Goal: Navigation & Orientation: Find specific page/section

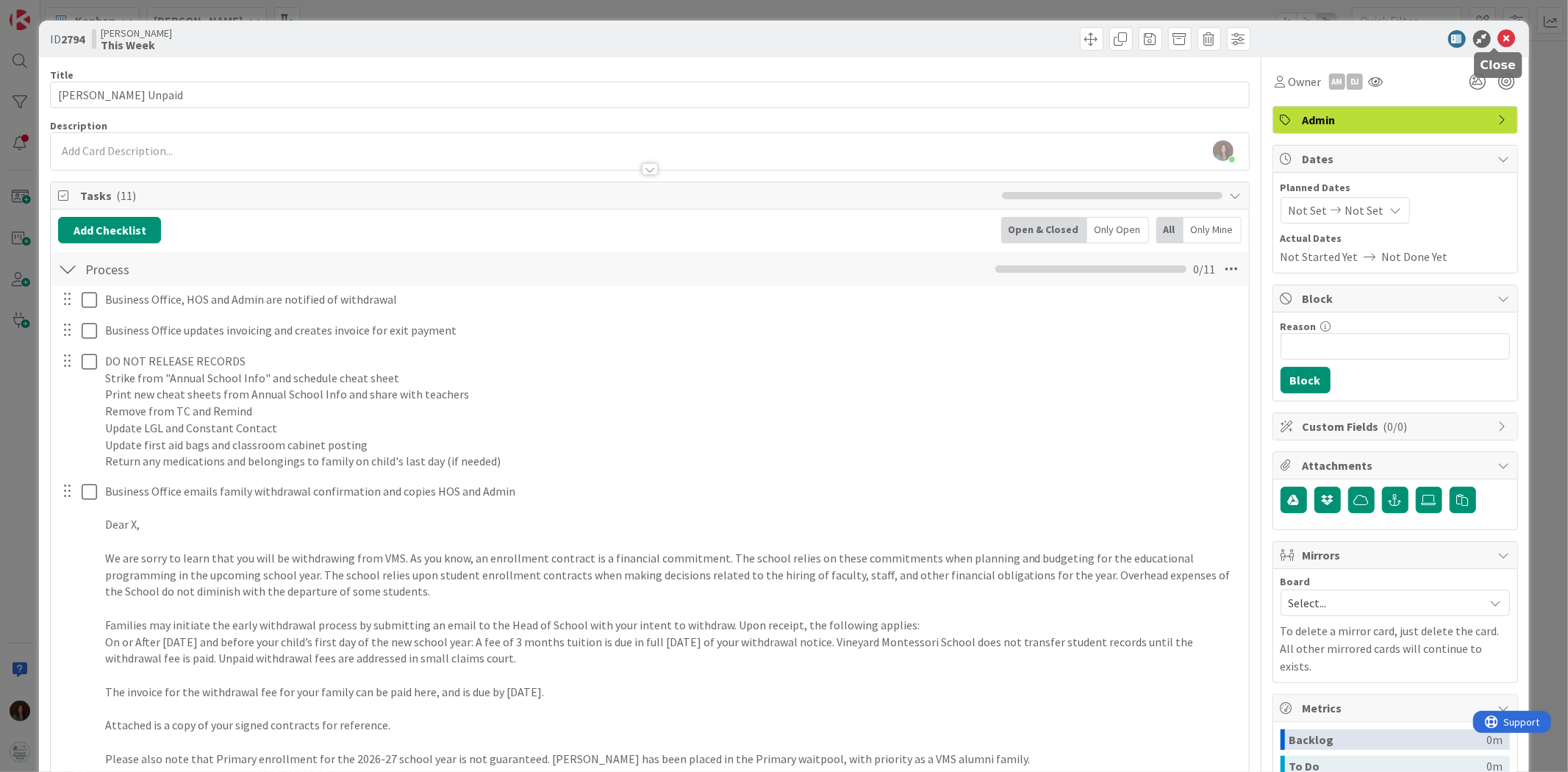
click at [1498, 34] on icon at bounding box center [1507, 38] width 18 height 18
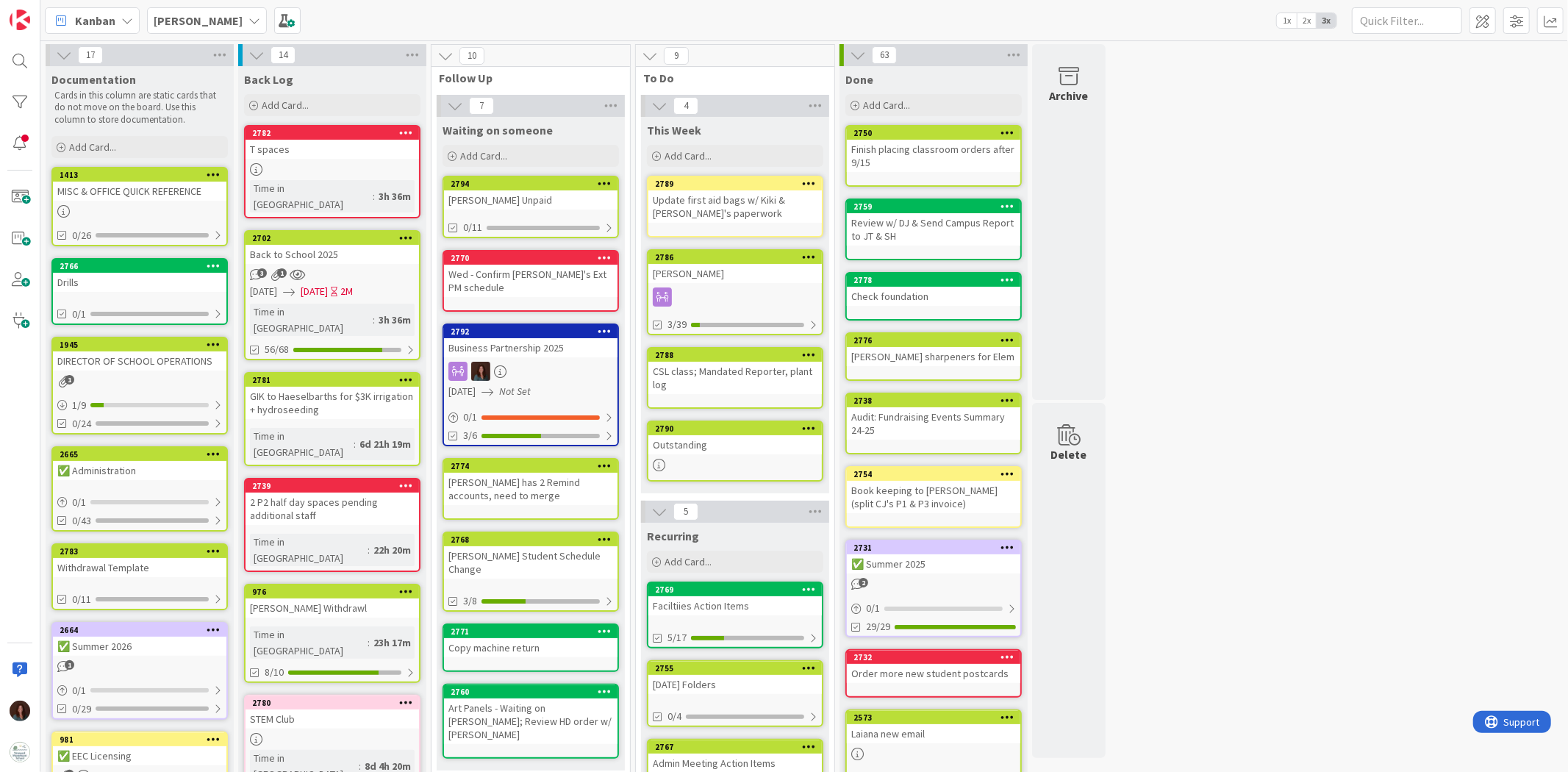
click at [746, 265] on div "[PERSON_NAME]" at bounding box center [735, 273] width 174 height 19
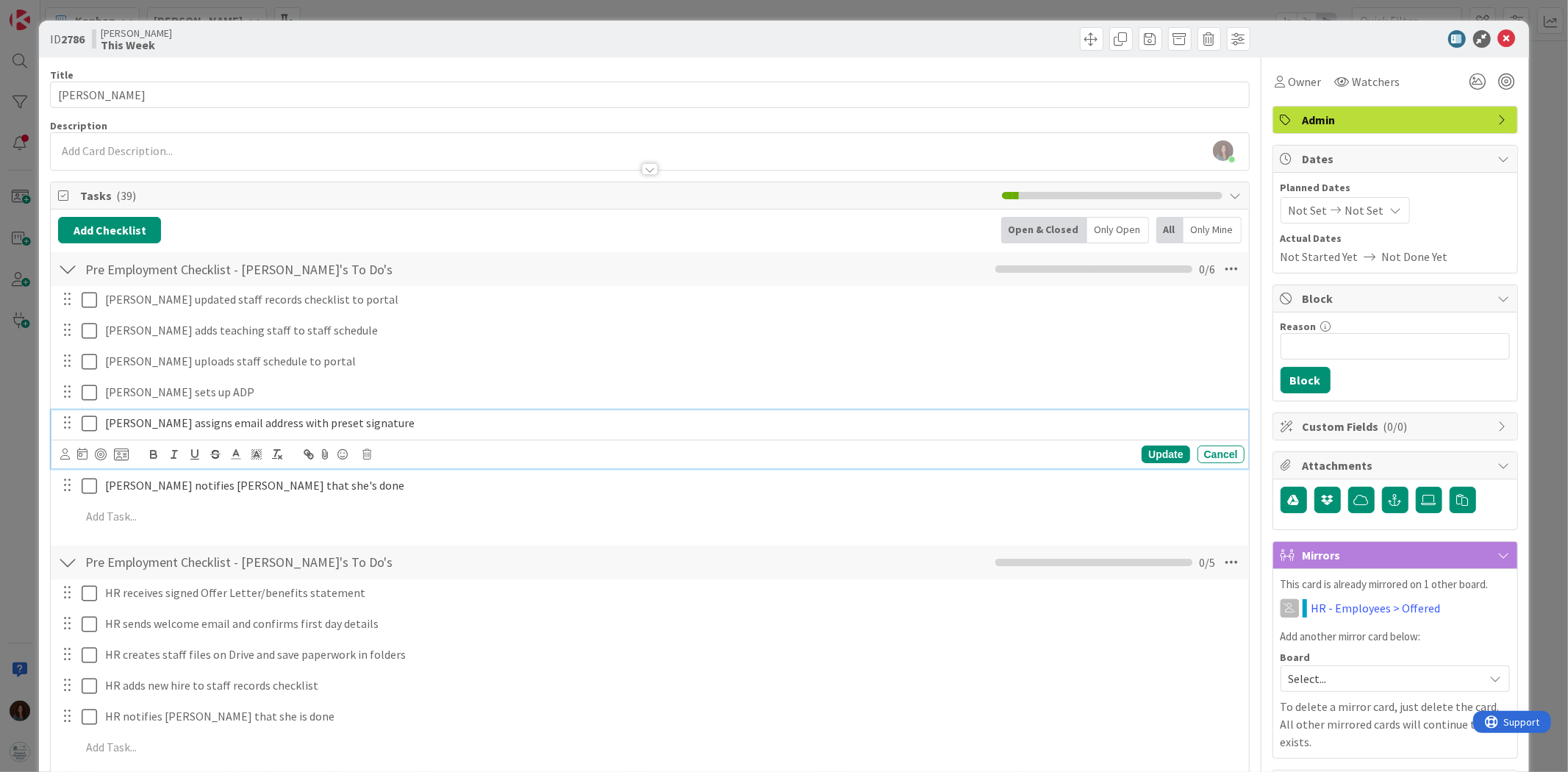
click at [83, 424] on icon at bounding box center [90, 423] width 15 height 18
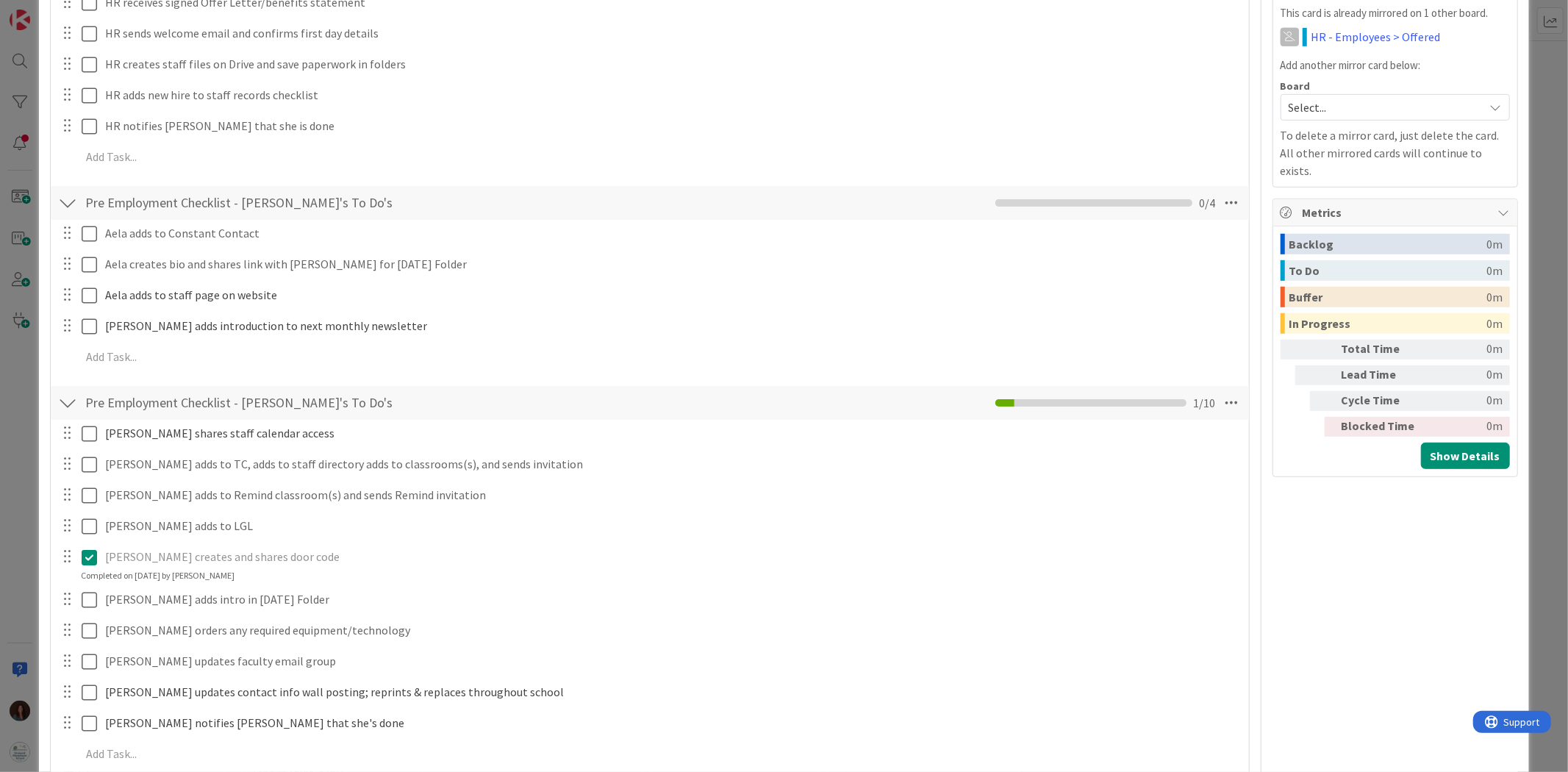
scroll to position [653, 0]
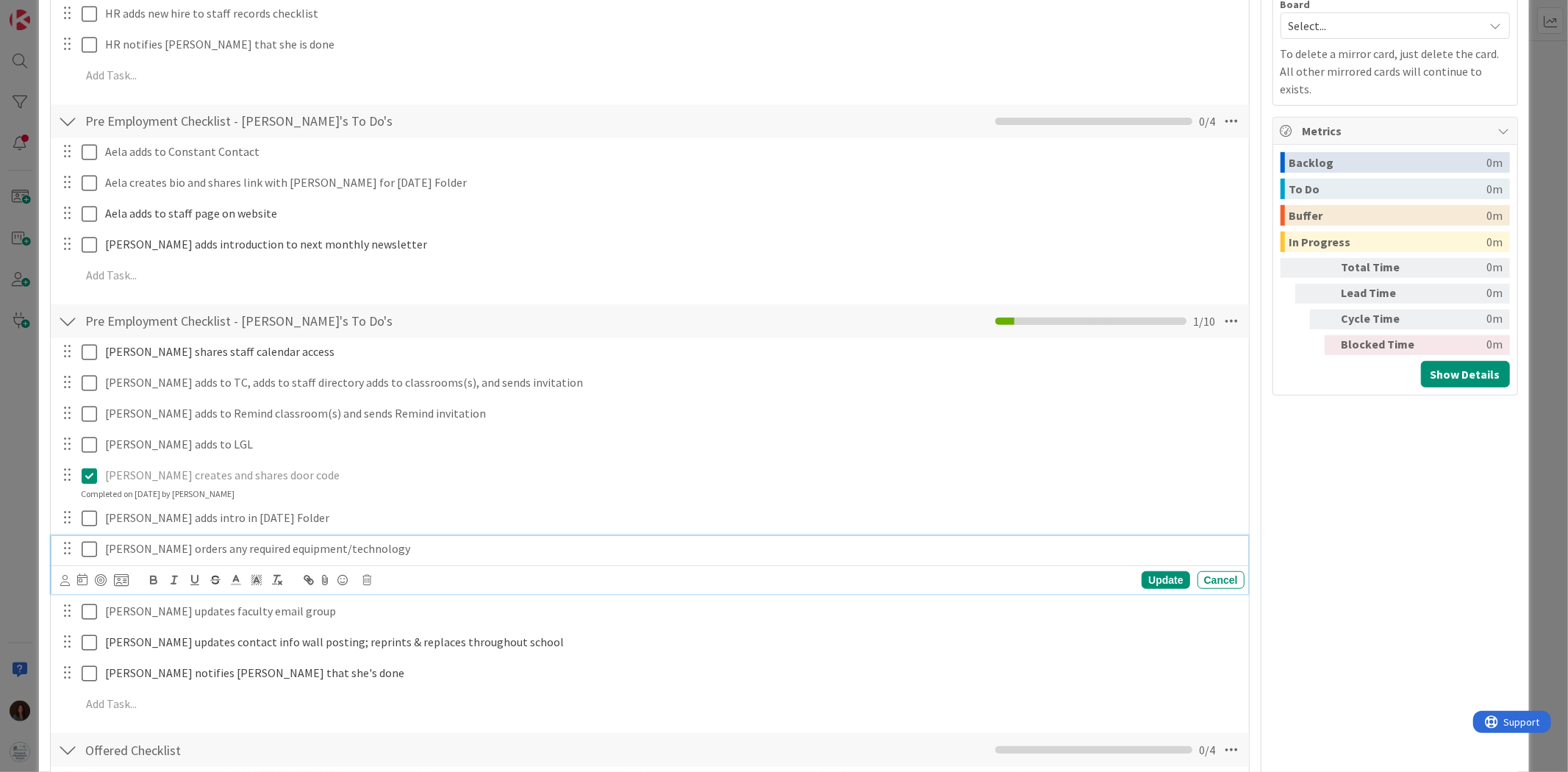
click at [91, 552] on icon at bounding box center [90, 549] width 15 height 18
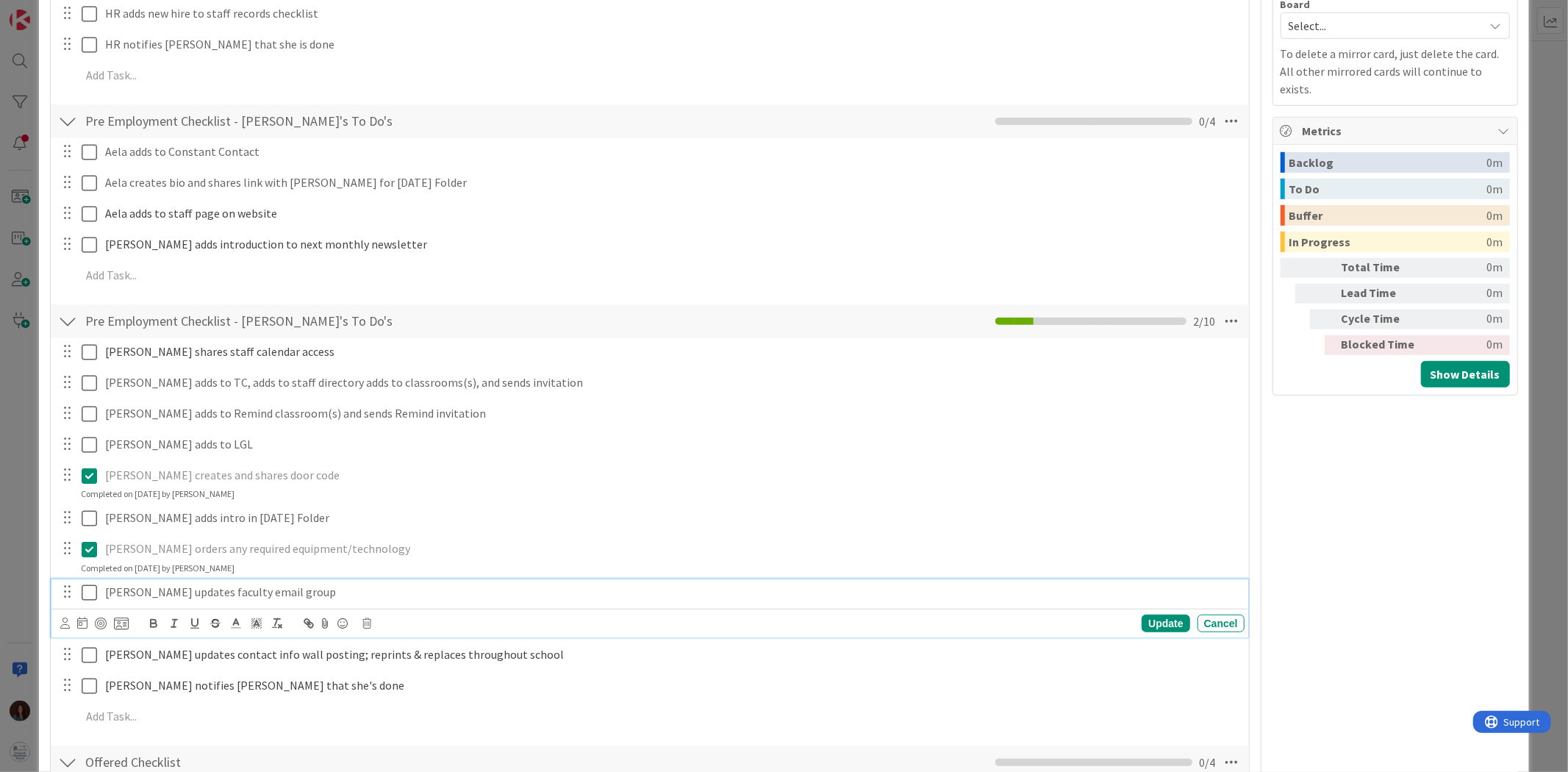
drag, startPoint x: 85, startPoint y: 594, endPoint x: 180, endPoint y: 672, distance: 122.9
click at [85, 594] on icon at bounding box center [90, 592] width 15 height 18
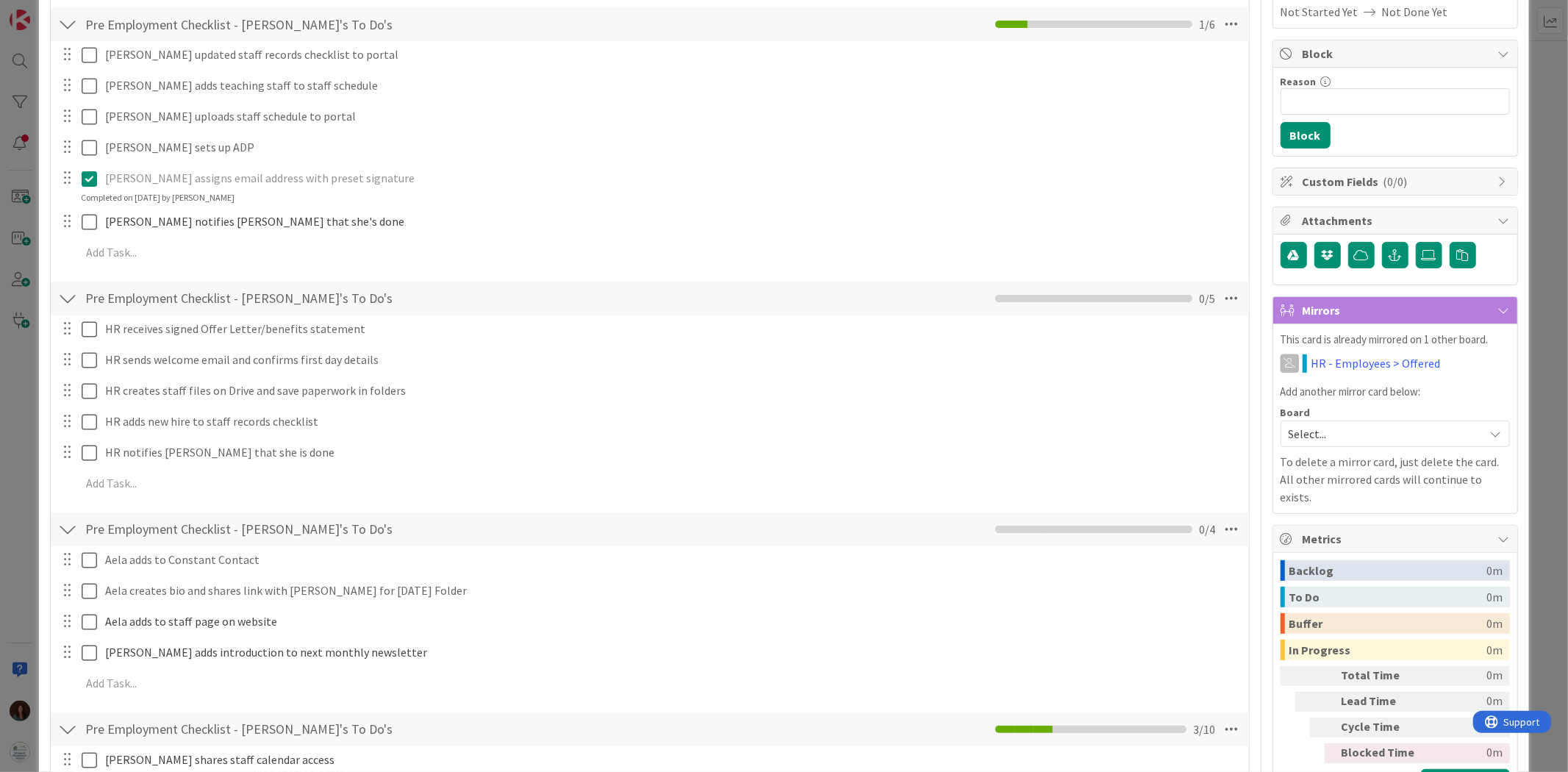
scroll to position [0, 0]
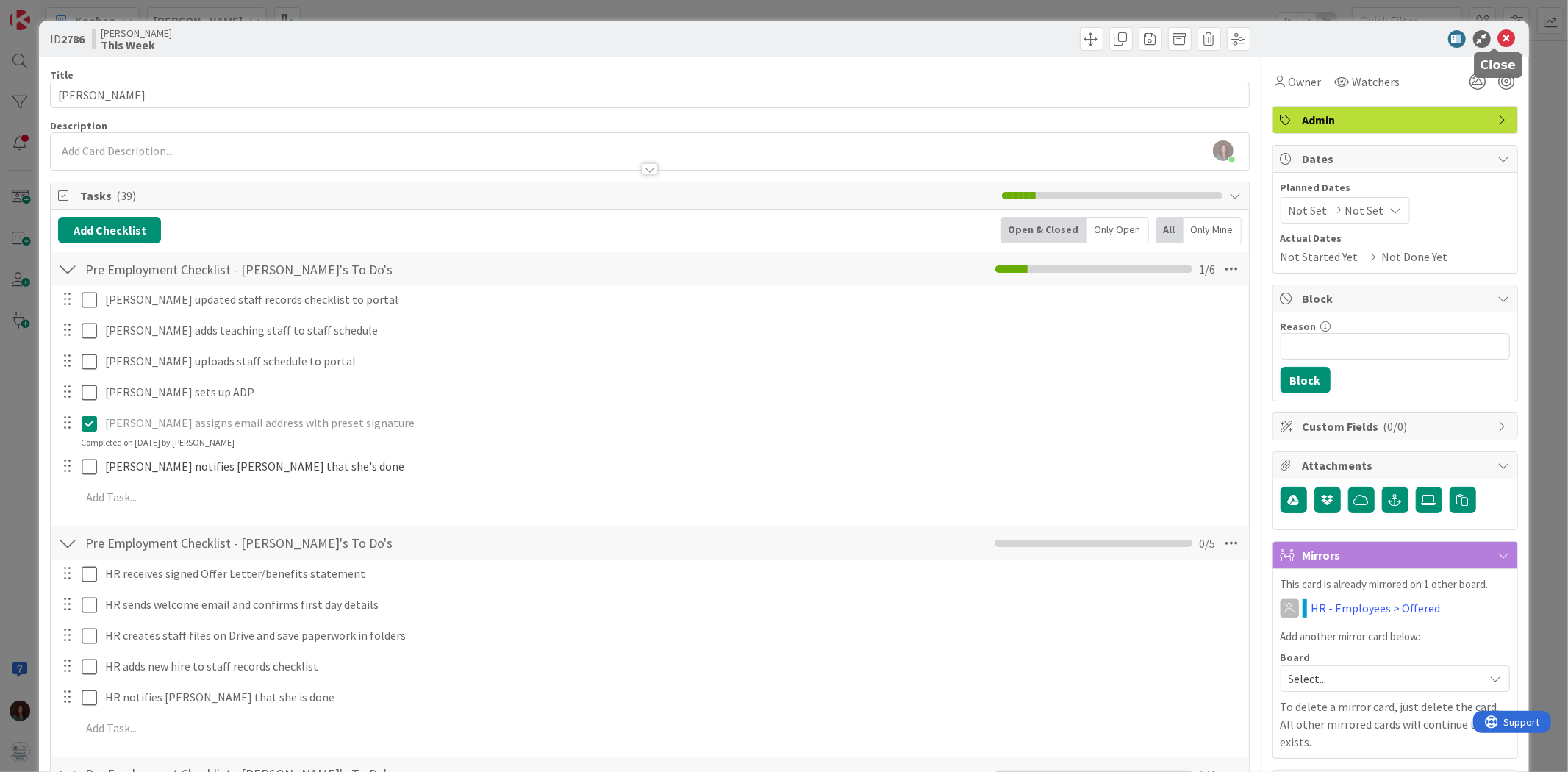
click at [1498, 34] on icon at bounding box center [1507, 38] width 18 height 18
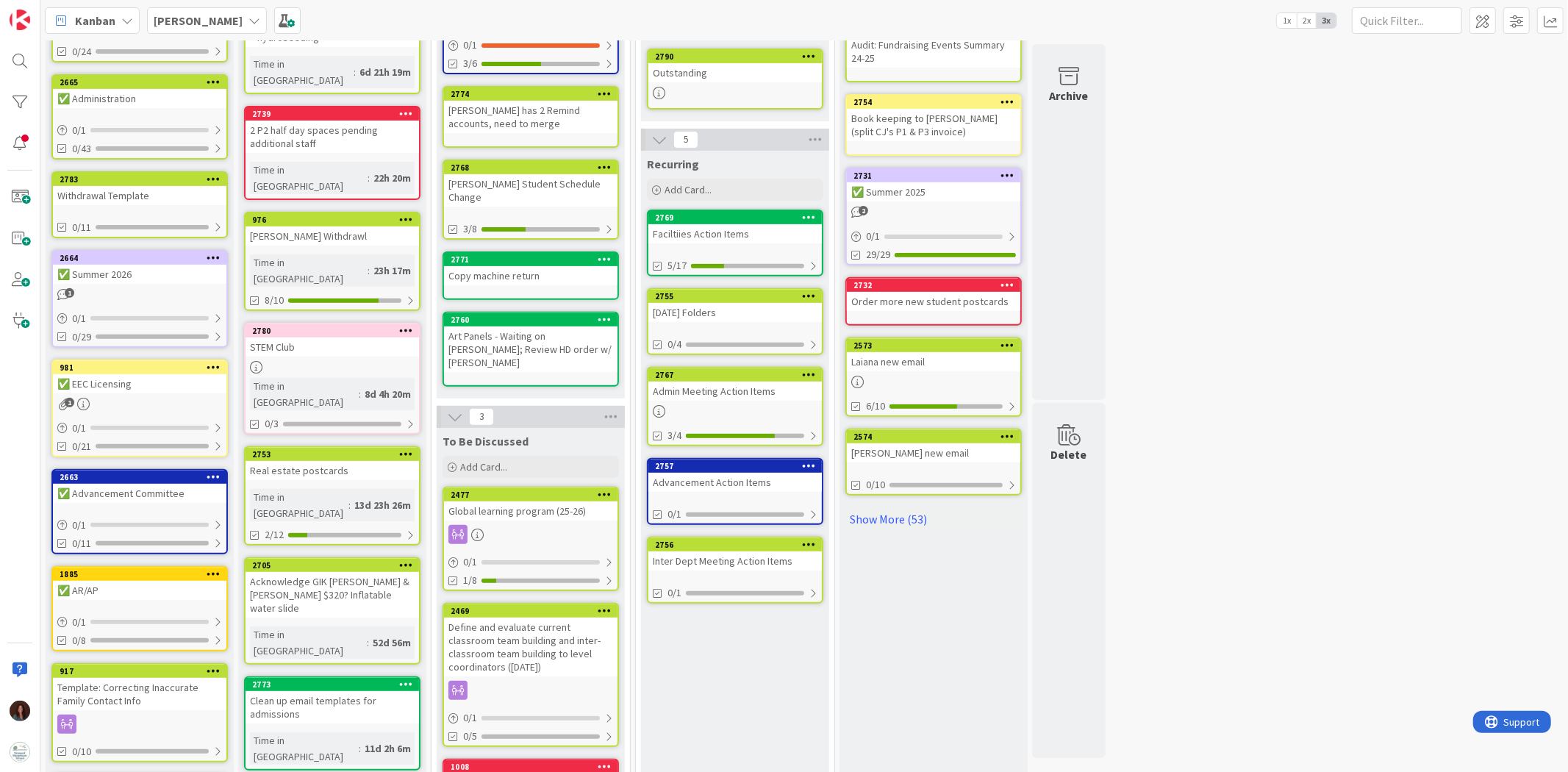
scroll to position [408, 0]
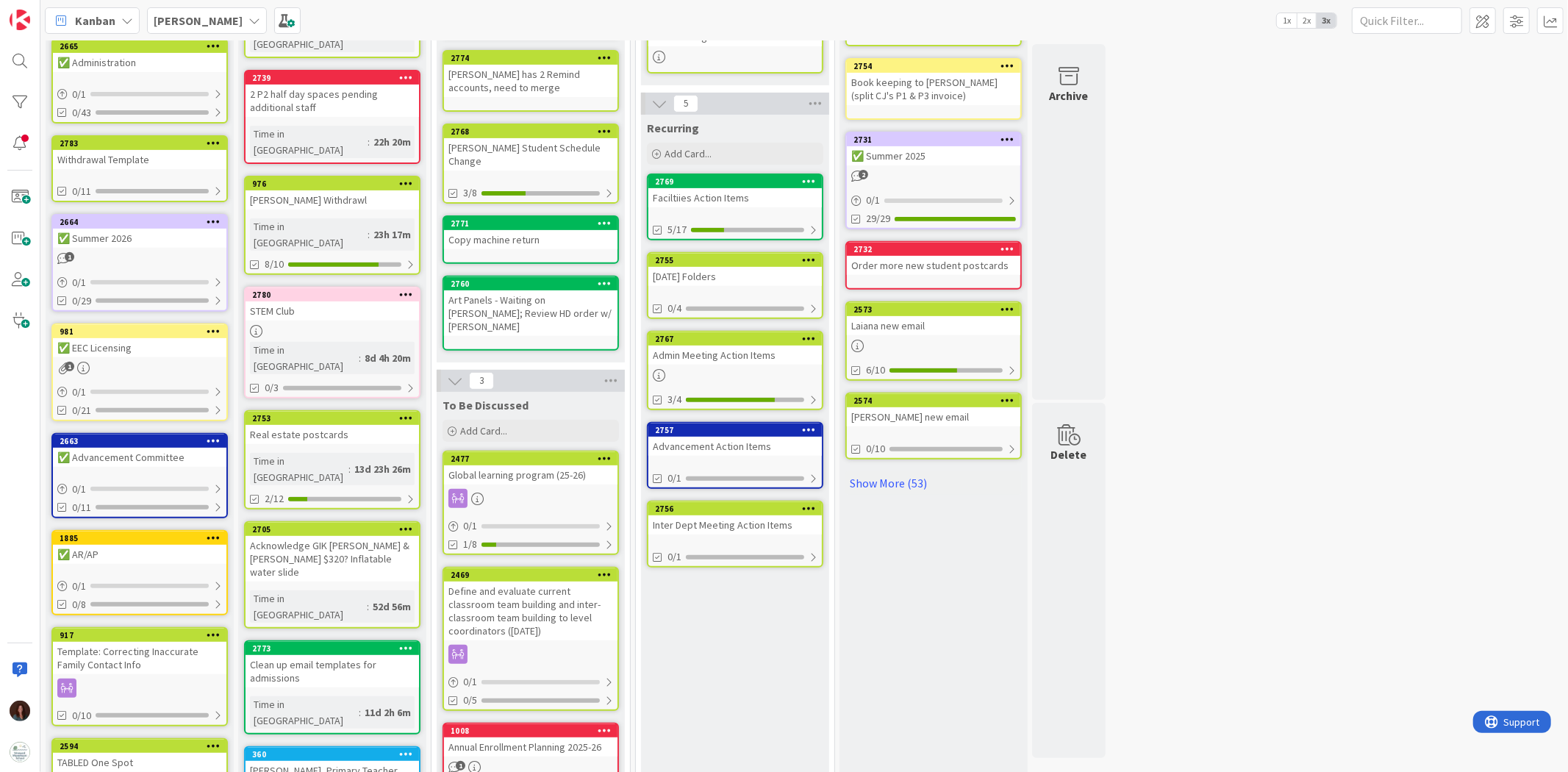
click at [542, 465] on div "Global learning program (25-26)" at bounding box center [530, 474] width 174 height 19
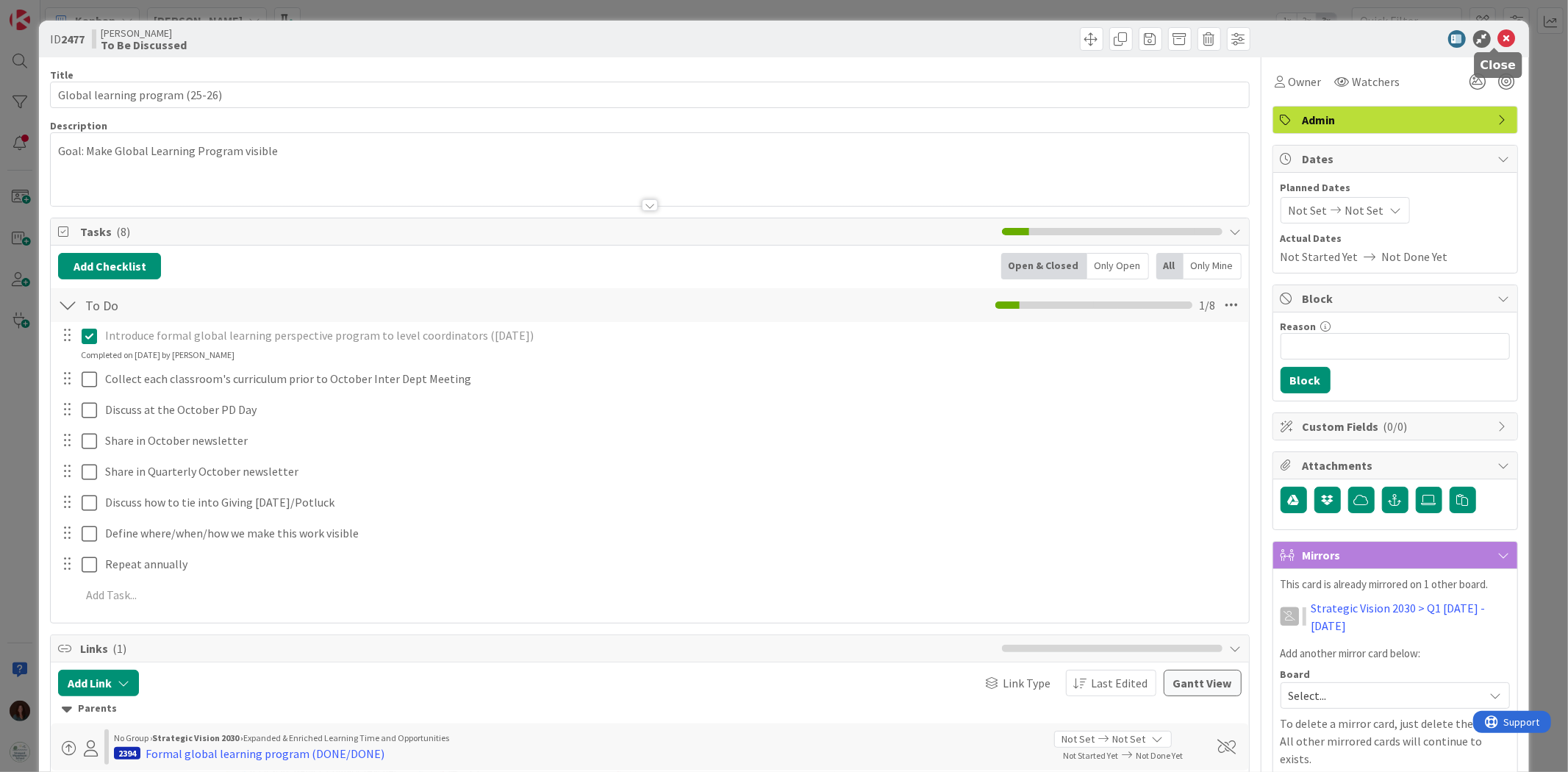
click at [1500, 41] on icon at bounding box center [1507, 38] width 18 height 18
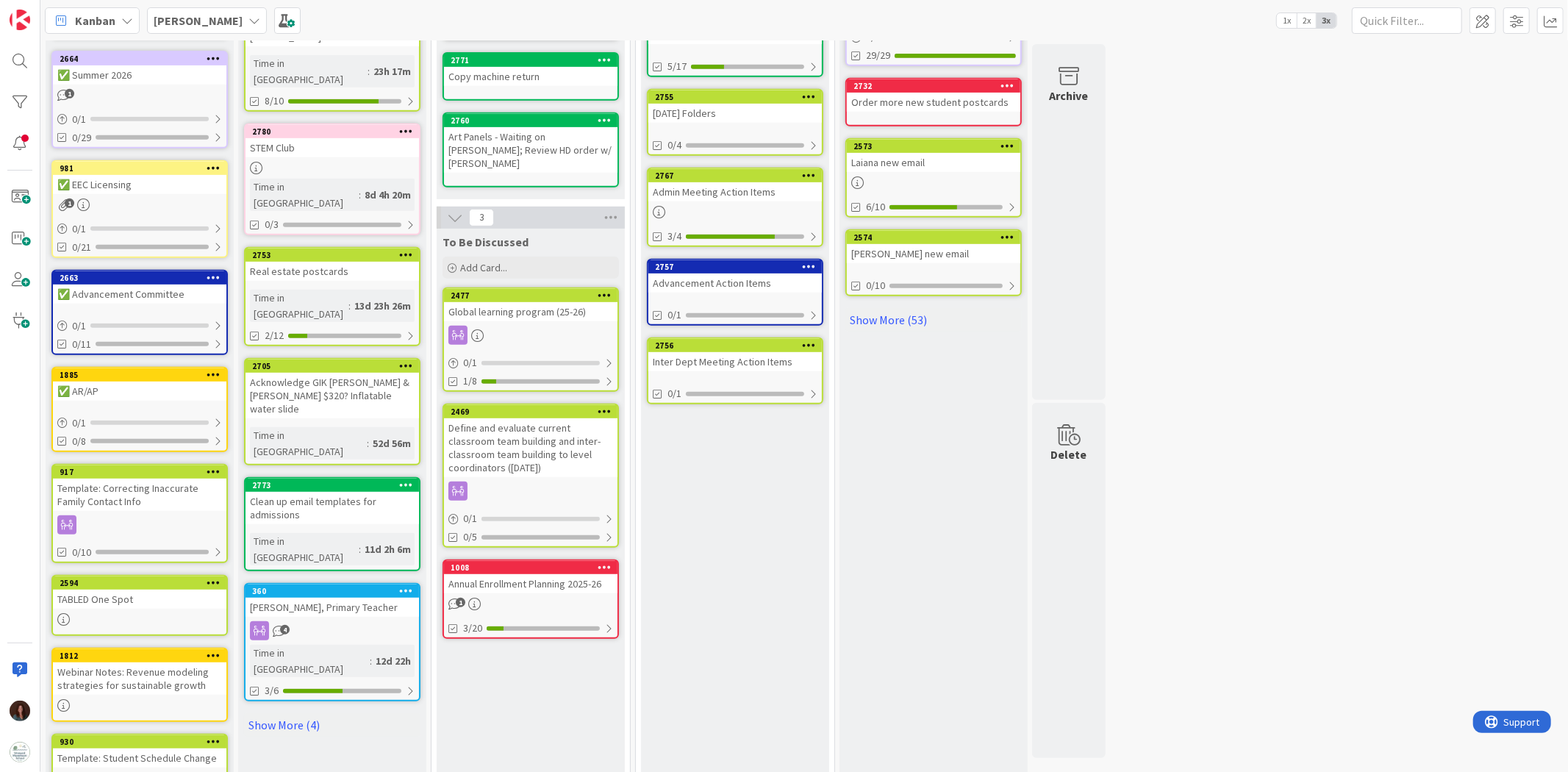
click at [601, 574] on div "Annual Enrollment Planning 2025-26" at bounding box center [530, 583] width 174 height 19
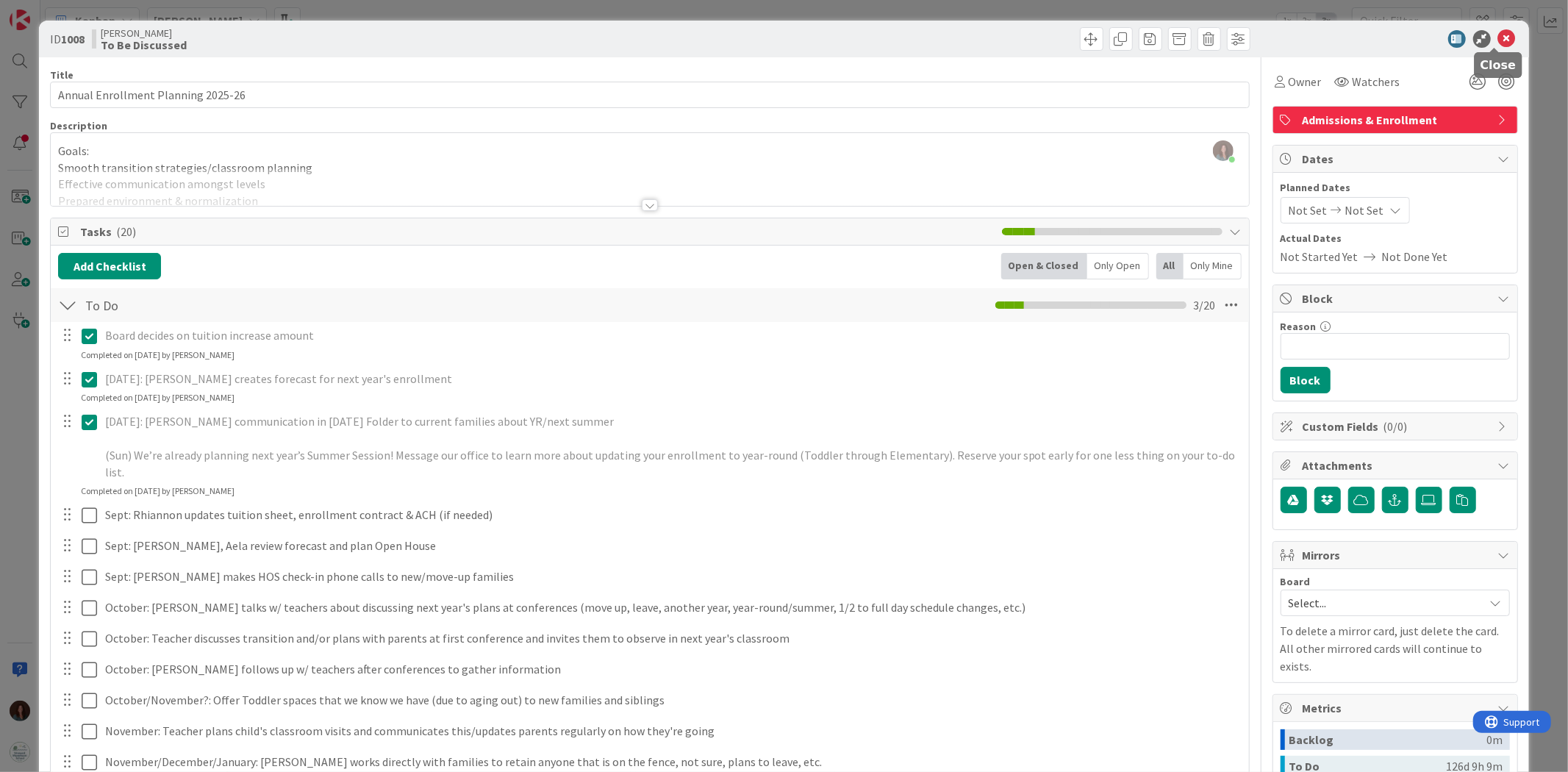
click at [1498, 34] on icon at bounding box center [1507, 38] width 18 height 18
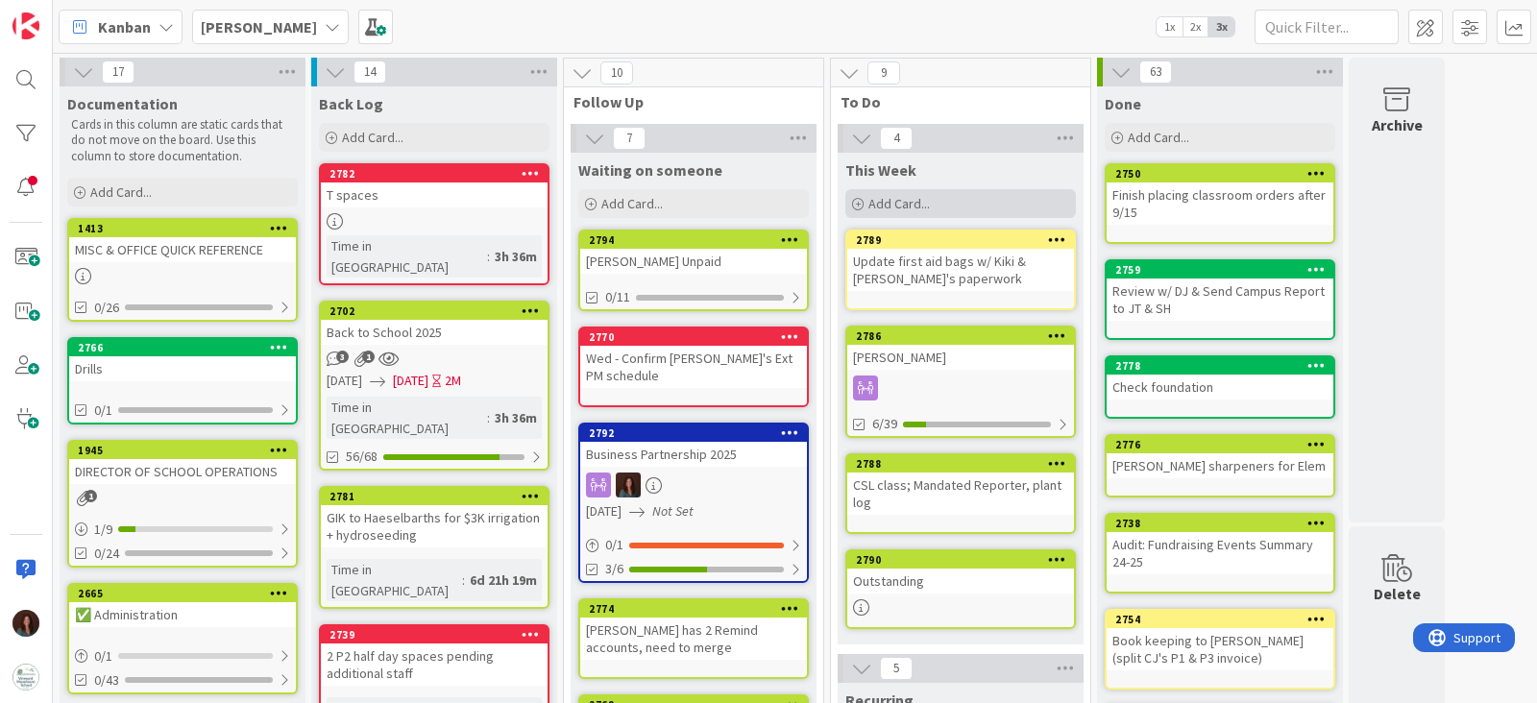
click at [983, 206] on div "Add Card..." at bounding box center [960, 203] width 231 height 29
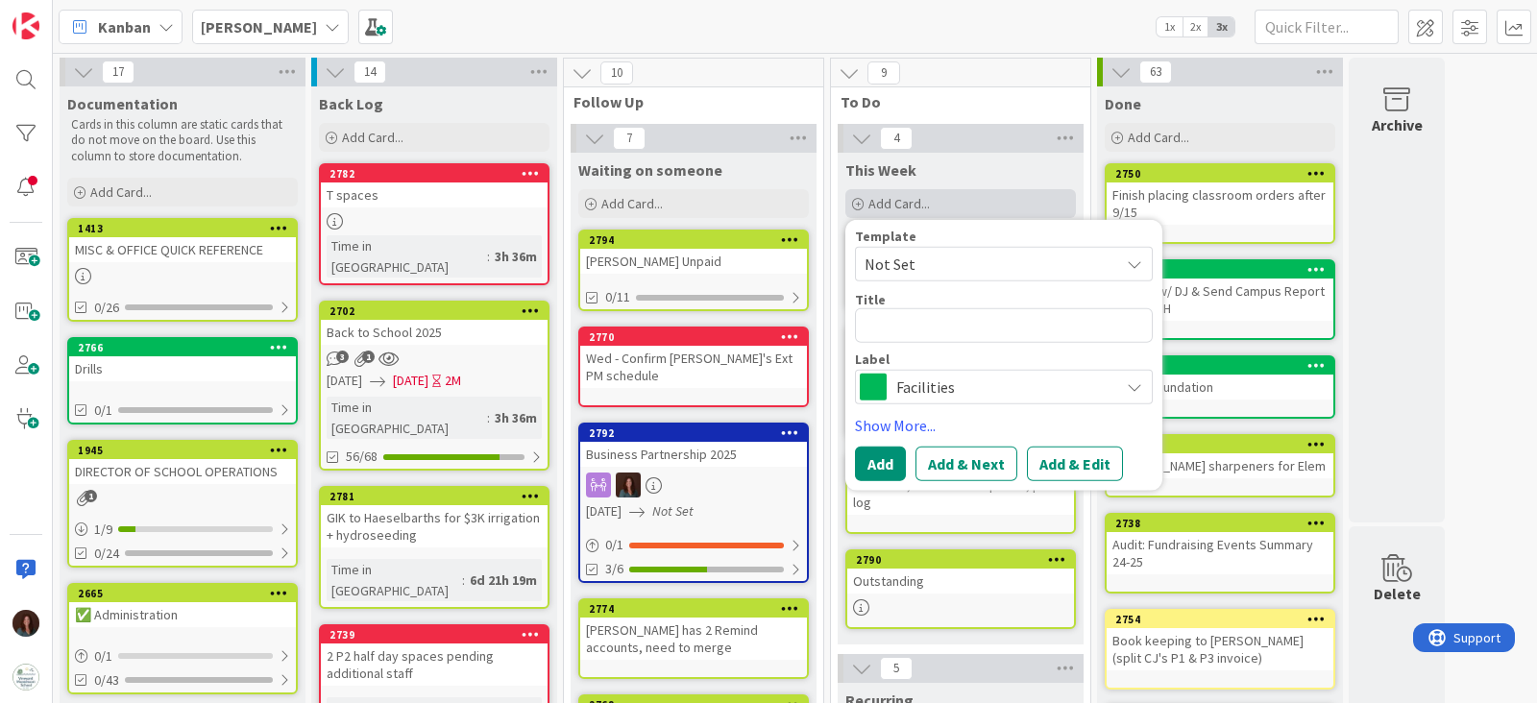
type textarea "x"
type textarea "P"
type textarea "x"
type textarea "Pl"
type textarea "x"
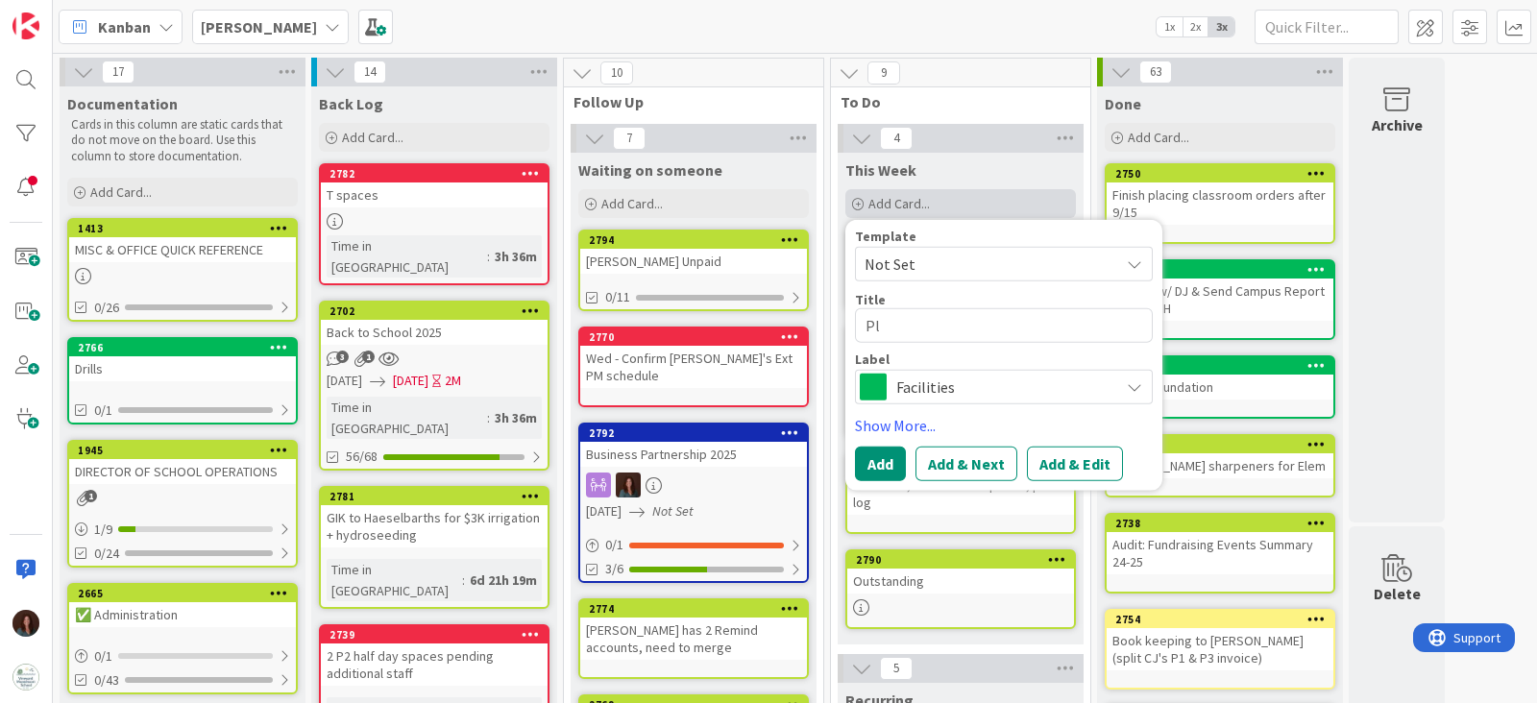
type textarea "Pla"
type textarea "x"
type textarea "Plan"
type textarea "x"
type textarea "Plant"
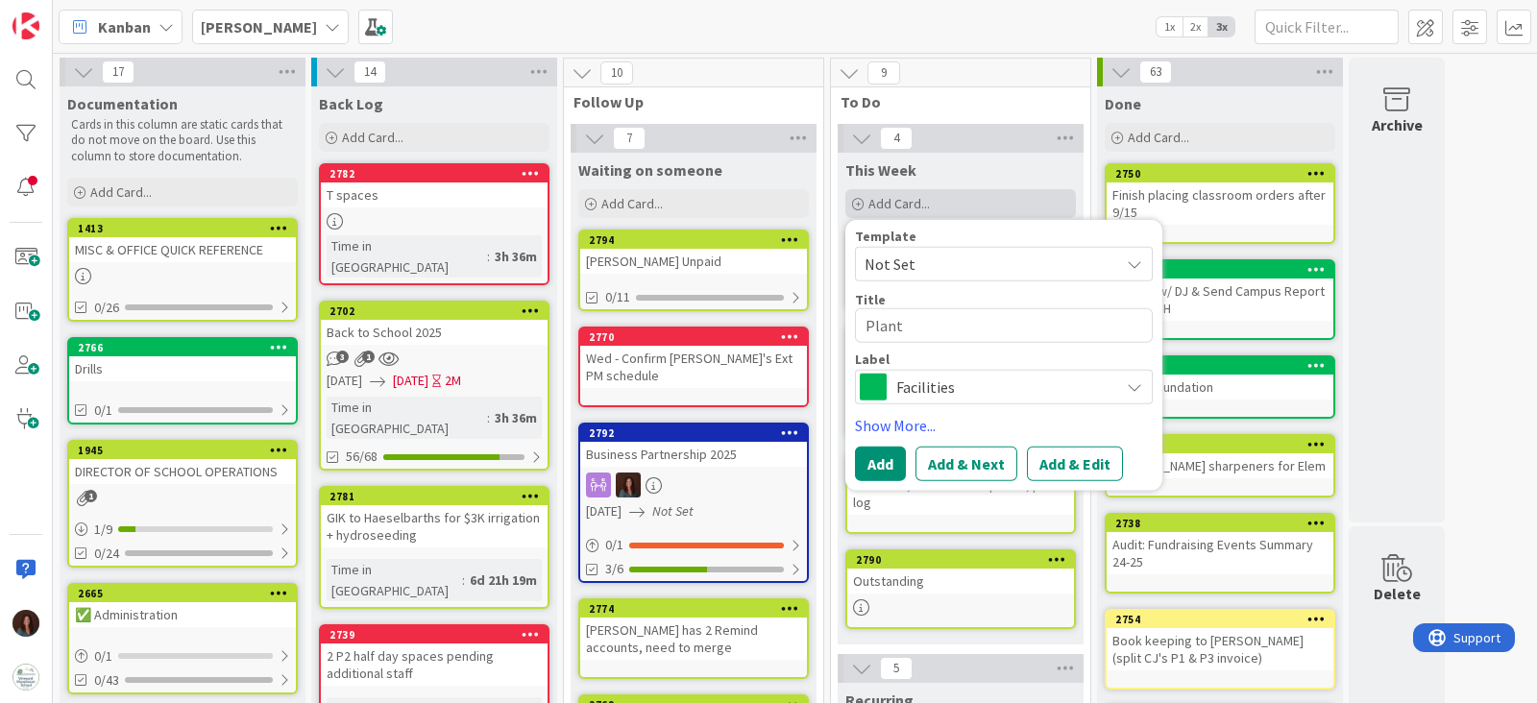
type textarea "x"
type textarea "Plant"
type textarea "x"
type textarea "Plant l"
type textarea "x"
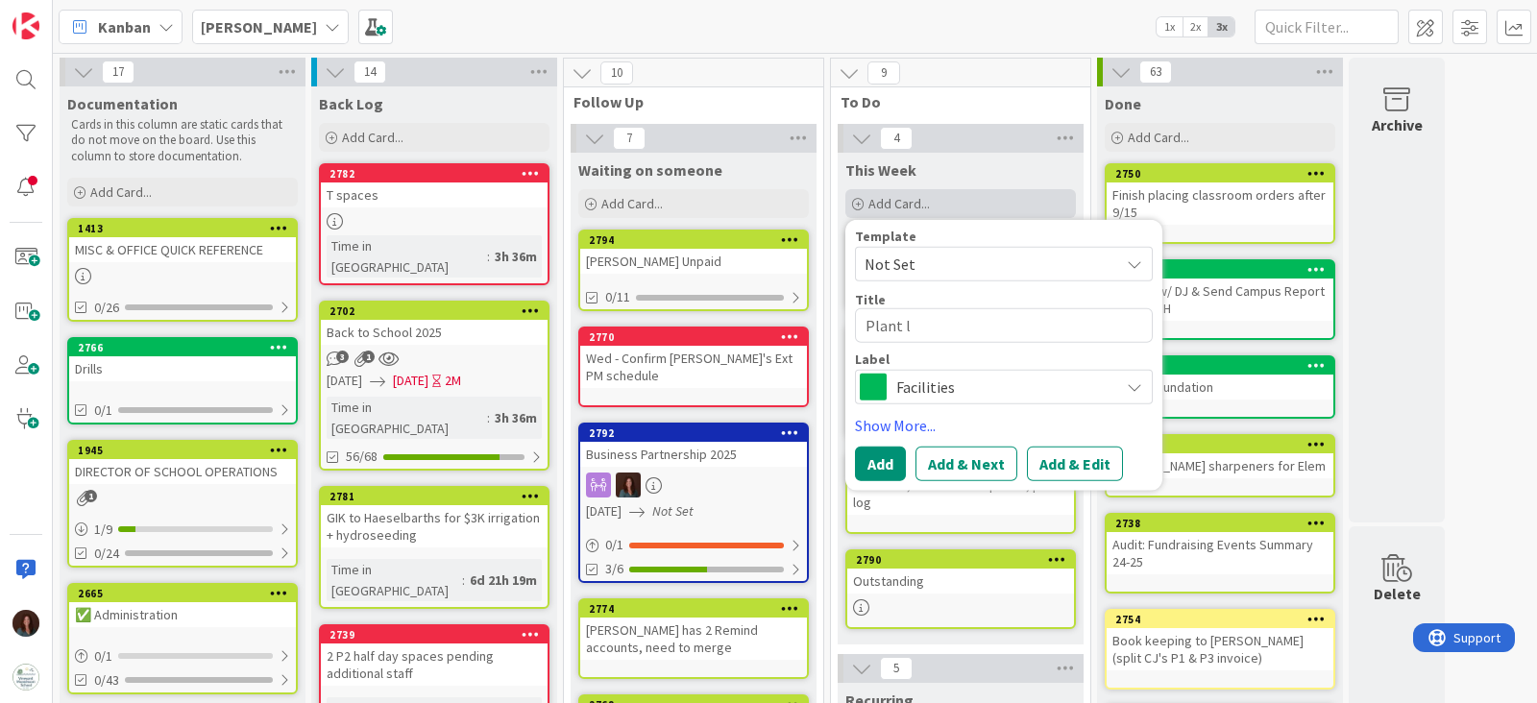
type textarea "Plant lo"
type textarea "x"
type textarea "Plant log"
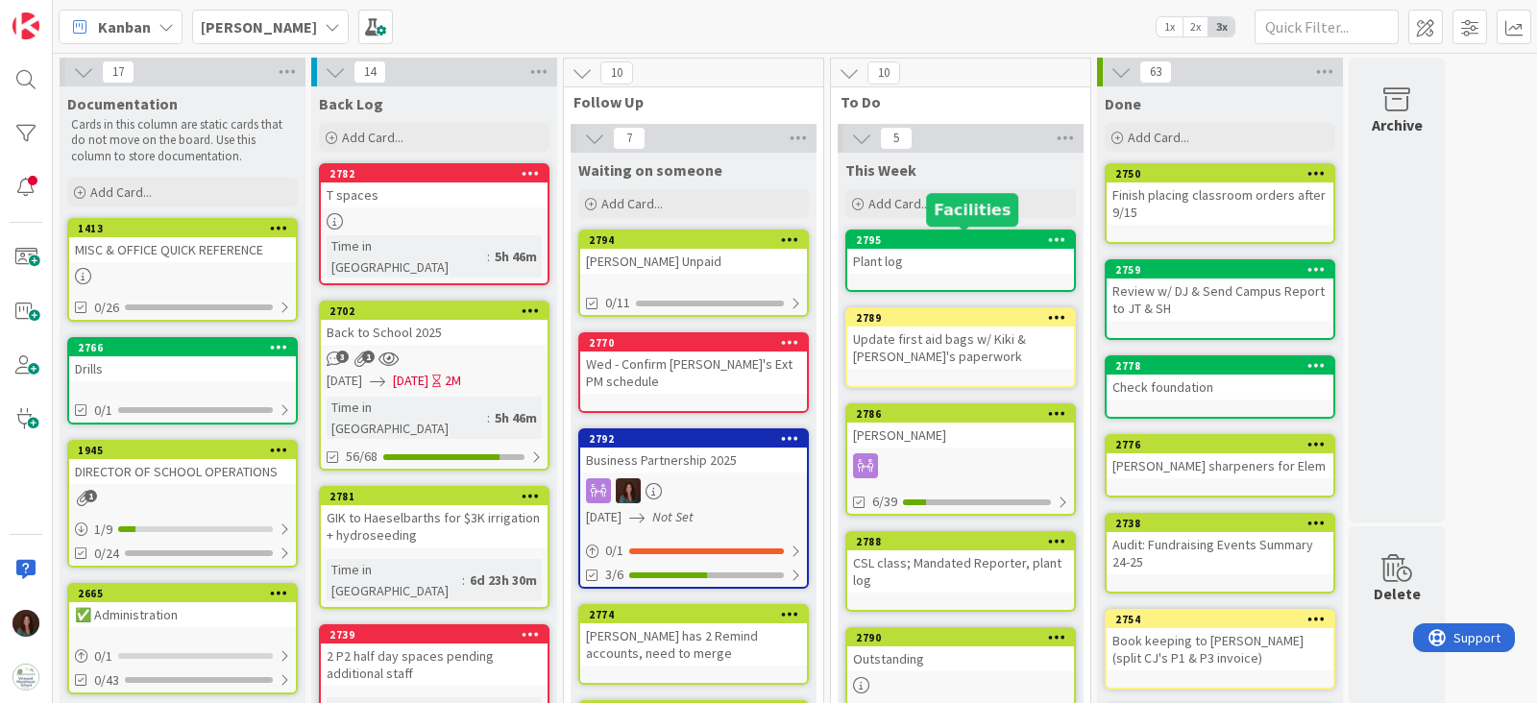
click at [956, 257] on div "Plant log" at bounding box center [960, 261] width 227 height 25
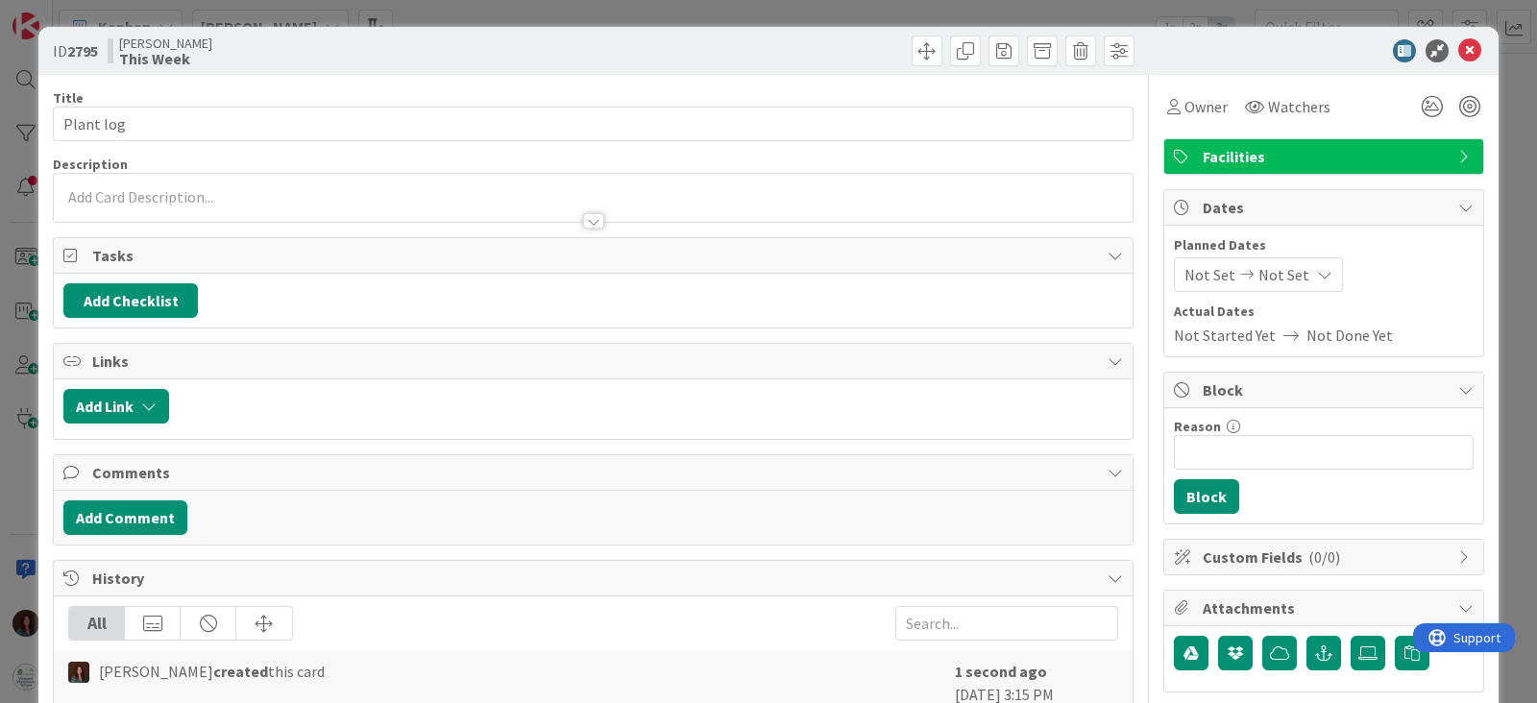
click at [1285, 161] on span "Facilities" at bounding box center [1326, 156] width 246 height 23
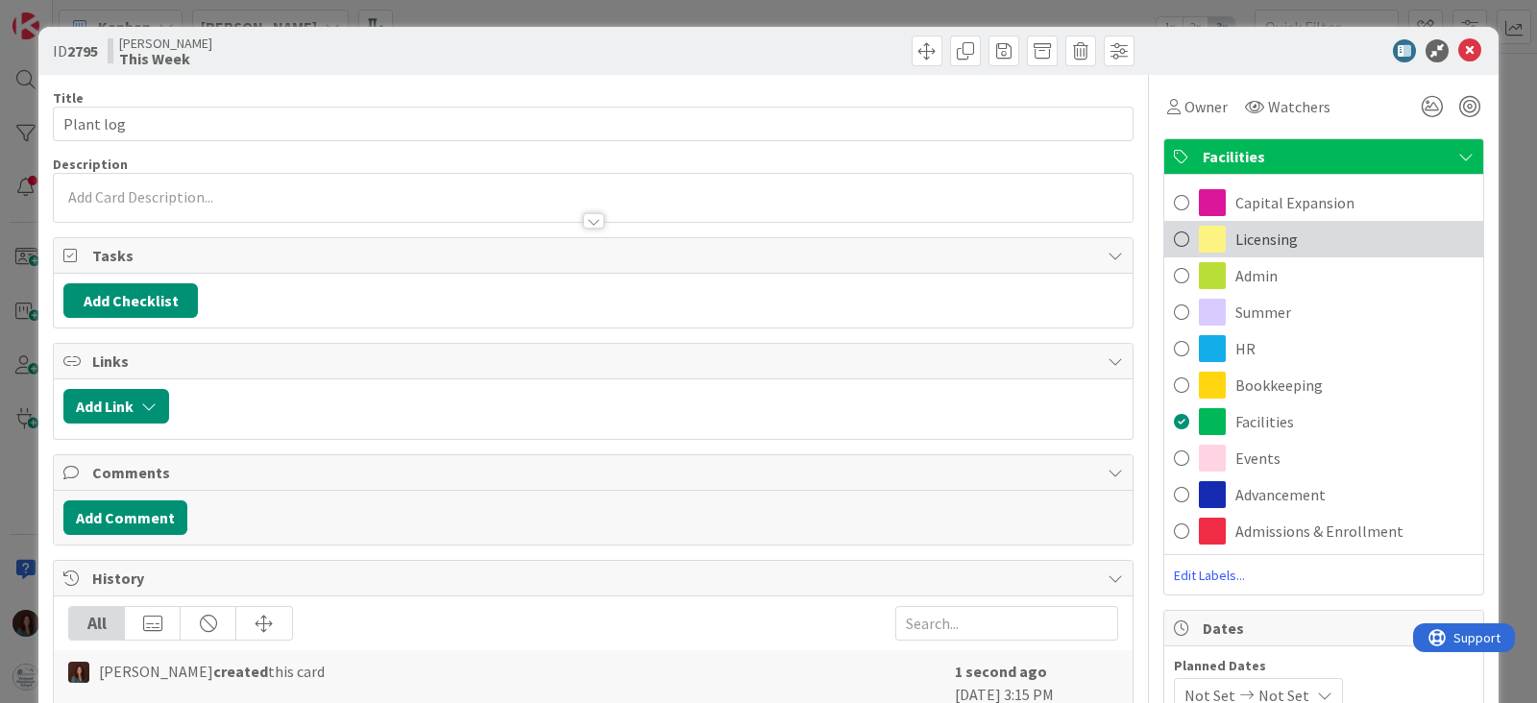
click at [1307, 244] on div "Licensing" at bounding box center [1323, 239] width 319 height 37
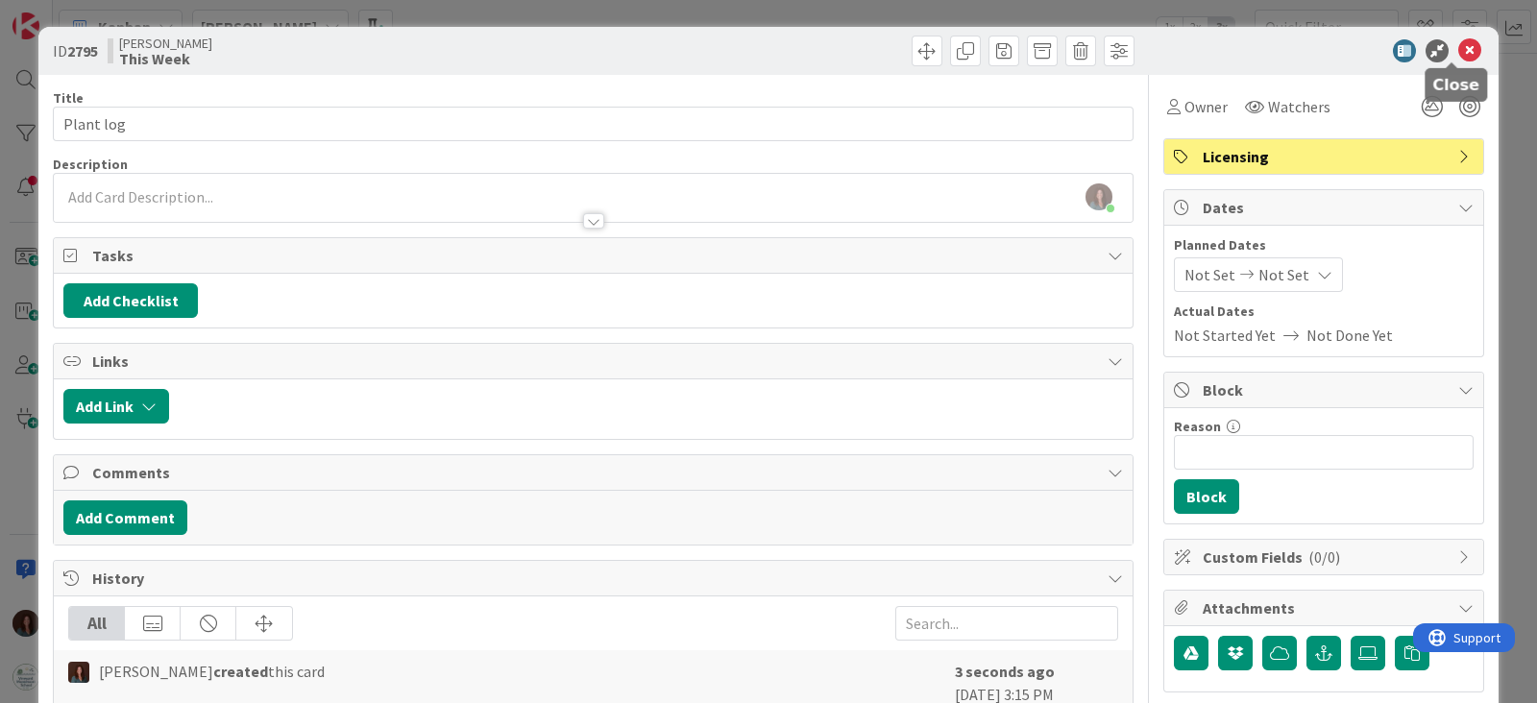
click at [1458, 53] on icon at bounding box center [1469, 50] width 23 height 23
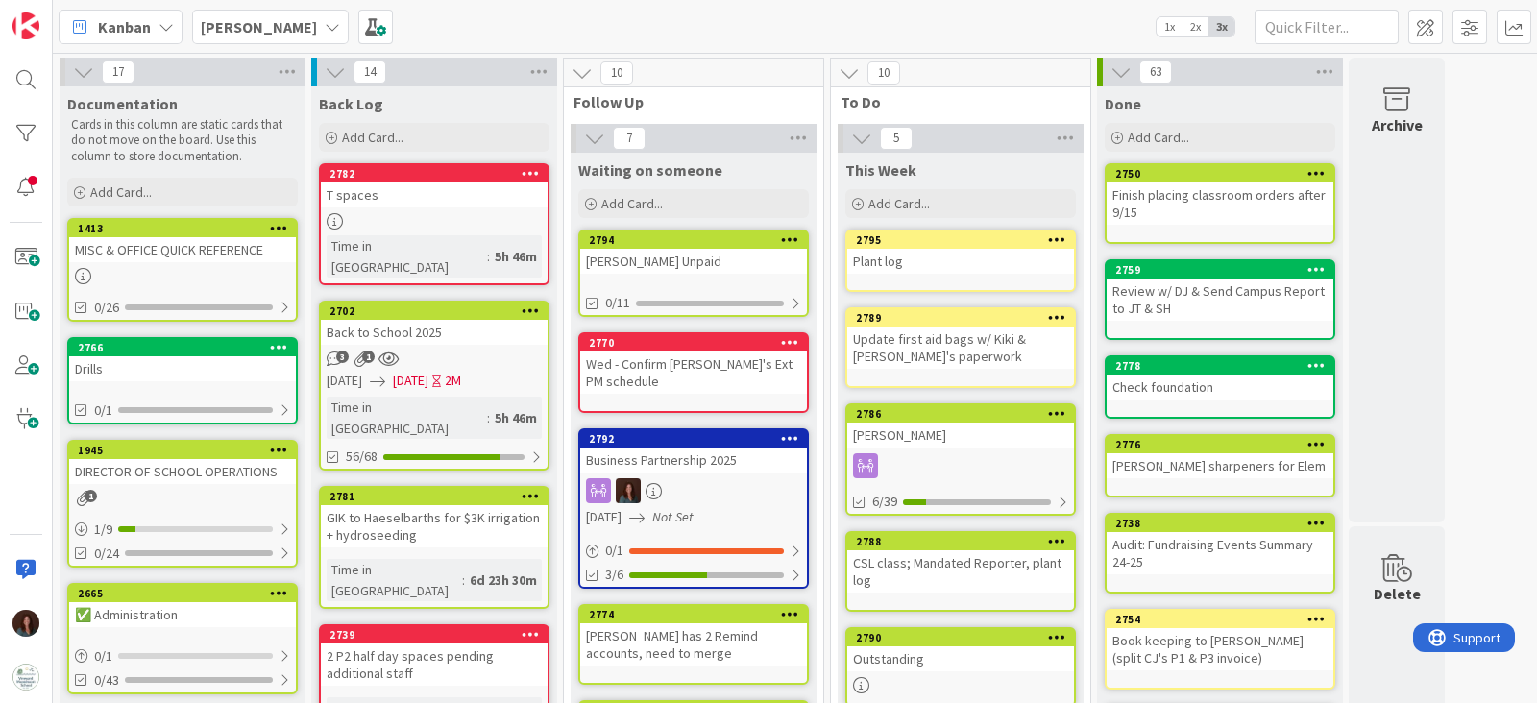
click at [961, 345] on div "Update first aid bags w/ Kiki & [PERSON_NAME]'s paperwork" at bounding box center [960, 348] width 227 height 42
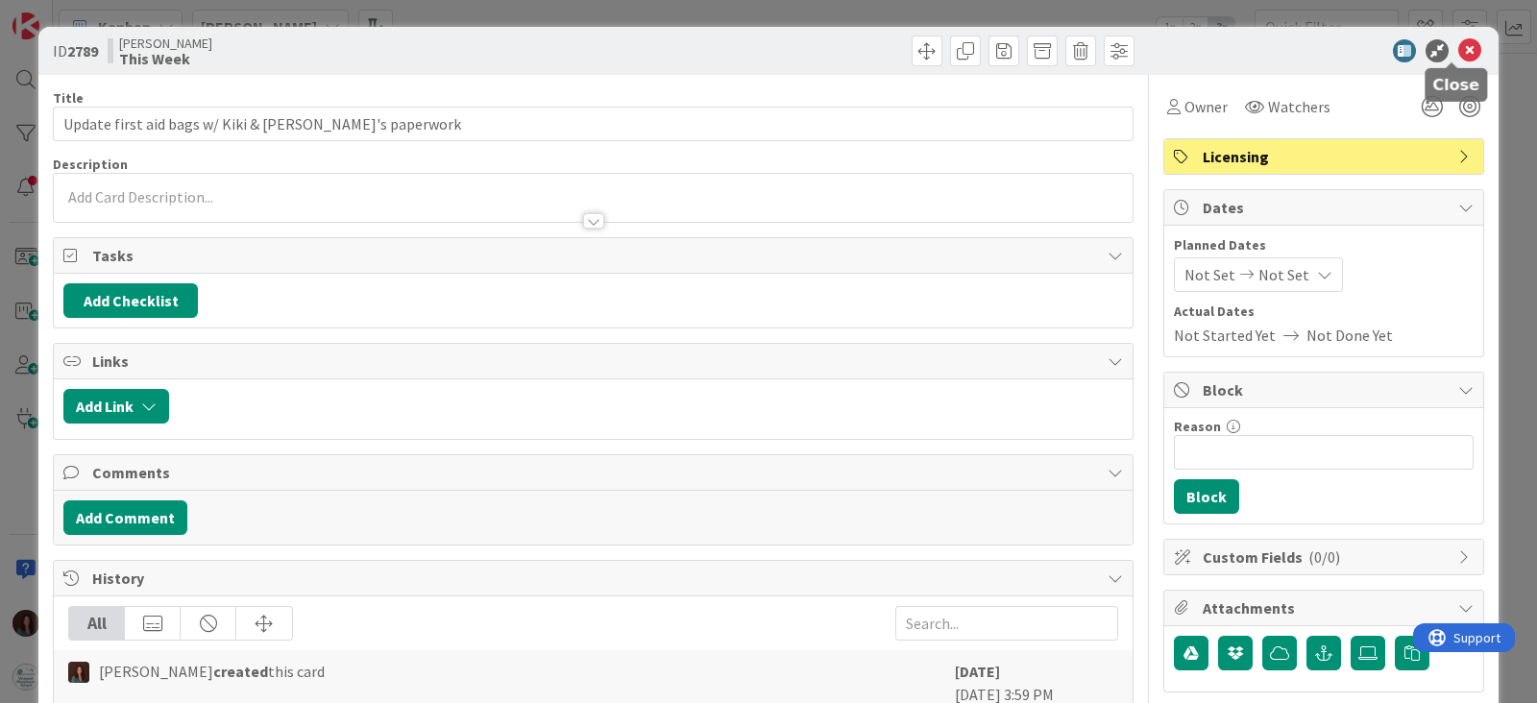
click at [1458, 47] on icon at bounding box center [1469, 50] width 23 height 23
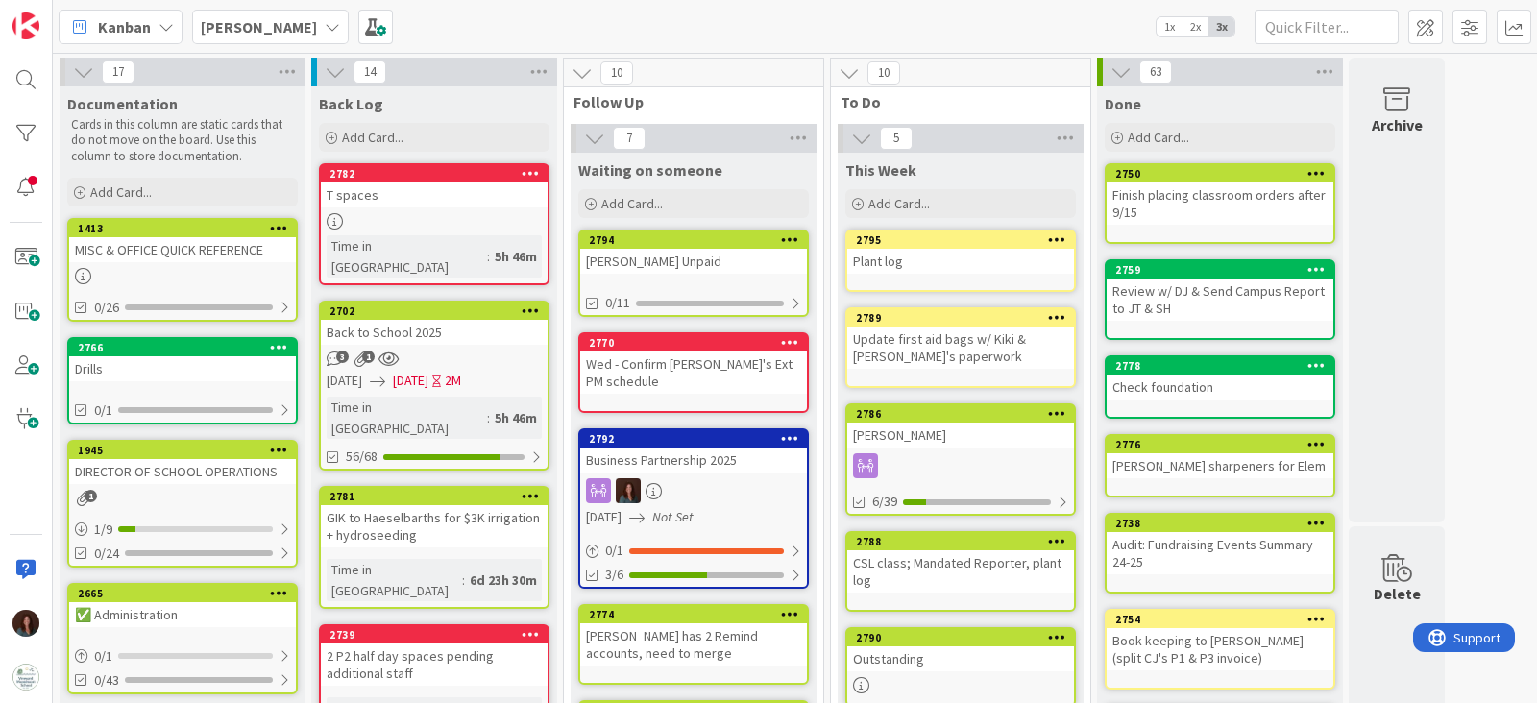
click at [972, 559] on div "CSL class; Mandated Reporter, plant log" at bounding box center [960, 572] width 227 height 42
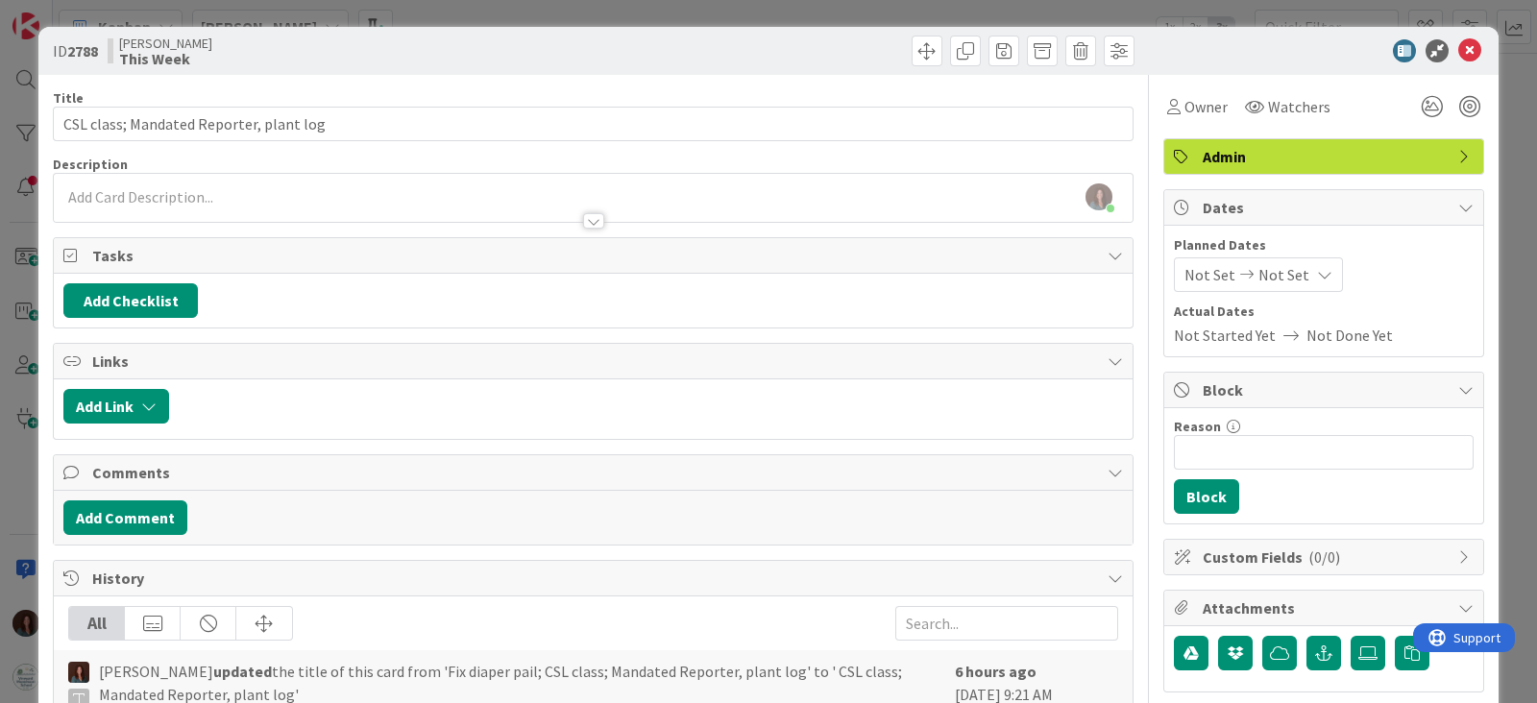
type textarea "x"
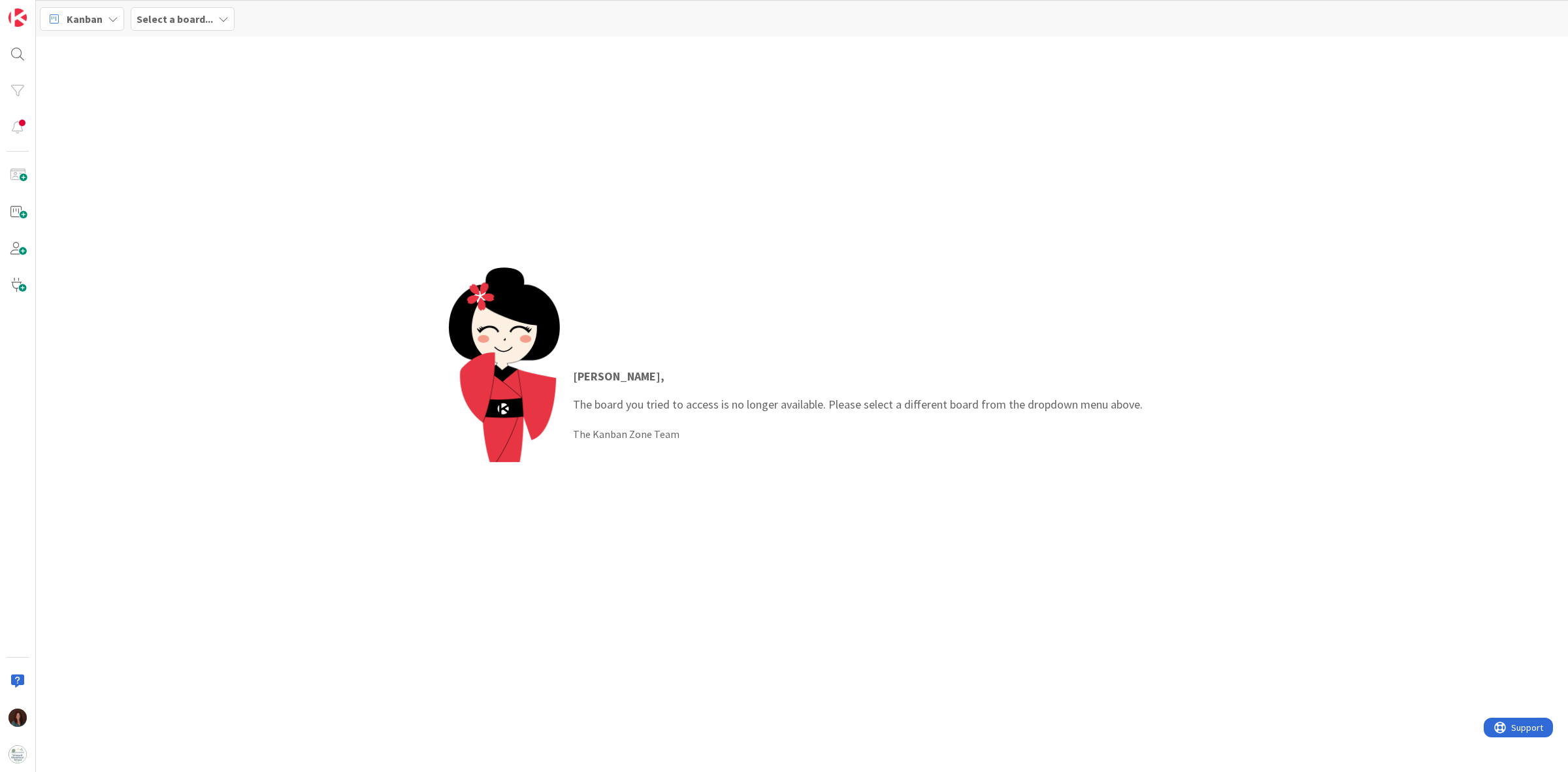
click at [201, 18] on b "Select a board..." at bounding box center [175, 18] width 76 height 13
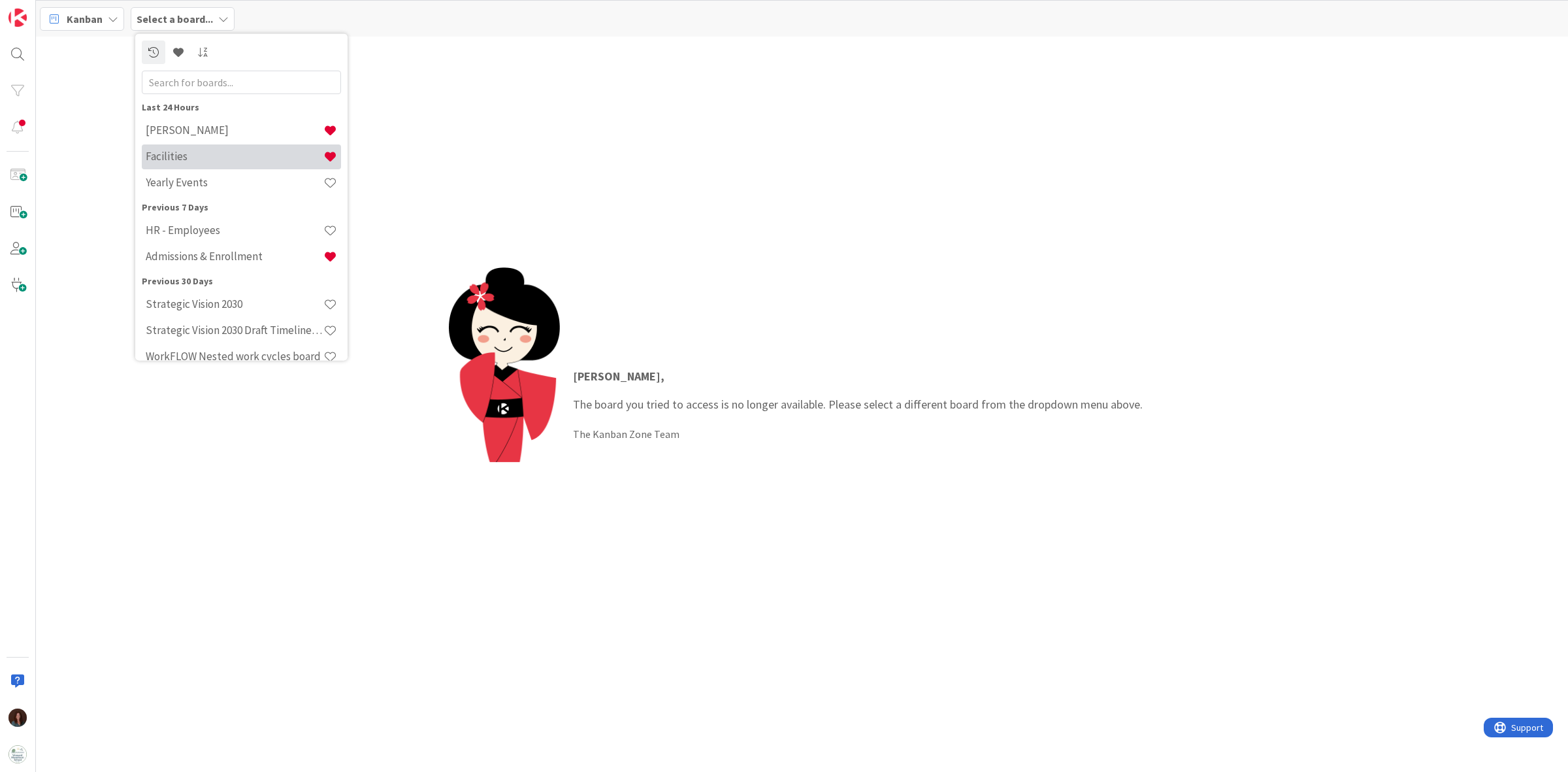
click at [171, 154] on h4 "Facilities" at bounding box center [234, 156] width 177 height 13
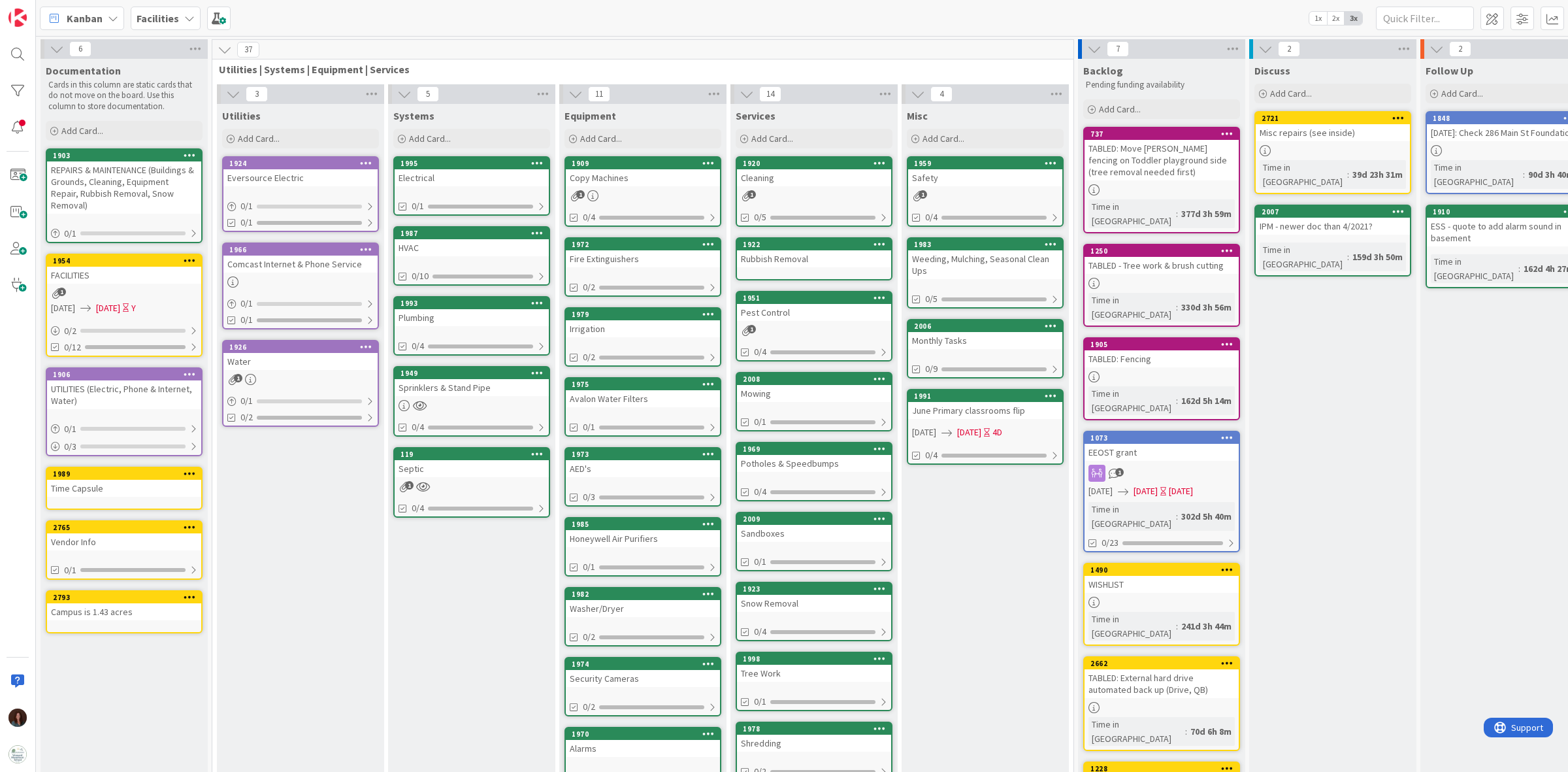
click at [152, 481] on div "Time Capsule" at bounding box center [124, 488] width 154 height 17
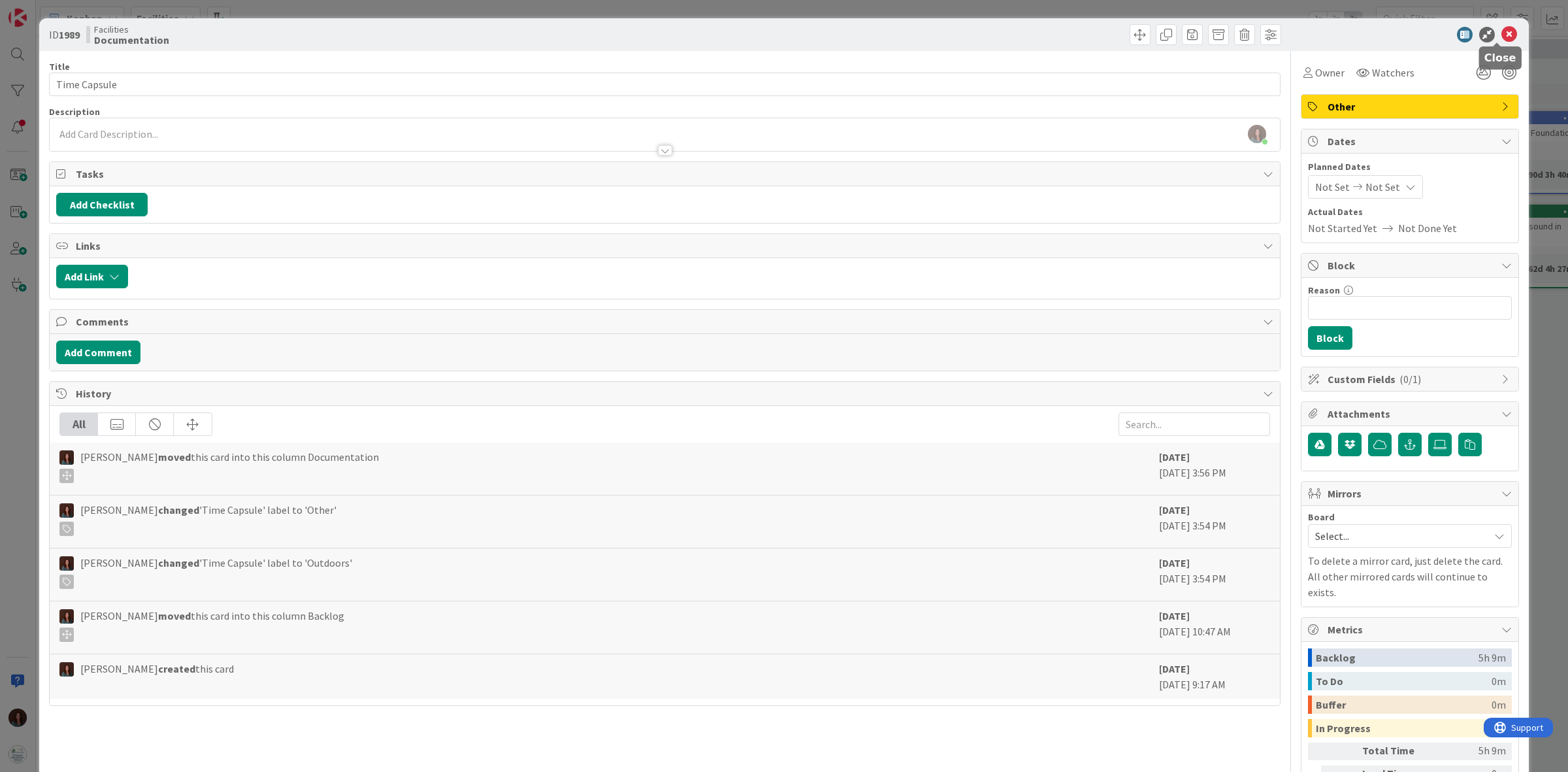
click at [1501, 31] on icon at bounding box center [1509, 34] width 16 height 16
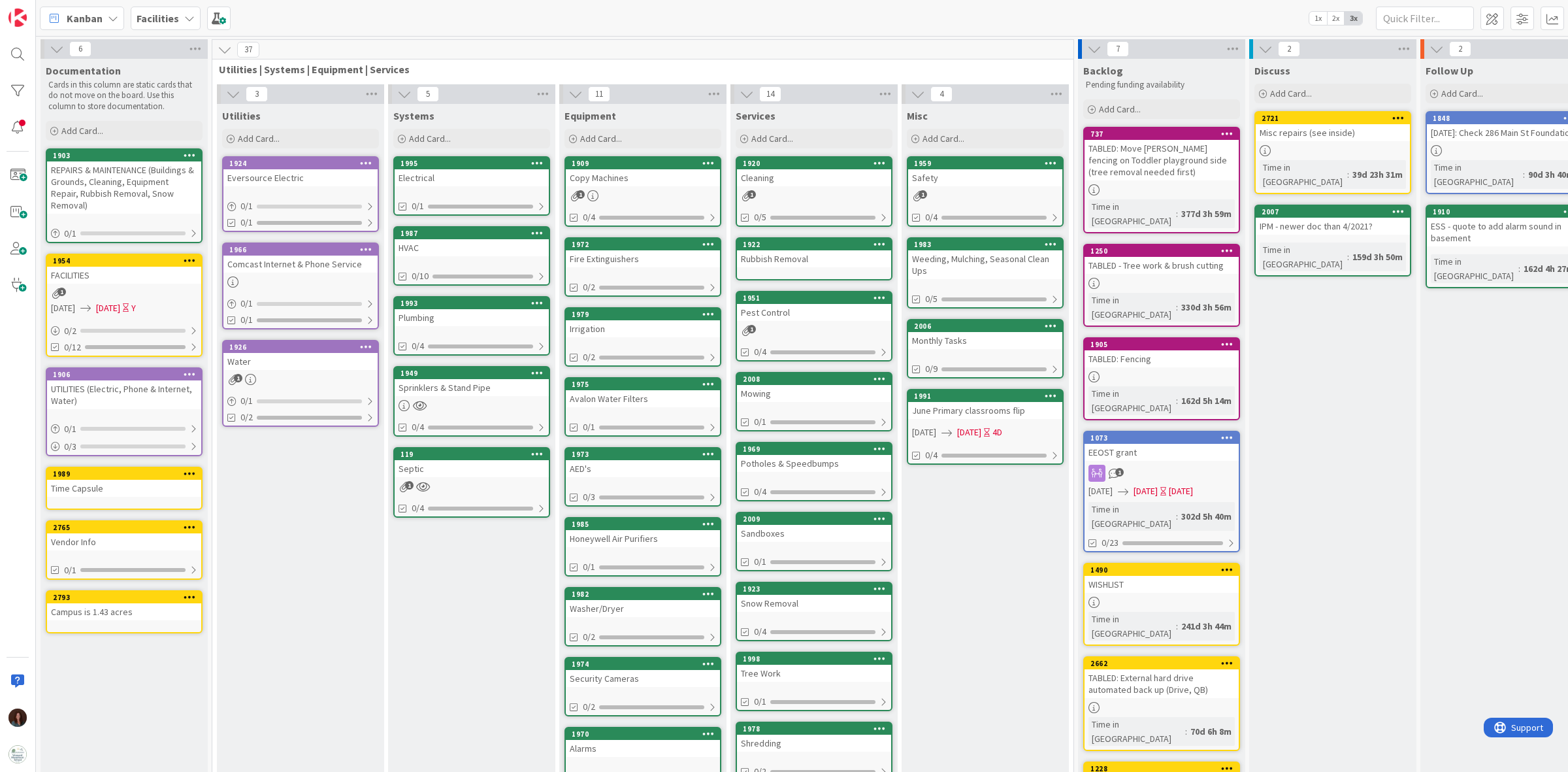
click at [418, 381] on div "Sprinklers & Stand Pipe" at bounding box center [471, 387] width 154 height 17
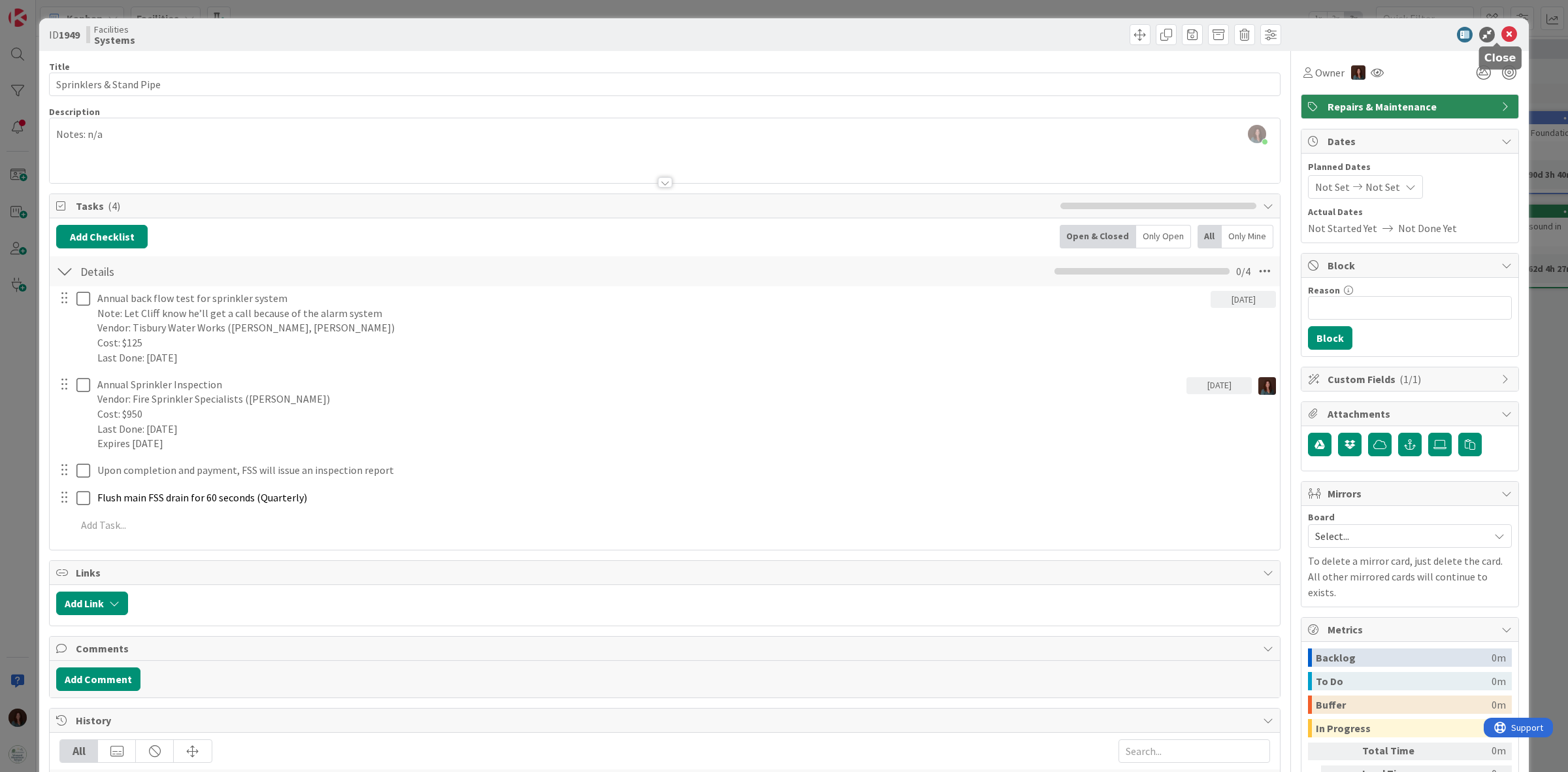
drag, startPoint x: 1497, startPoint y: 31, endPoint x: 1135, endPoint y: 218, distance: 407.4
click at [1501, 31] on icon at bounding box center [1509, 34] width 16 height 16
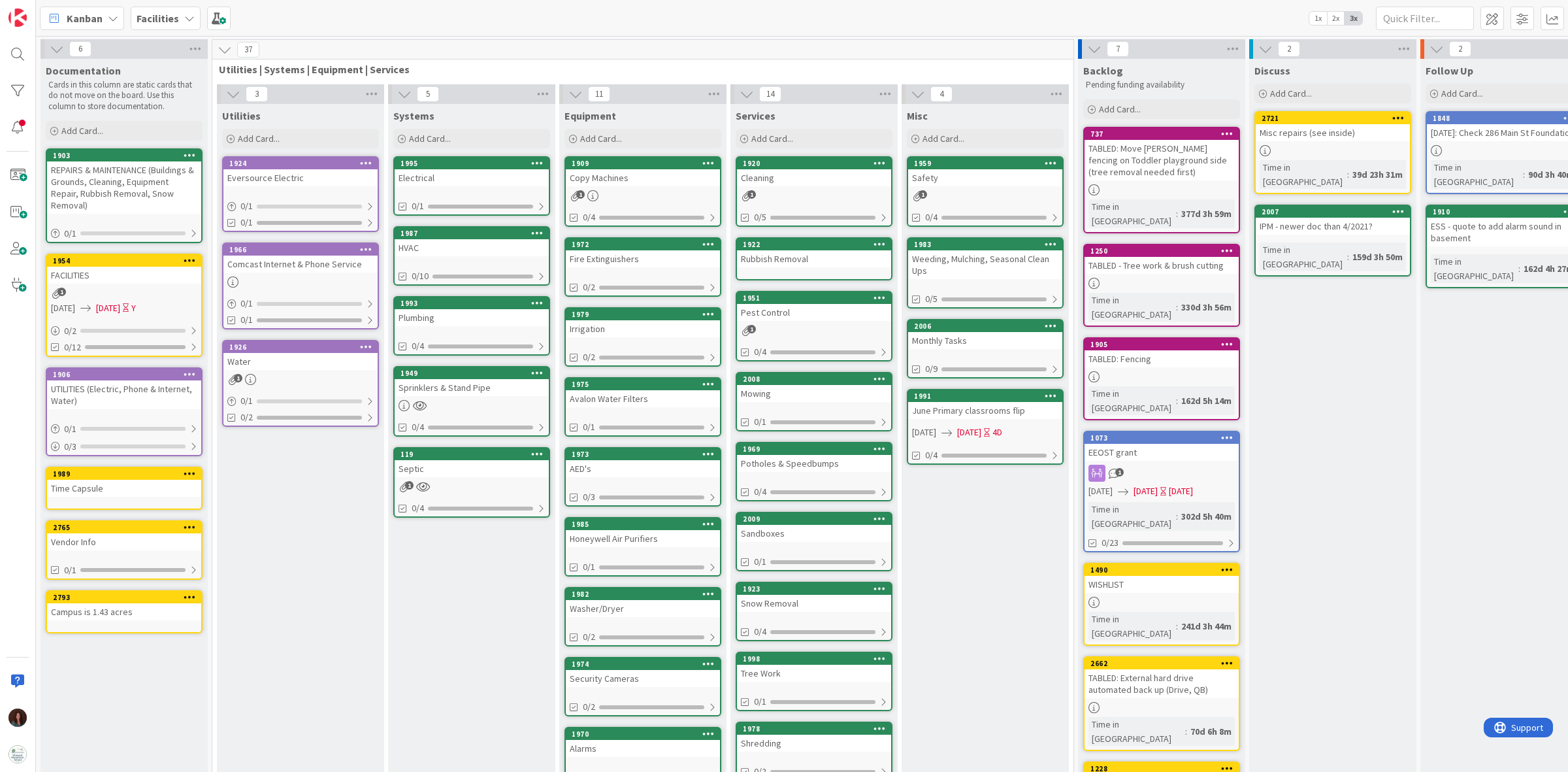
click at [475, 384] on div "Sprinklers & Stand Pipe" at bounding box center [471, 387] width 154 height 17
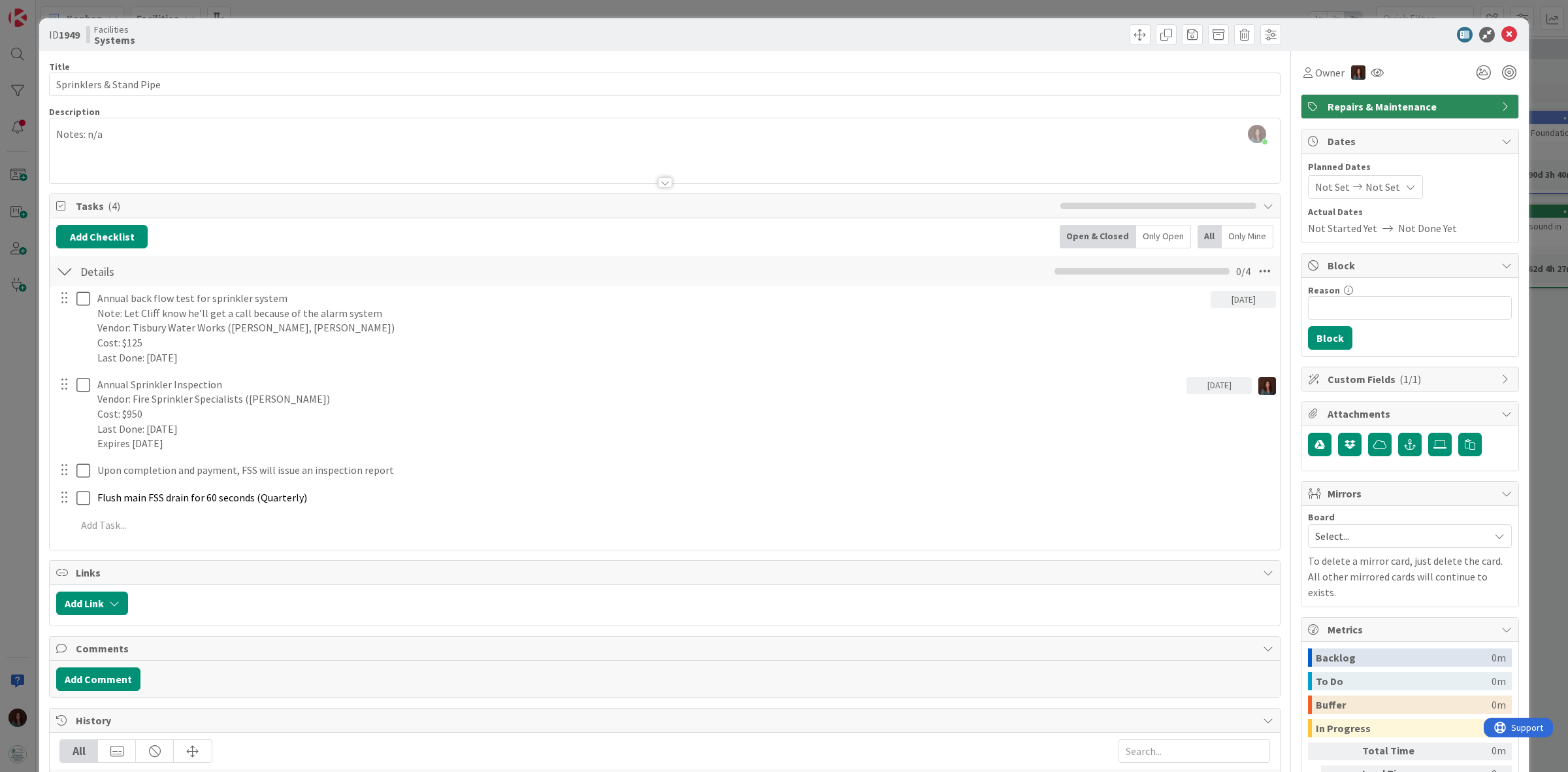
click at [1372, 416] on span "Attachments" at bounding box center [1411, 414] width 167 height 16
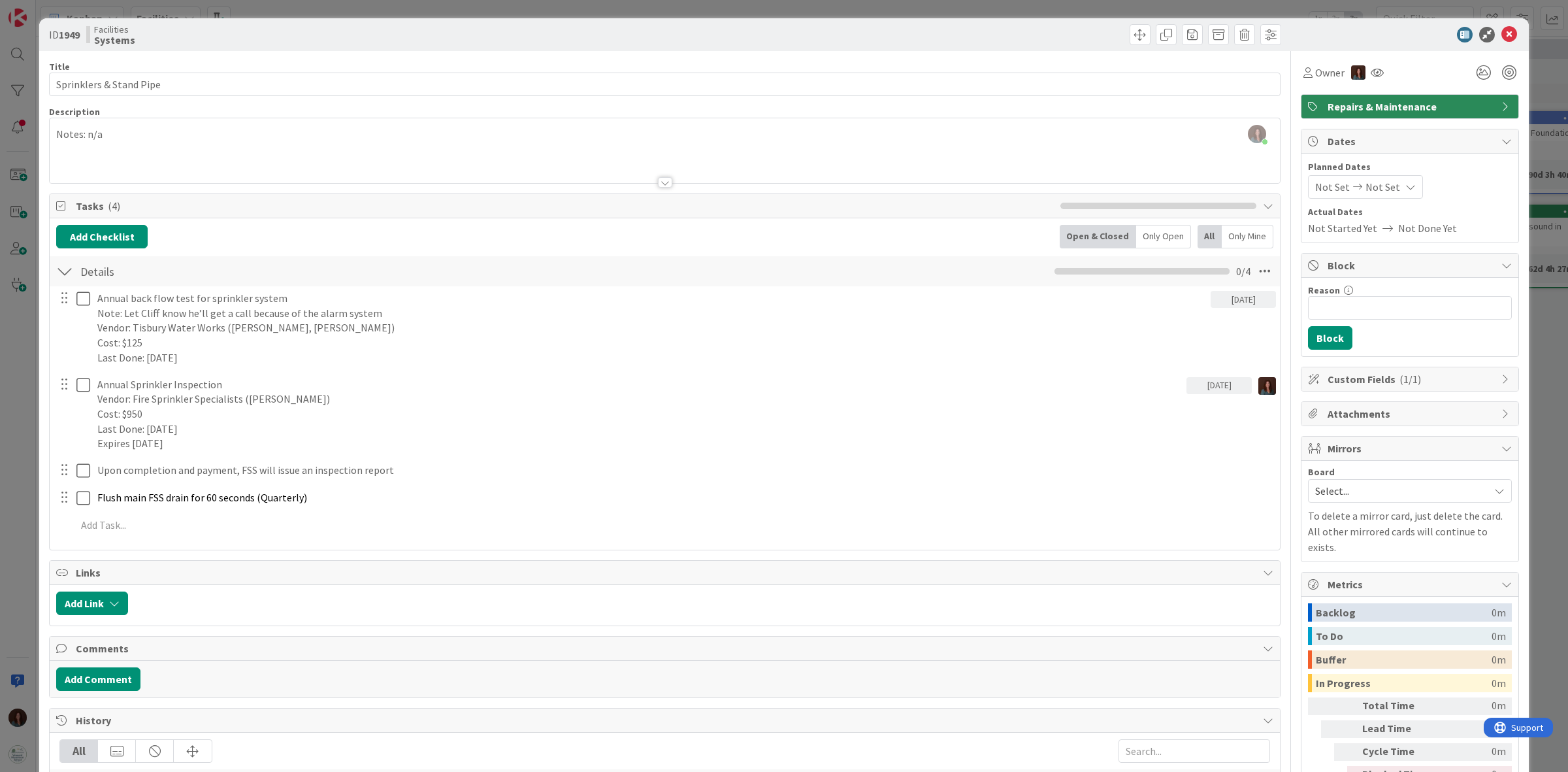
click at [1371, 424] on div "Attachments" at bounding box center [1410, 414] width 217 height 24
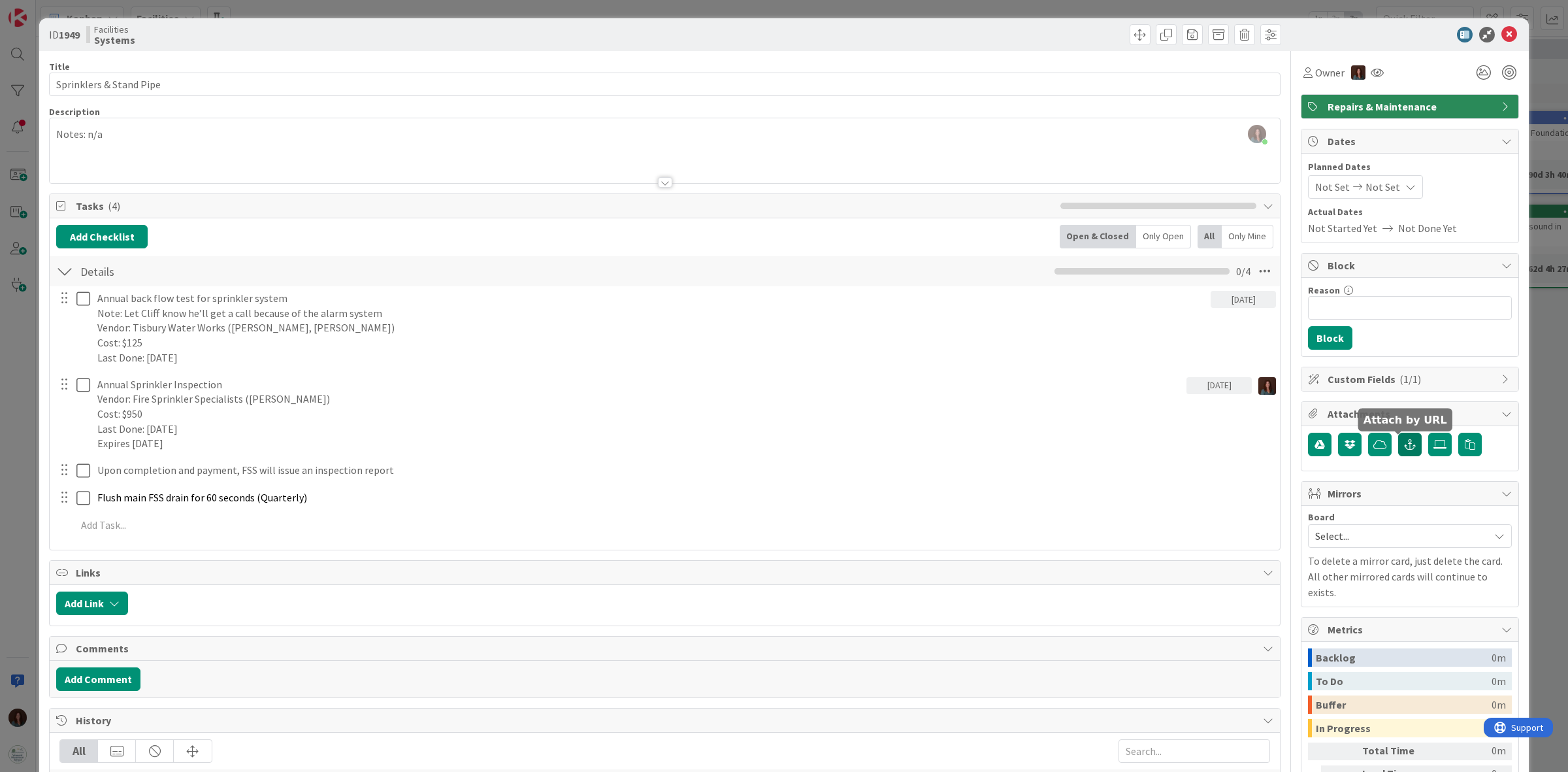
click at [1404, 448] on icon "button" at bounding box center [1410, 444] width 12 height 10
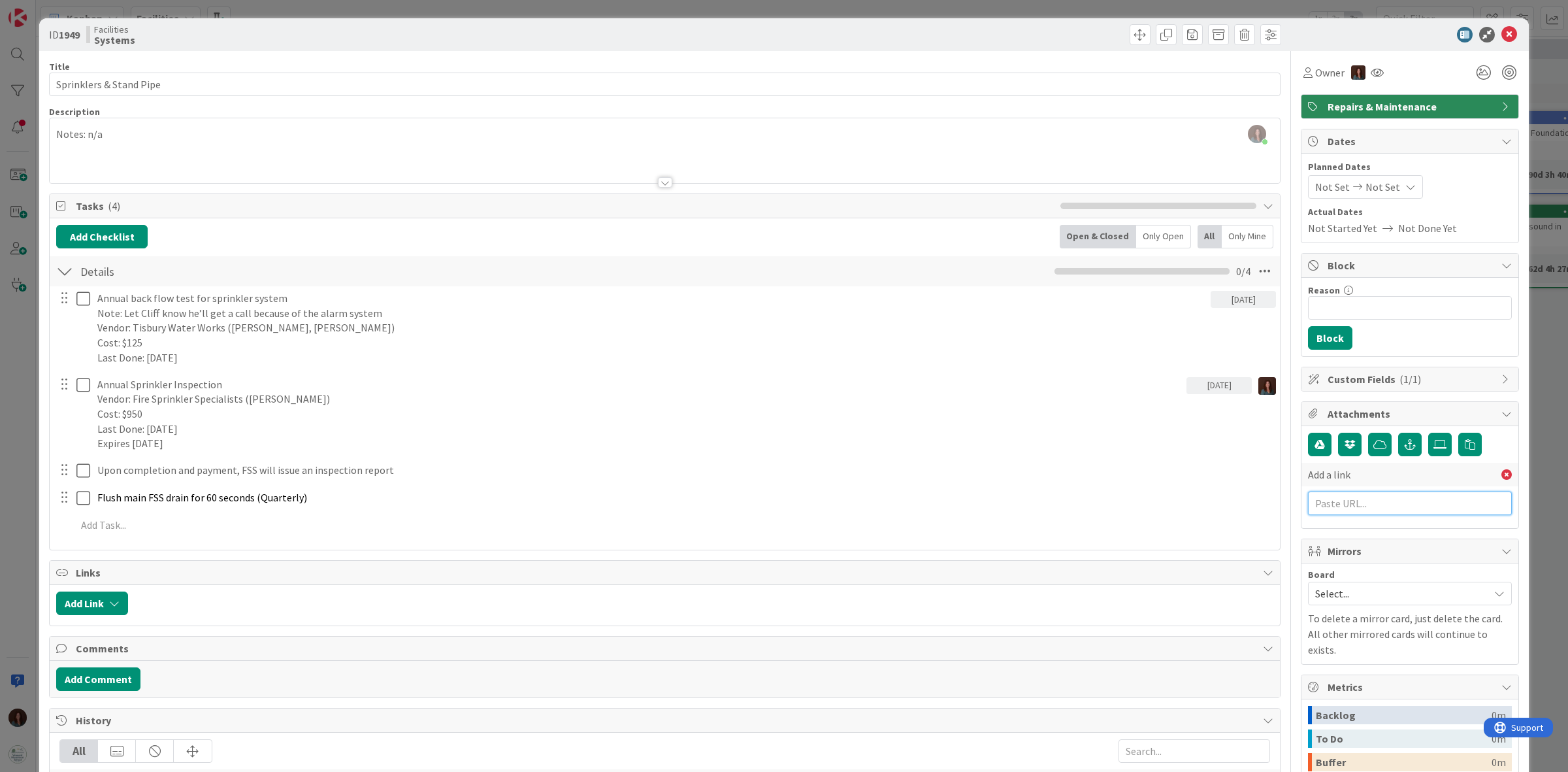
click at [1346, 501] on input "text" at bounding box center [1410, 503] width 204 height 24
paste input "https://drive.google.com/drive/folders/1W-OW8Zzewth0DF-1vlAmHxhsmjPY48PQ?usp=dr…"
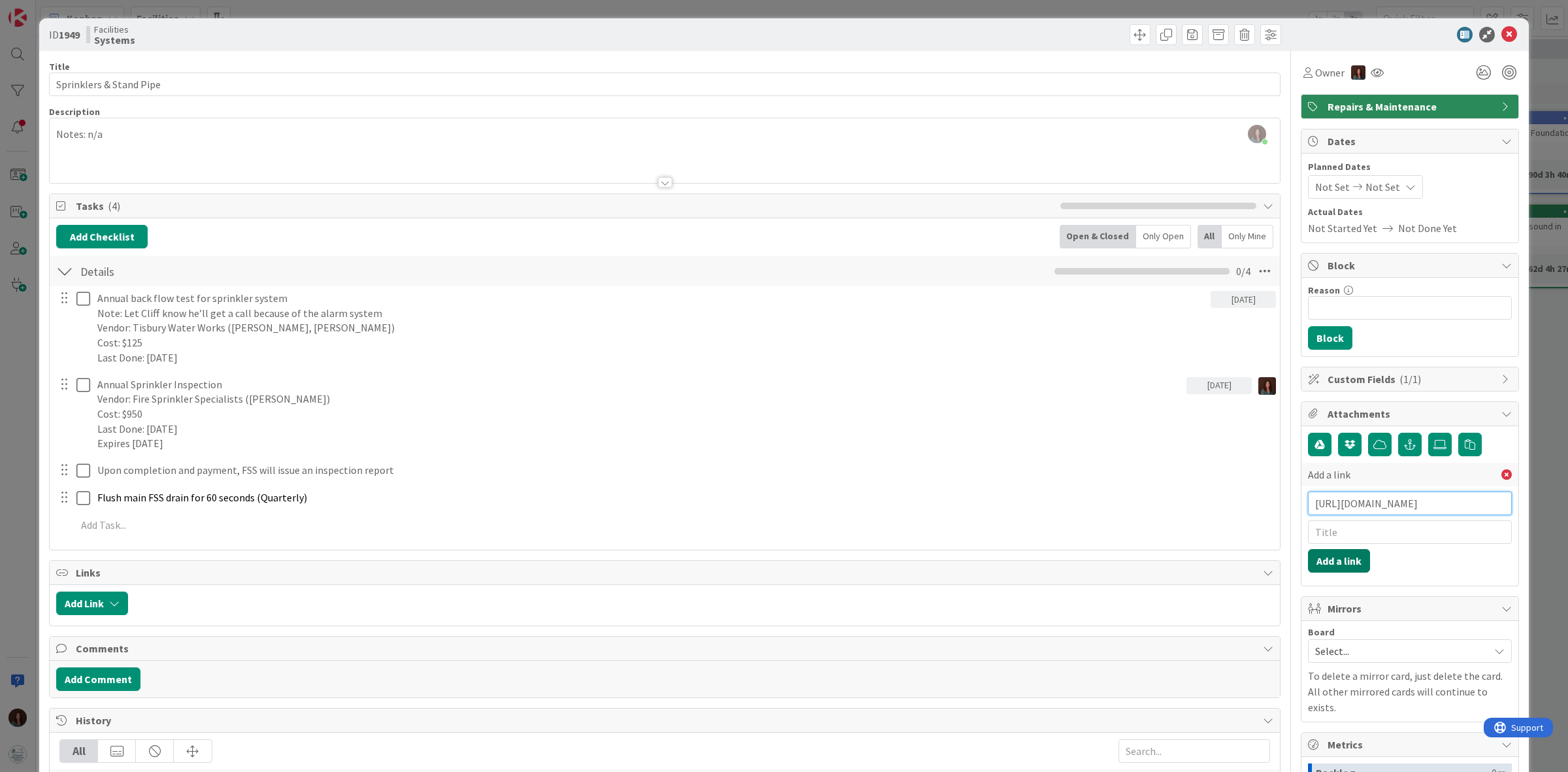
type input "https://drive.google.com/drive/folders/1W-OW8Zzewth0DF-1vlAmHxhsmjPY48PQ?usp=dr…"
click at [1330, 562] on button "Add a link" at bounding box center [1338, 560] width 62 height 24
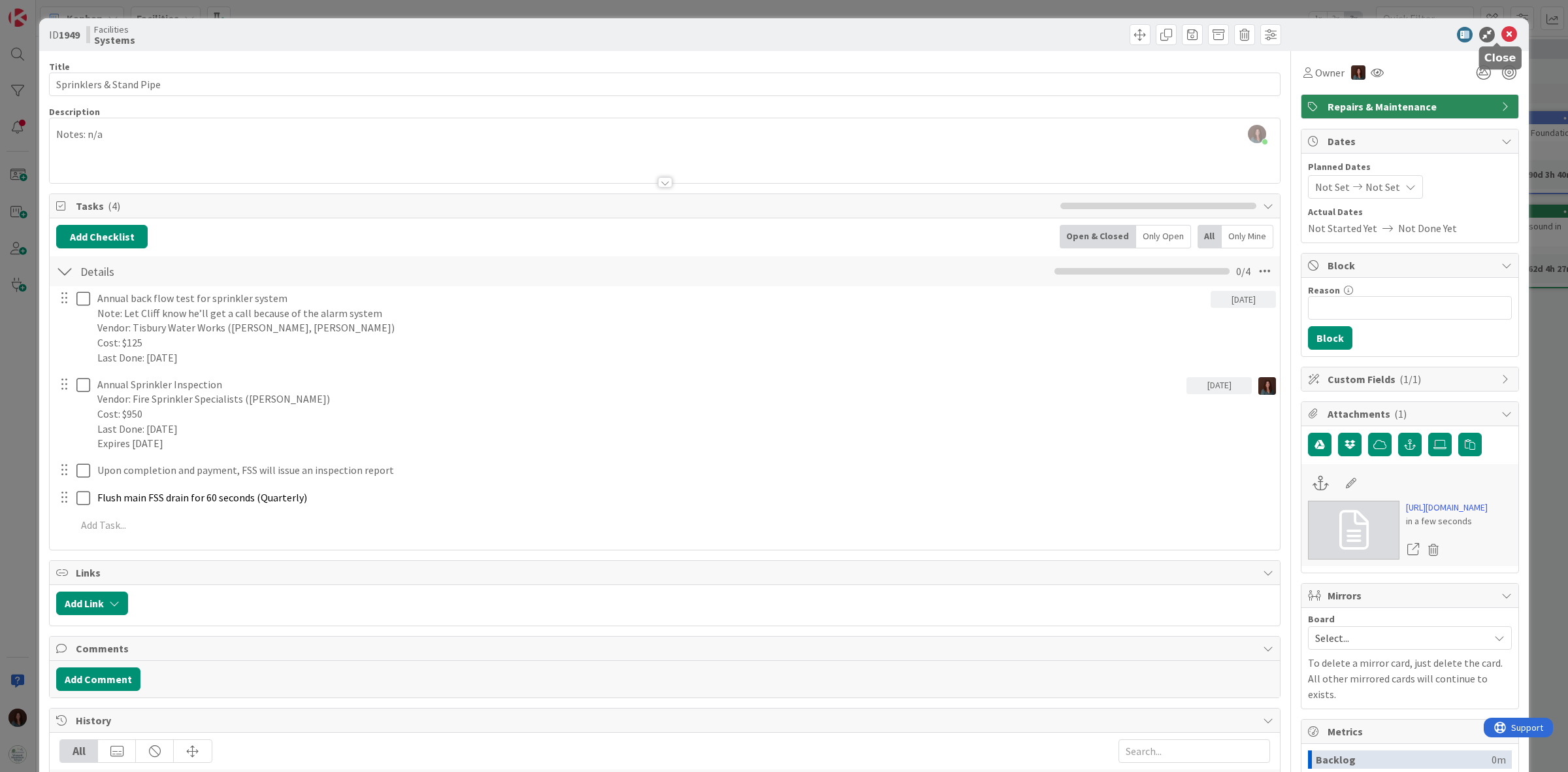
click at [1501, 36] on icon at bounding box center [1509, 34] width 16 height 16
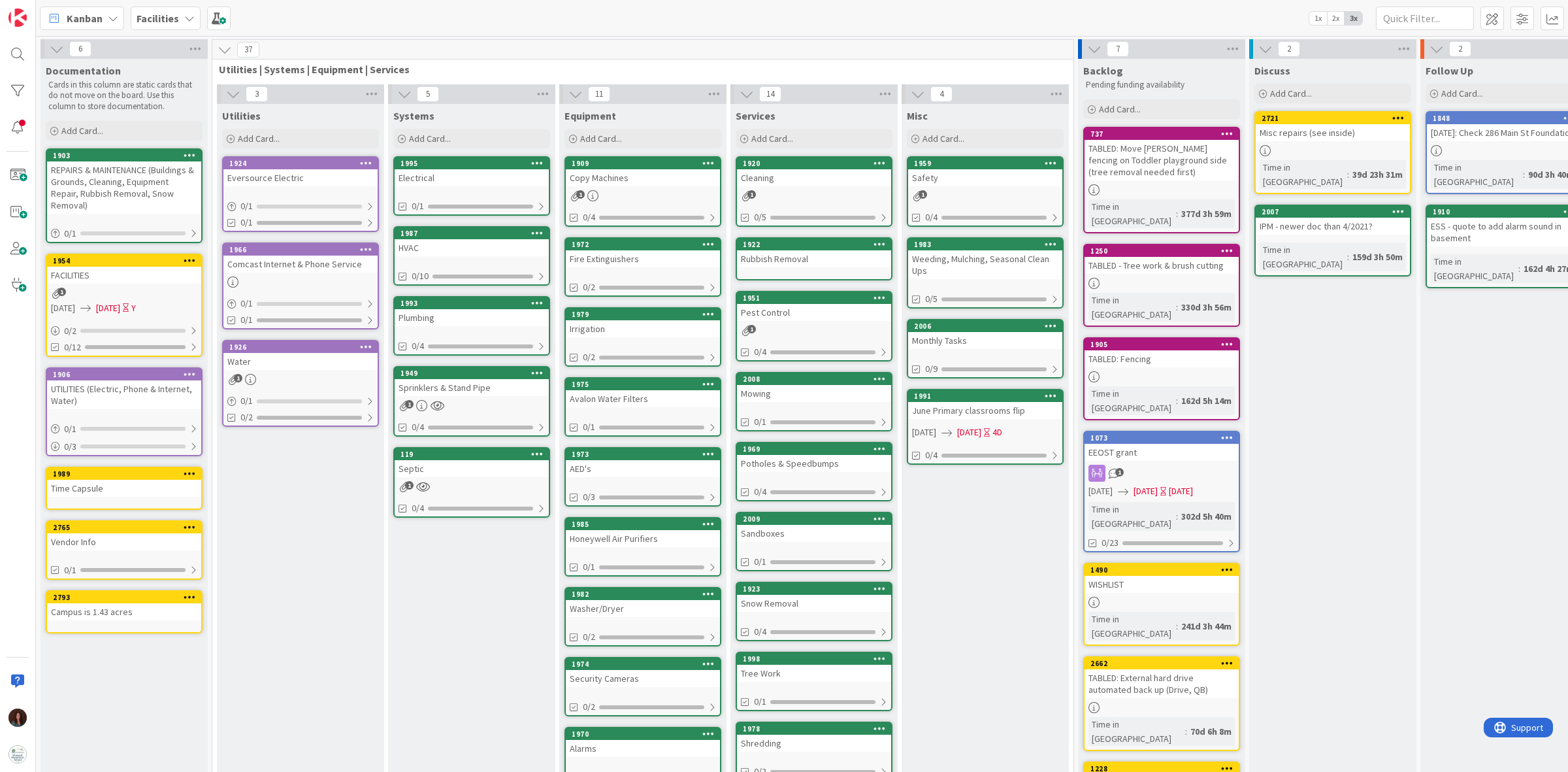
click at [479, 466] on div "Septic" at bounding box center [471, 468] width 154 height 17
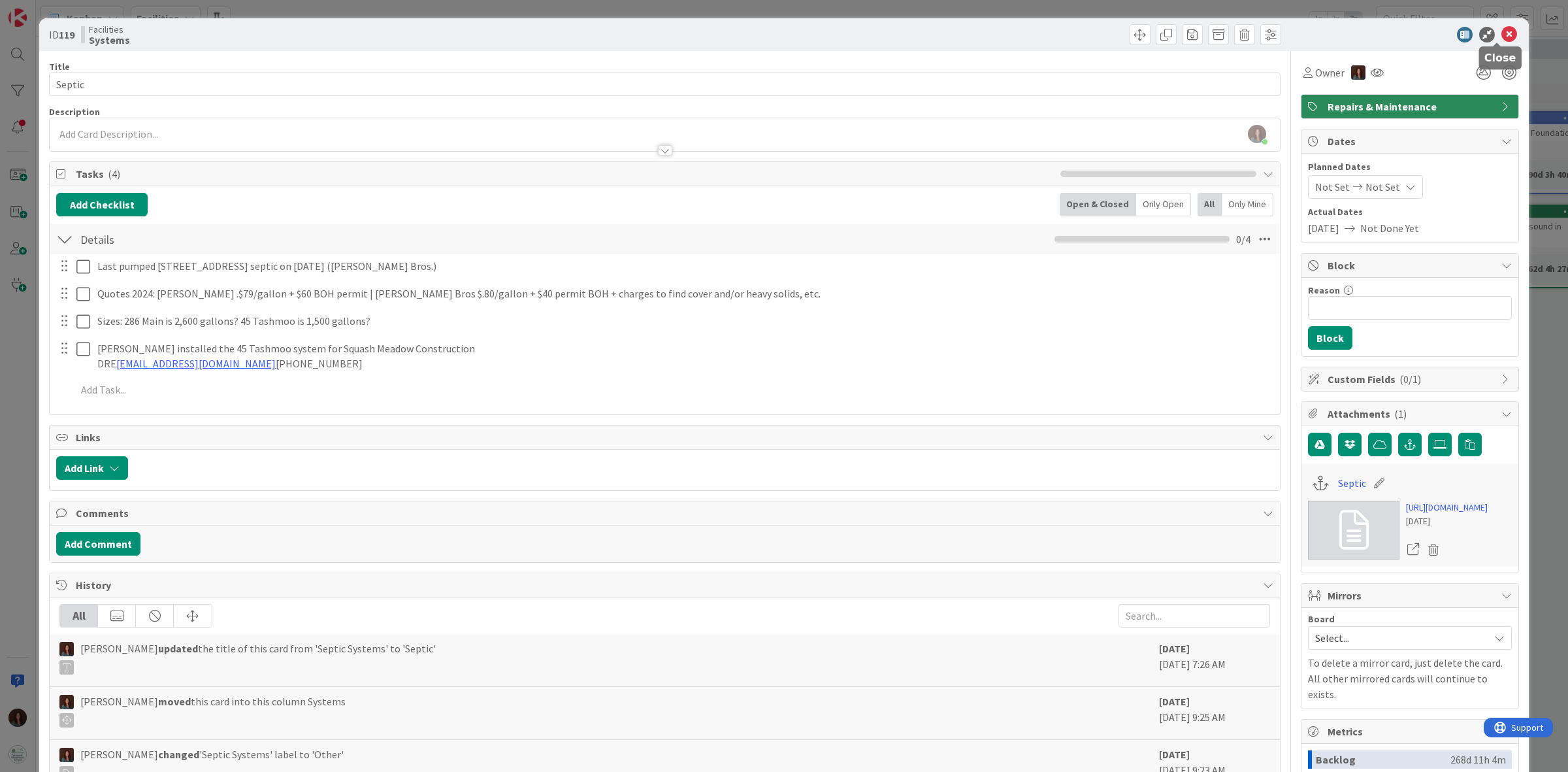
click at [1501, 31] on icon at bounding box center [1509, 34] width 16 height 16
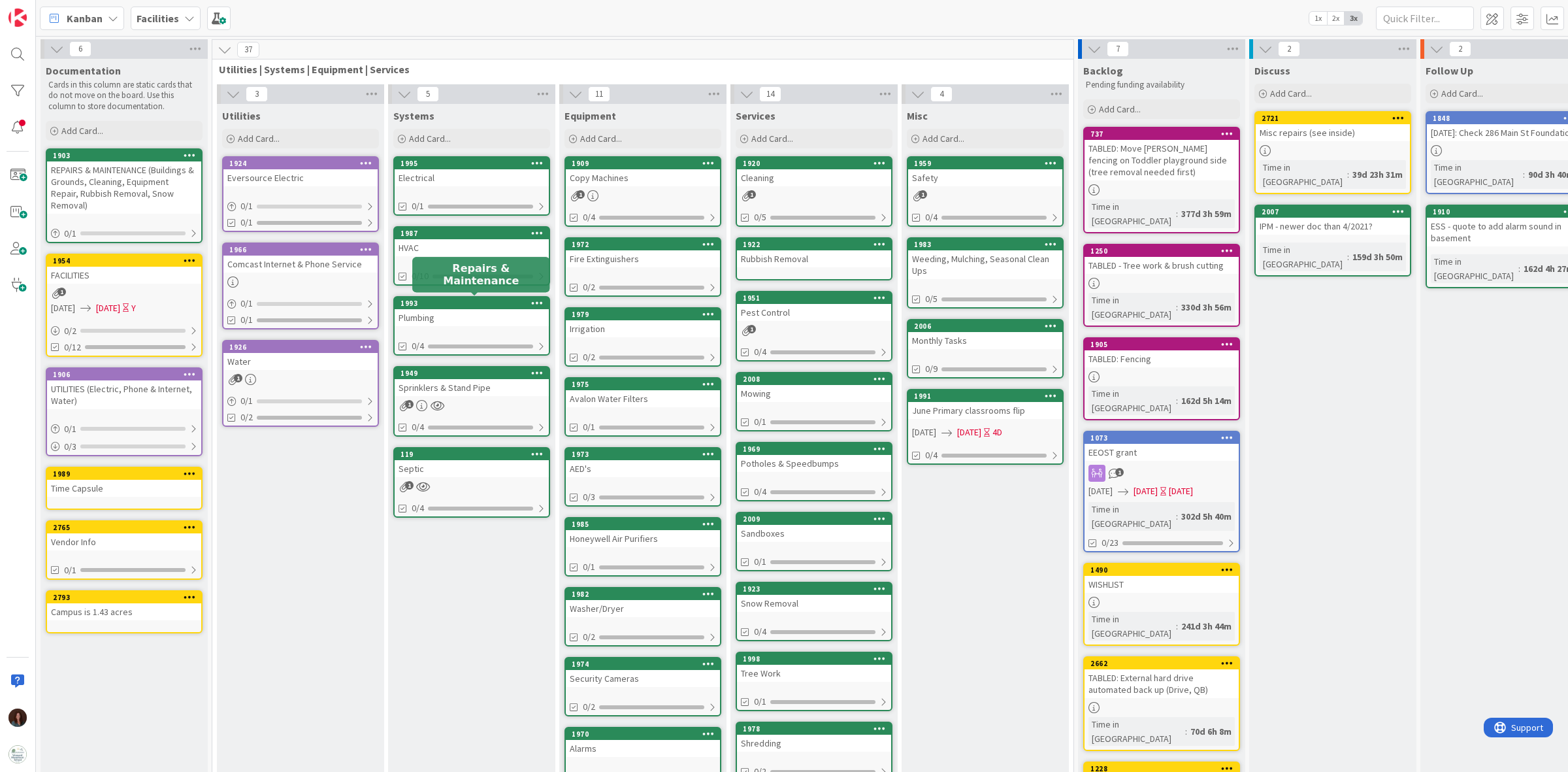
click at [481, 309] on div "Plumbing" at bounding box center [471, 317] width 154 height 17
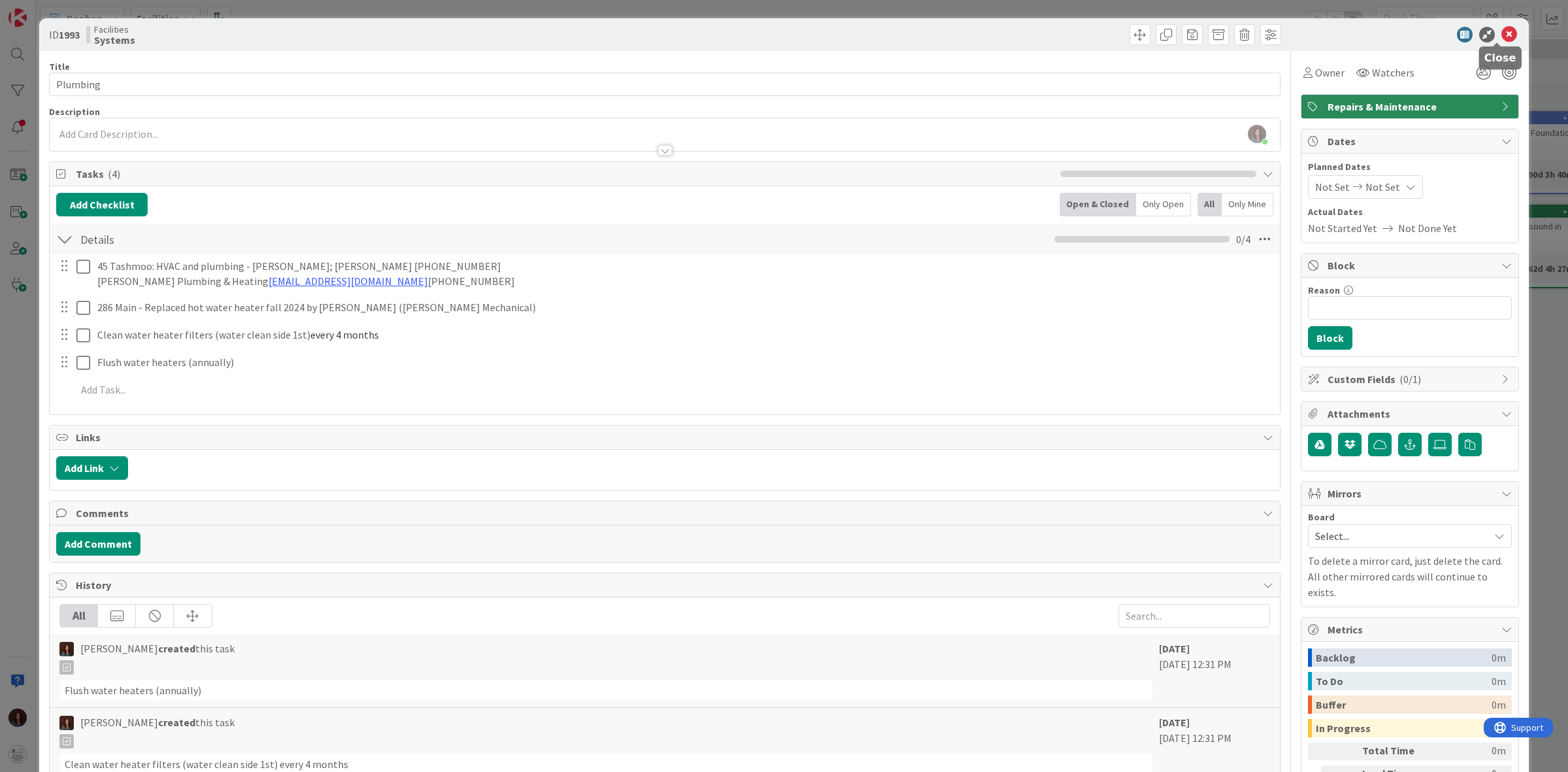
drag, startPoint x: 1501, startPoint y: 37, endPoint x: 1403, endPoint y: 58, distance: 100.2
click at [1501, 37] on icon at bounding box center [1509, 34] width 16 height 16
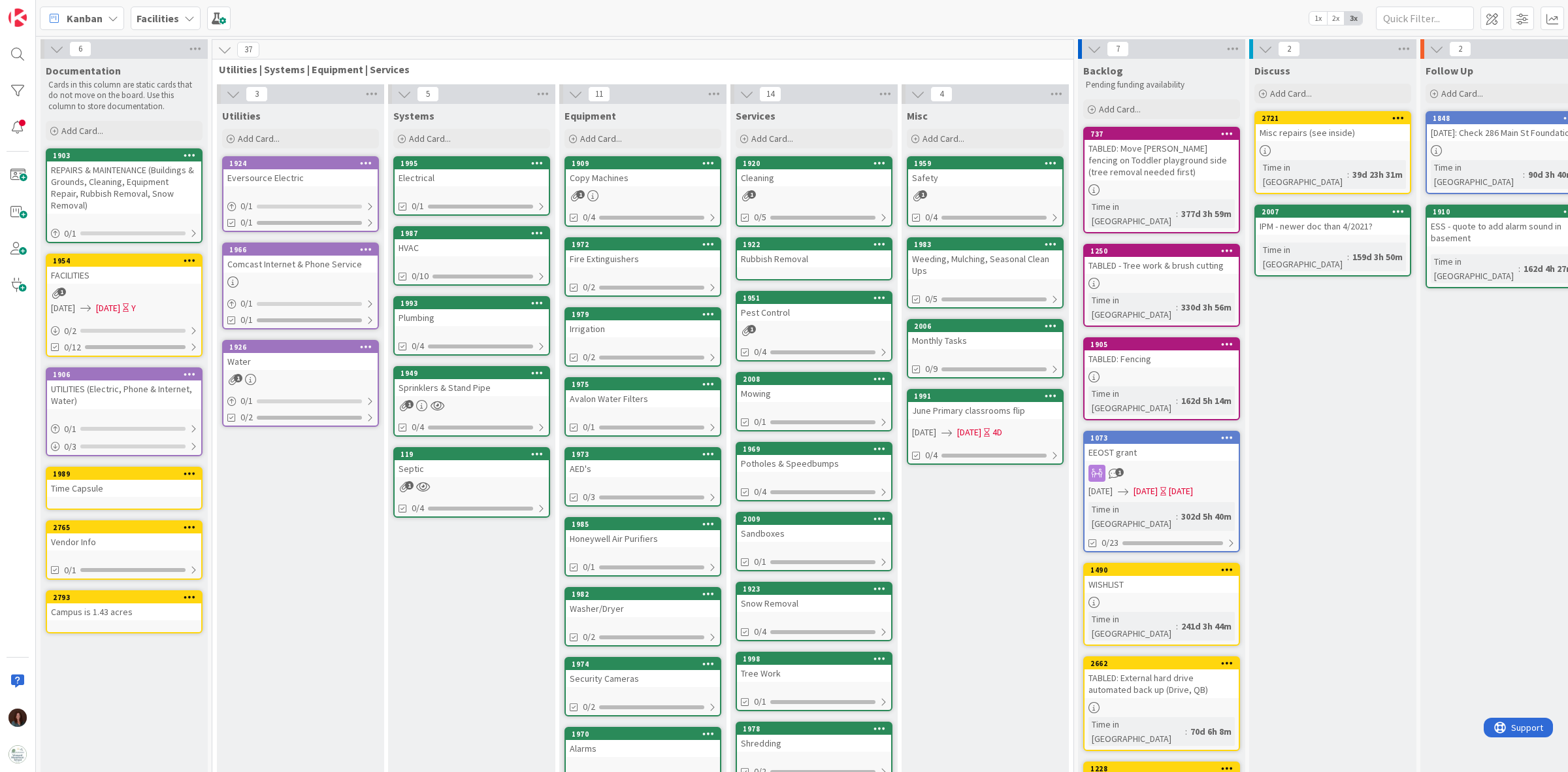
click at [459, 244] on div "HVAC" at bounding box center [471, 248] width 154 height 17
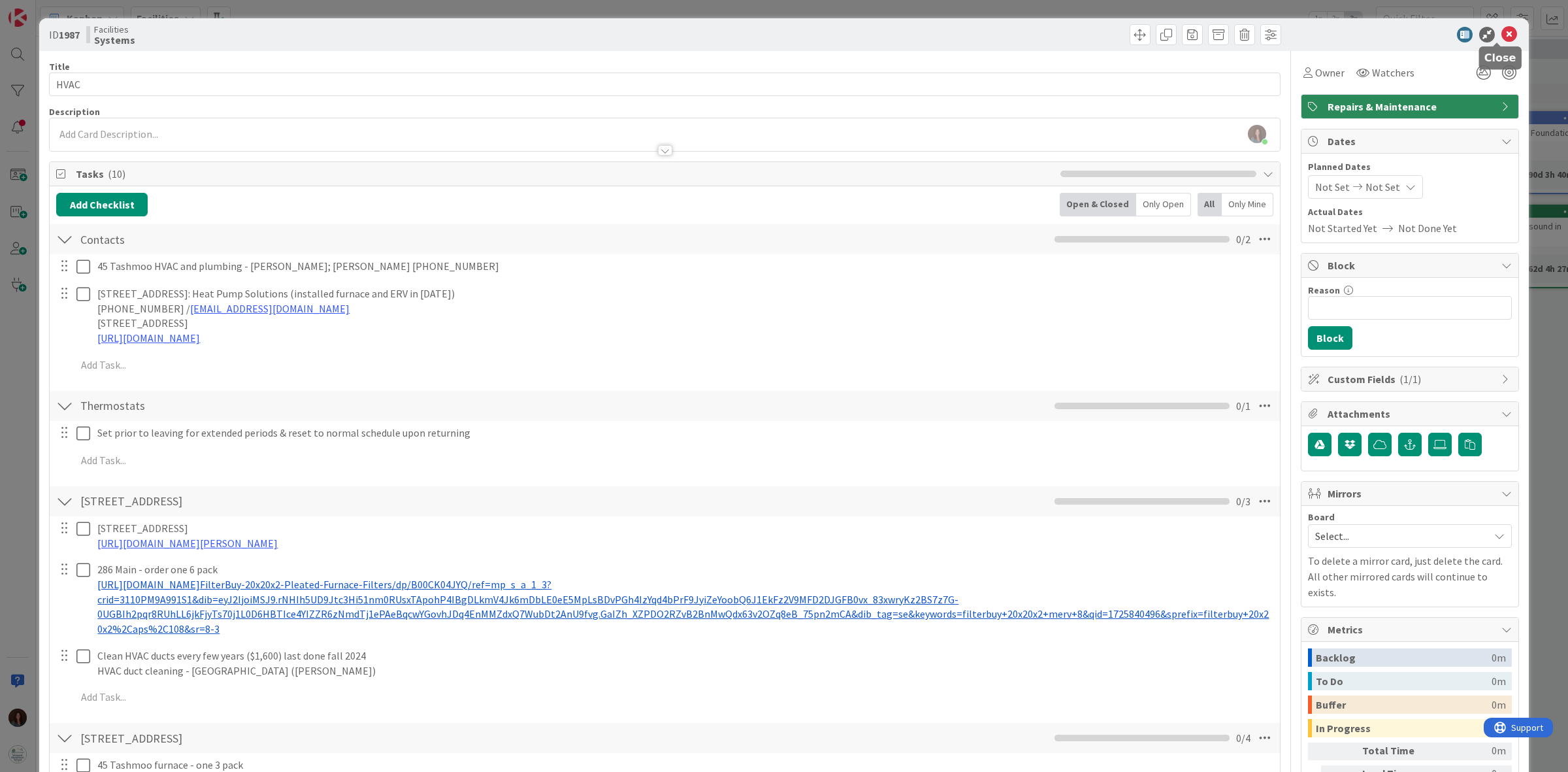
click at [1501, 35] on icon at bounding box center [1509, 34] width 16 height 16
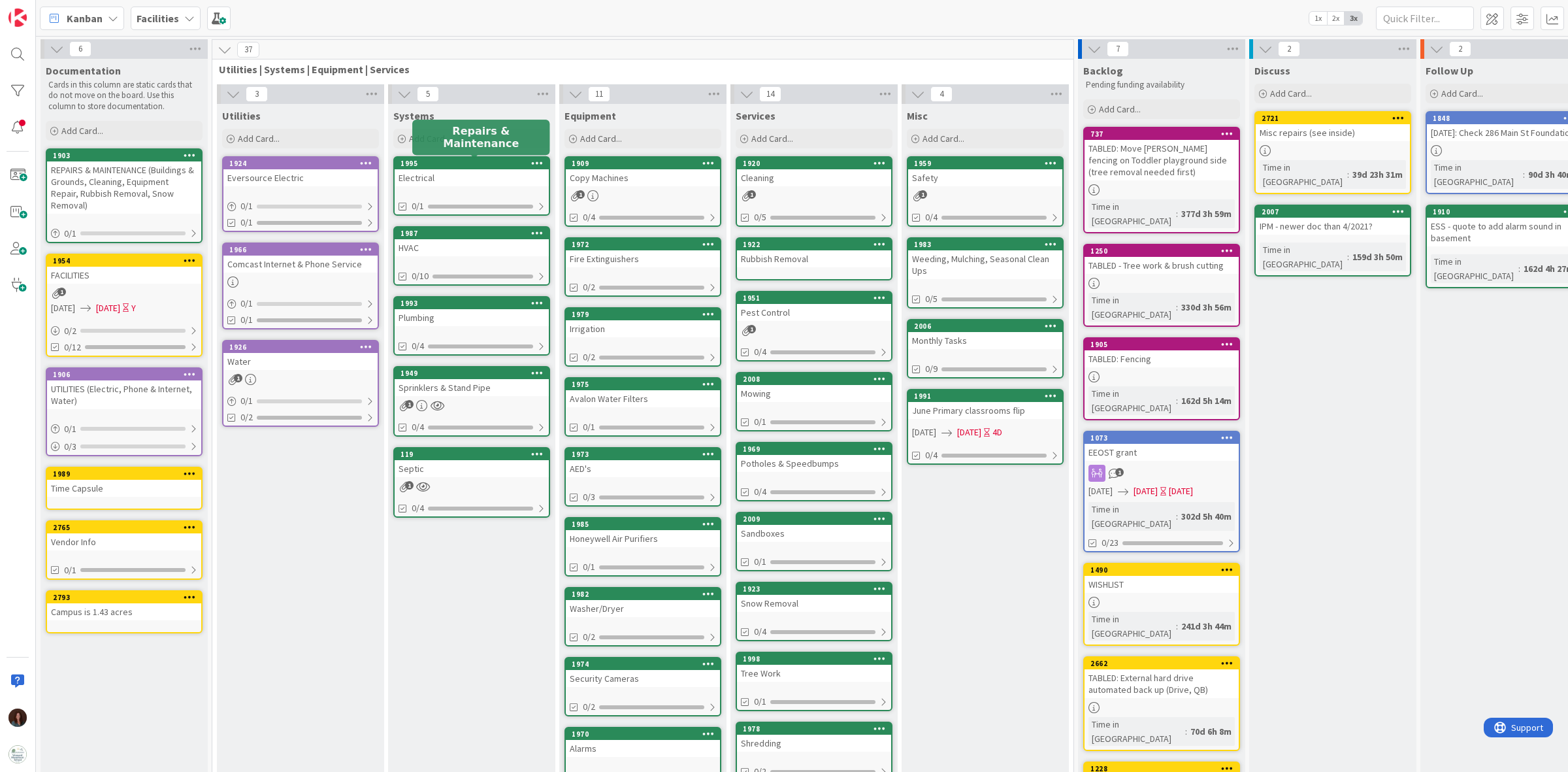
click at [458, 167] on div "1995" at bounding box center [475, 163] width 148 height 9
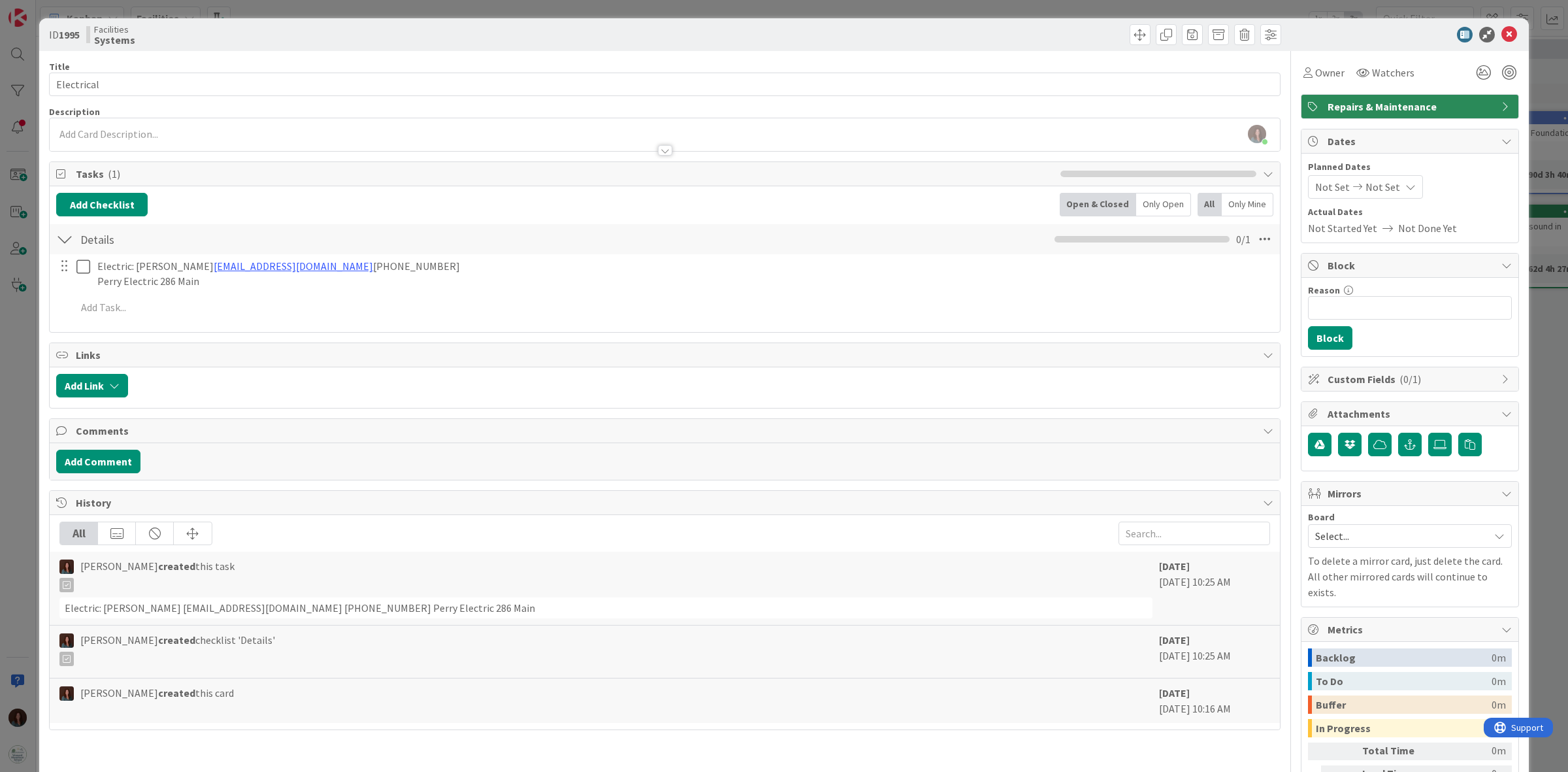
drag, startPoint x: 1505, startPoint y: 35, endPoint x: 1493, endPoint y: 39, distance: 12.6
click at [1505, 36] on div at bounding box center [1403, 34] width 231 height 16
click at [1488, 36] on div at bounding box center [1403, 34] width 231 height 16
click at [1503, 35] on icon at bounding box center [1509, 34] width 16 height 16
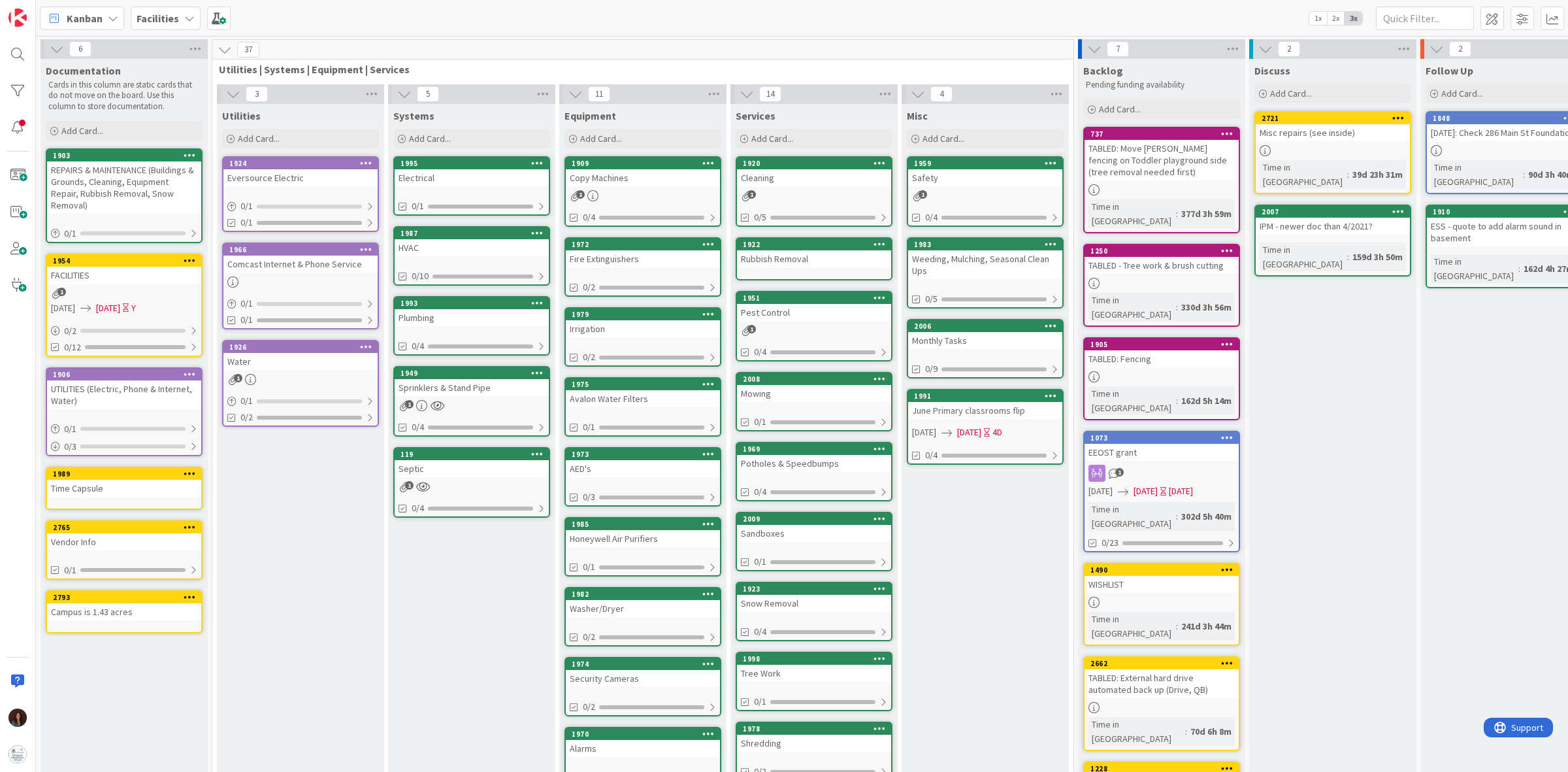
click at [278, 353] on div "Water" at bounding box center [301, 361] width 154 height 17
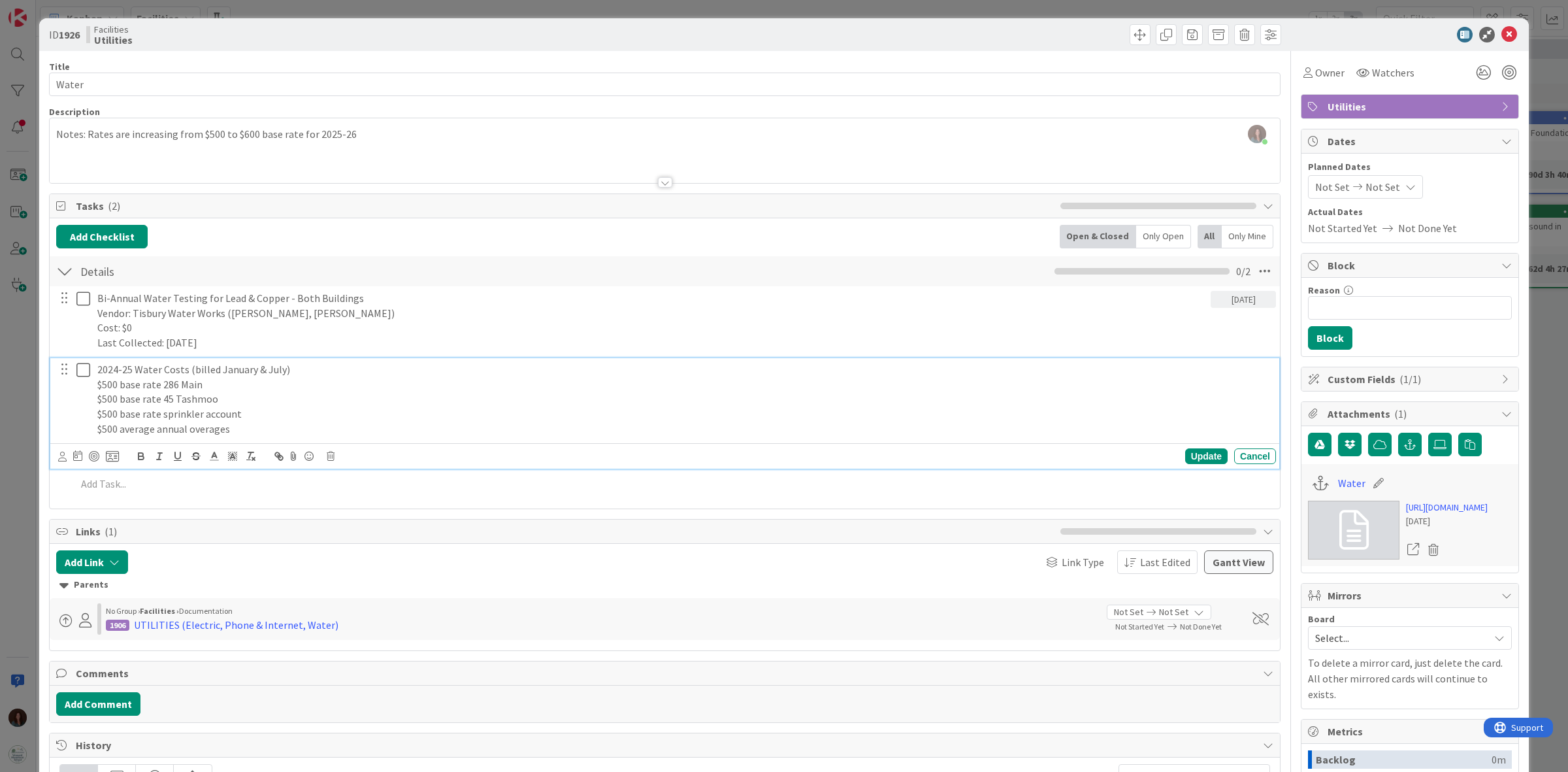
click at [268, 435] on p "$500 average annual overages" at bounding box center [684, 429] width 1174 height 15
click at [328, 458] on icon at bounding box center [330, 456] width 8 height 9
click at [360, 511] on div "Delete" at bounding box center [364, 512] width 48 height 24
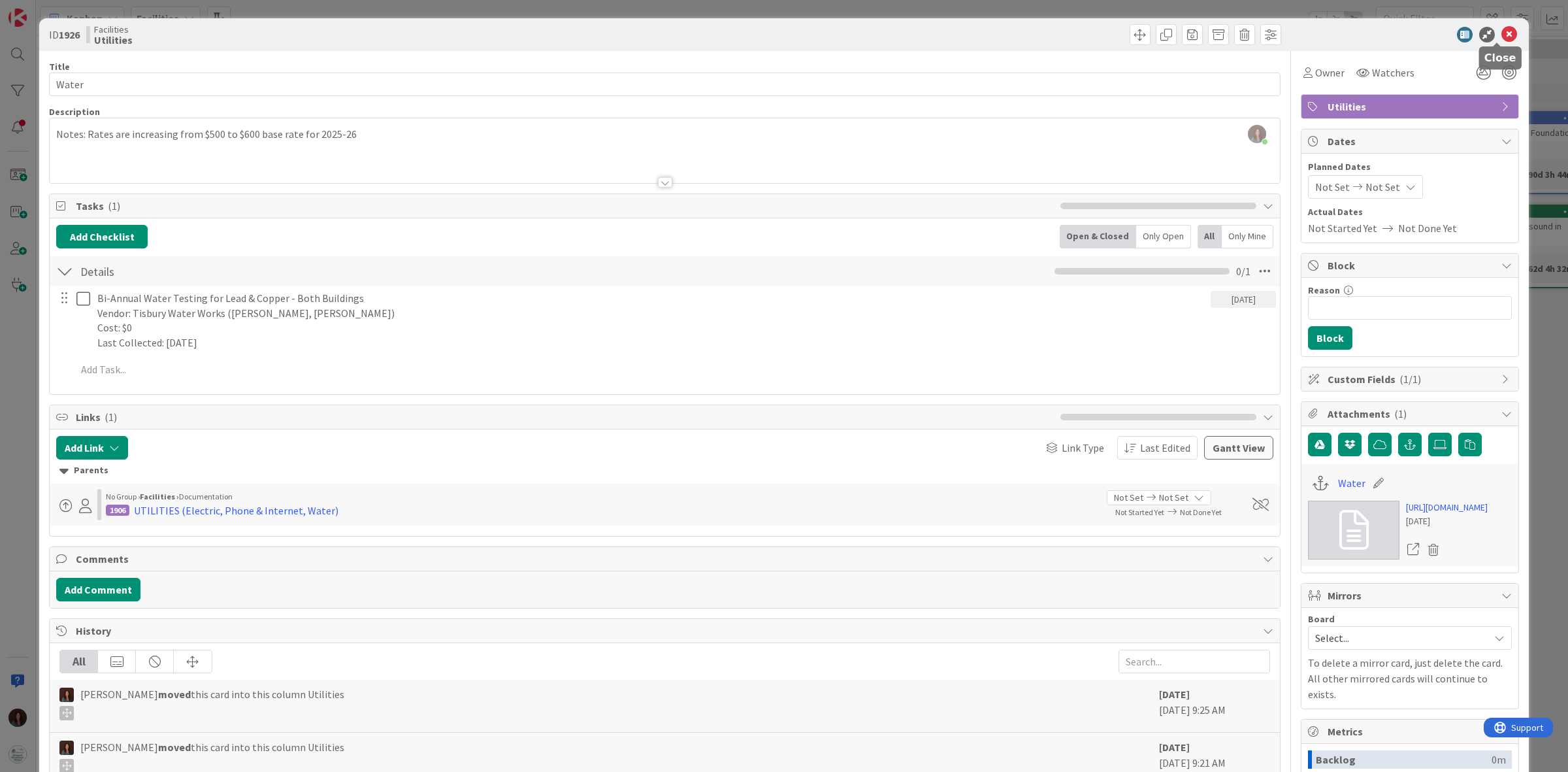
drag, startPoint x: 1497, startPoint y: 34, endPoint x: 1327, endPoint y: 67, distance: 173.2
click at [1501, 36] on icon at bounding box center [1509, 34] width 16 height 16
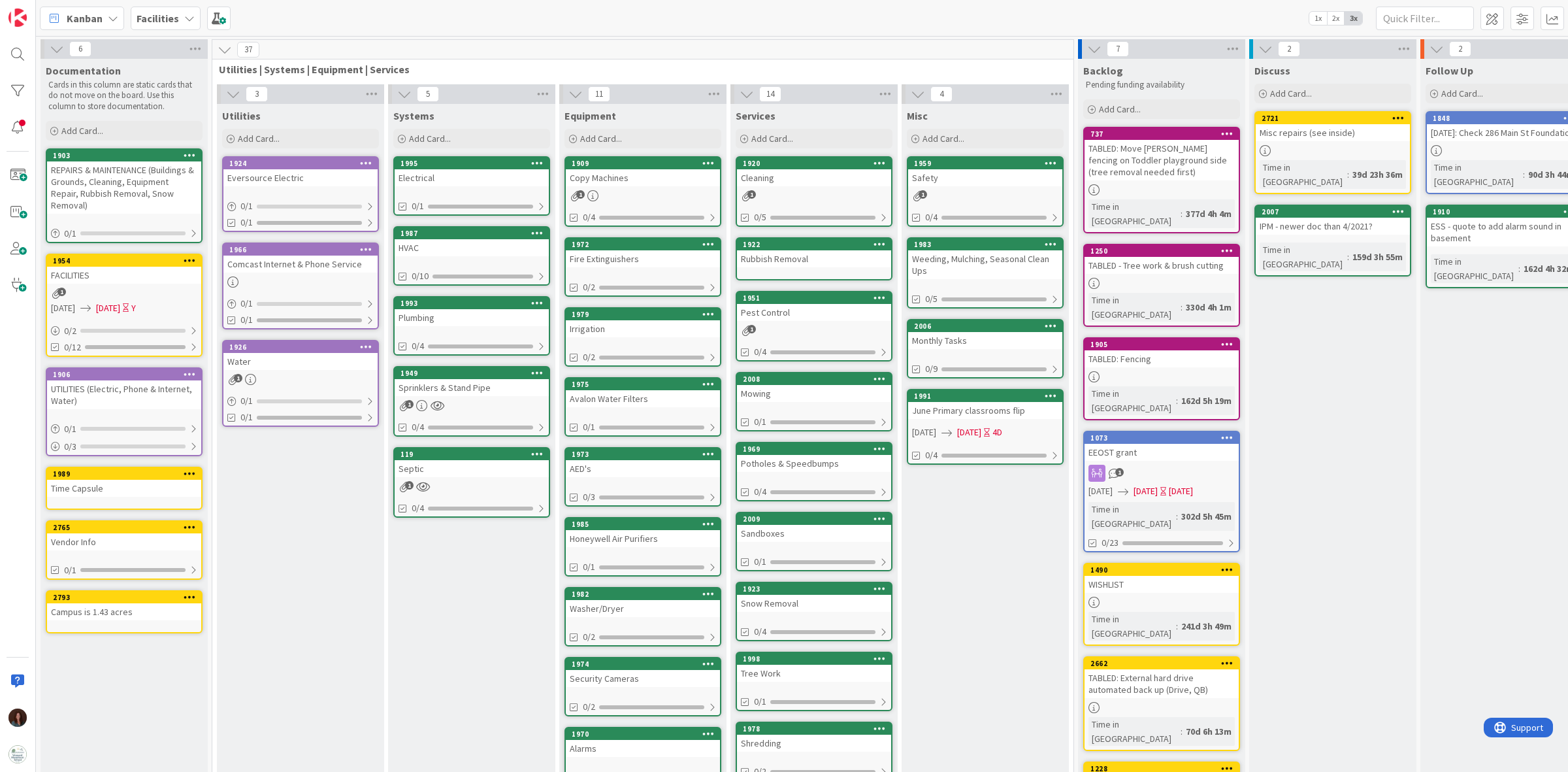
click at [313, 172] on div "Eversource Electric" at bounding box center [301, 178] width 154 height 17
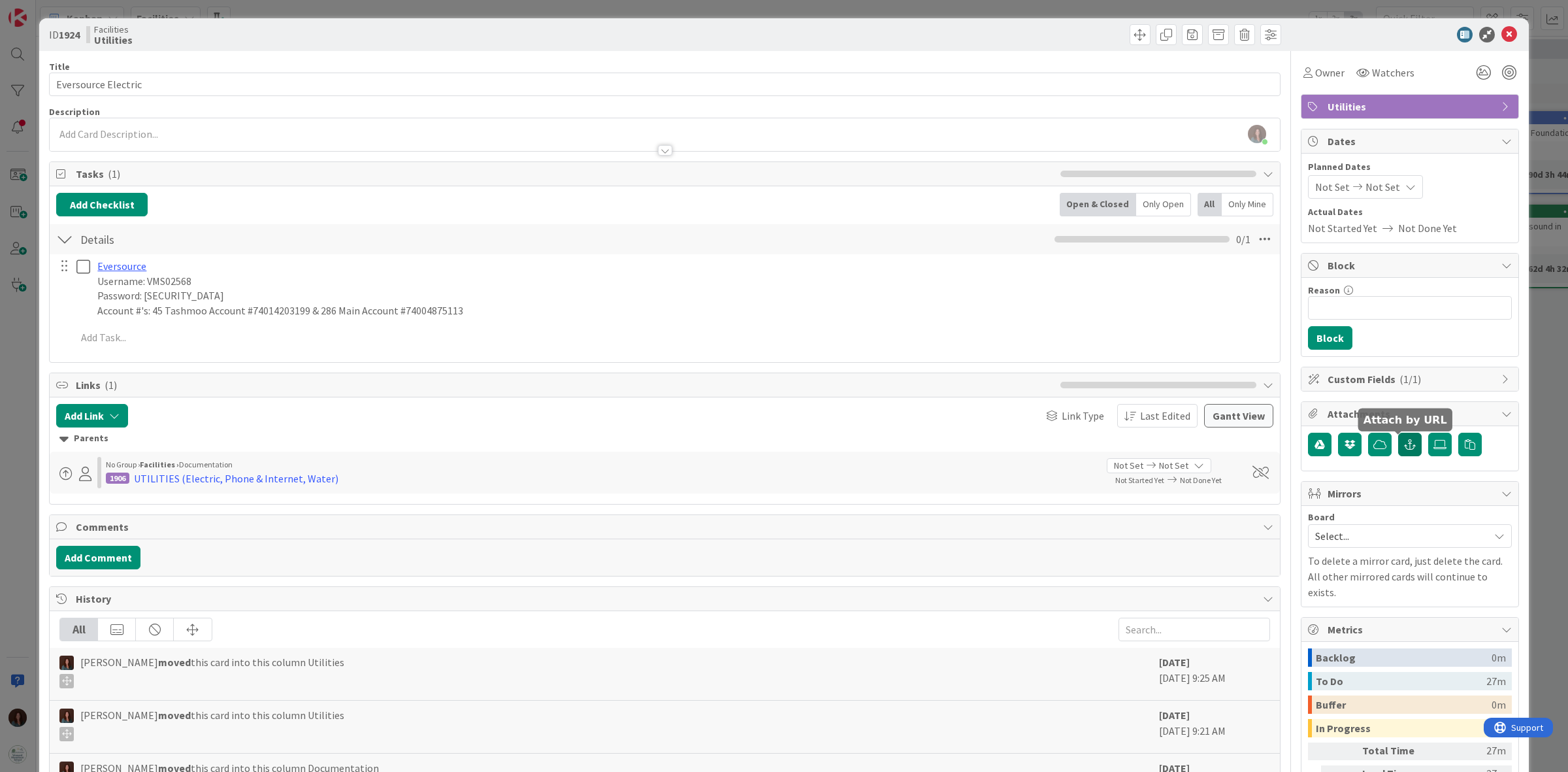
click at [1407, 451] on button "button" at bounding box center [1410, 444] width 24 height 24
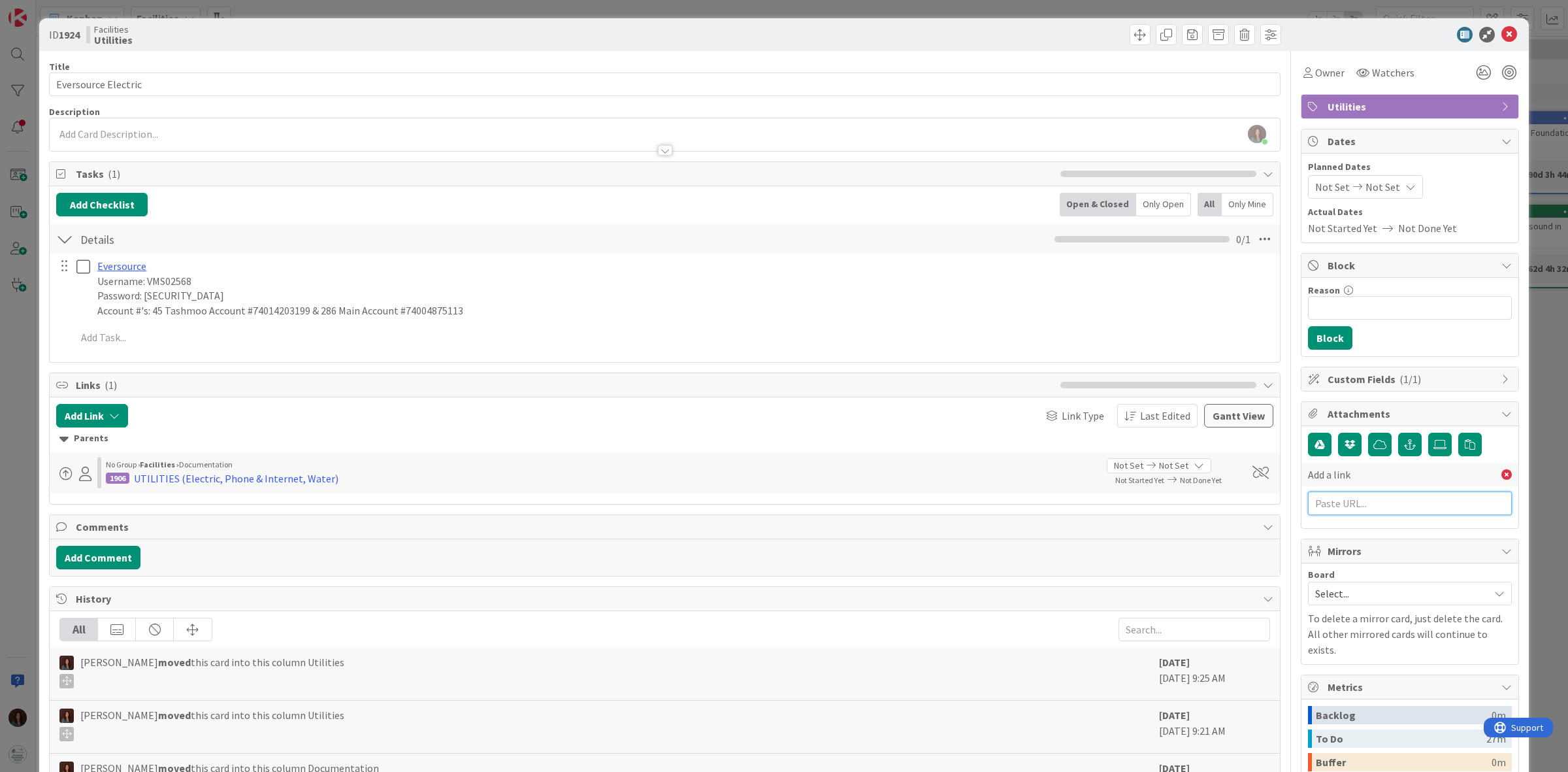
click at [1364, 507] on input "text" at bounding box center [1410, 503] width 204 height 24
paste input "https://drive.google.com/drive/folders/16_zi5UIGsplanRREBe0MzP5LwPi0Lafe?usp=sh…"
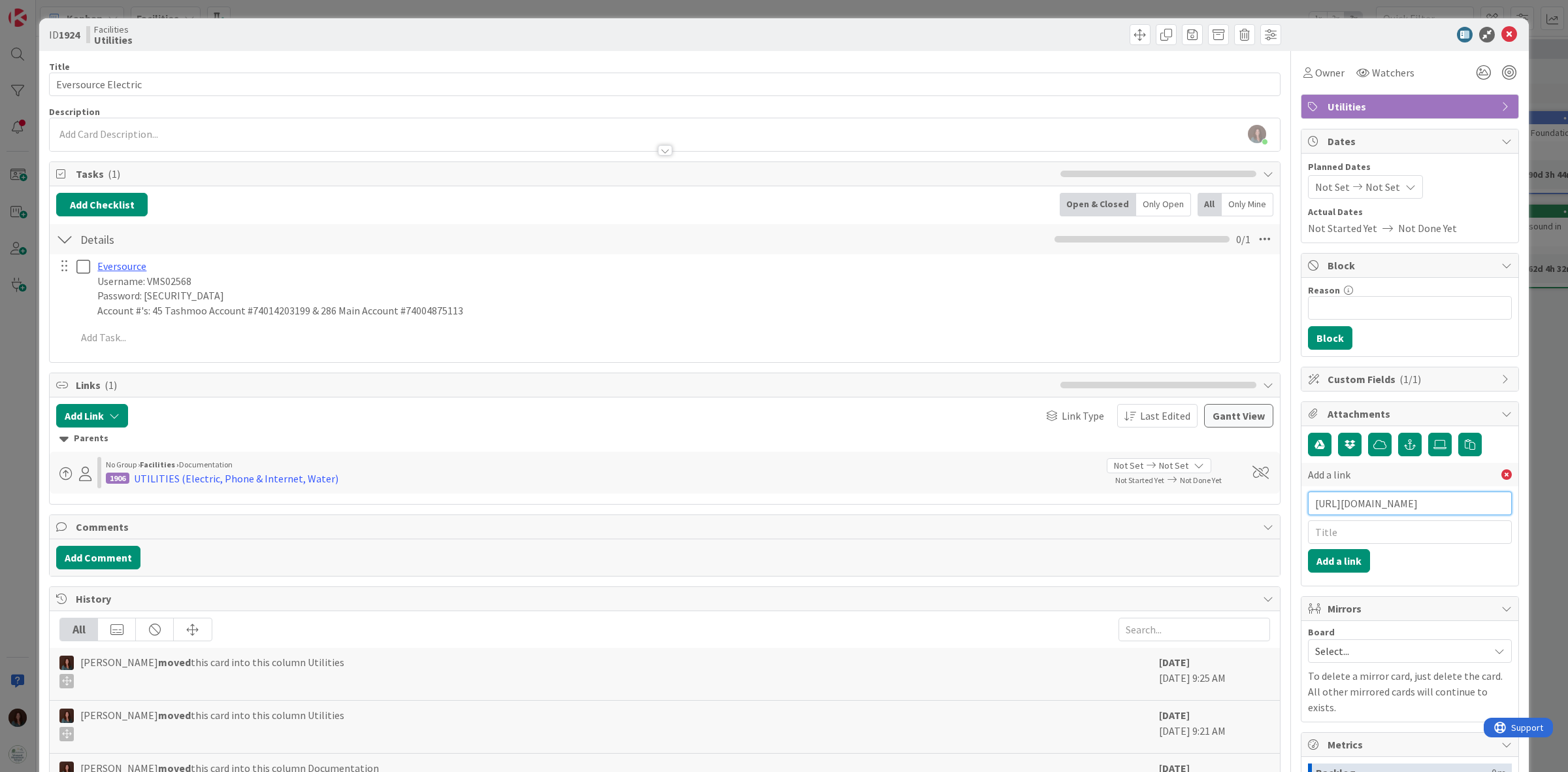
scroll to position [0, 209]
type input "https://drive.google.com/drive/folders/16_zi5UIGsplanRREBe0MzP5LwPi0Lafe?usp=sh…"
click at [1344, 567] on button "Add a link" at bounding box center [1338, 560] width 62 height 24
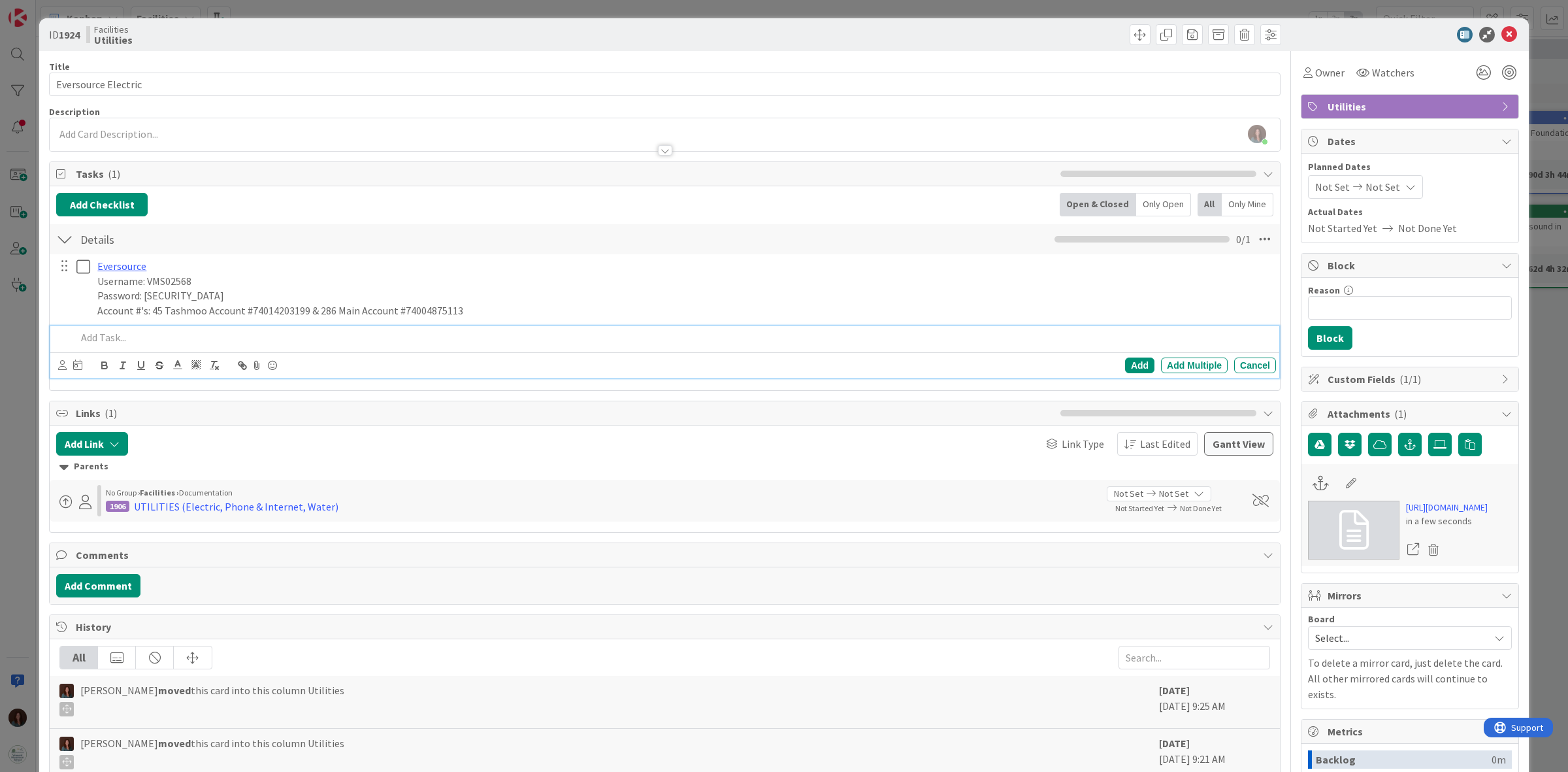
click at [169, 334] on p at bounding box center [673, 337] width 1194 height 15
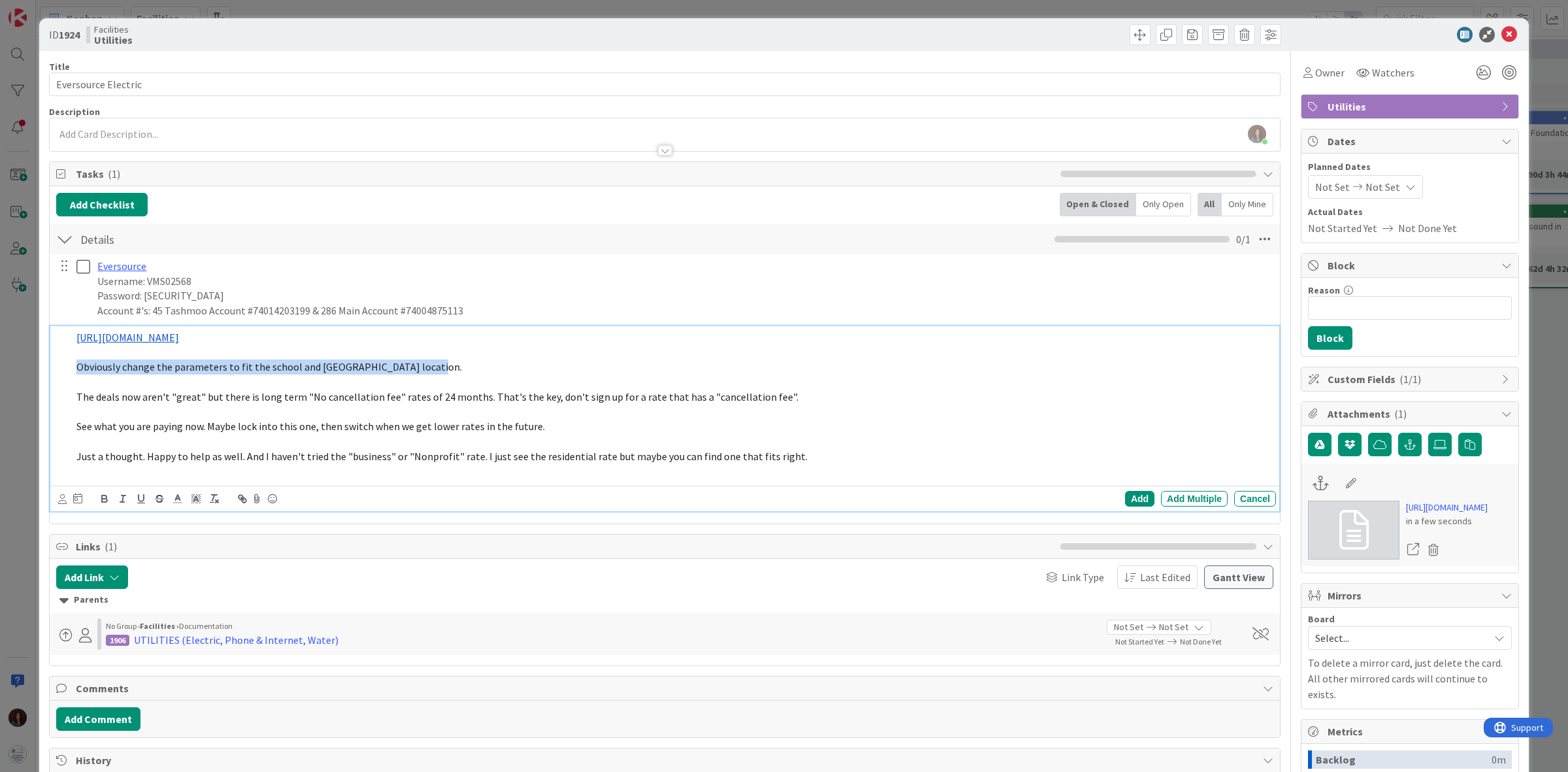
drag, startPoint x: 448, startPoint y: 373, endPoint x: 69, endPoint y: 374, distance: 379.0
click at [69, 374] on div "https://www.energyswitchma.gov/#/compare/2/1/02539// Obviously change the param…" at bounding box center [666, 404] width 1221 height 156
click at [115, 369] on span "Obviously change the parameters to fit the school and vineyard haven location." at bounding box center [269, 366] width 386 height 13
drag, startPoint x: 125, startPoint y: 367, endPoint x: -93, endPoint y: 358, distance: 218.2
click at [0, 358] on html "Kanban Facilities 1x 2x 3x 6 Documentation Cards in this column are static card…" at bounding box center [784, 386] width 1568 height 772
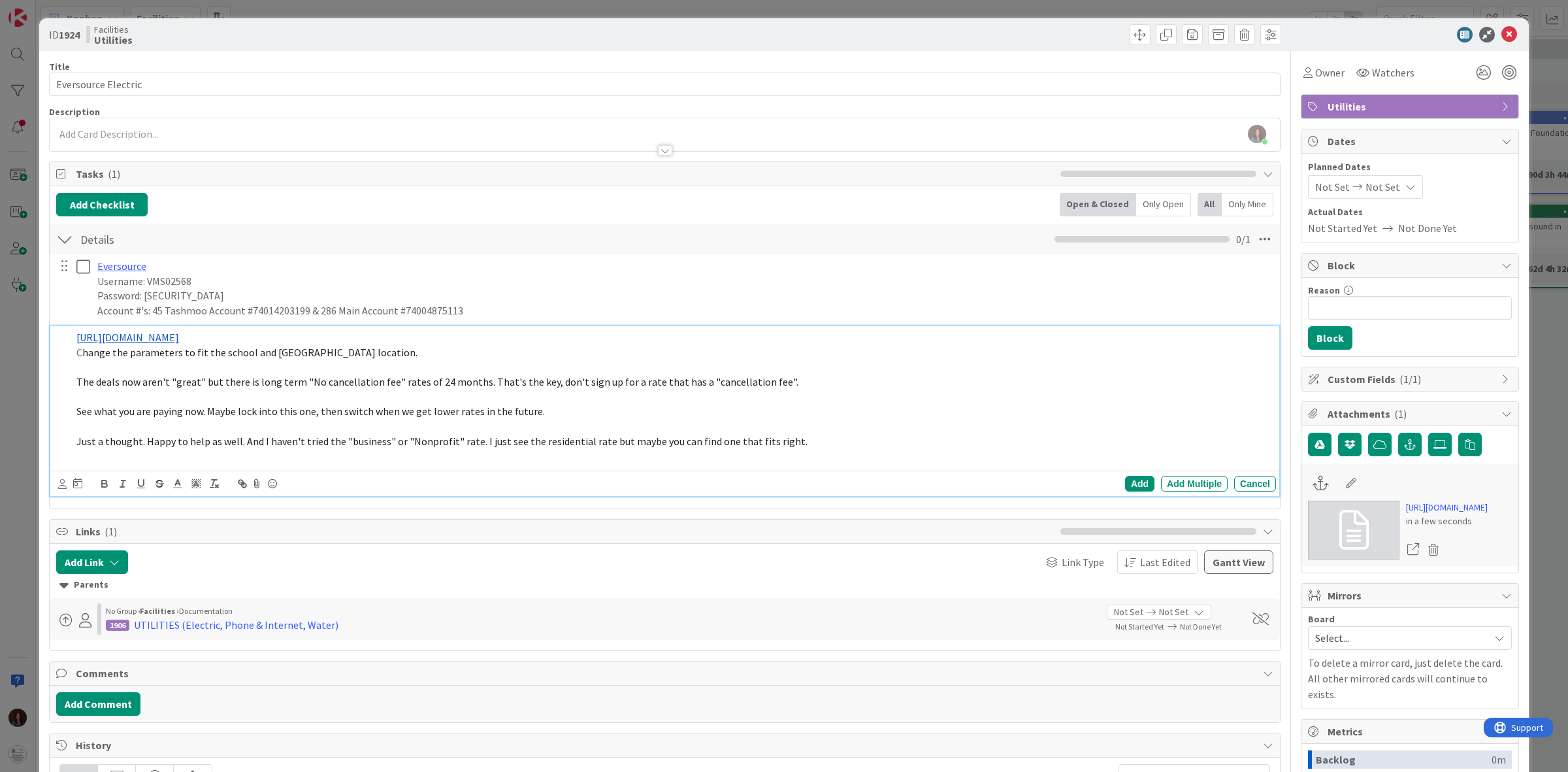
click at [409, 360] on p at bounding box center [673, 367] width 1194 height 15
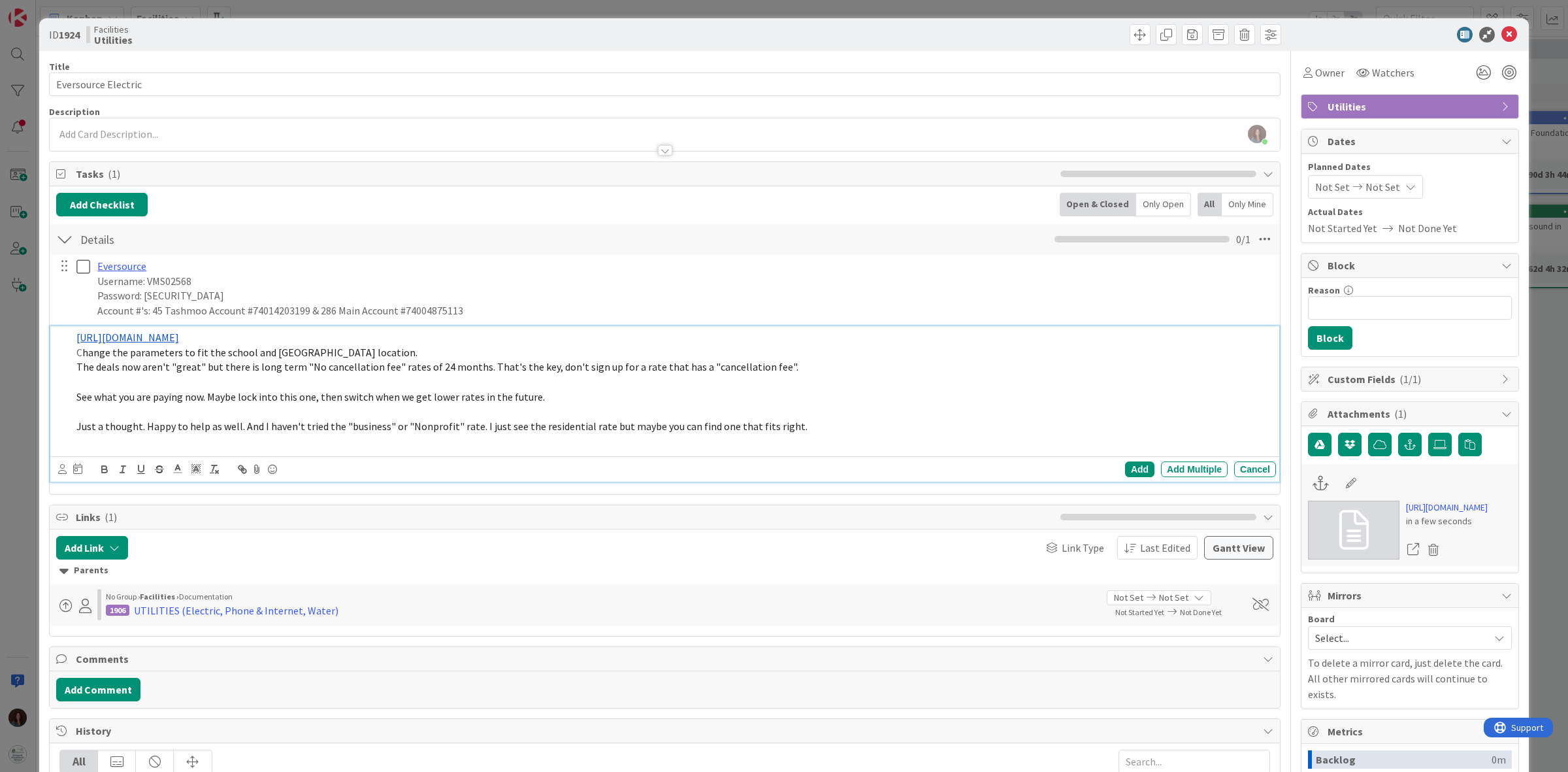
click at [311, 384] on p at bounding box center [673, 382] width 1194 height 15
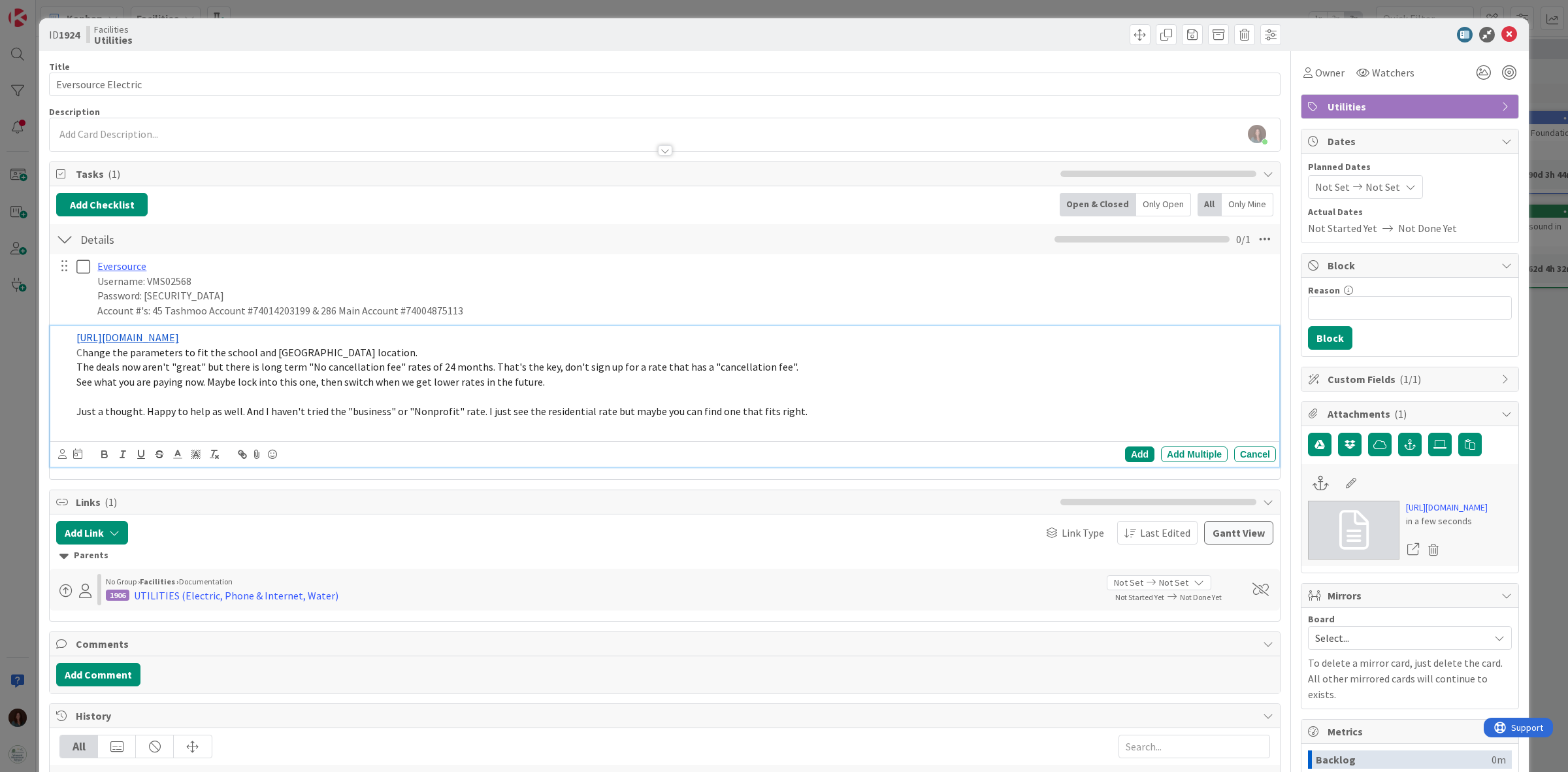
click at [294, 402] on p at bounding box center [673, 397] width 1194 height 15
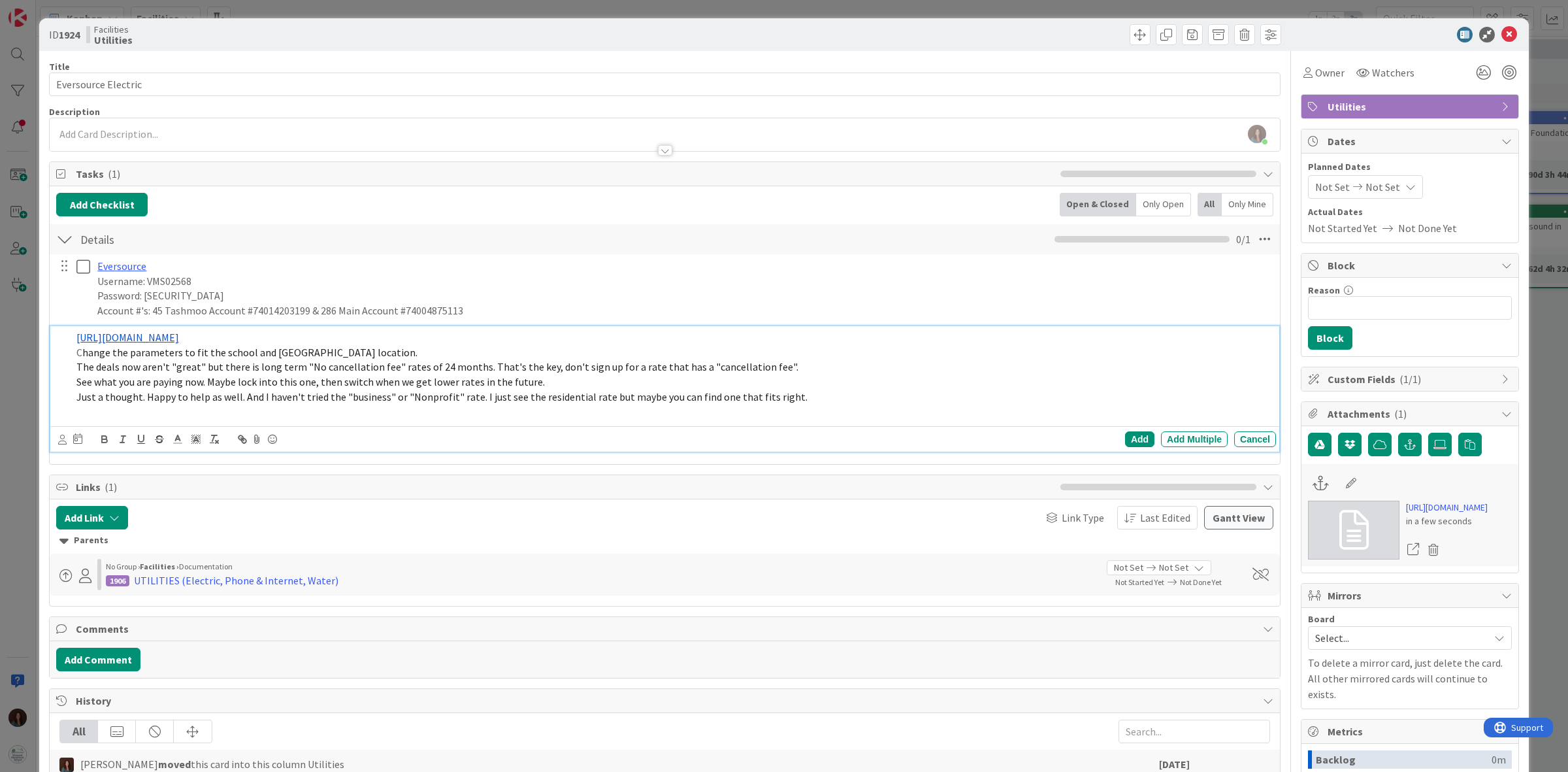
click at [808, 405] on p at bounding box center [673, 412] width 1194 height 15
click at [76, 354] on p "C hange the parameters to fit the school and vineyard haven location." at bounding box center [673, 352] width 1194 height 15
click at [841, 397] on p "Just a thought. Happy to help as well. And I haven't tried the "business" or "N…" at bounding box center [673, 397] width 1194 height 15
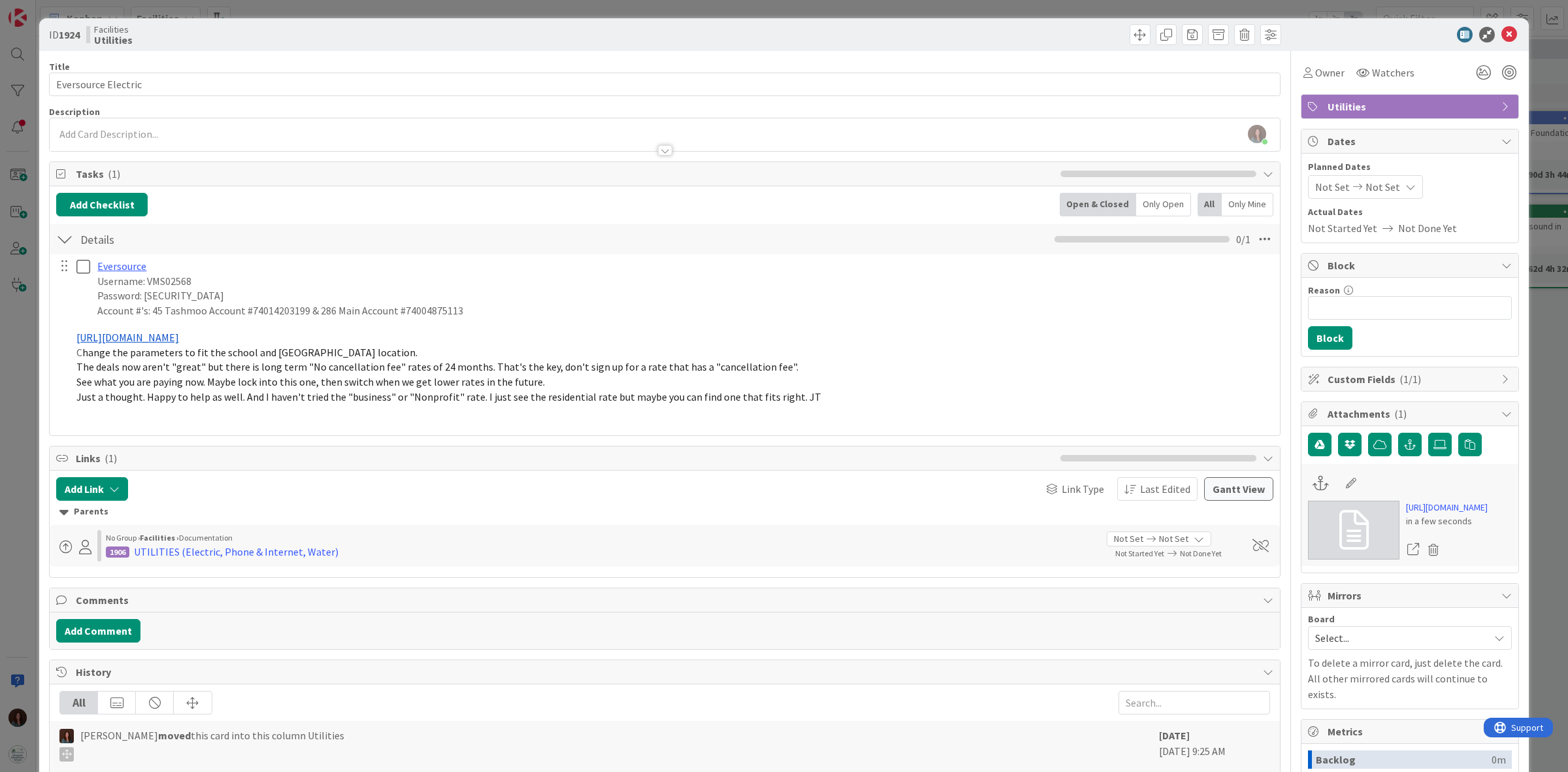
click at [1119, 435] on div "Add Checklist Open & Closed Only Open All Only Mine Details Checklist Name 7 / …" at bounding box center [664, 311] width 1230 height 249
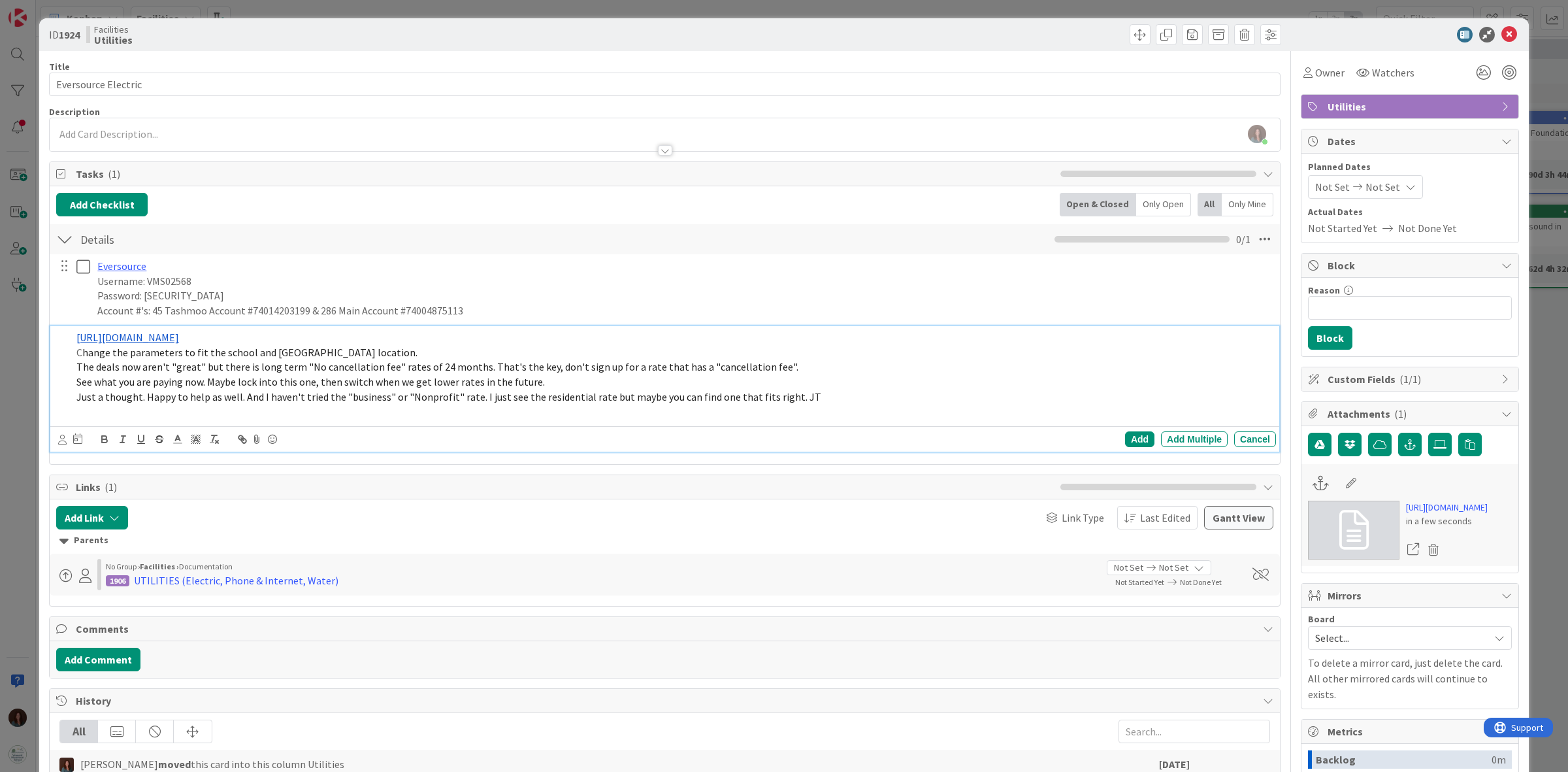
click at [844, 396] on p "Just a thought. Happy to help as well. And I haven't tried the "business" or "N…" at bounding box center [673, 397] width 1194 height 15
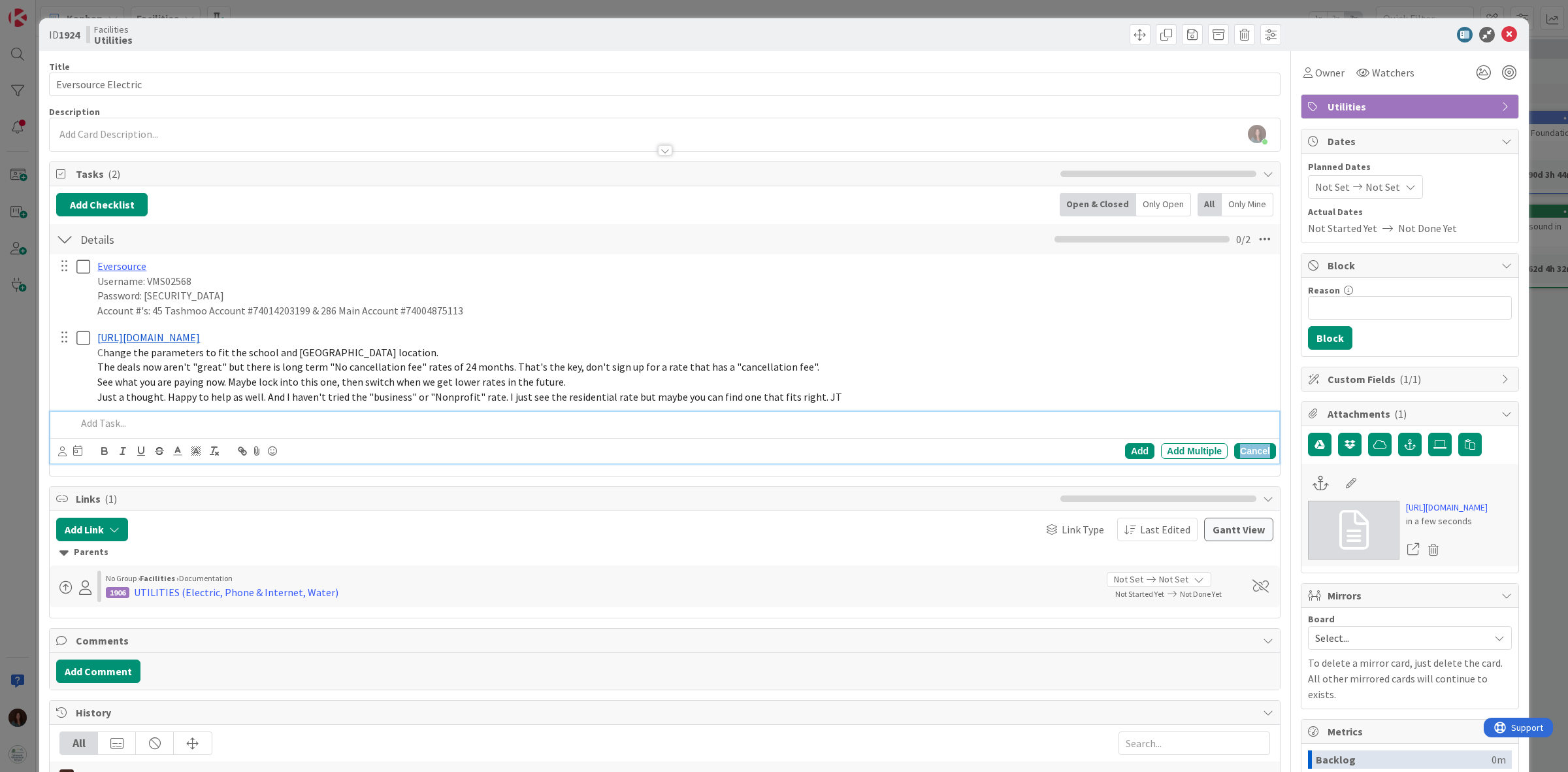
click at [1251, 448] on div "Cancel" at bounding box center [1255, 450] width 41 height 16
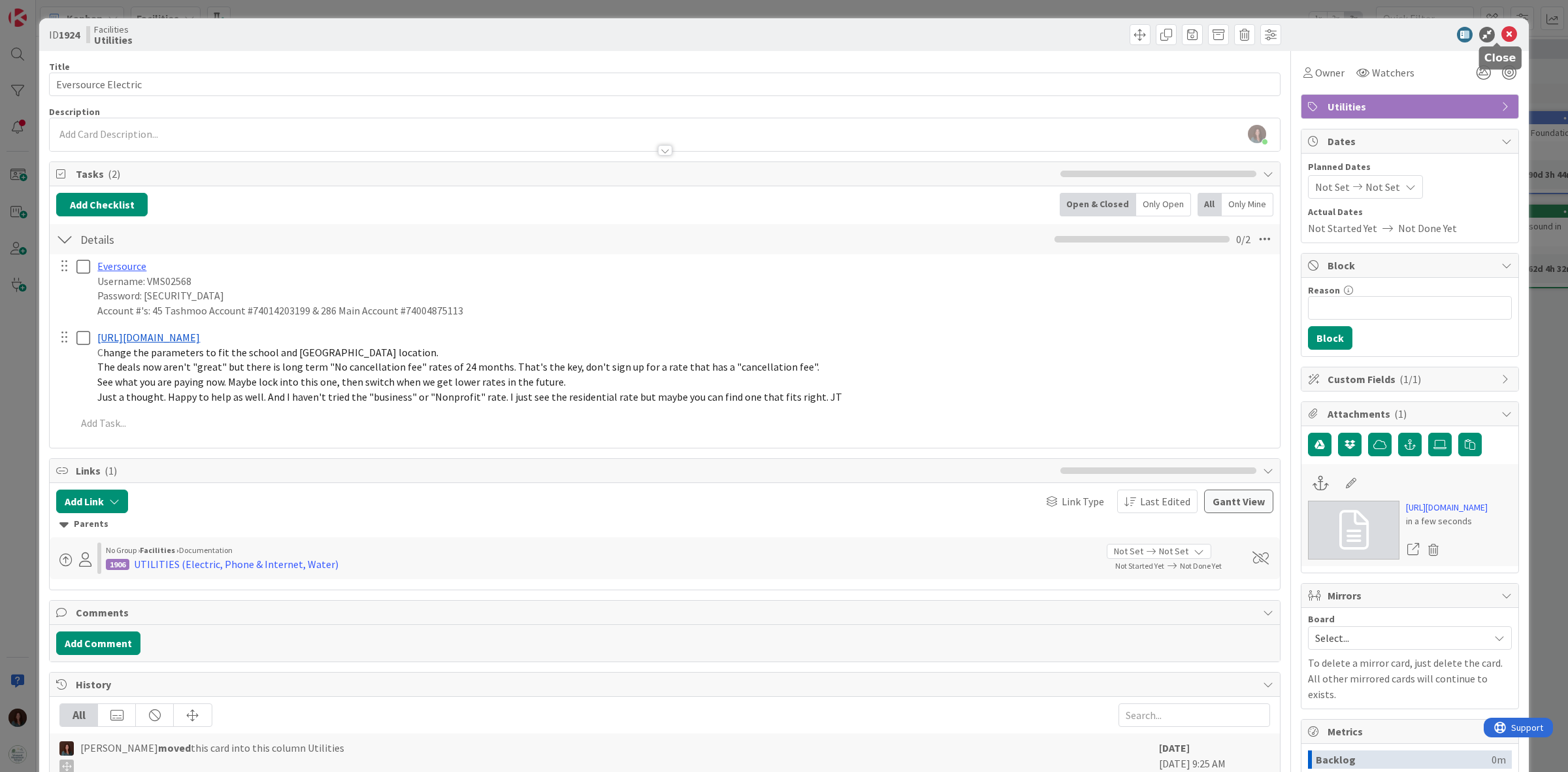
click at [1501, 31] on icon at bounding box center [1509, 34] width 16 height 16
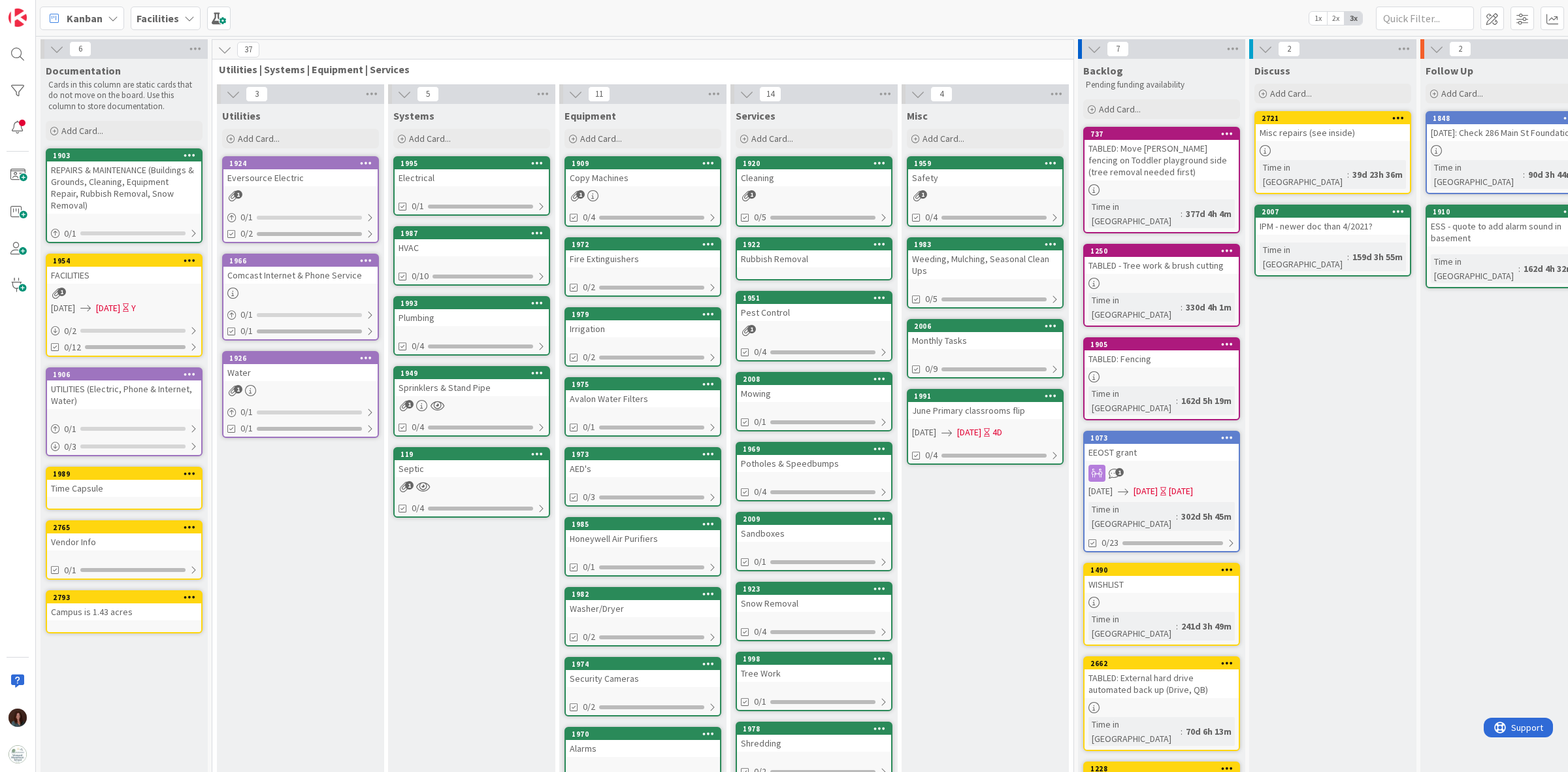
click at [165, 380] on div "UTILITIES (Electric, Phone & Internet, Water)" at bounding box center [124, 395] width 154 height 29
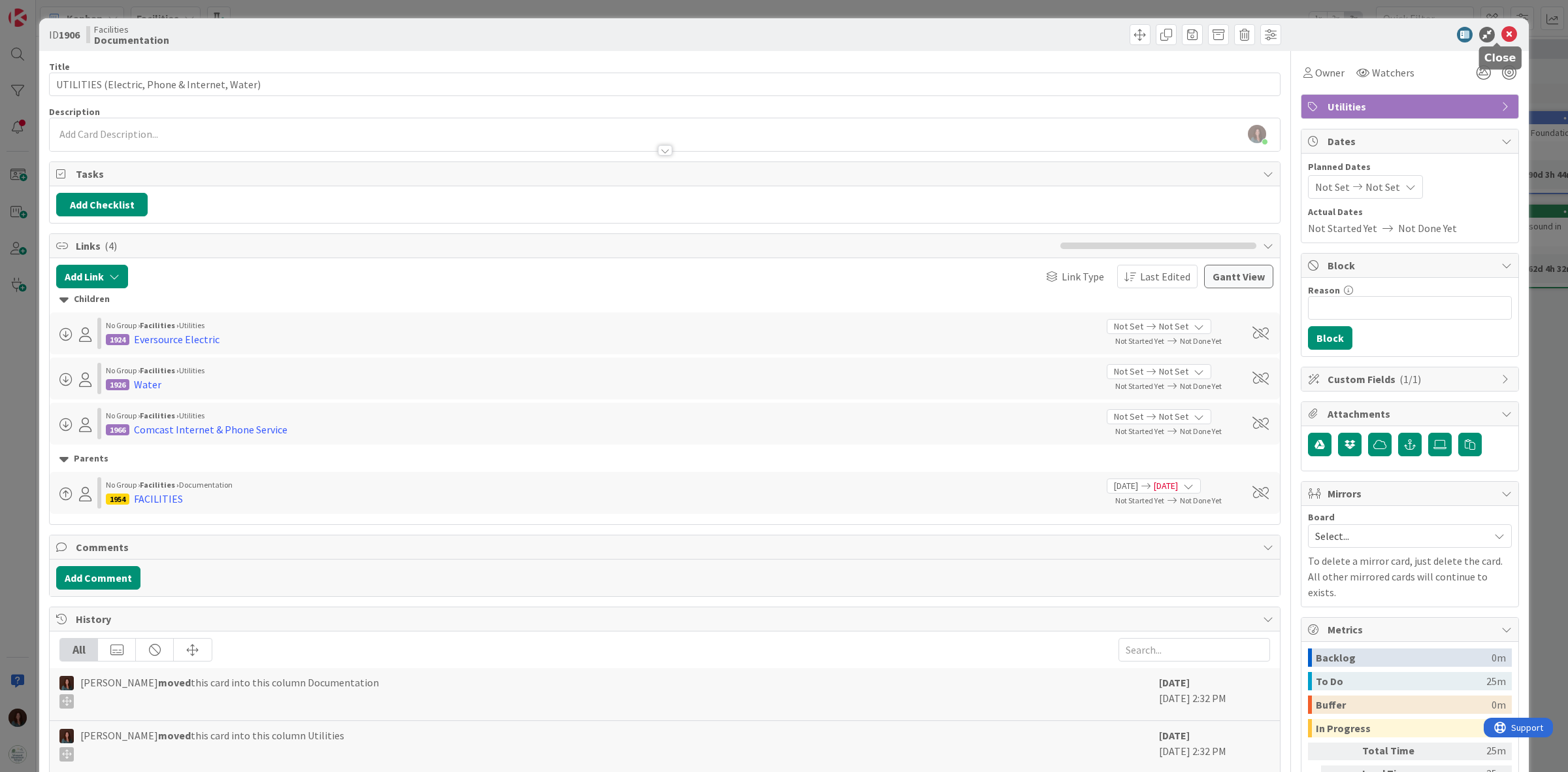
click at [1503, 34] on icon at bounding box center [1509, 34] width 16 height 16
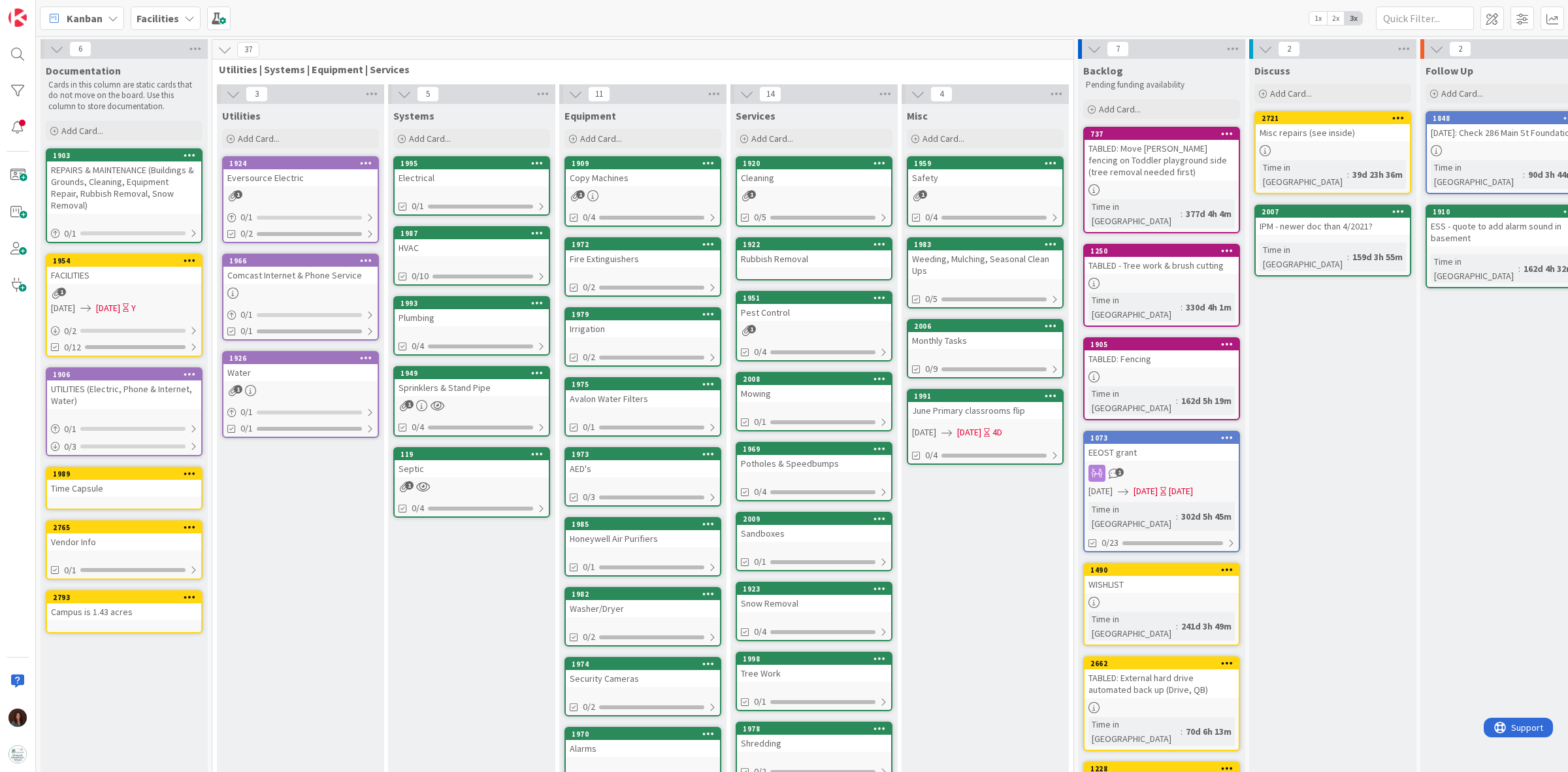
click at [161, 267] on div "FACILITIES" at bounding box center [124, 275] width 154 height 17
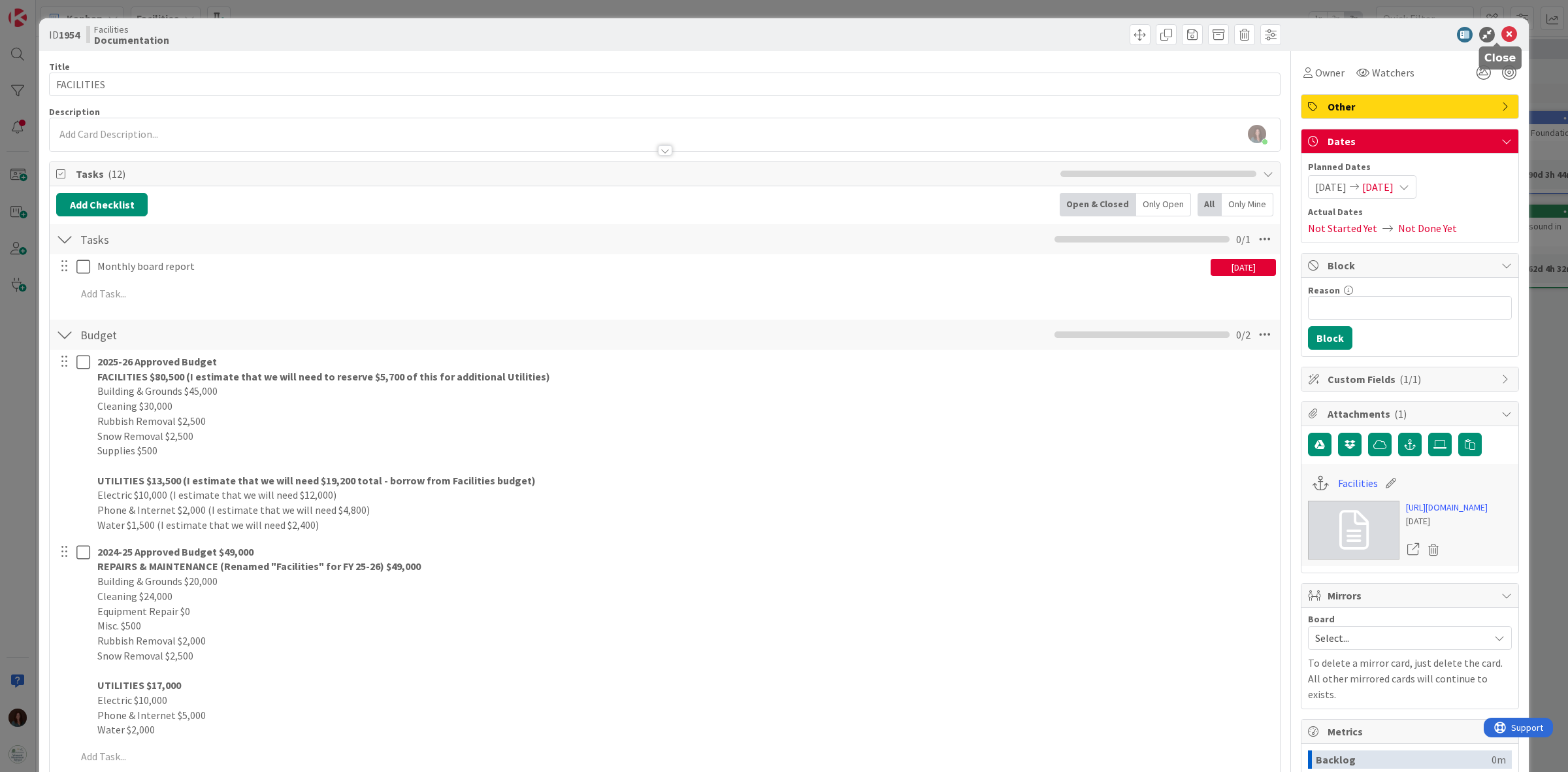
click at [1501, 36] on icon at bounding box center [1509, 34] width 16 height 16
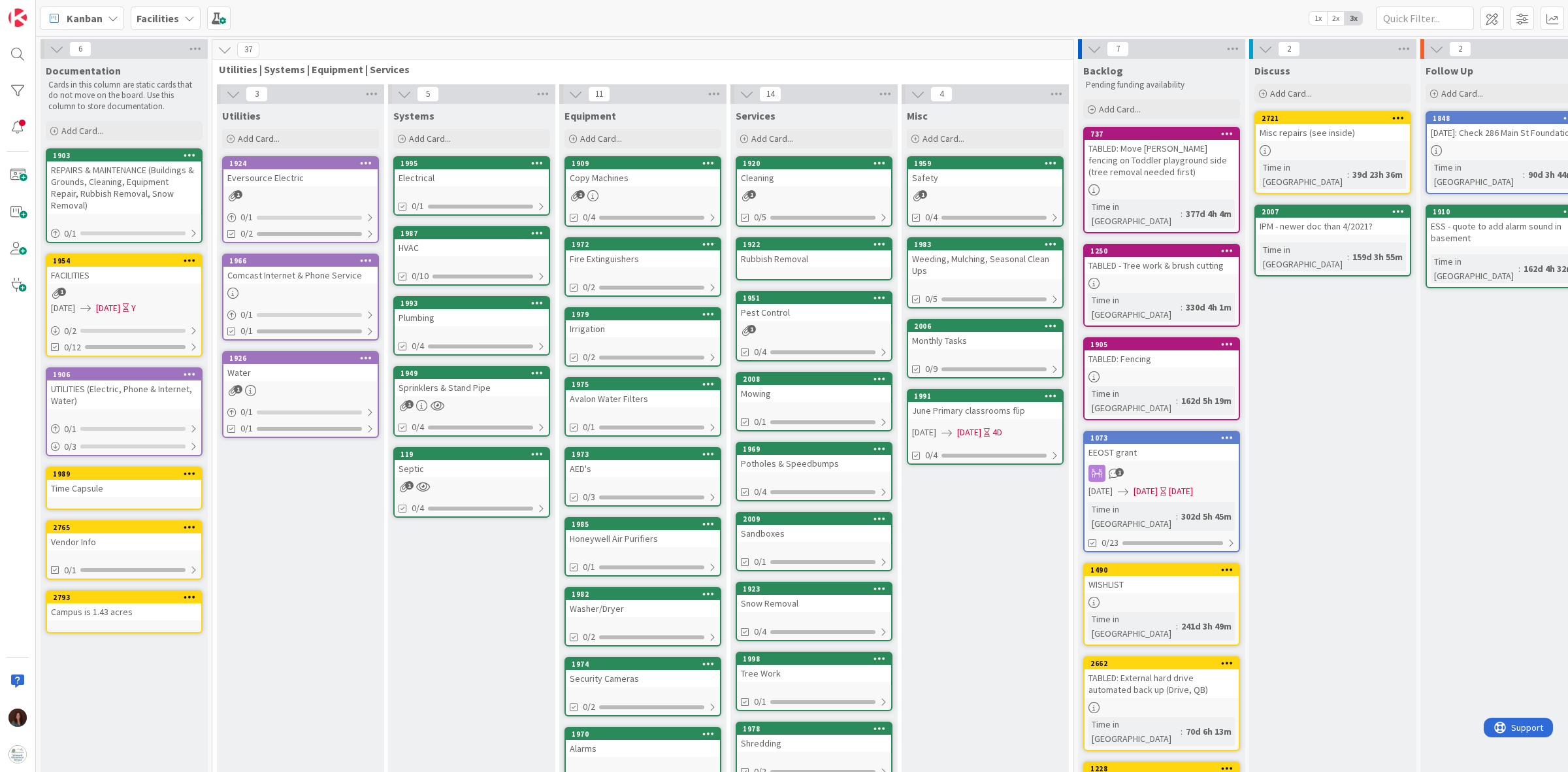
click at [155, 184] on div "REPAIRS & MAINTENANCE (Buildings & Grounds, Cleaning, Equipment Repair, Rubbish…" at bounding box center [124, 187] width 154 height 52
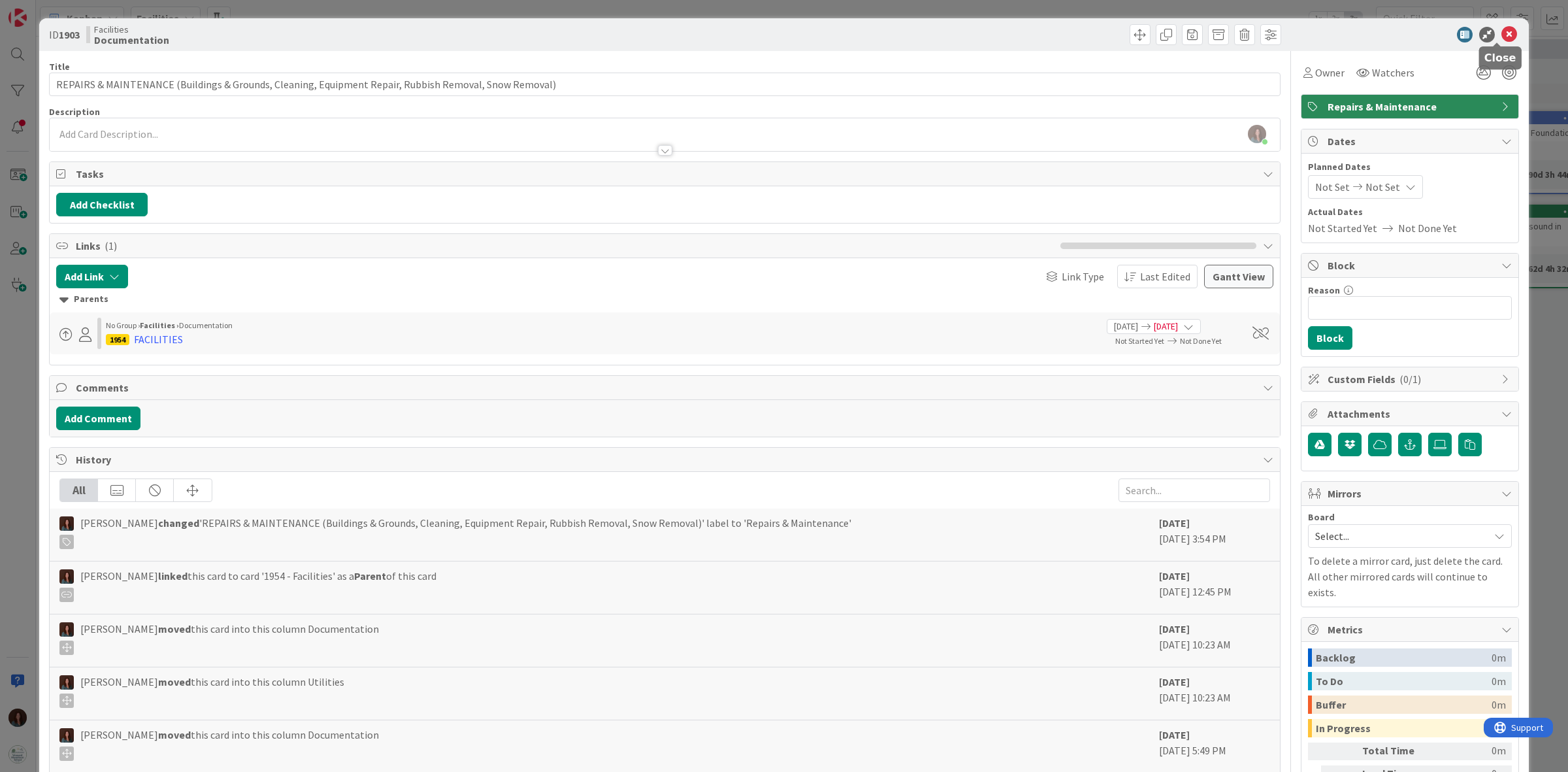
click at [1501, 36] on icon at bounding box center [1509, 34] width 16 height 16
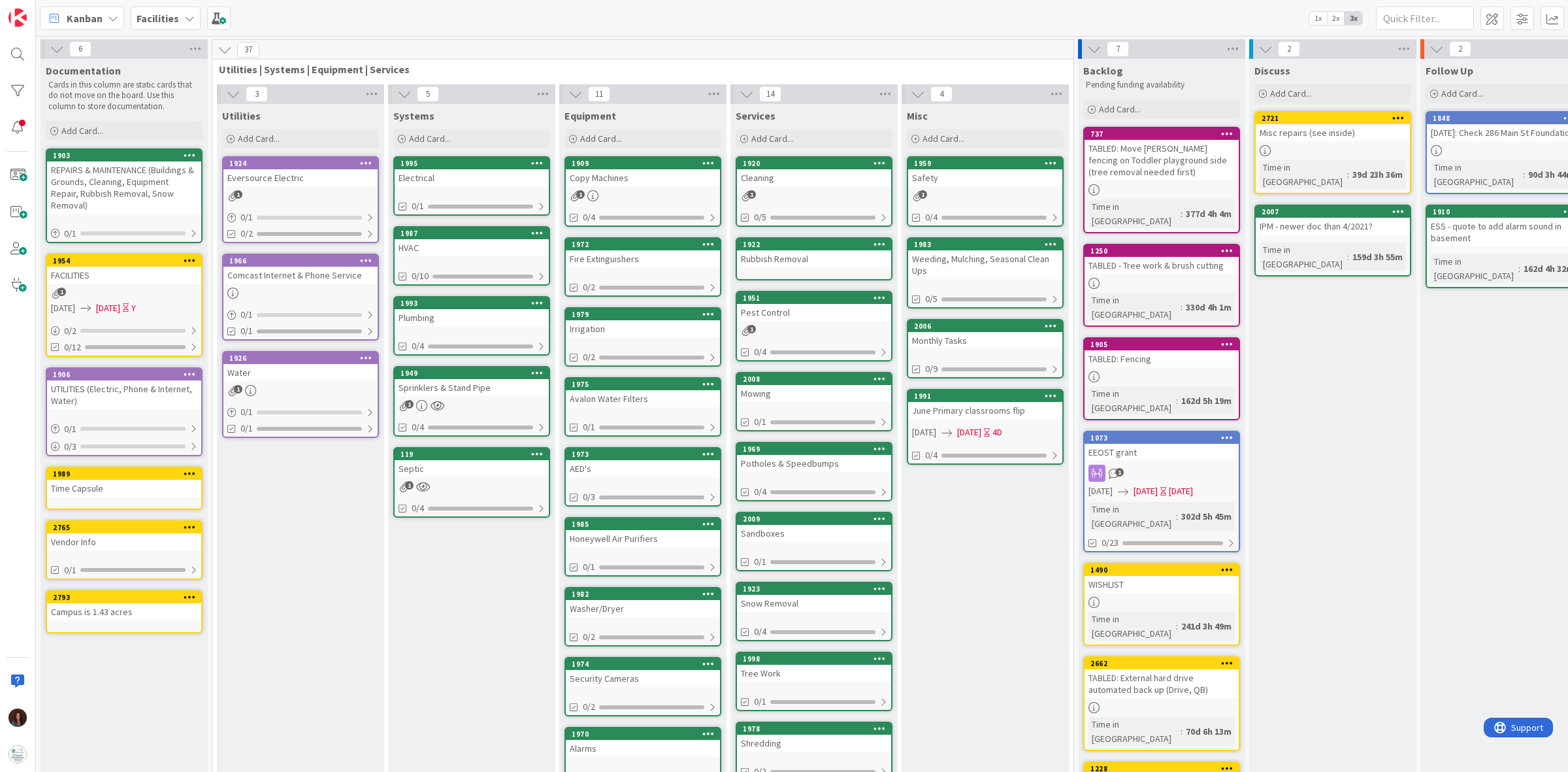
click at [653, 172] on div "Copy Machines" at bounding box center [643, 178] width 154 height 17
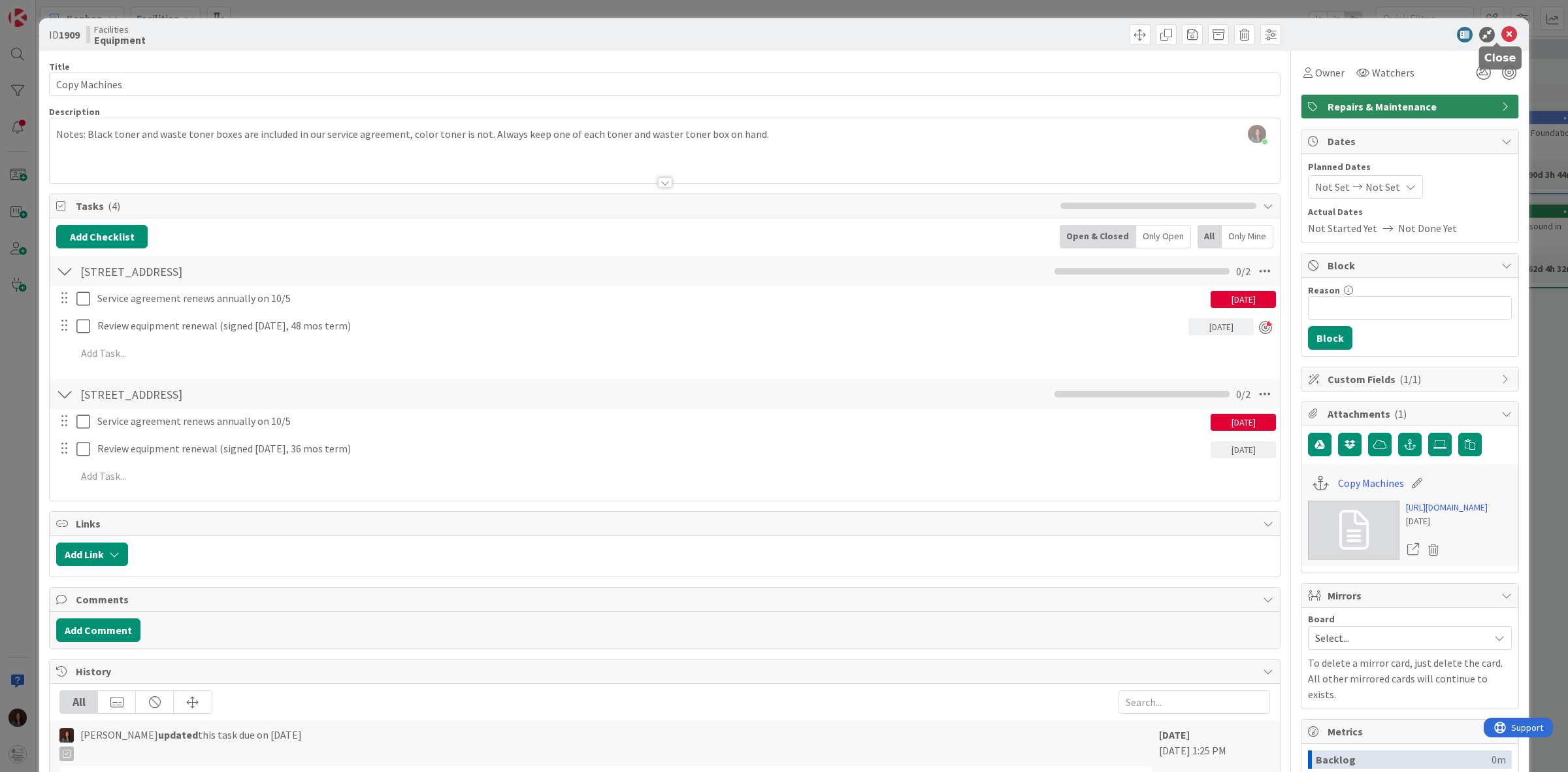
click at [1501, 33] on icon at bounding box center [1509, 34] width 16 height 16
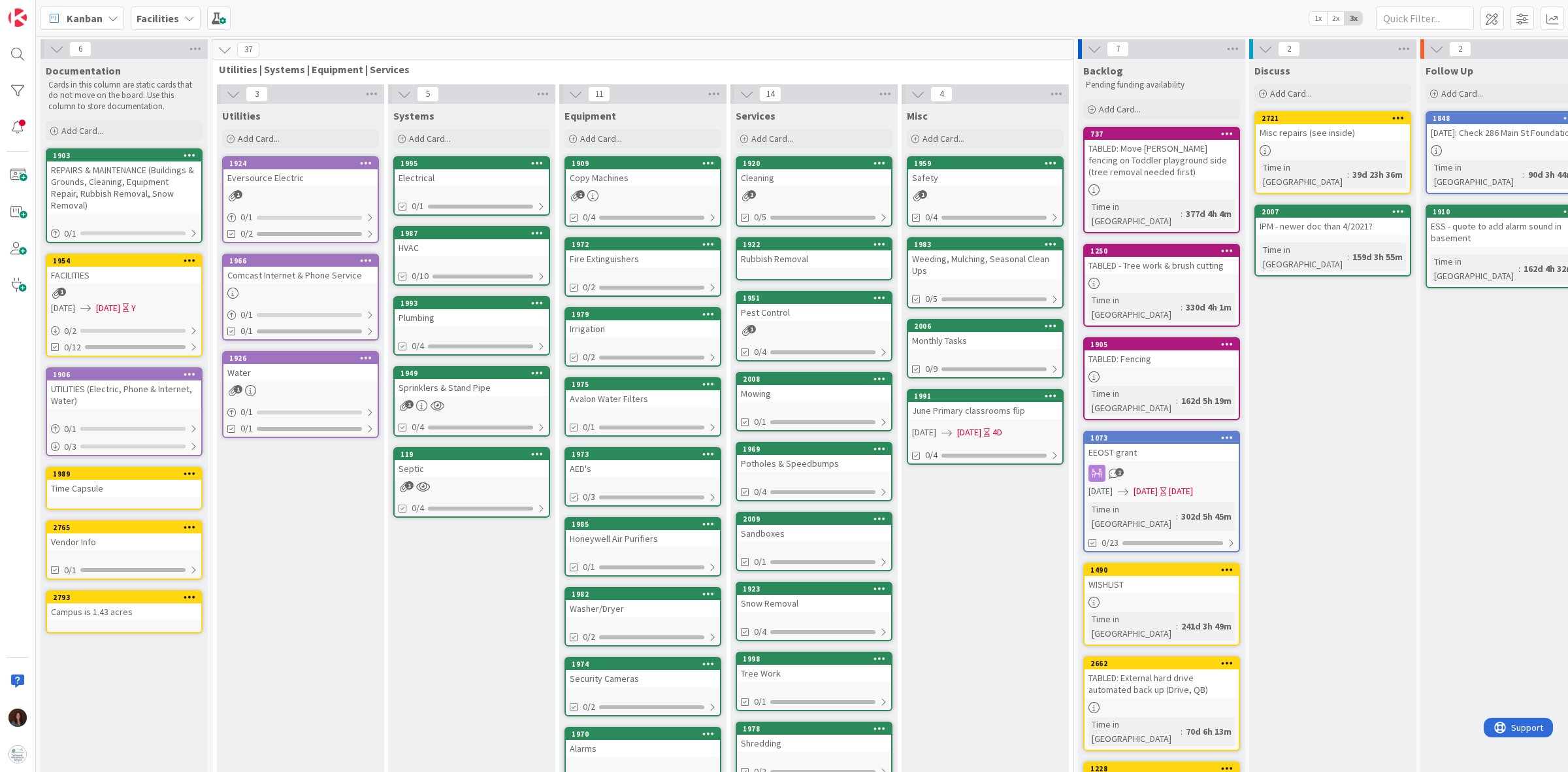
click at [660, 256] on div "Fire Extinguishers" at bounding box center [643, 258] width 154 height 17
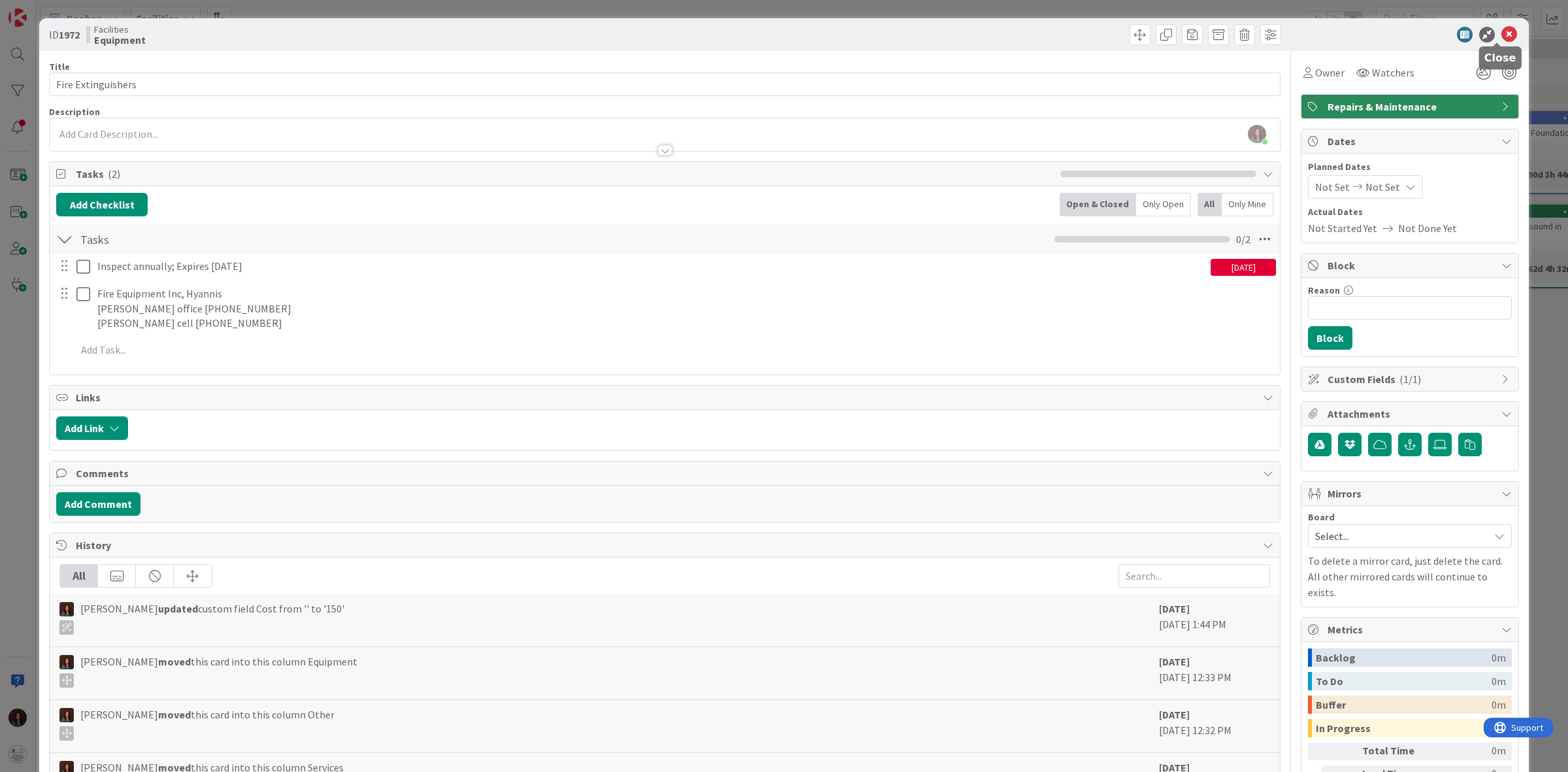
click at [1501, 36] on icon at bounding box center [1509, 34] width 16 height 16
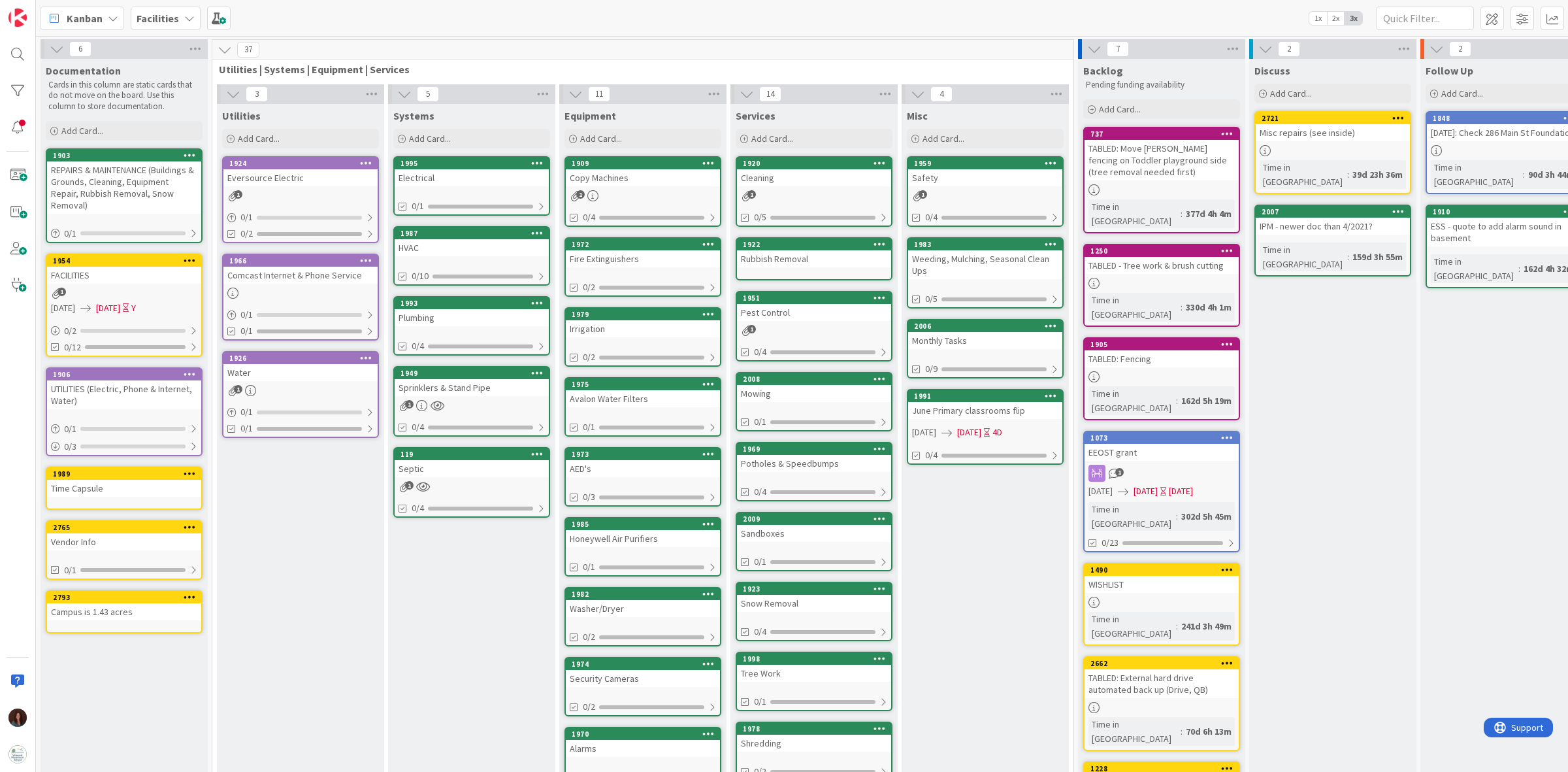
click at [676, 321] on div "Irrigation" at bounding box center [643, 329] width 154 height 17
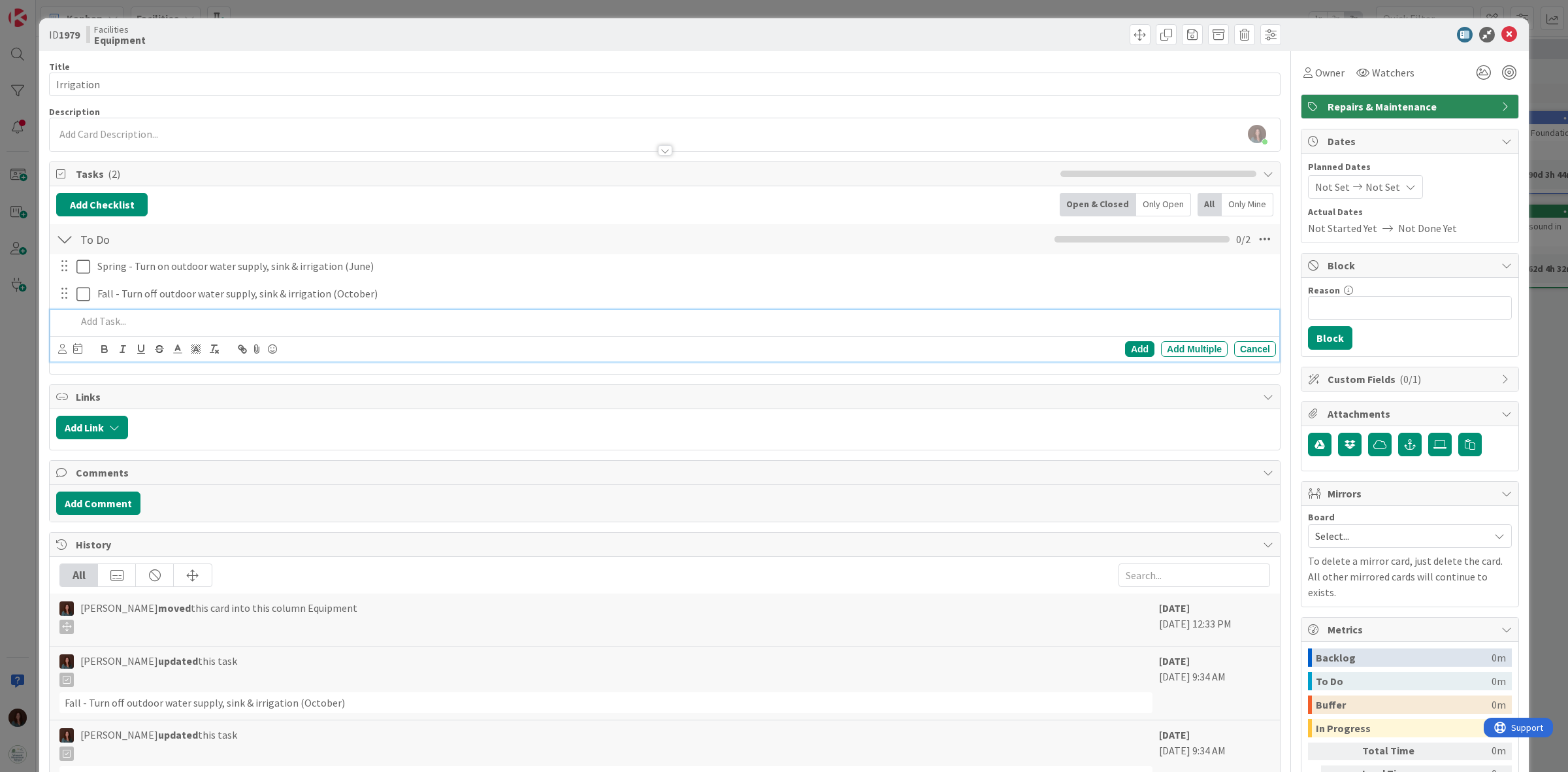
click at [464, 318] on p at bounding box center [673, 321] width 1194 height 15
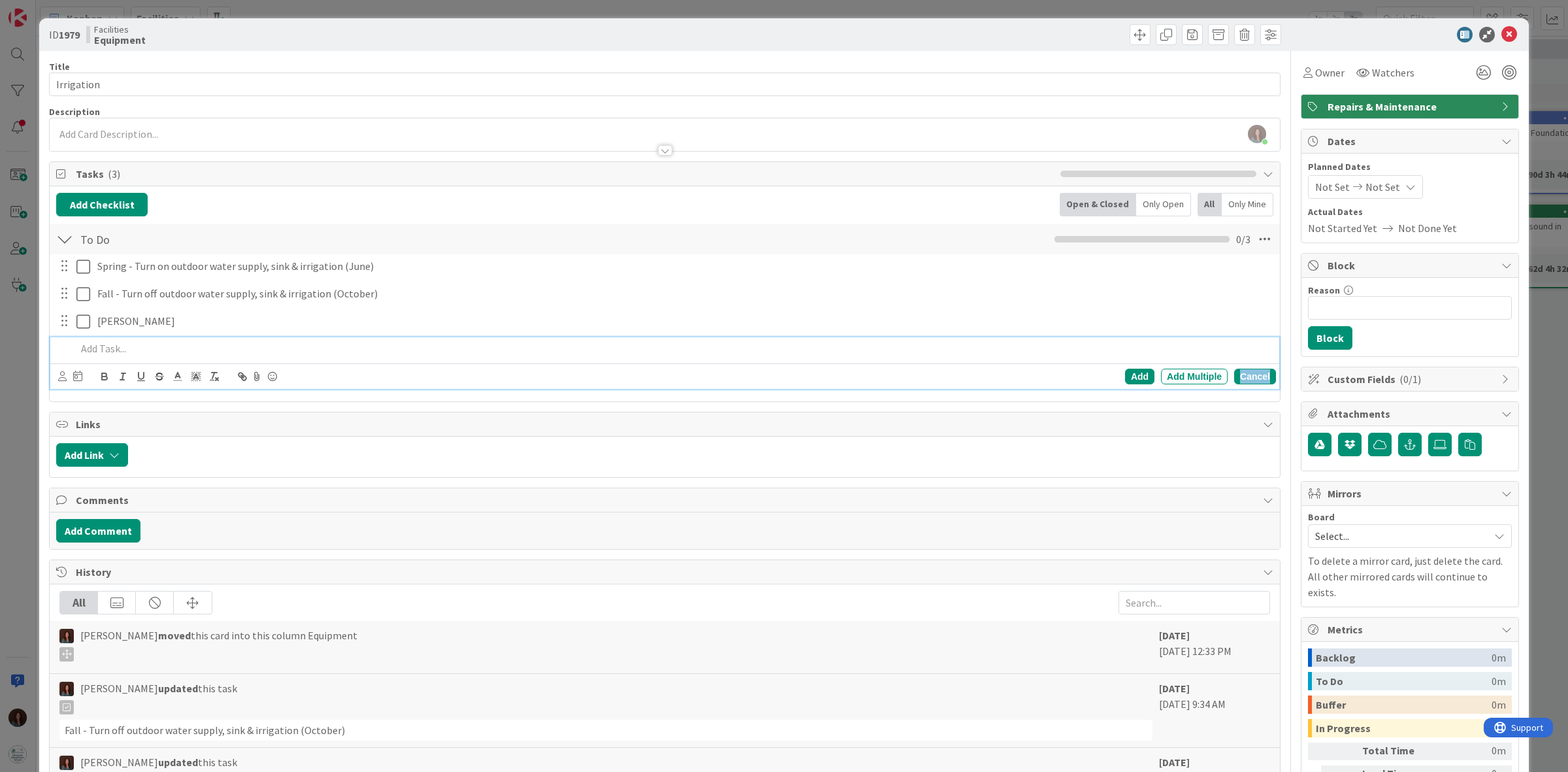
click at [1256, 383] on div "Cancel" at bounding box center [1255, 376] width 41 height 16
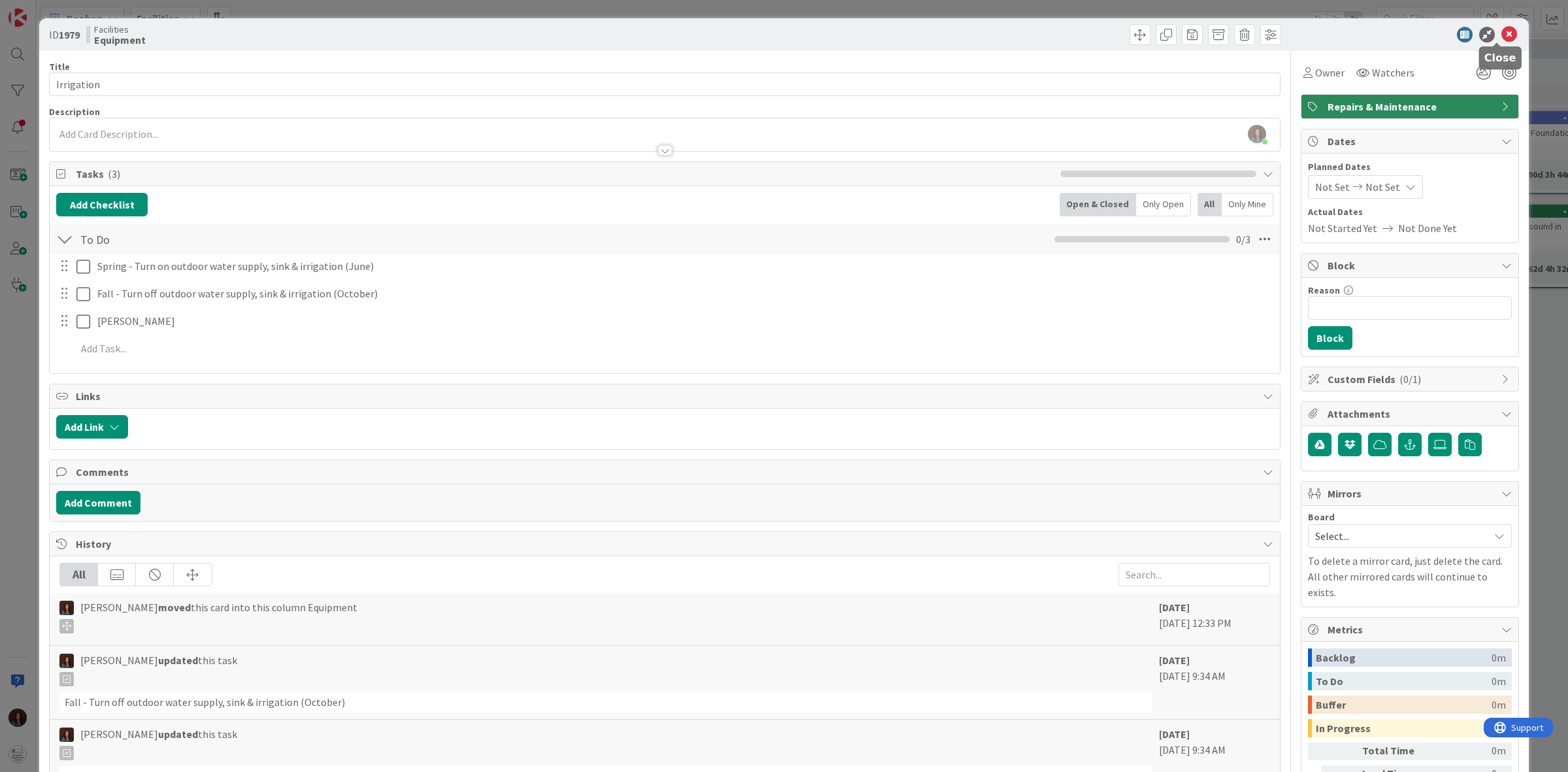
click at [1501, 37] on icon at bounding box center [1509, 34] width 16 height 16
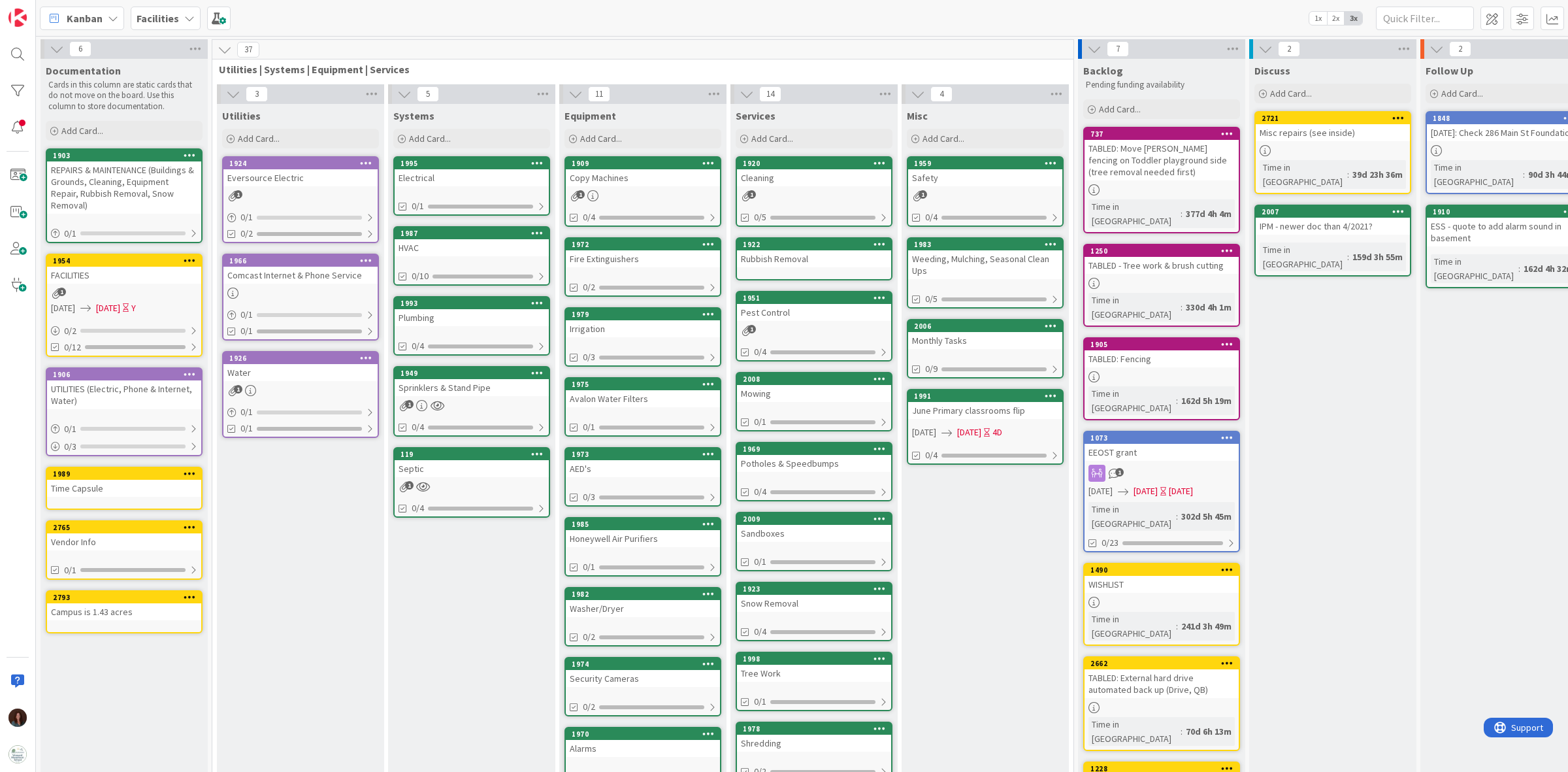
click at [670, 396] on div "Avalon Water Filters" at bounding box center [643, 399] width 154 height 17
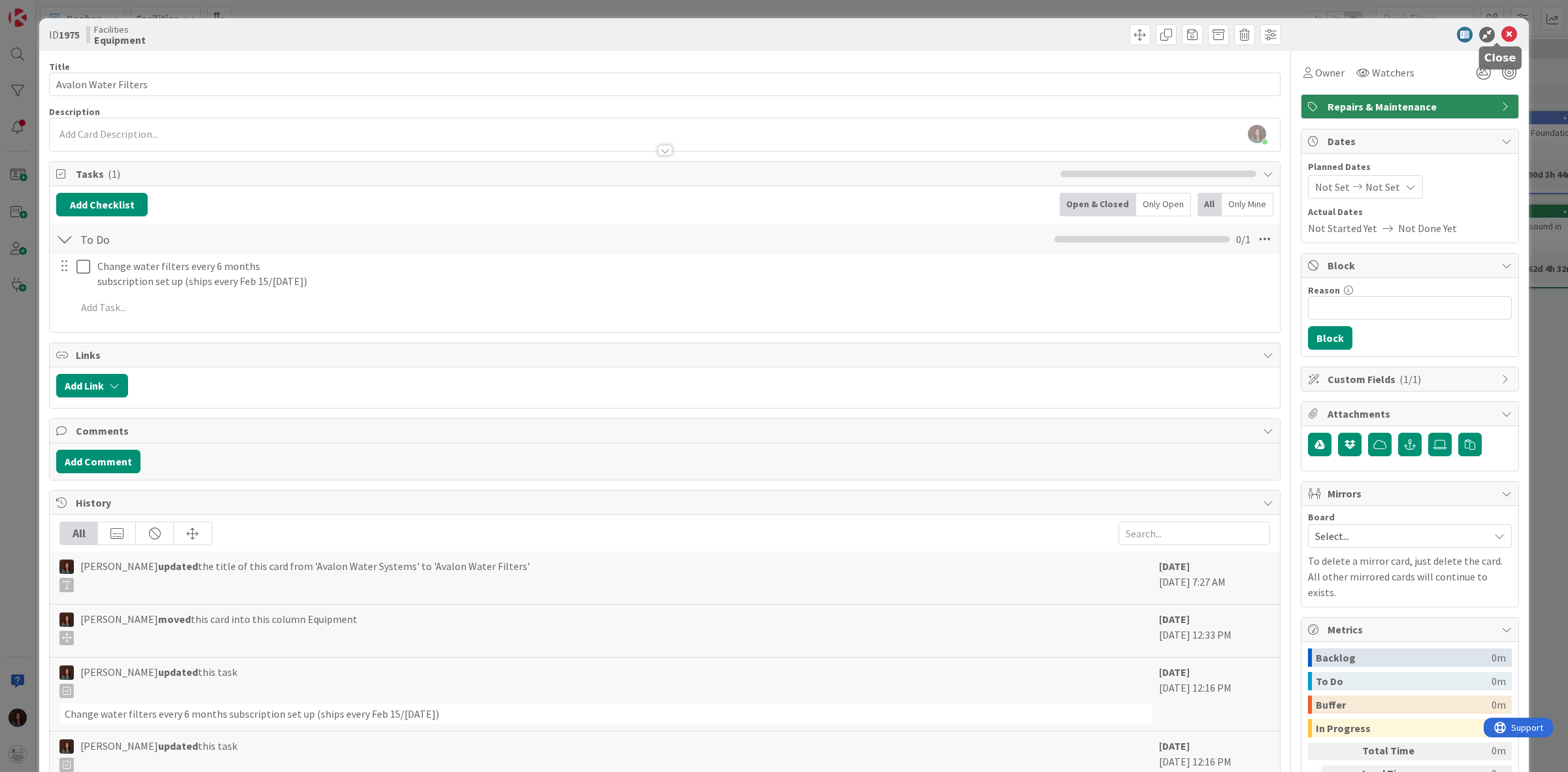
click at [1501, 36] on icon at bounding box center [1509, 34] width 16 height 16
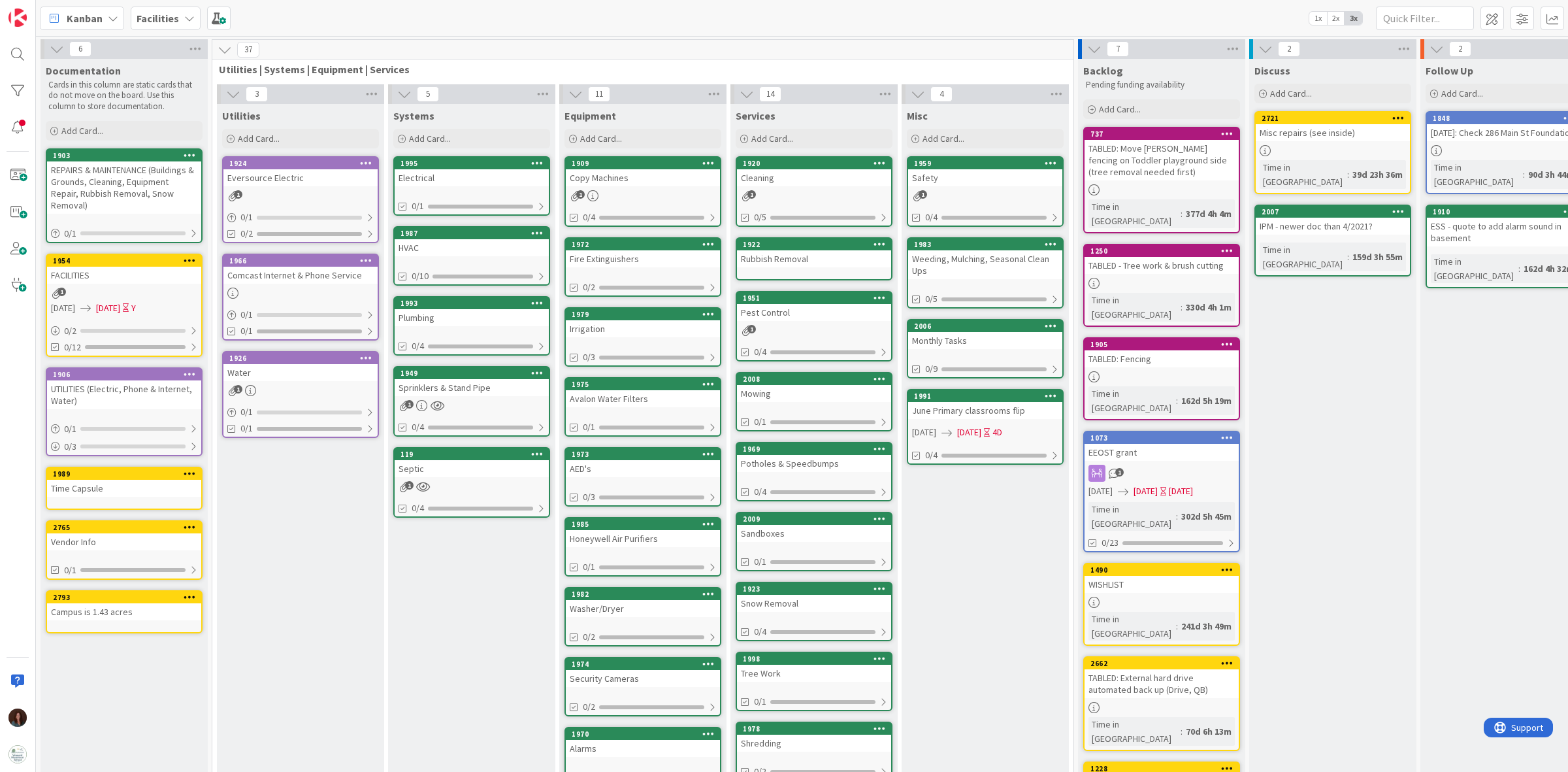
click at [675, 464] on div "AED's" at bounding box center [643, 468] width 154 height 17
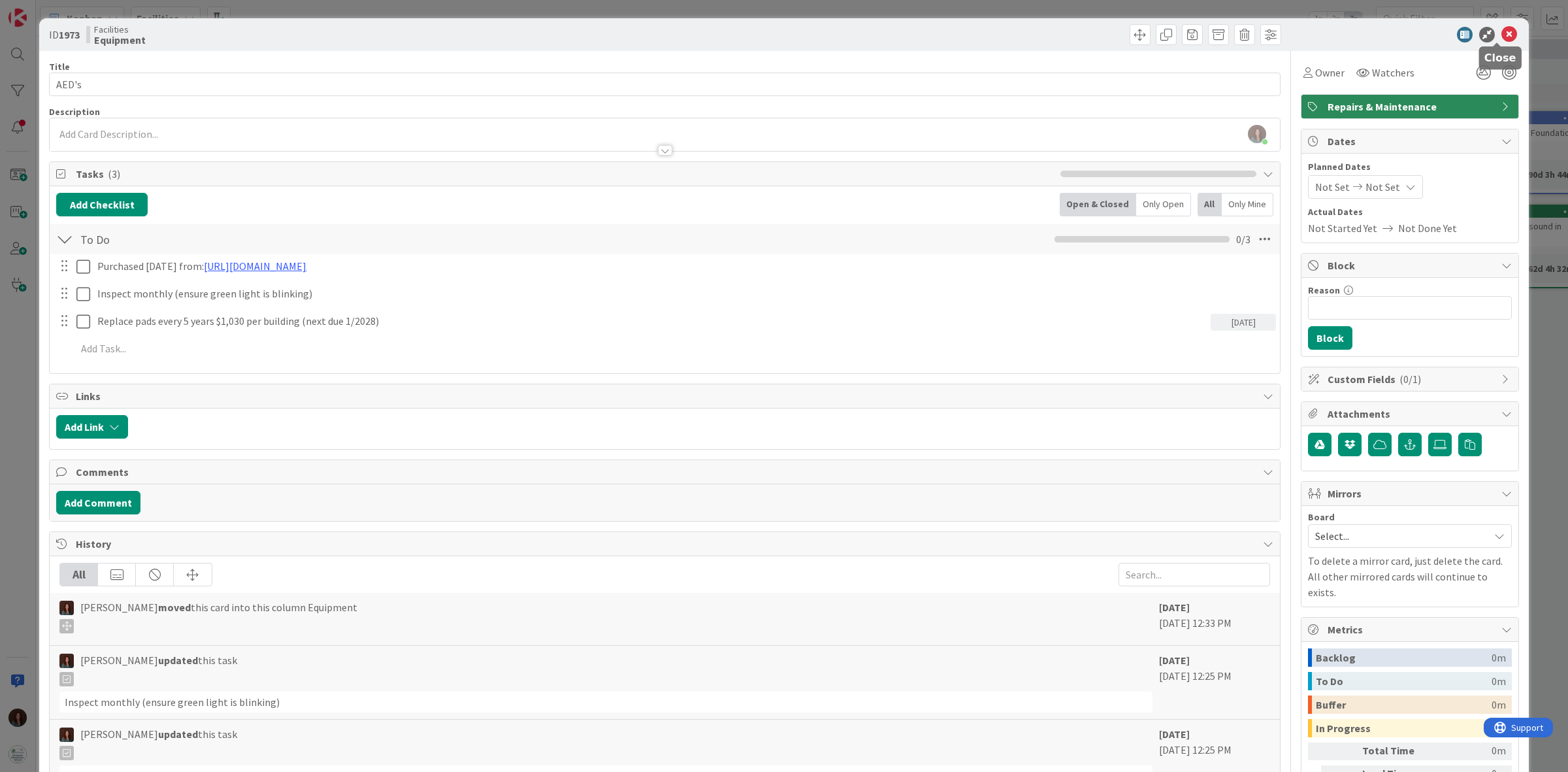
click at [1501, 33] on icon at bounding box center [1509, 34] width 16 height 16
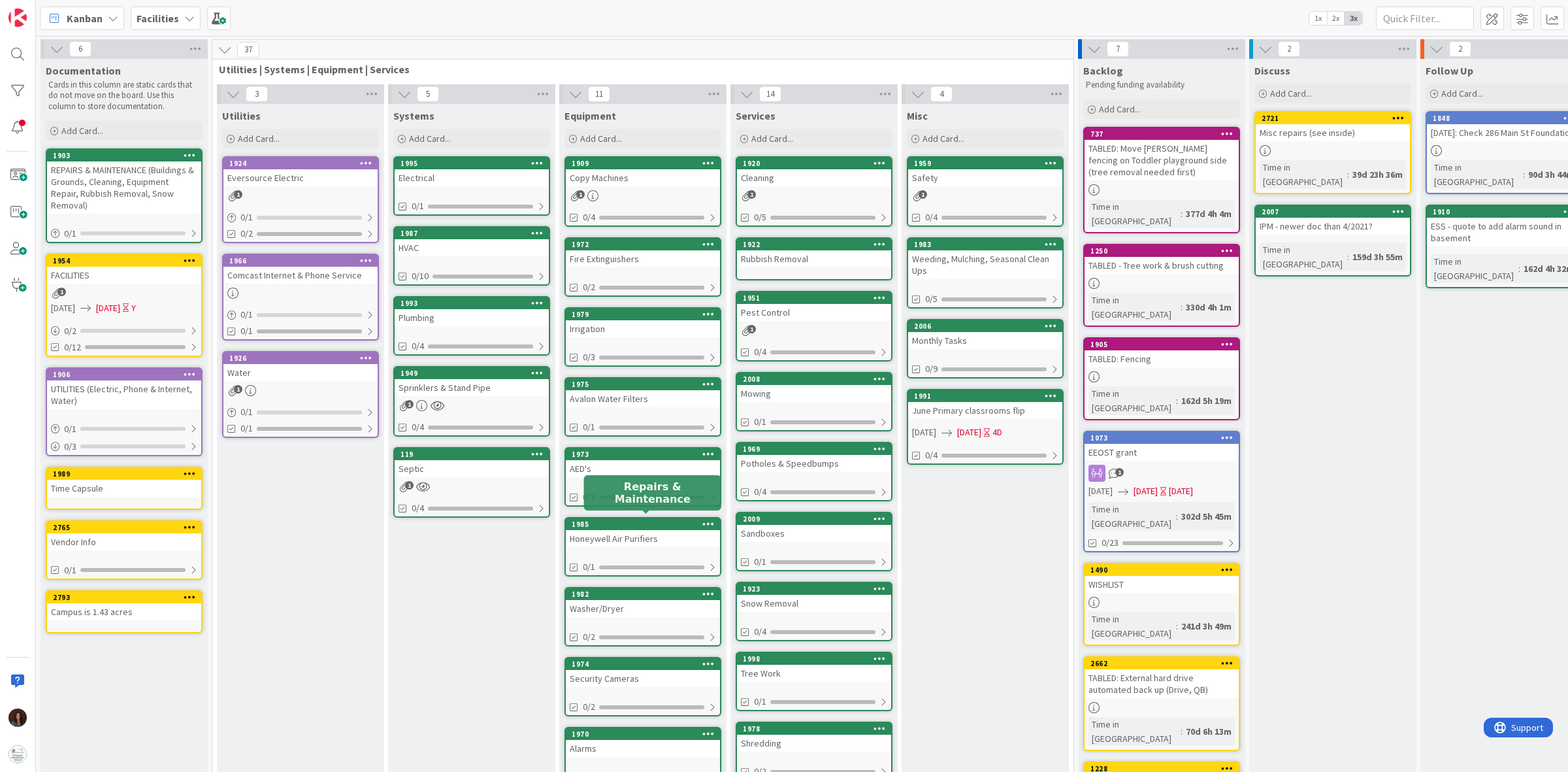
click at [672, 530] on div "Honeywell Air Purifiers" at bounding box center [643, 538] width 154 height 17
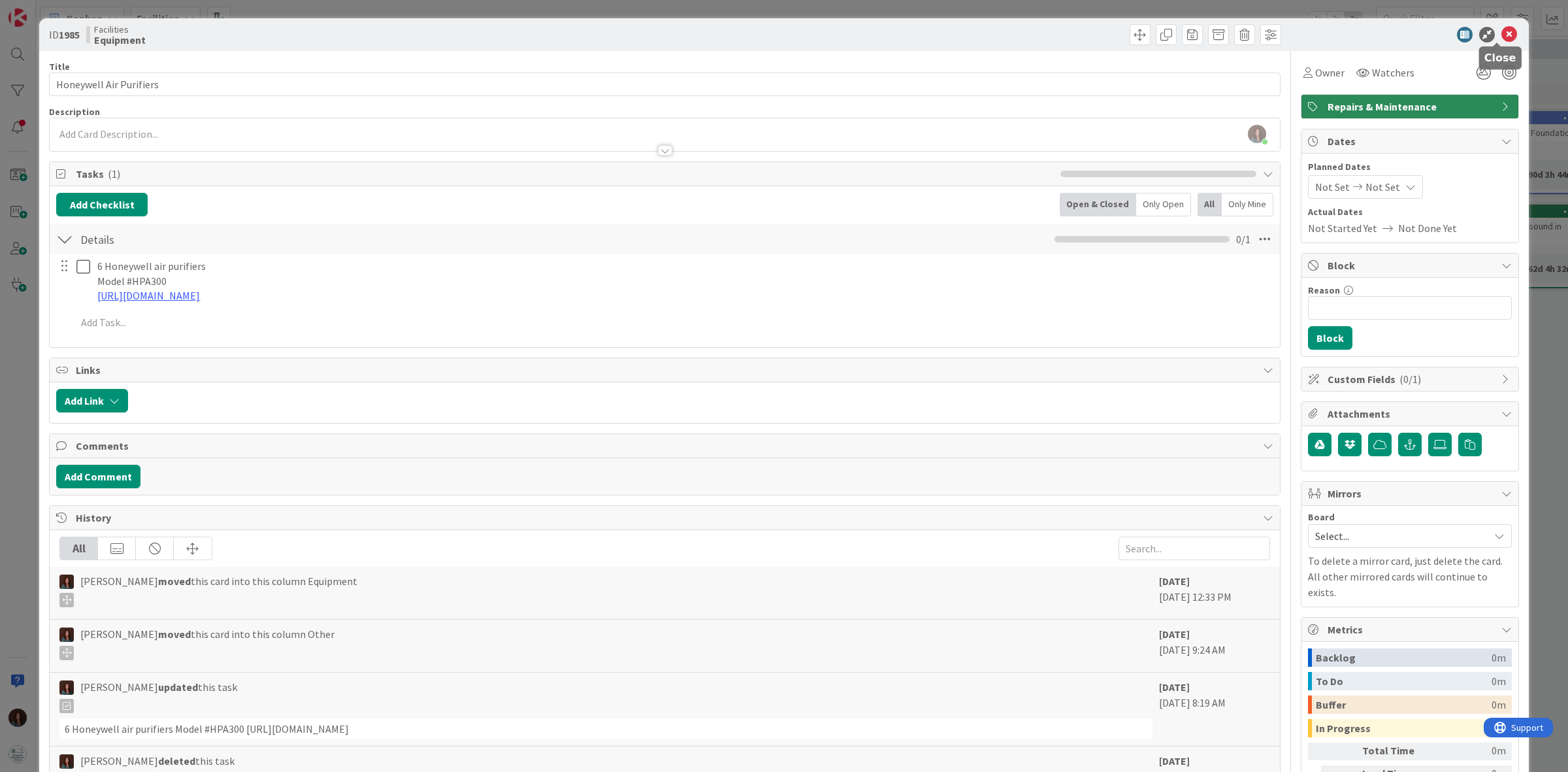
click at [1501, 35] on icon at bounding box center [1509, 34] width 16 height 16
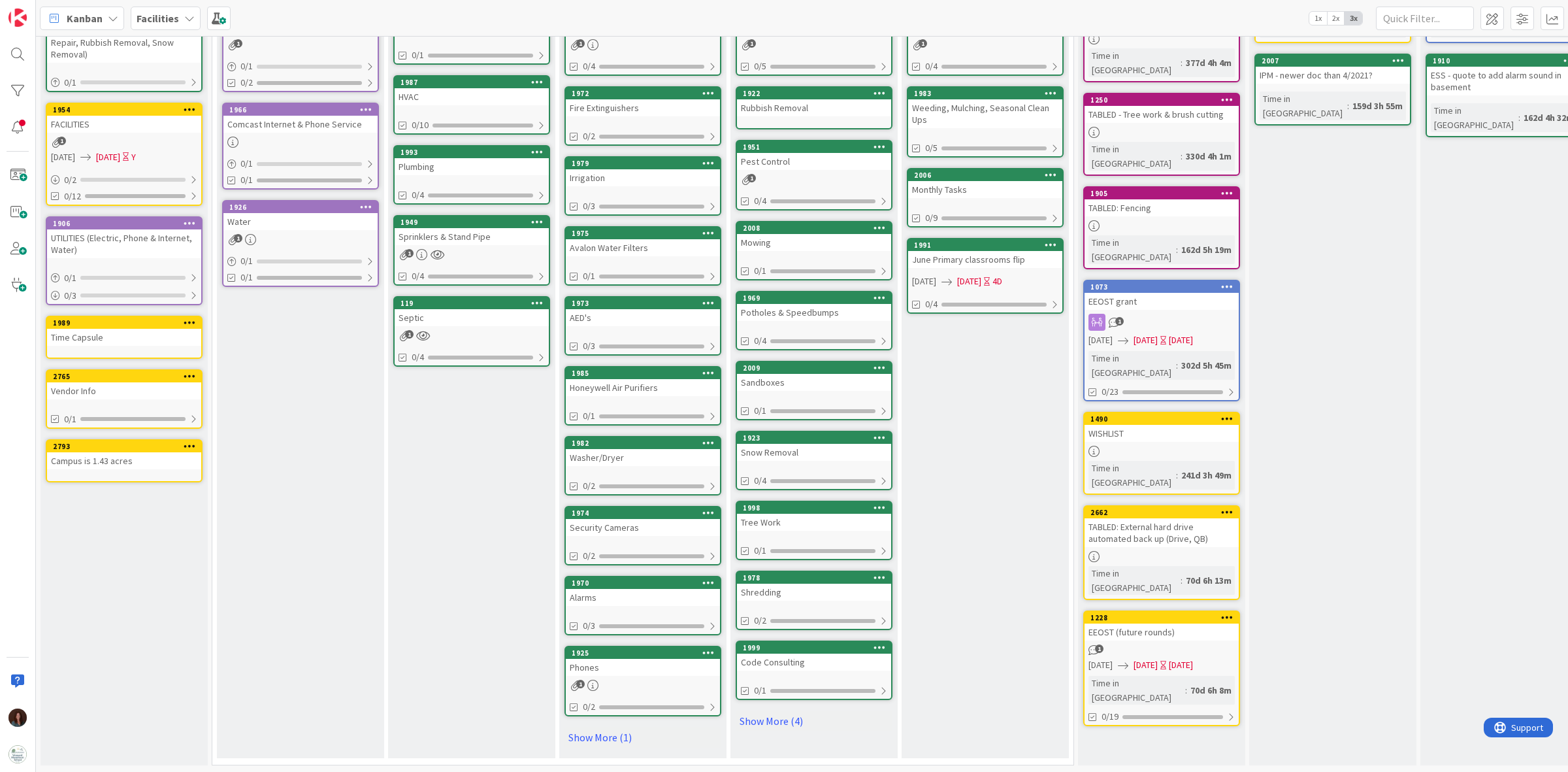
click at [660, 449] on div "Washer/Dryer" at bounding box center [643, 457] width 154 height 17
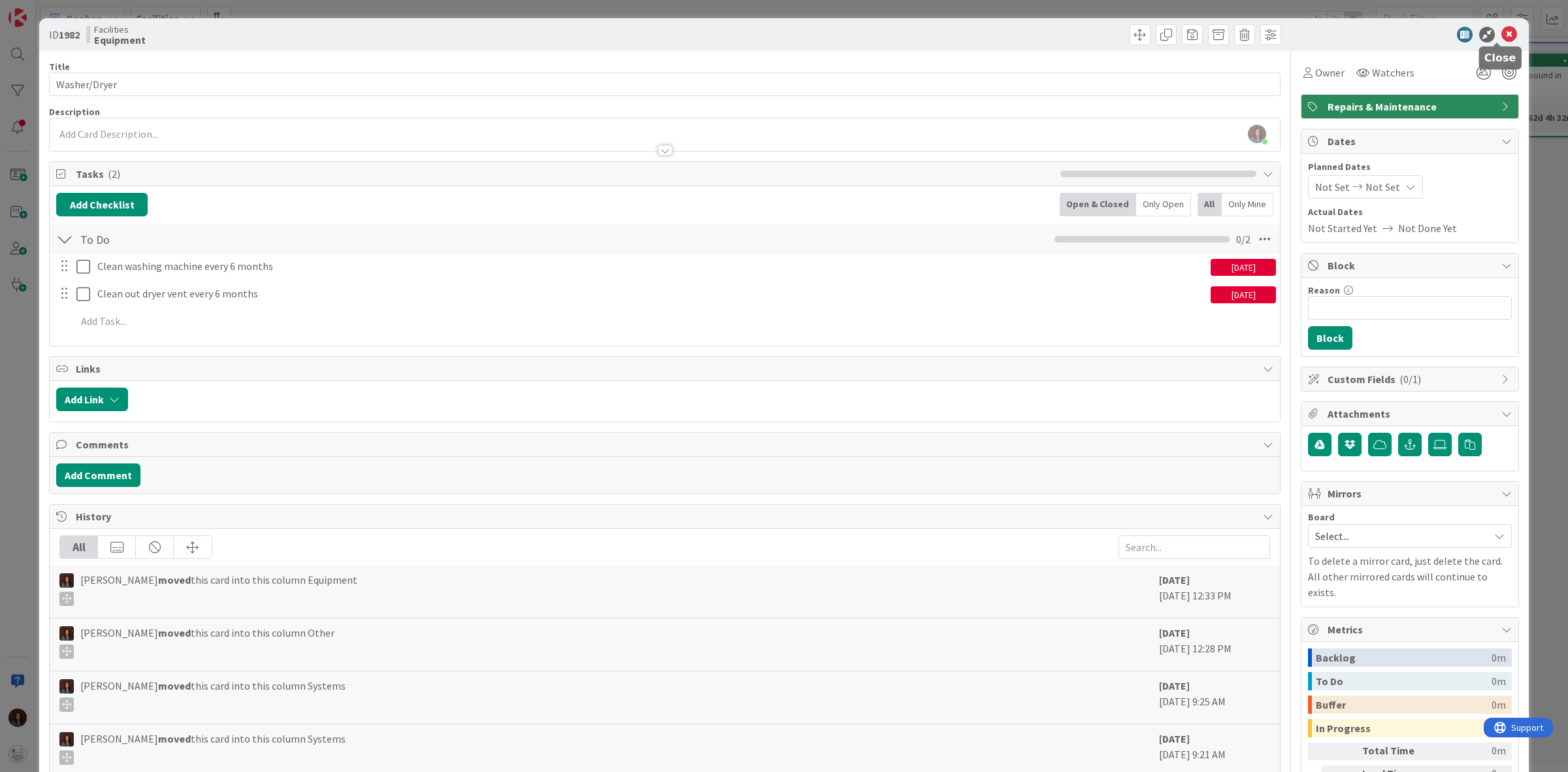
click at [1501, 34] on icon at bounding box center [1509, 34] width 16 height 16
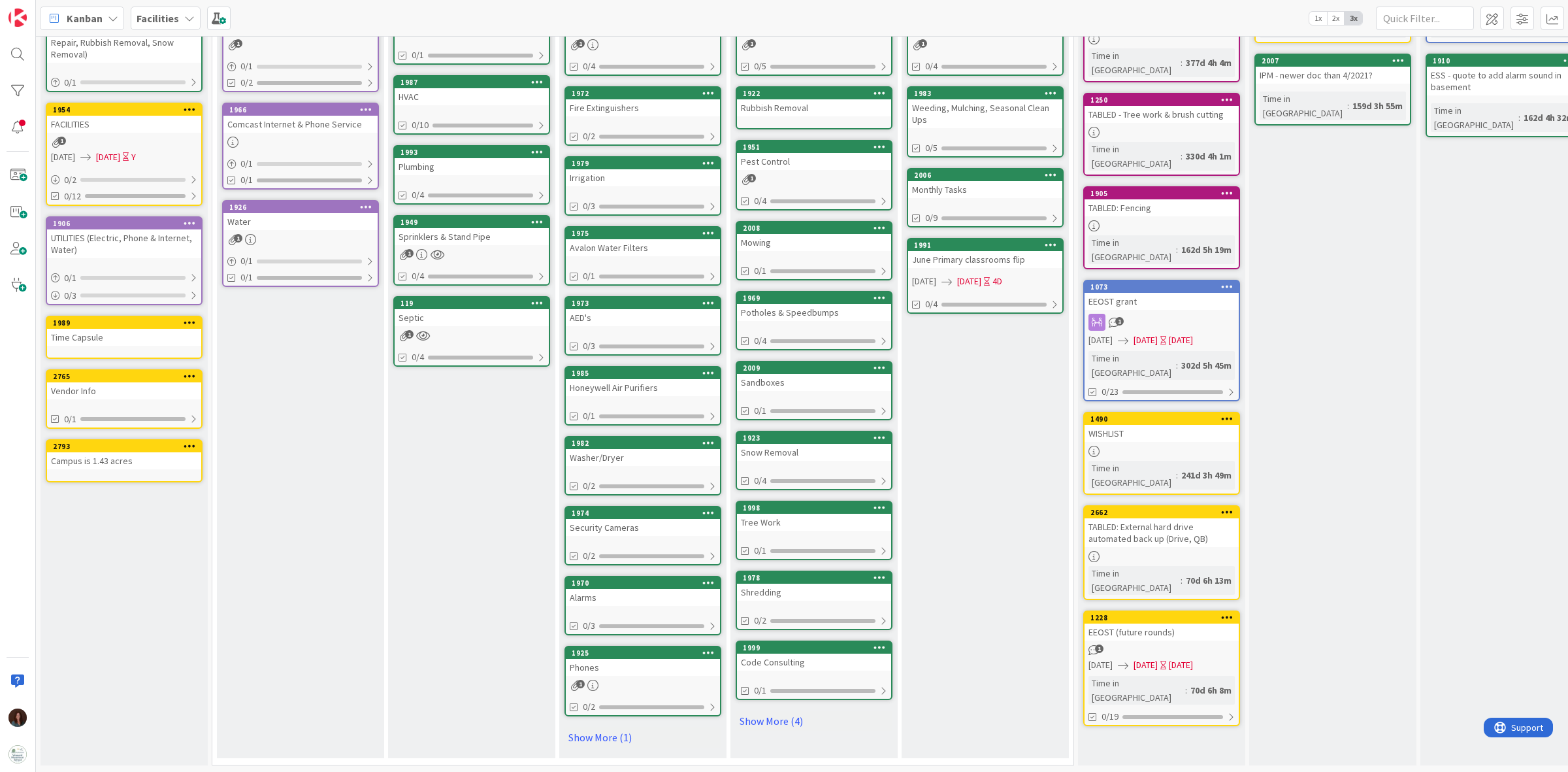
click at [639, 520] on div "Security Cameras" at bounding box center [643, 527] width 154 height 17
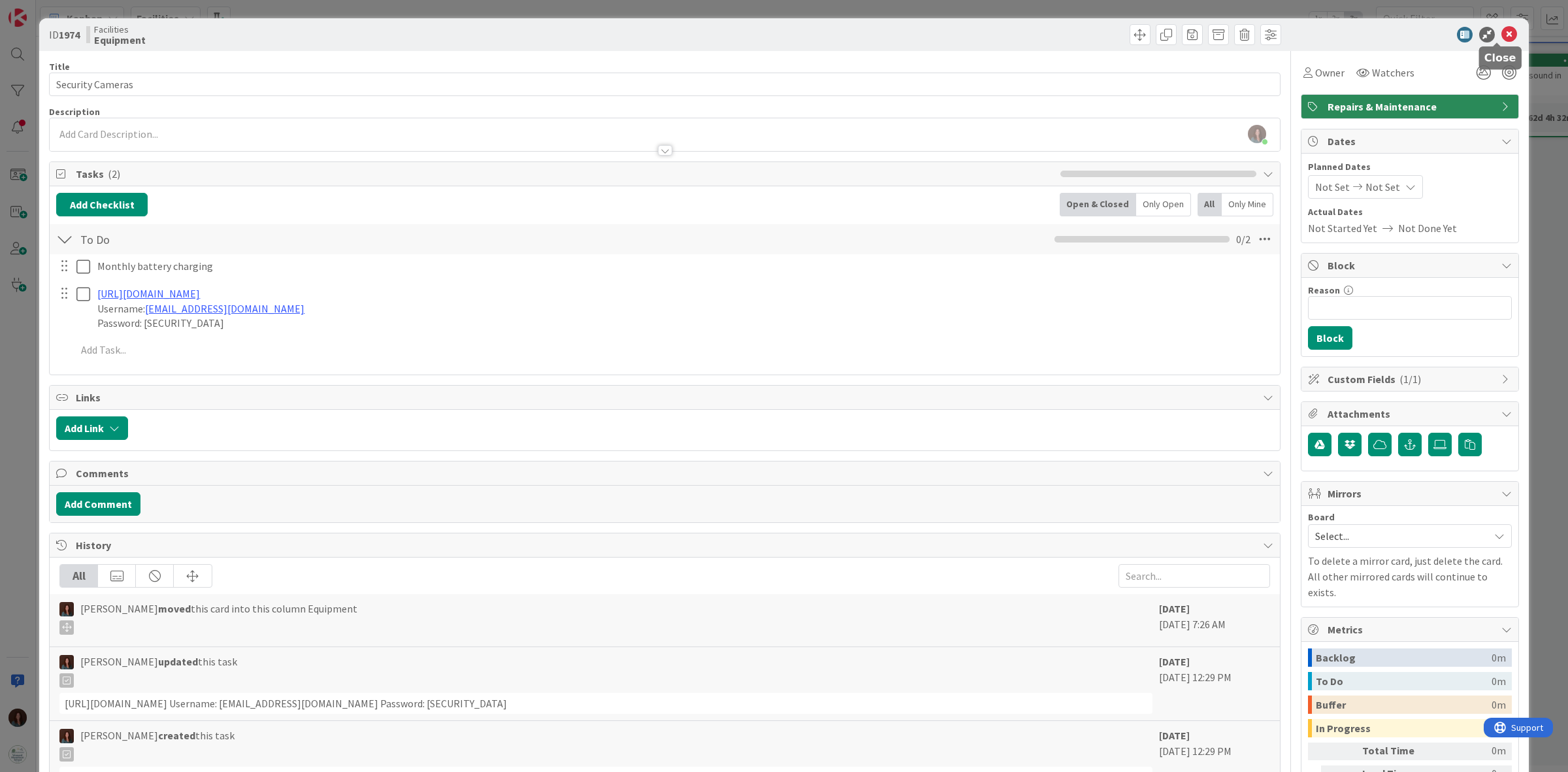
click at [1501, 31] on icon at bounding box center [1509, 34] width 16 height 16
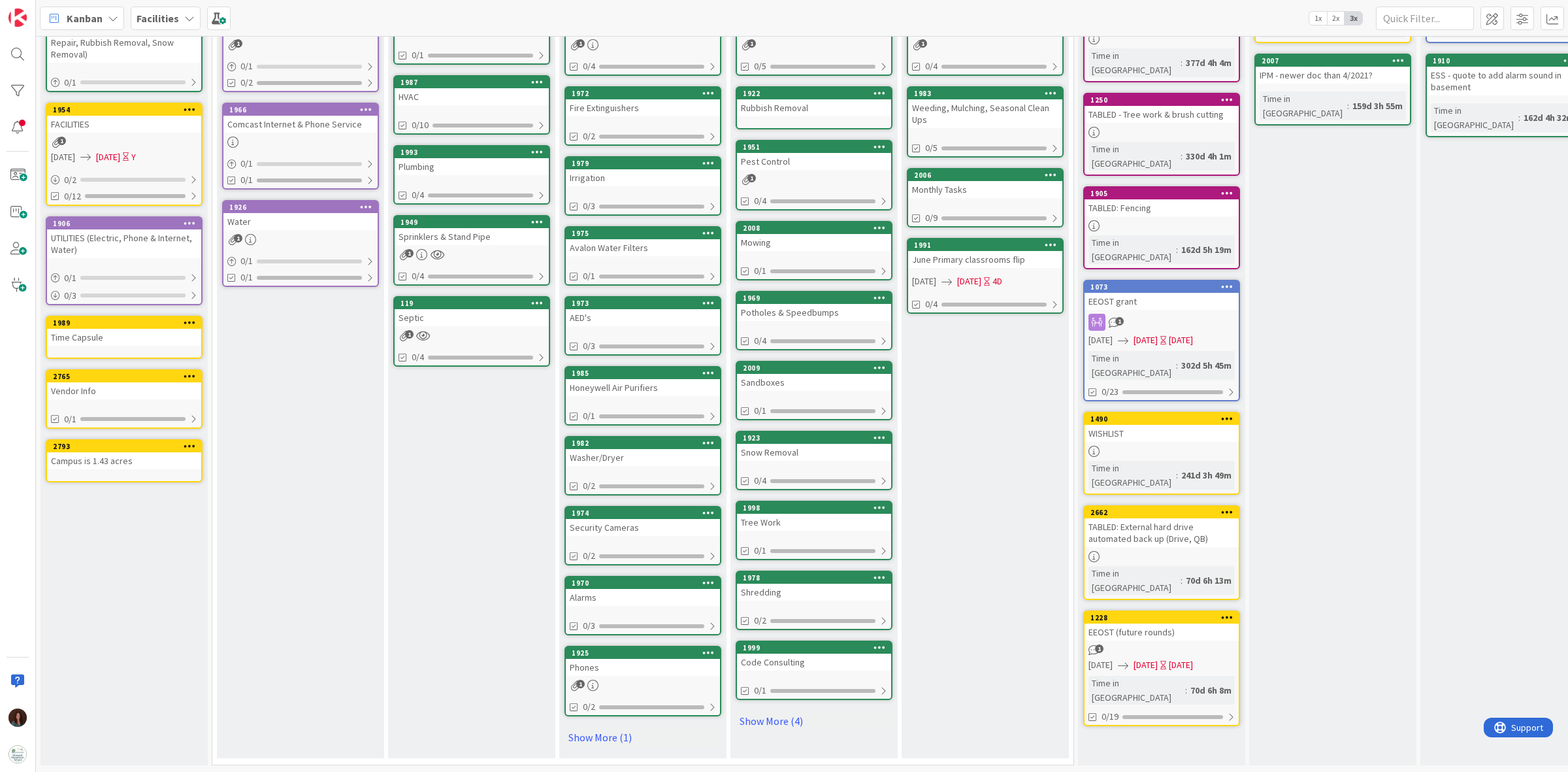
click at [611, 590] on div "Alarms" at bounding box center [643, 597] width 154 height 17
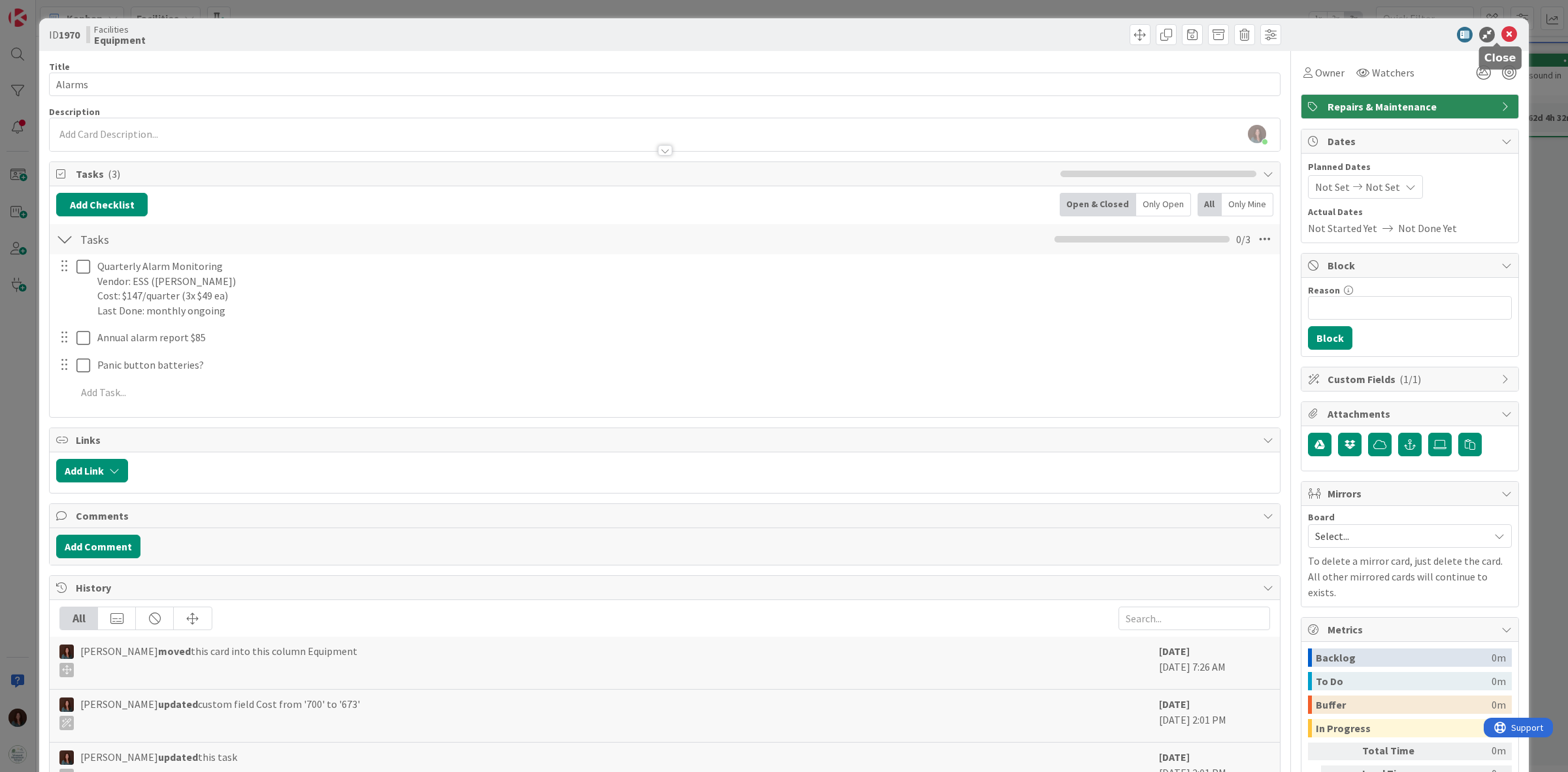
click at [1501, 31] on icon at bounding box center [1509, 34] width 16 height 16
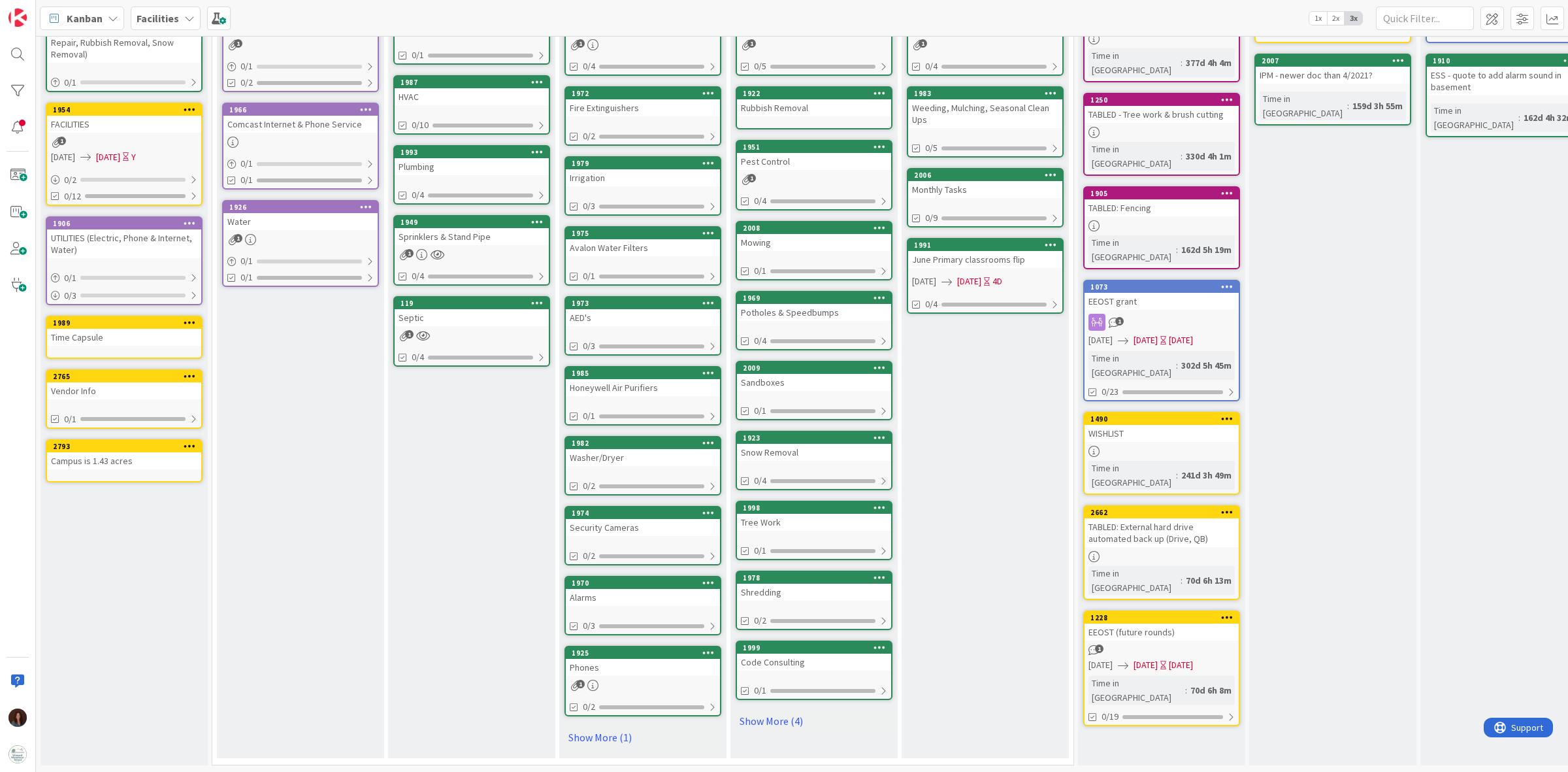
click at [634, 665] on link "1925 Phones 1 0/2" at bounding box center [643, 681] width 157 height 71
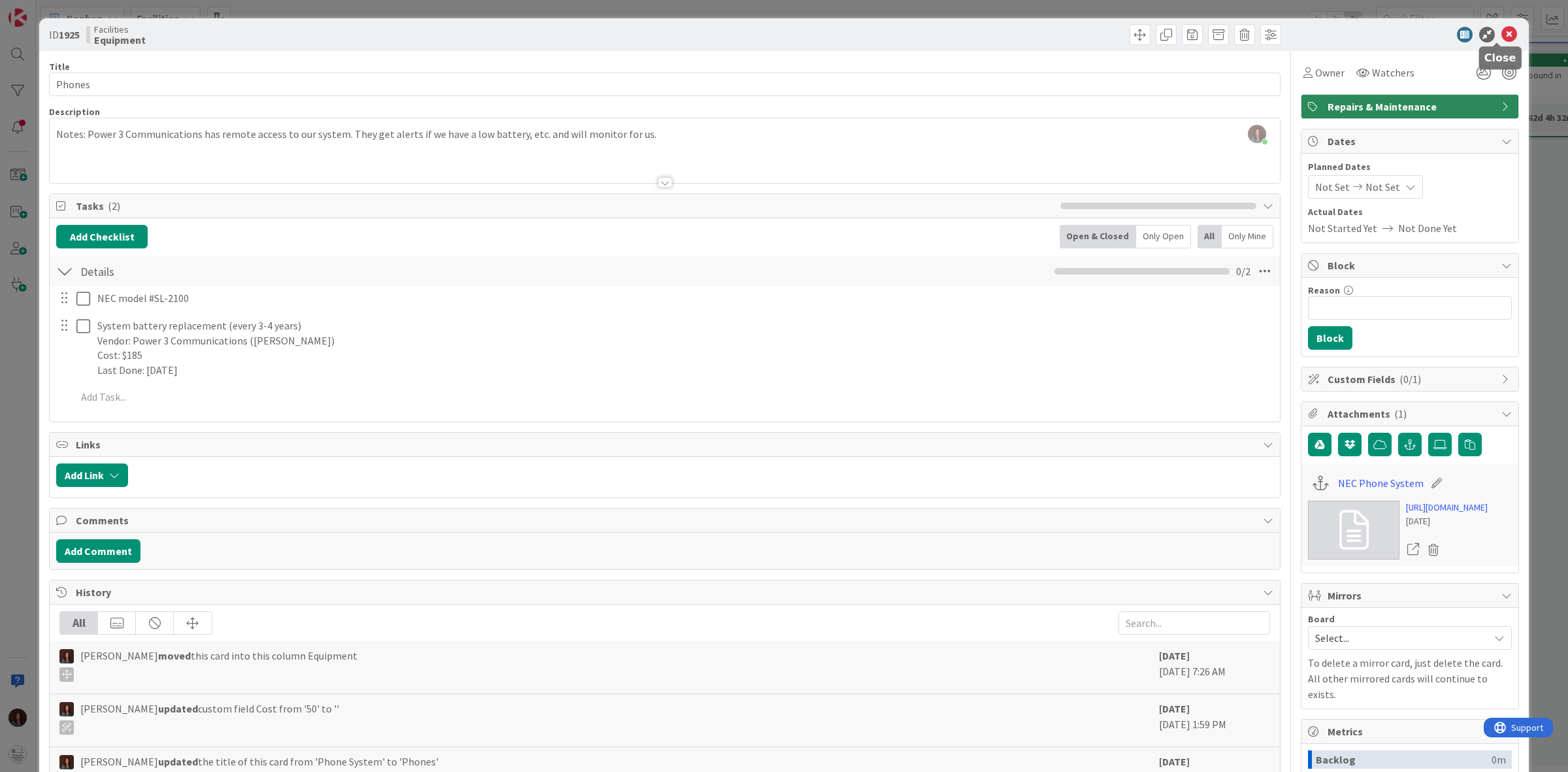
click at [1501, 31] on icon at bounding box center [1509, 34] width 16 height 16
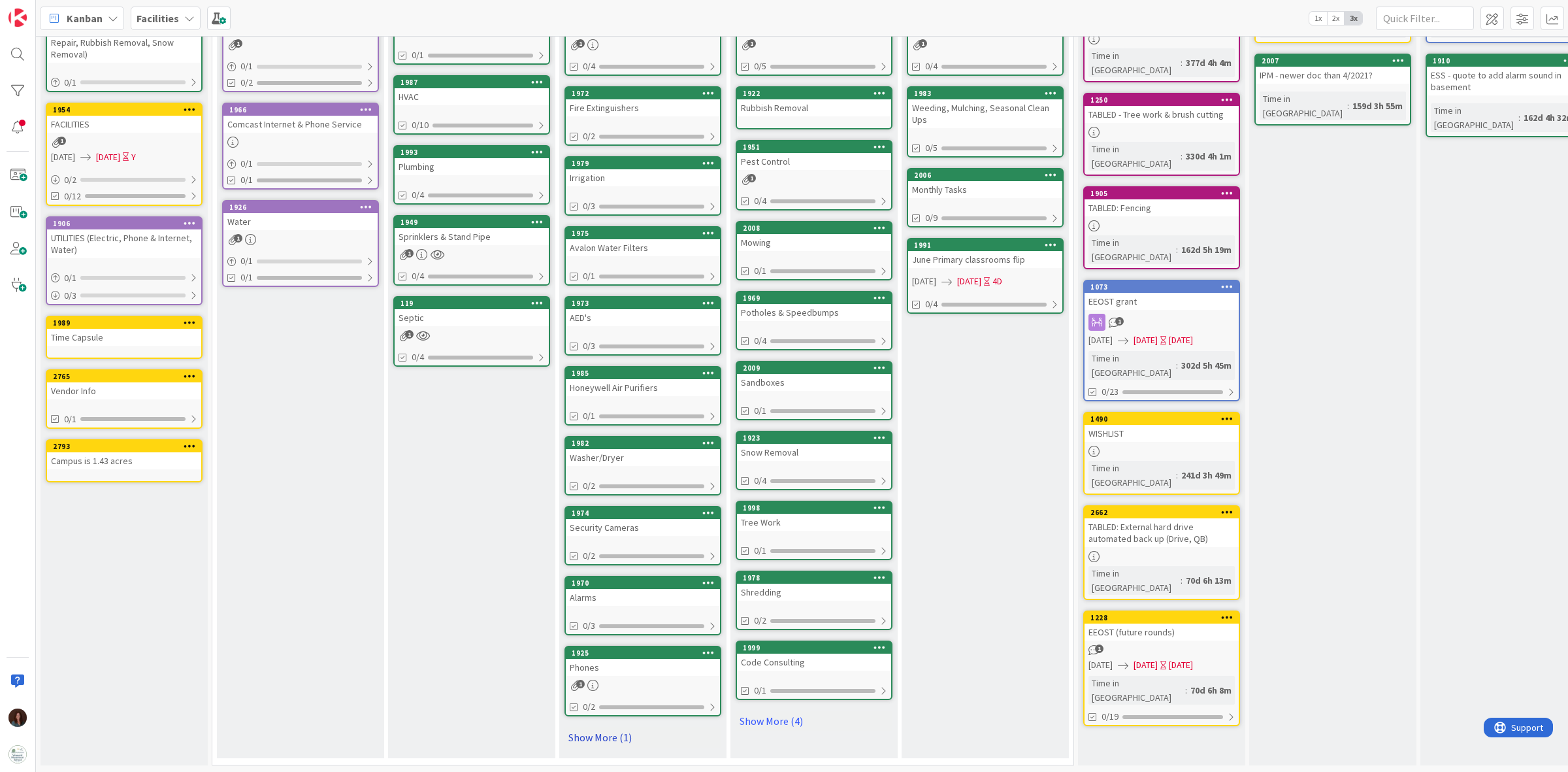
click at [605, 726] on link "Show More (1)" at bounding box center [643, 737] width 157 height 21
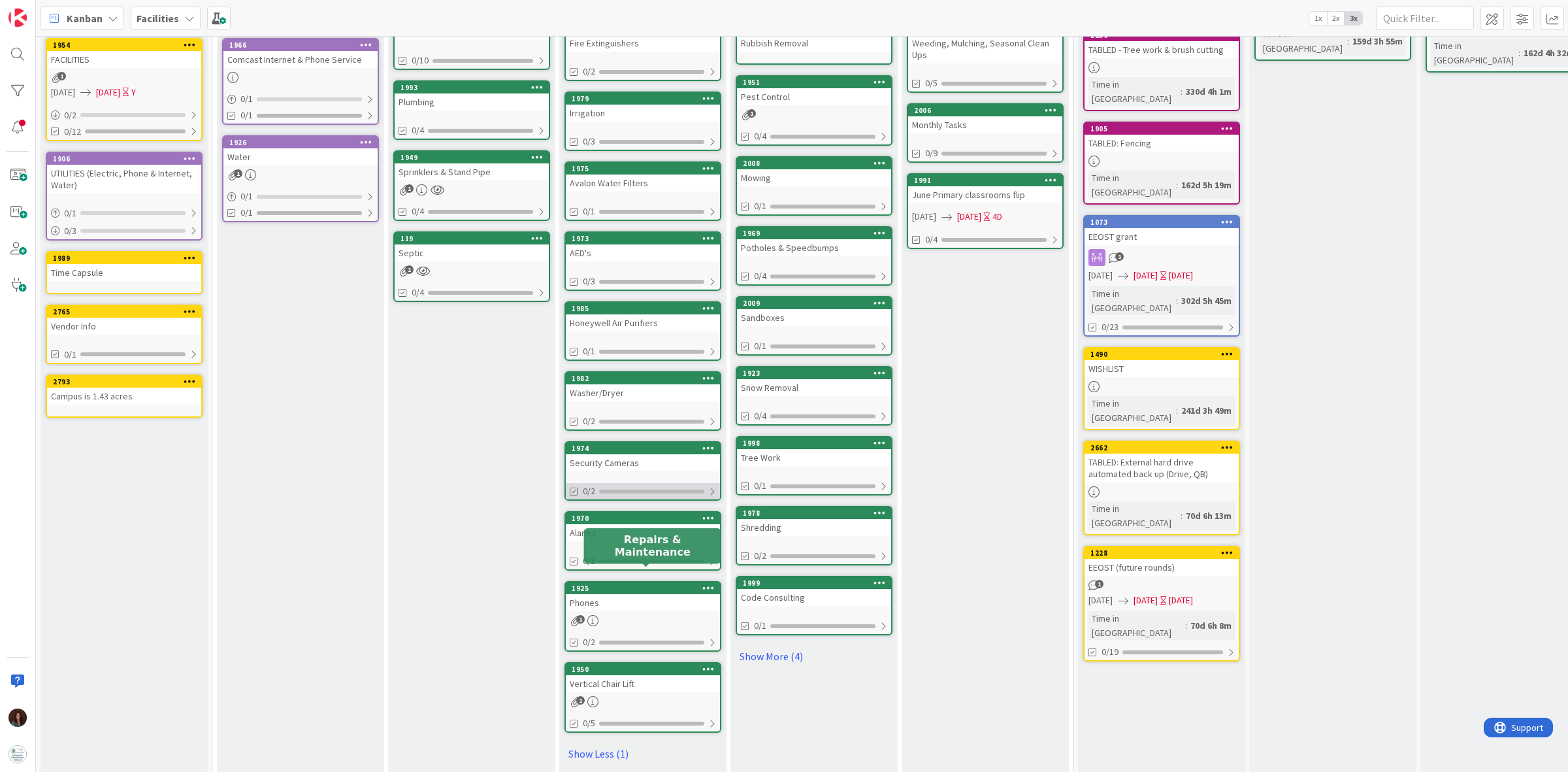
scroll to position [233, 0]
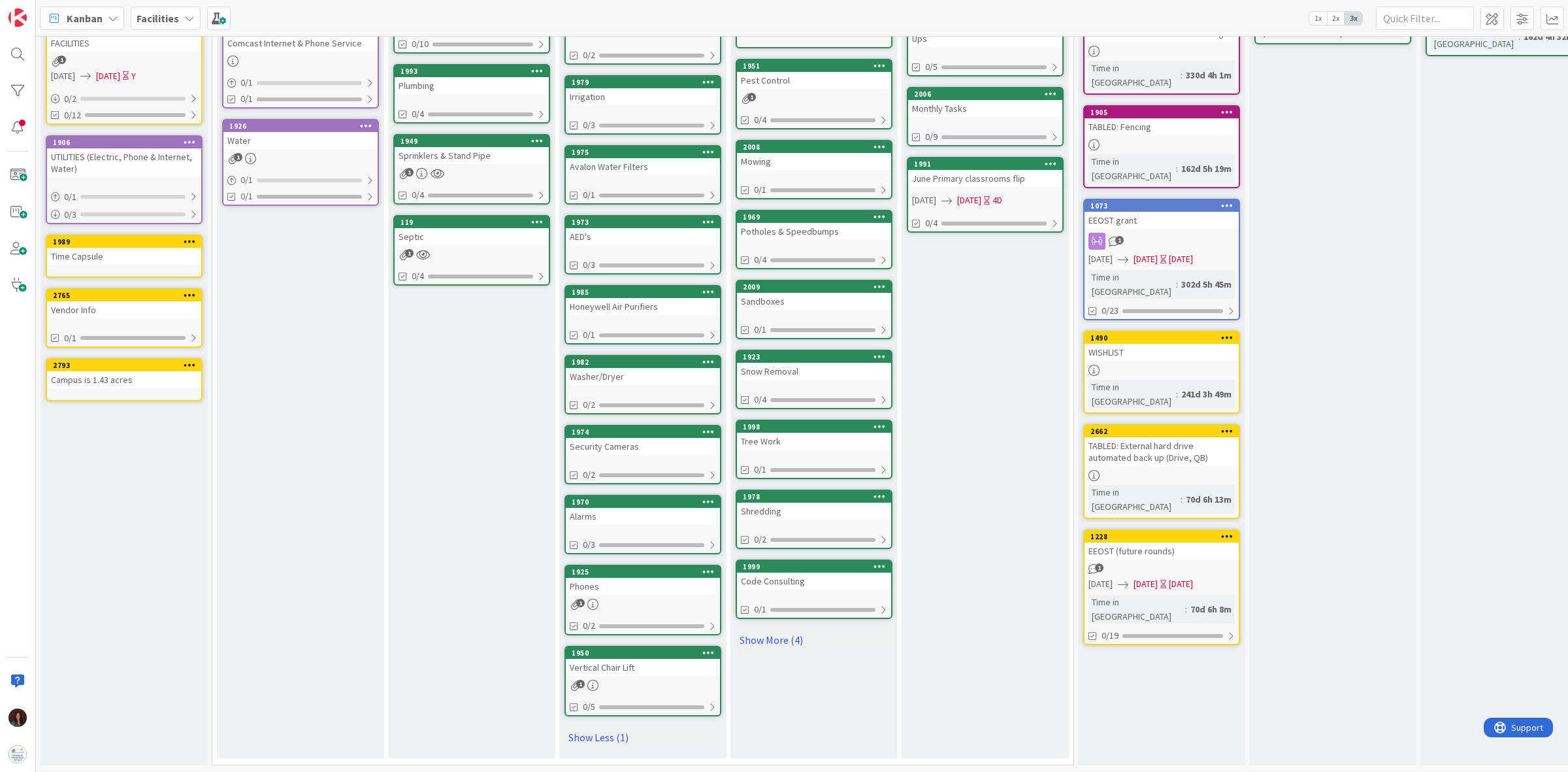
click at [674, 660] on div "Vertical Chair Lift" at bounding box center [643, 667] width 154 height 17
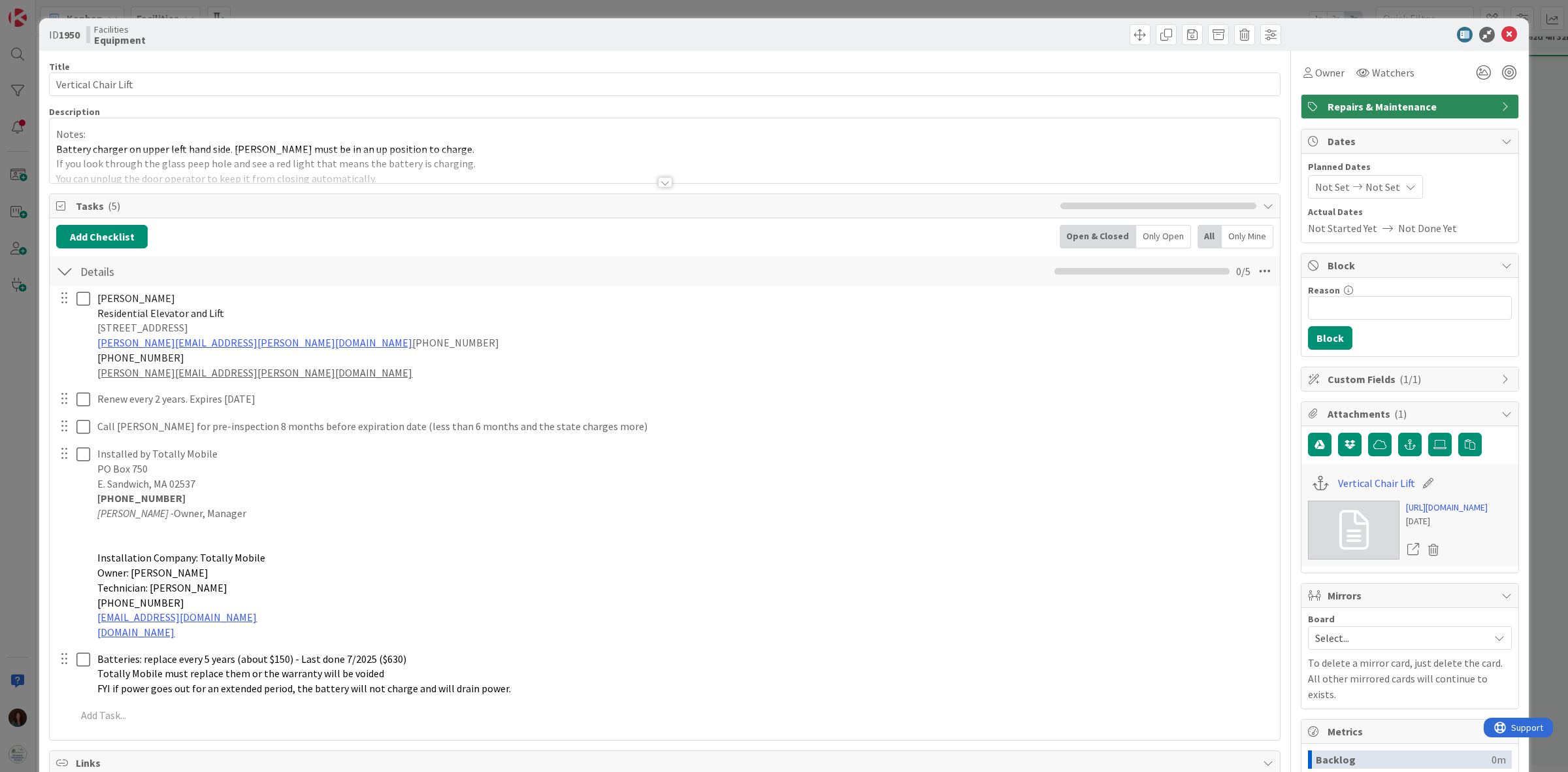
click at [661, 184] on div at bounding box center [664, 182] width 14 height 10
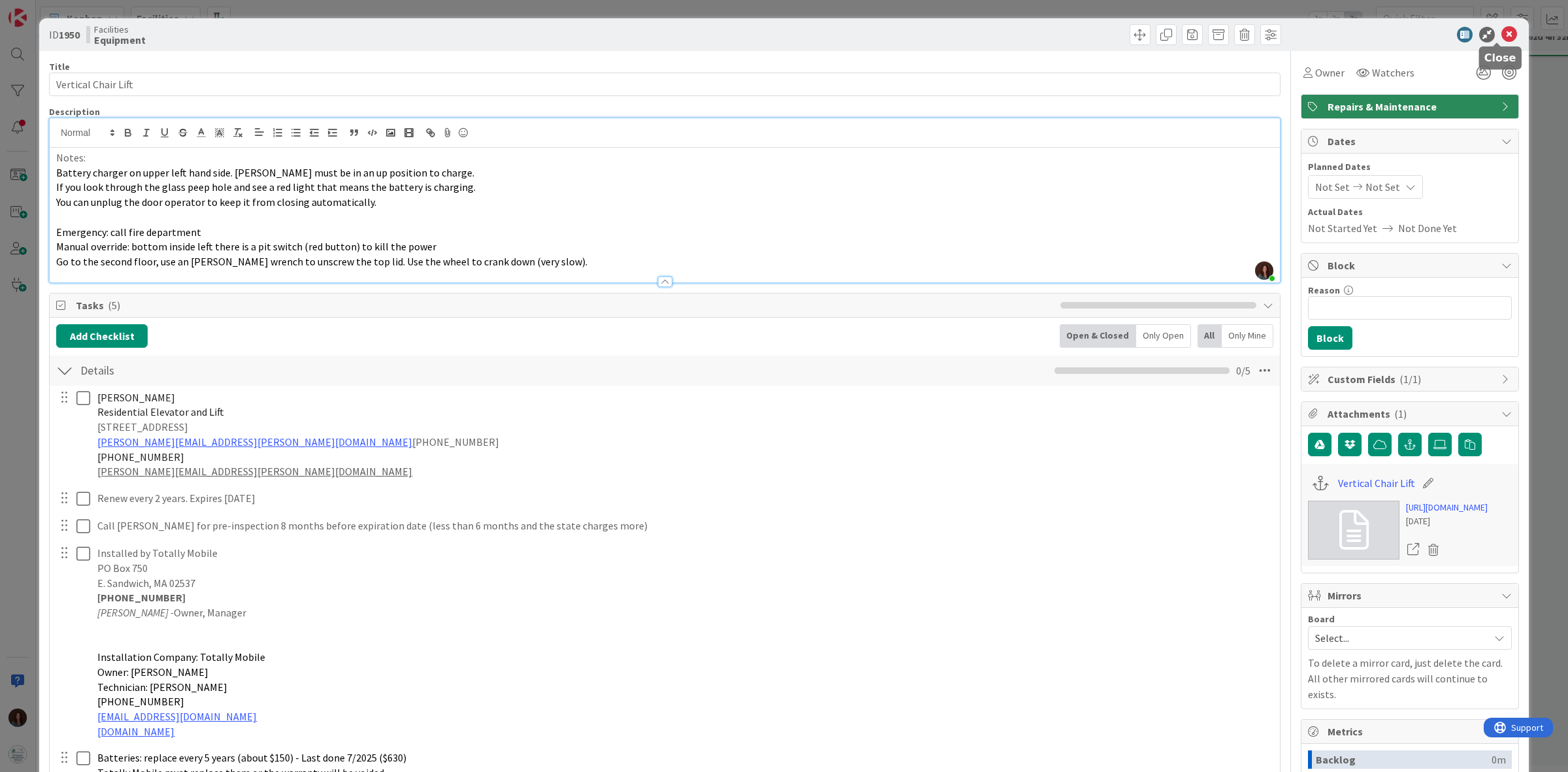
click at [1501, 36] on icon at bounding box center [1509, 34] width 16 height 16
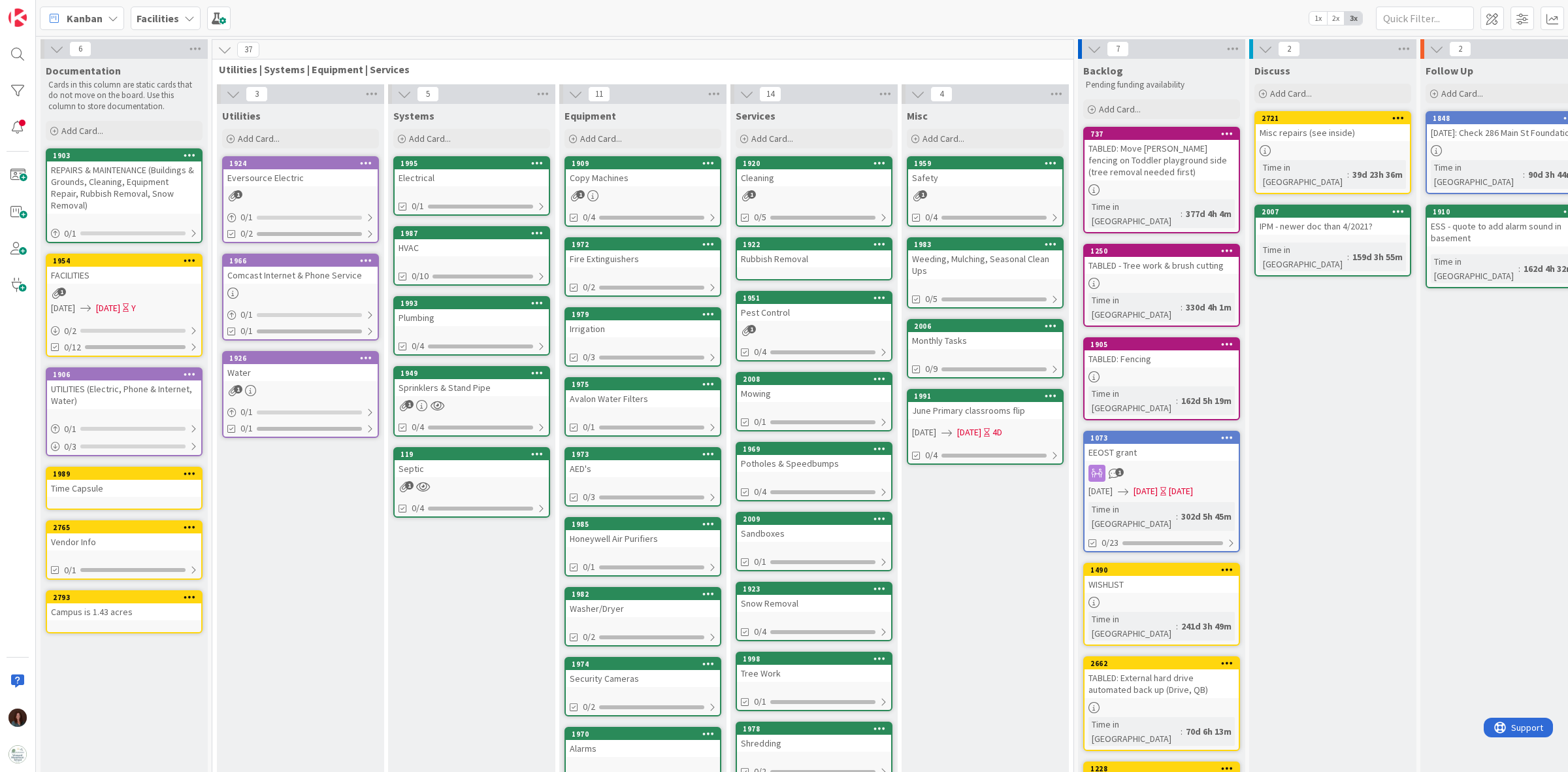
click at [836, 177] on div "Cleaning" at bounding box center [814, 178] width 154 height 17
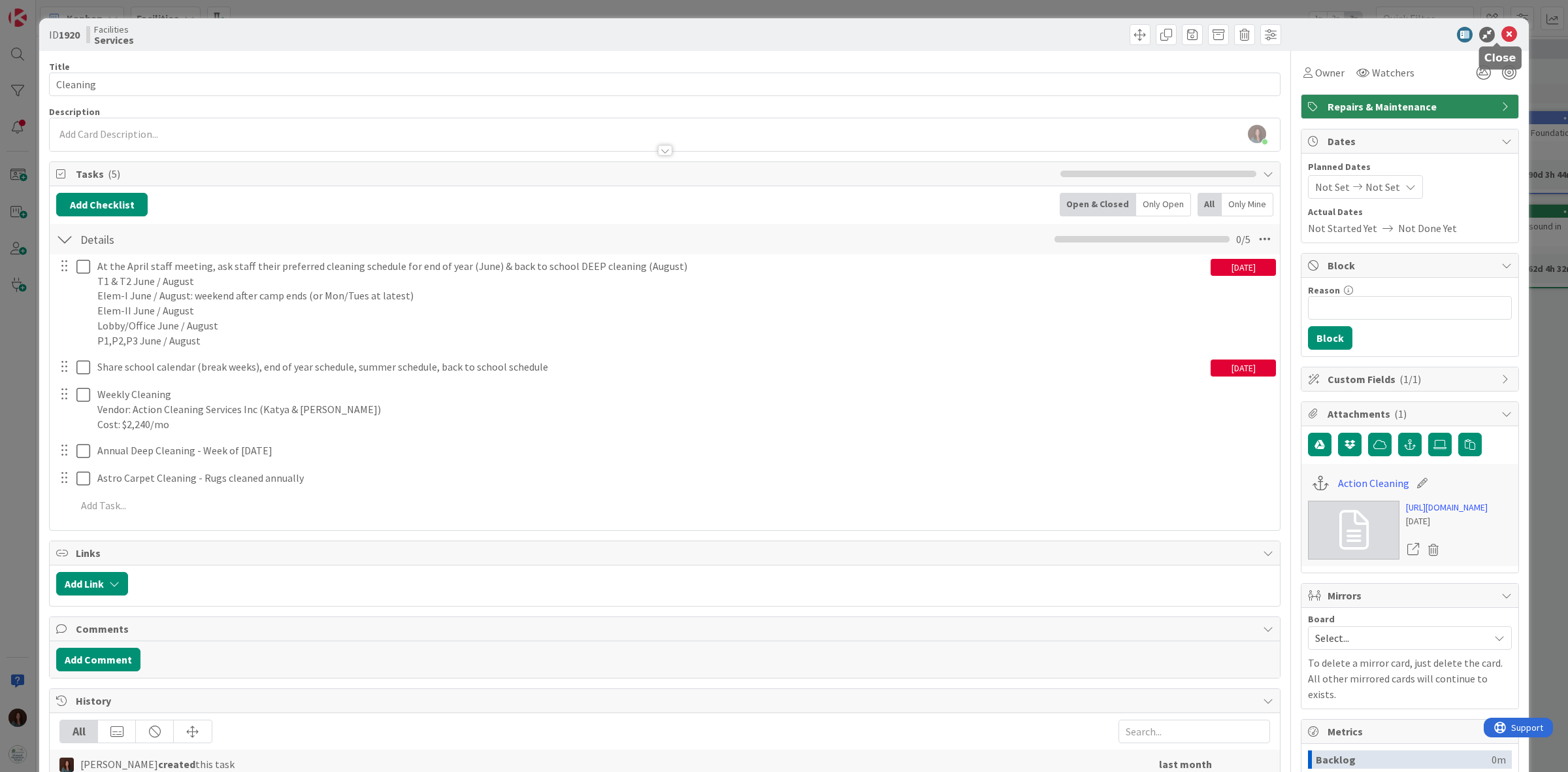
click at [1501, 31] on icon at bounding box center [1509, 34] width 16 height 16
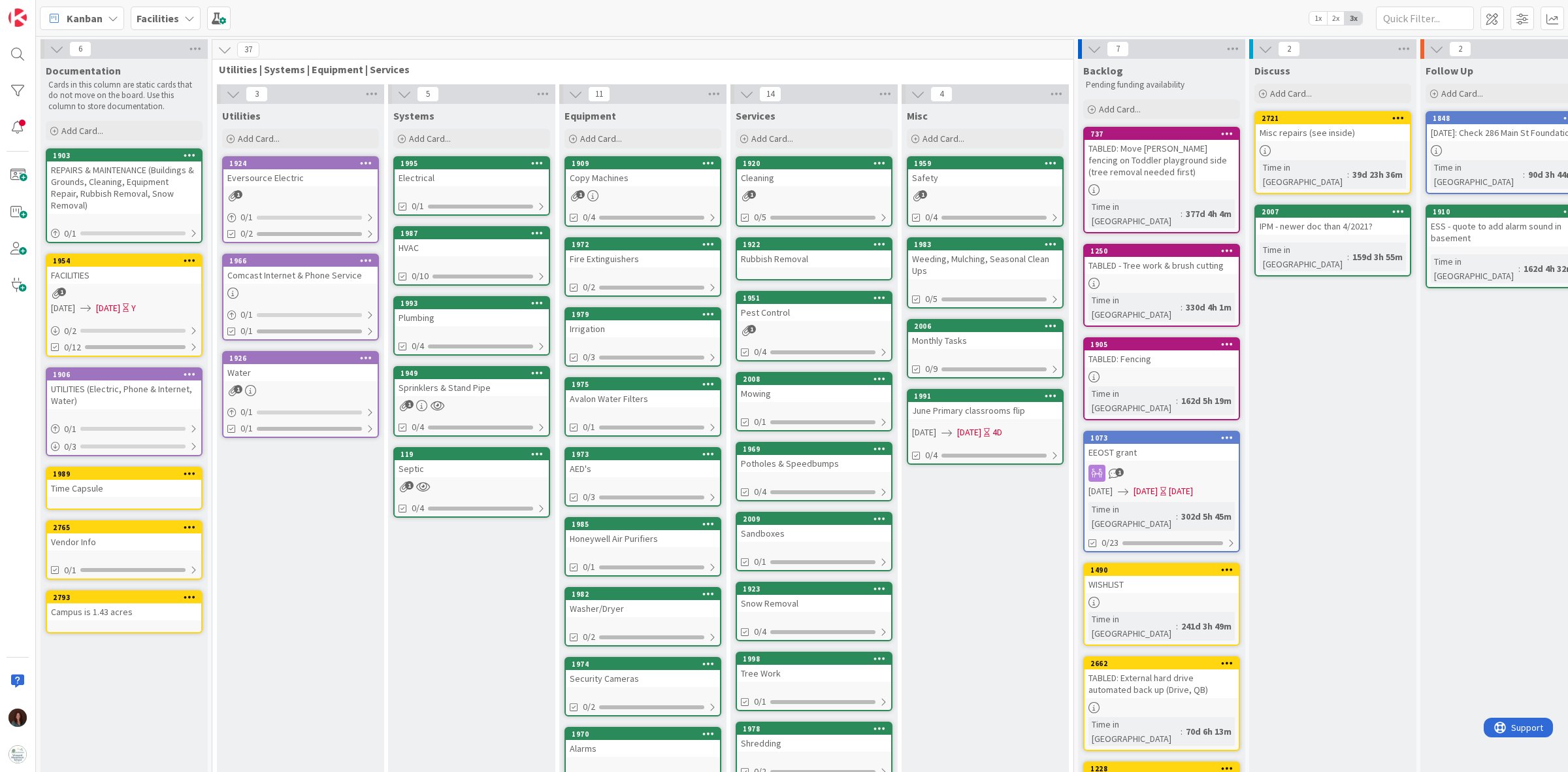
click at [851, 265] on div "Rubbish Removal" at bounding box center [814, 258] width 154 height 17
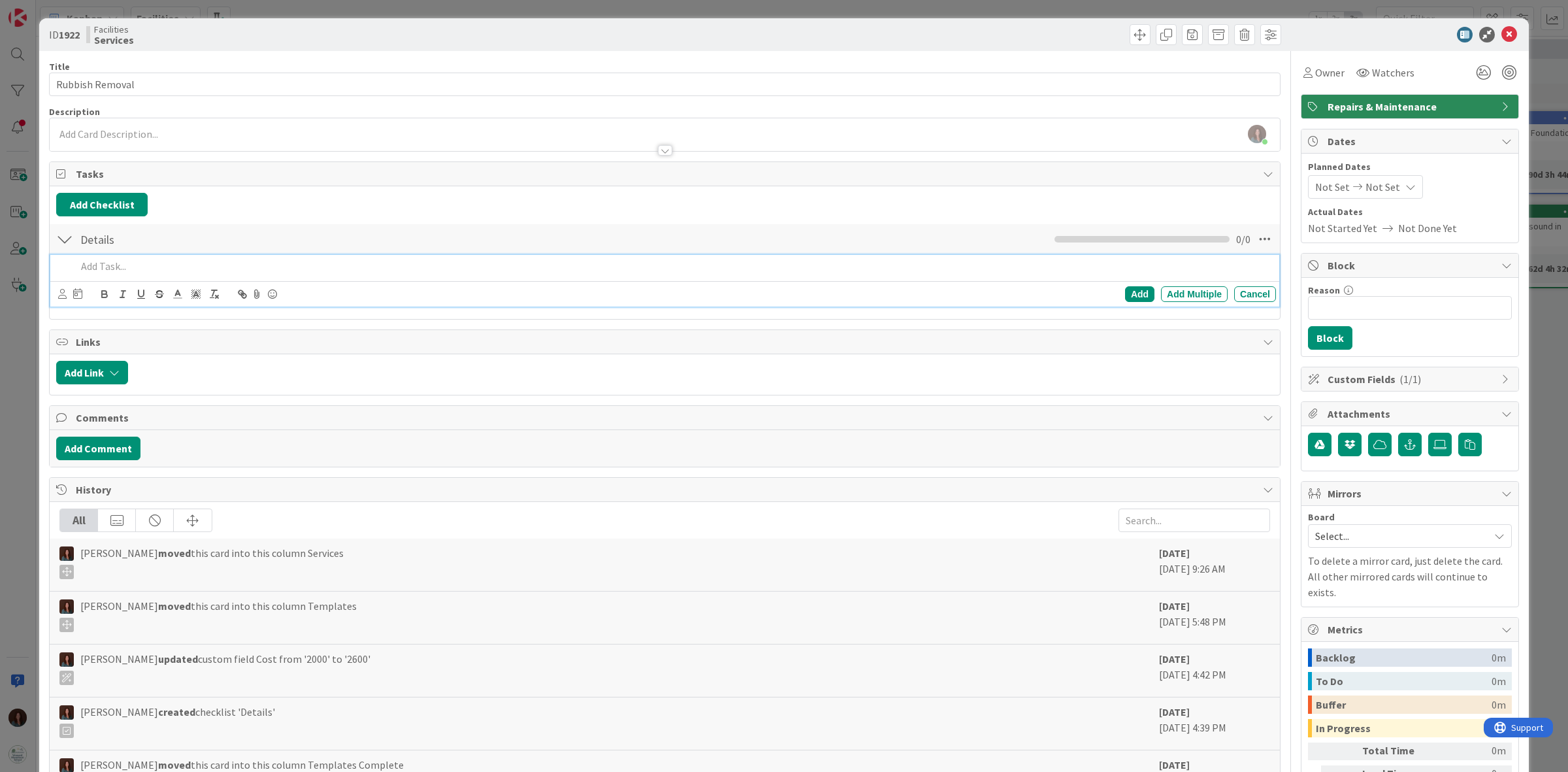
click at [240, 265] on p at bounding box center [673, 266] width 1194 height 15
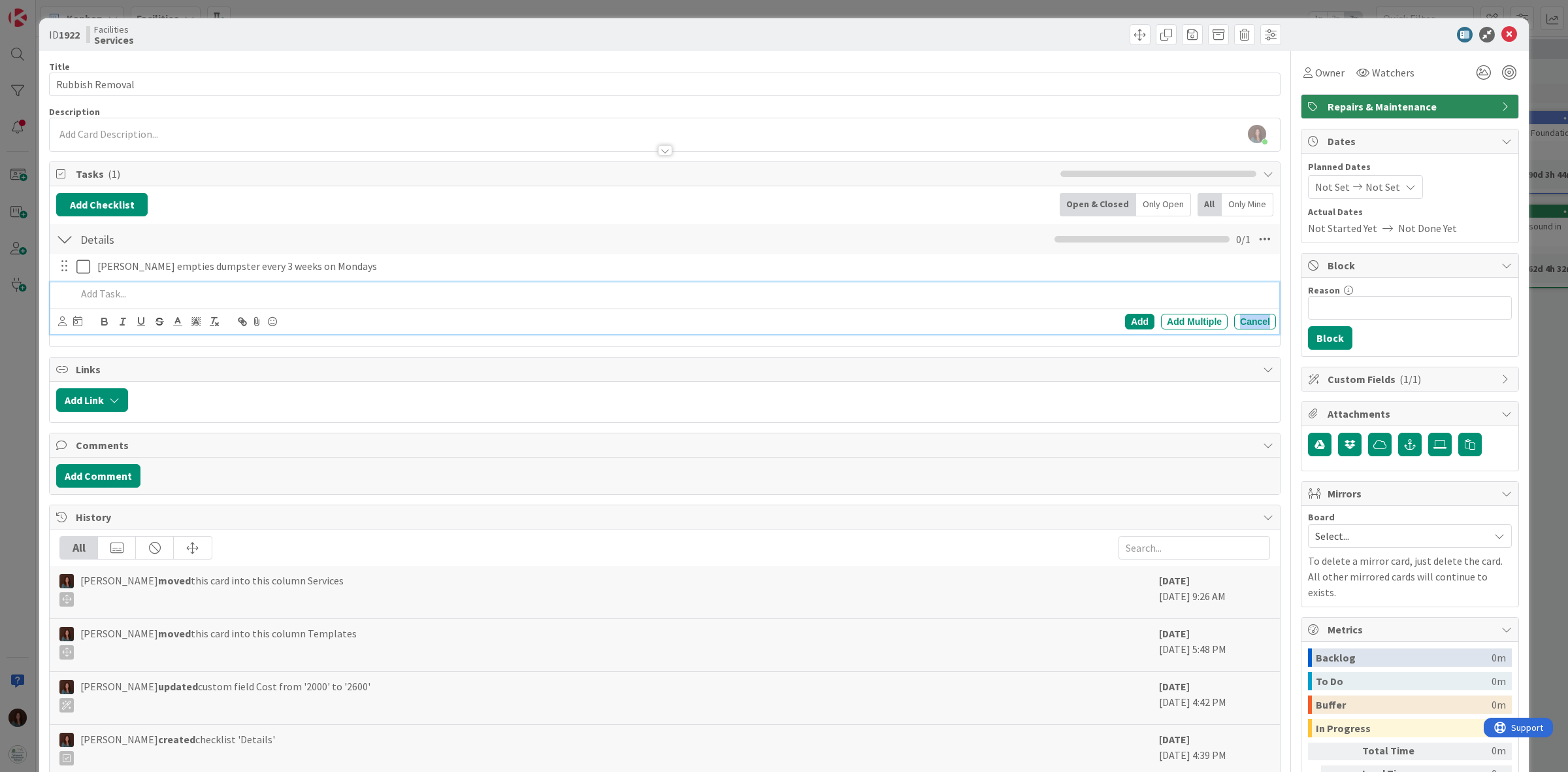
drag, startPoint x: 1240, startPoint y: 319, endPoint x: 1248, endPoint y: 315, distance: 8.9
click at [1241, 319] on div "Cancel" at bounding box center [1255, 321] width 41 height 16
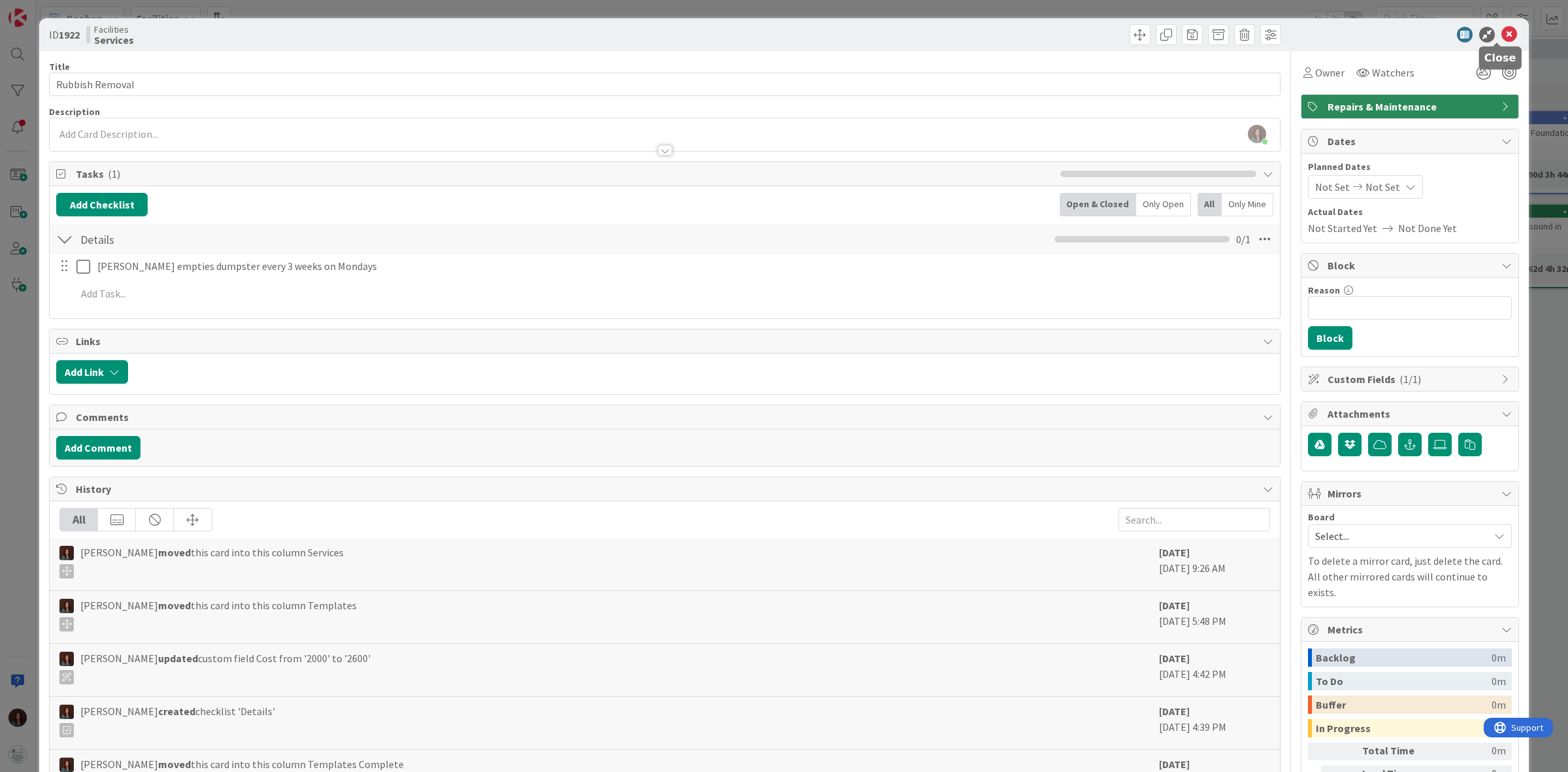
drag, startPoint x: 1497, startPoint y: 33, endPoint x: 1548, endPoint y: 75, distance: 66.1
click at [1501, 34] on icon at bounding box center [1509, 34] width 16 height 16
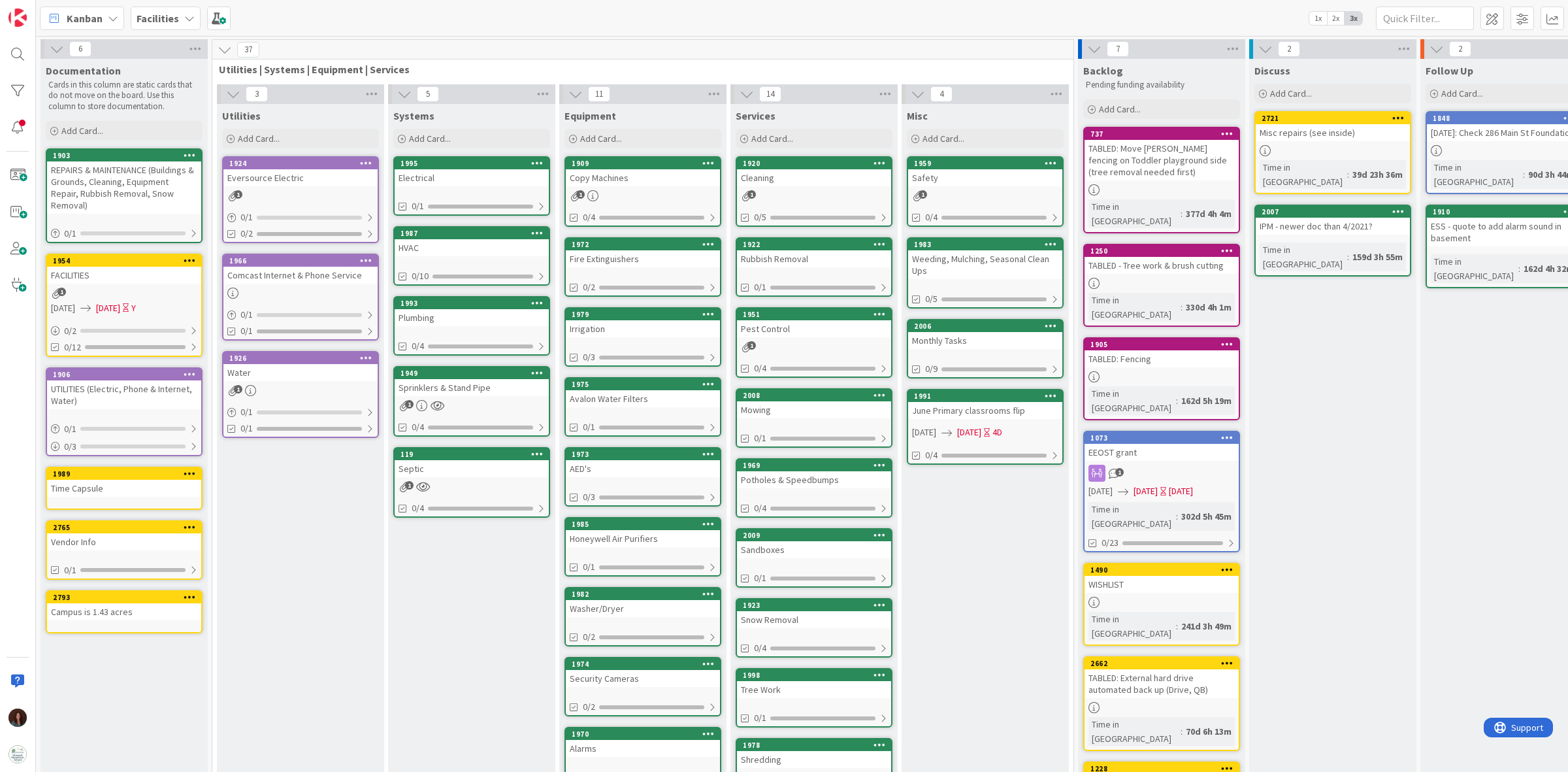
click at [822, 327] on div "Pest Control" at bounding box center [814, 329] width 154 height 17
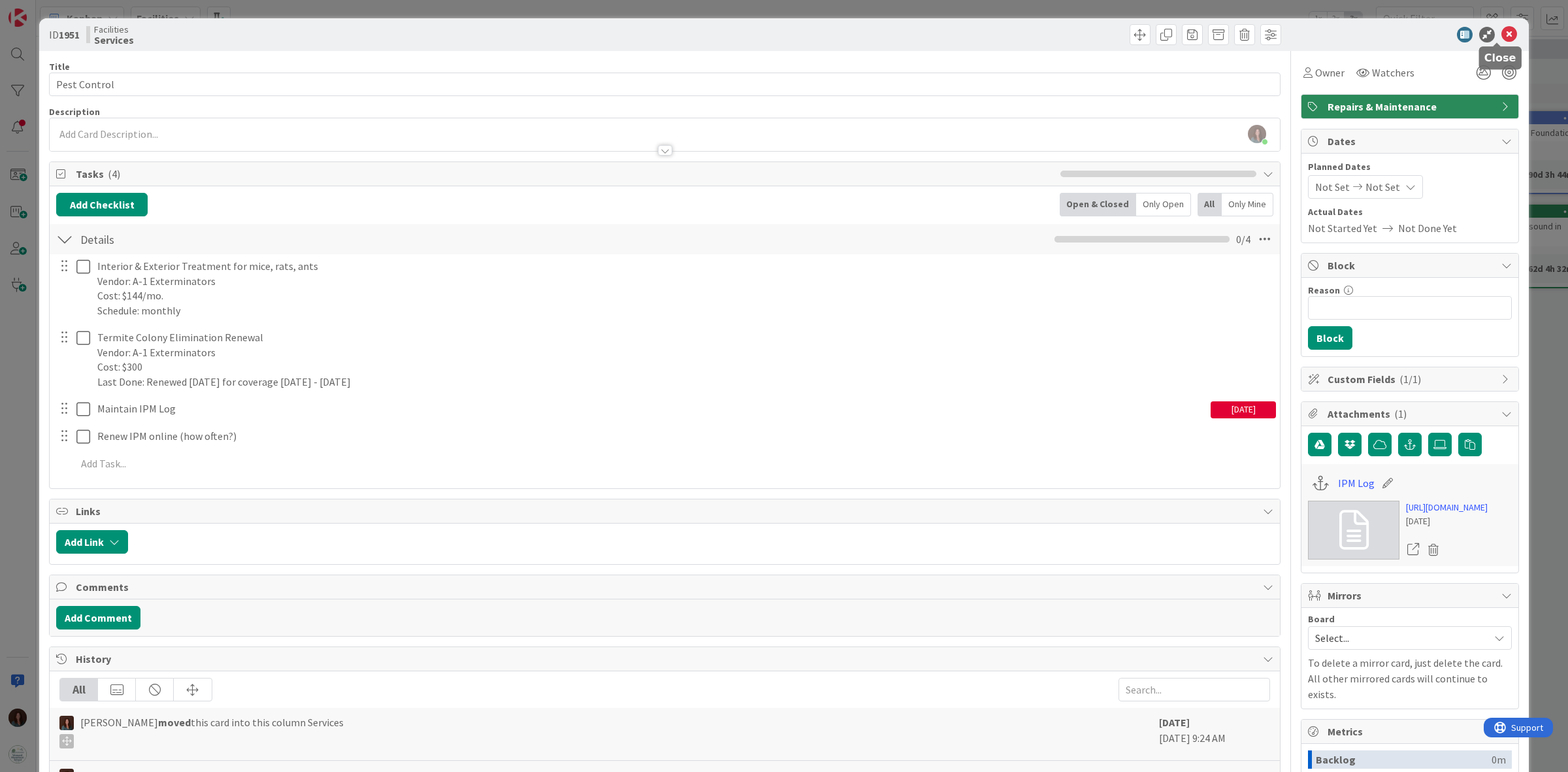
click at [1501, 37] on icon at bounding box center [1509, 34] width 16 height 16
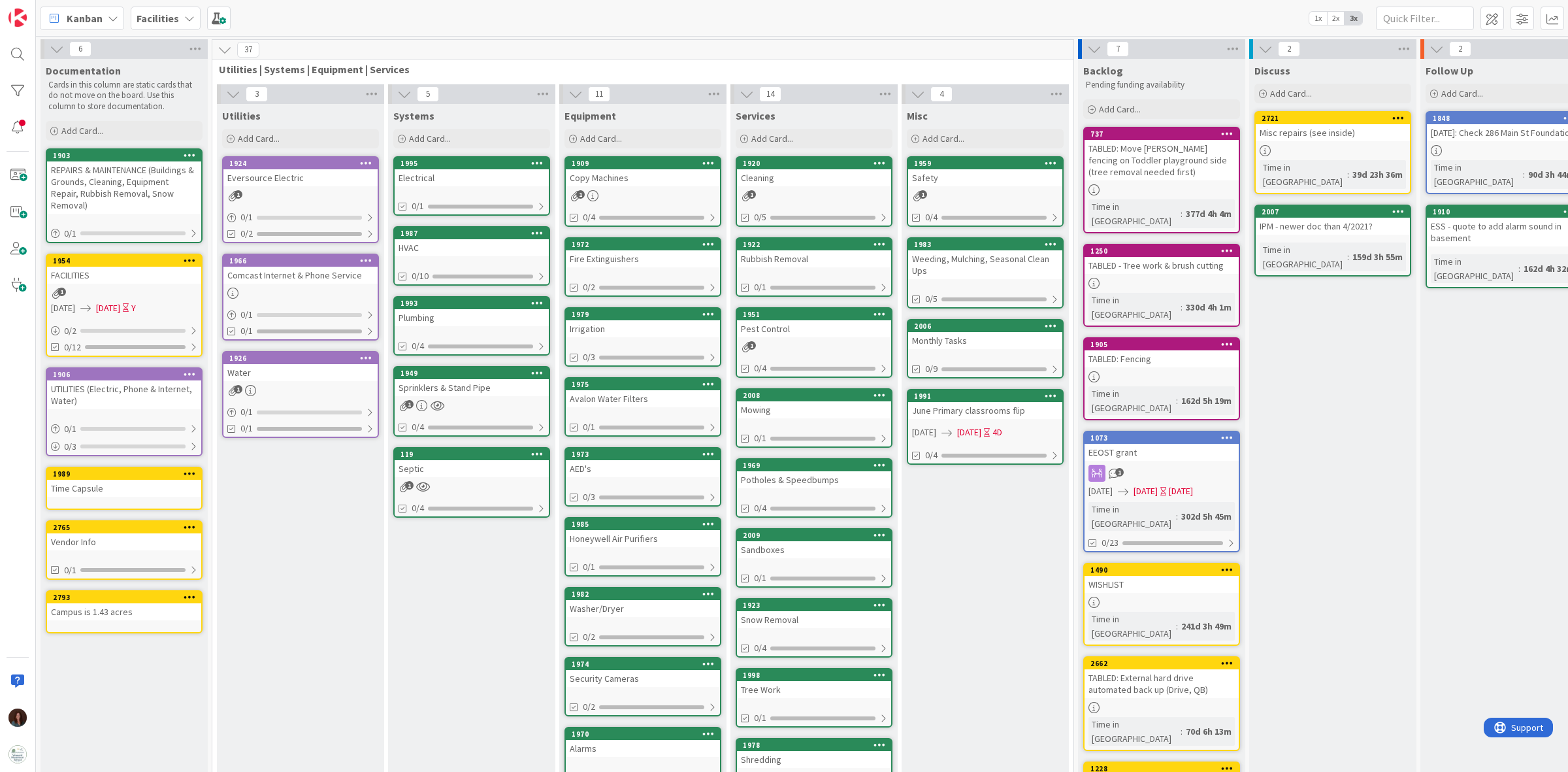
click at [776, 410] on div "Mowing" at bounding box center [814, 409] width 154 height 17
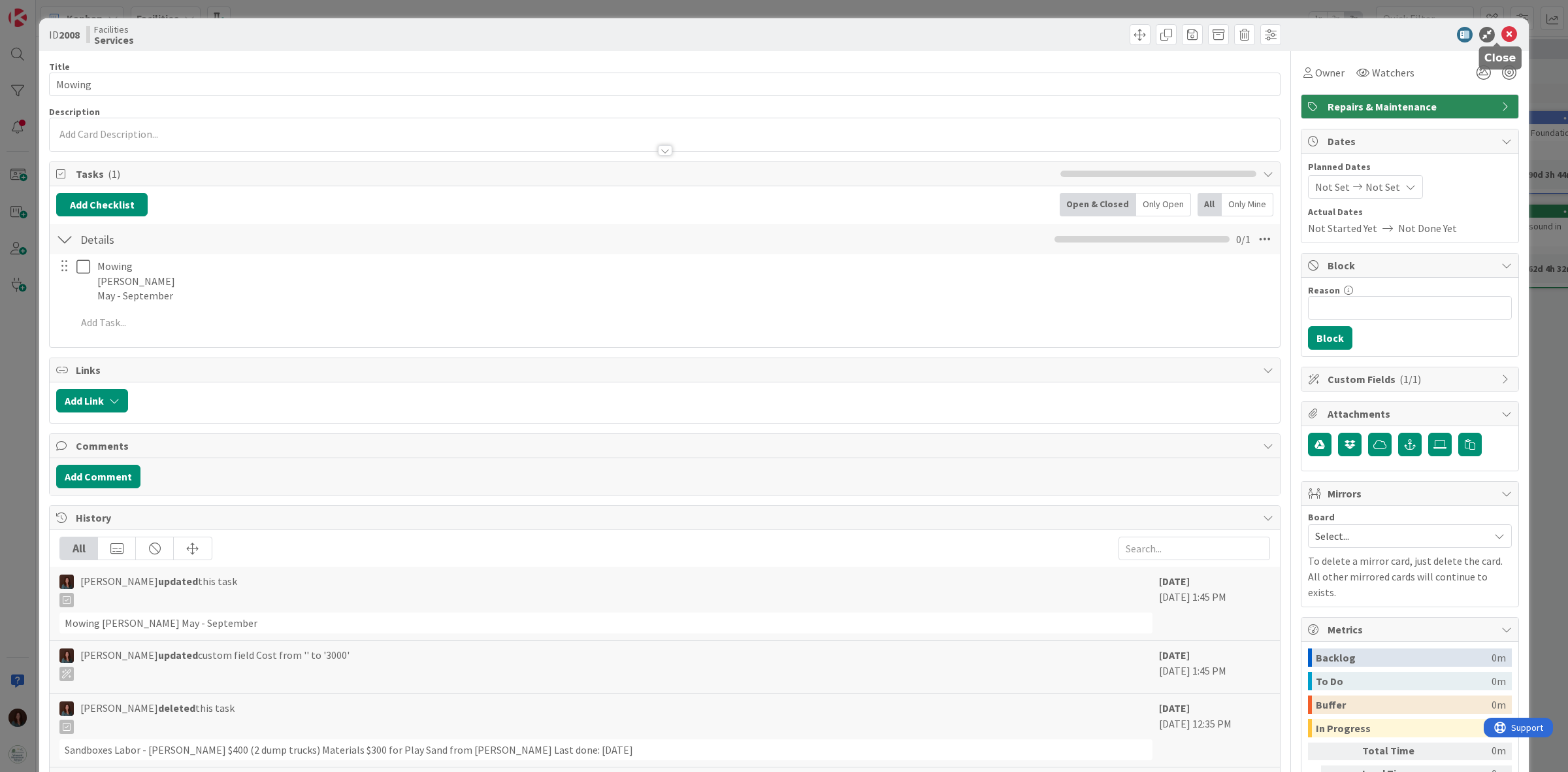
click at [1501, 29] on icon at bounding box center [1509, 34] width 16 height 16
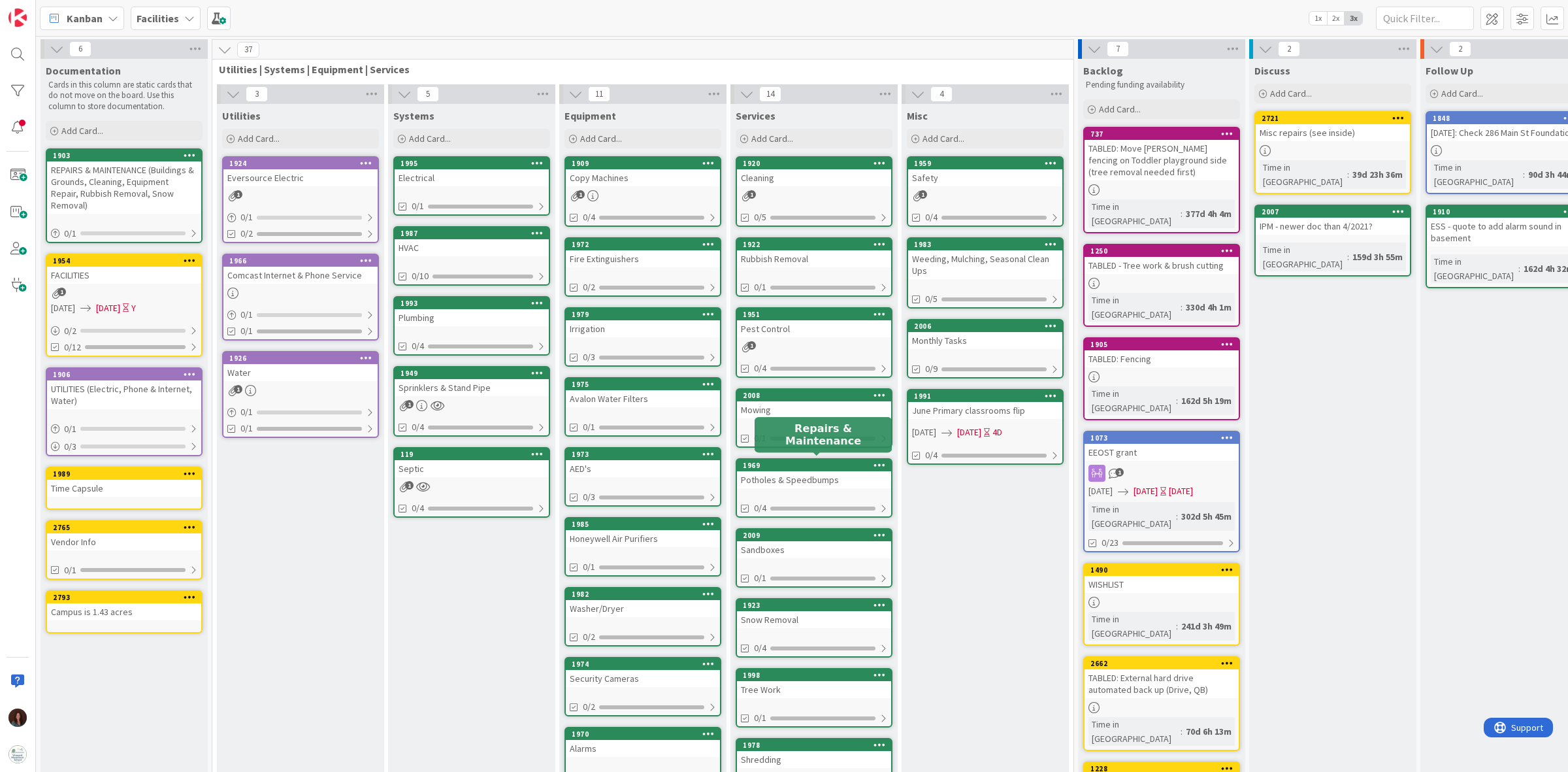
click at [795, 407] on div "Mowing" at bounding box center [814, 409] width 154 height 17
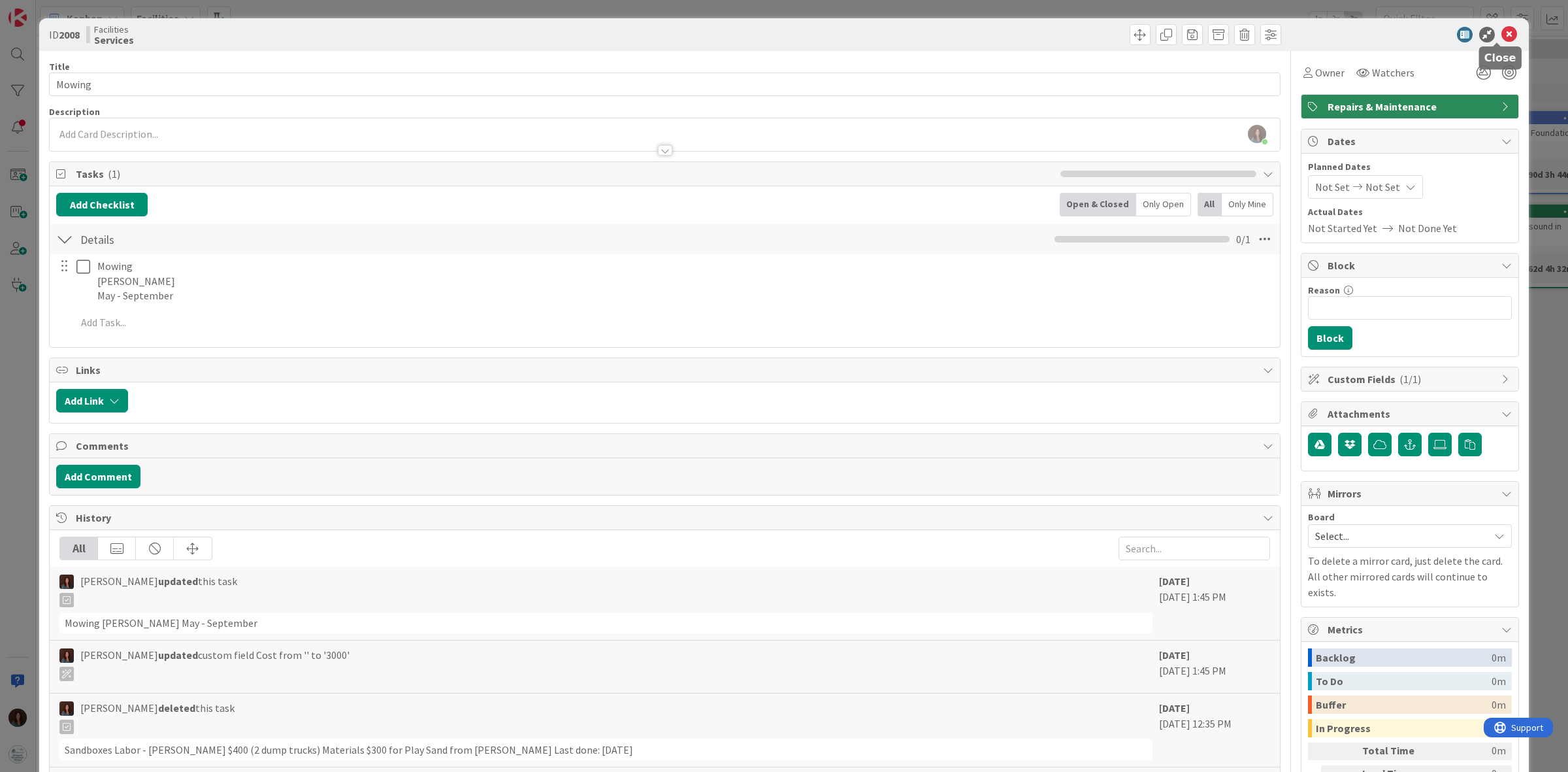
click at [1501, 31] on icon at bounding box center [1509, 34] width 16 height 16
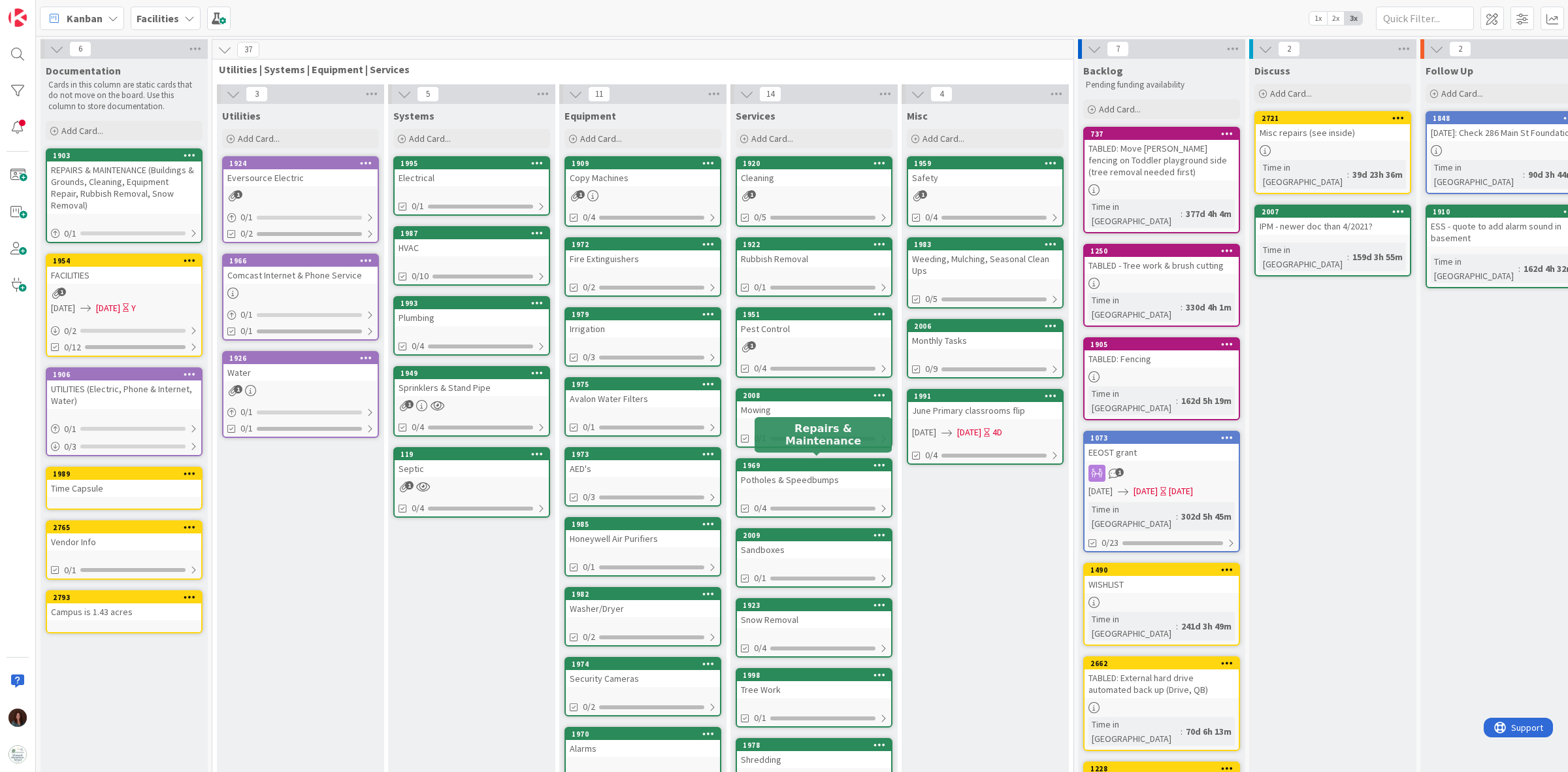
click at [835, 471] on div "Potholes & Speedbumps" at bounding box center [814, 480] width 154 height 17
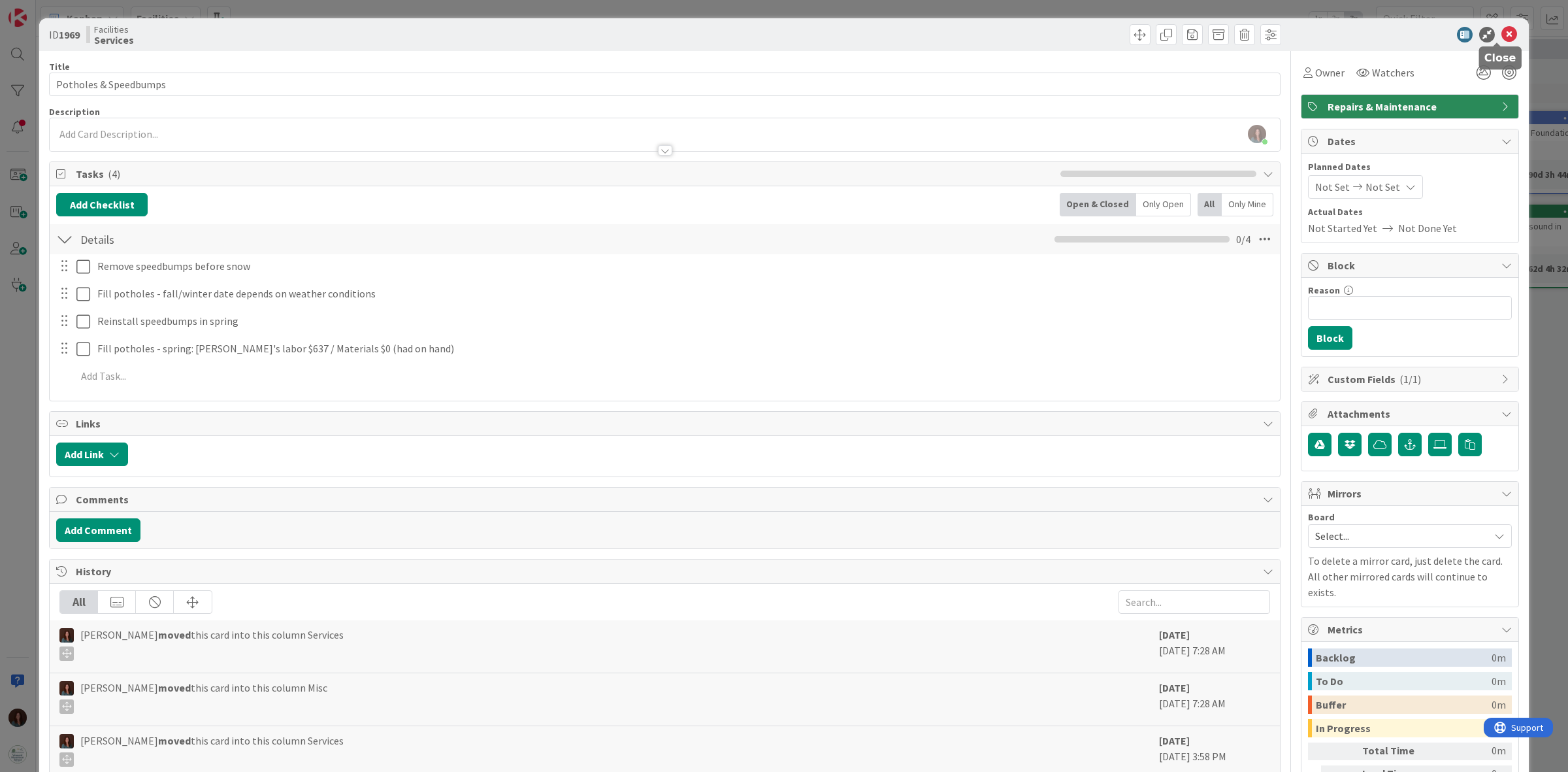
click at [1501, 31] on icon at bounding box center [1509, 34] width 16 height 16
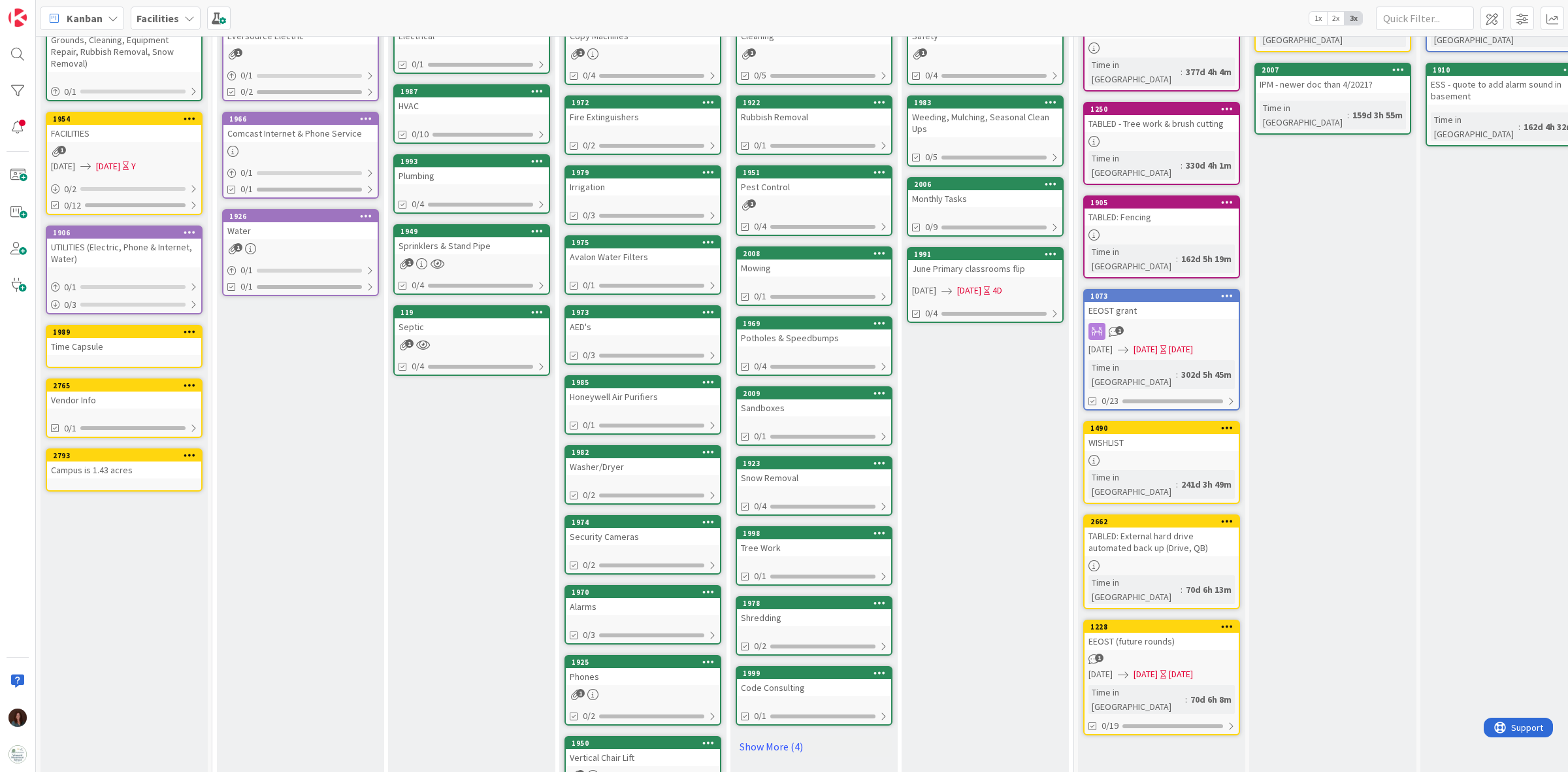
scroll to position [163, 0]
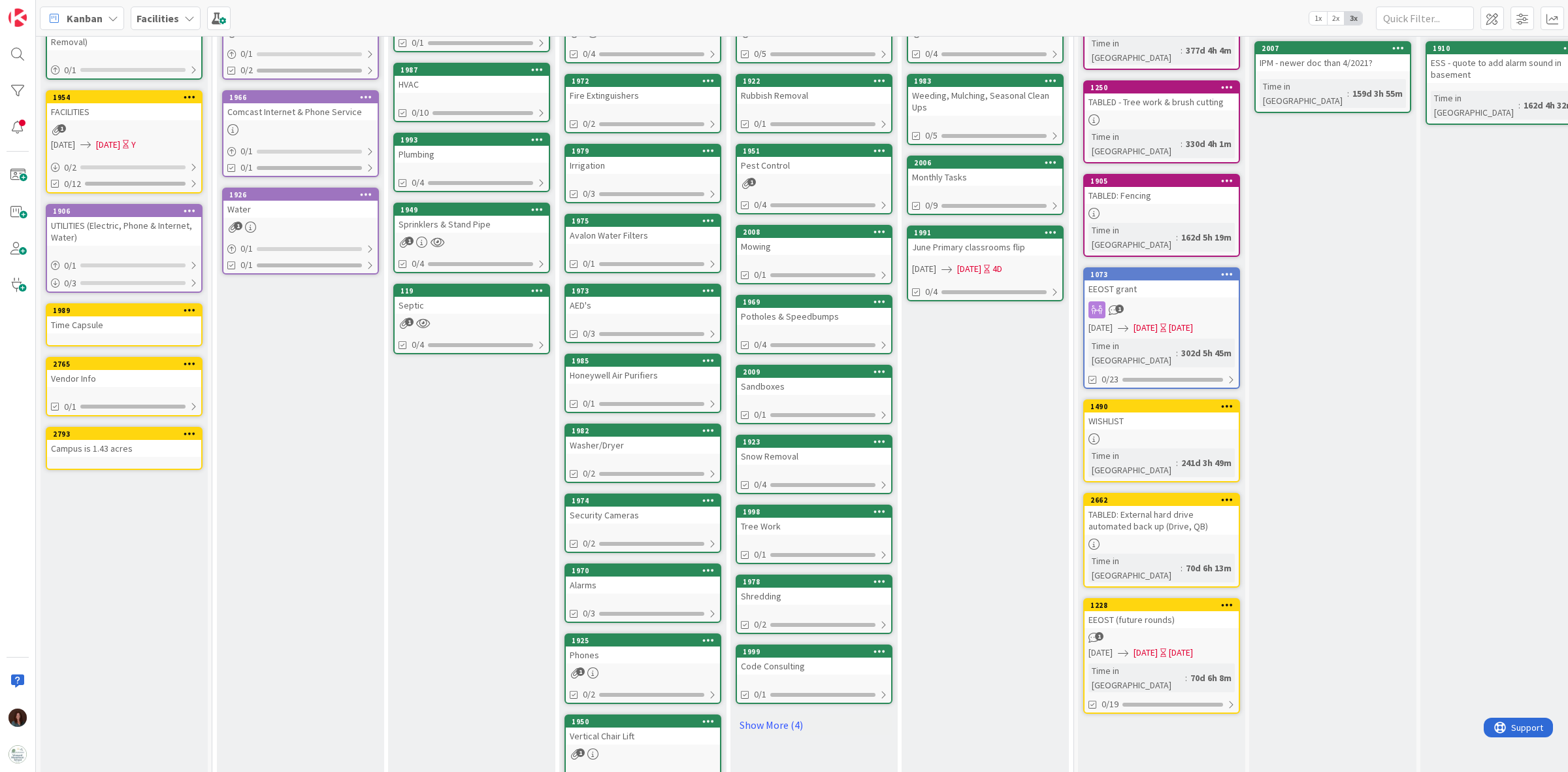
click at [857, 384] on div "Sandboxes" at bounding box center [814, 386] width 154 height 17
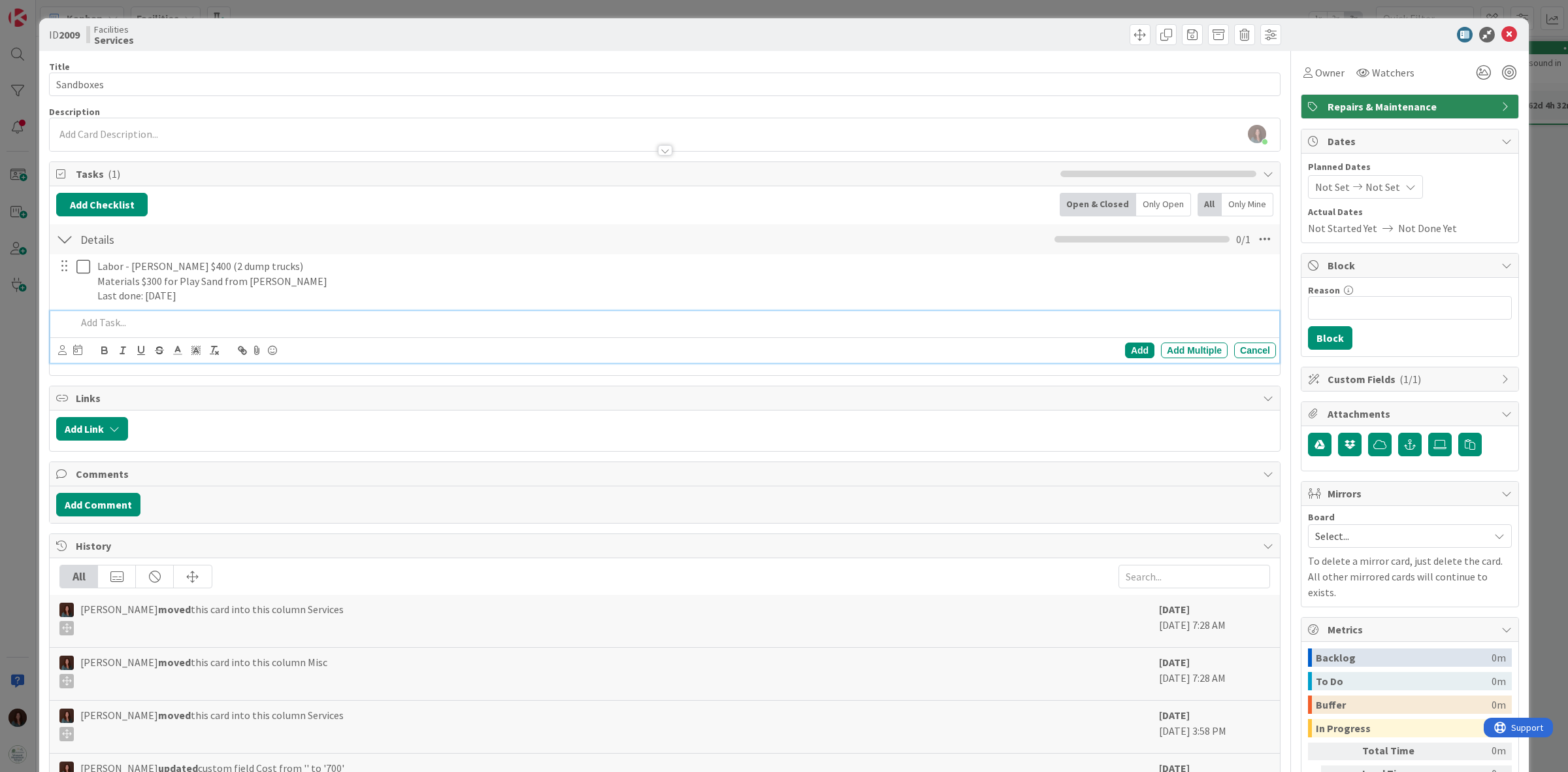
click at [99, 318] on p at bounding box center [673, 322] width 1194 height 15
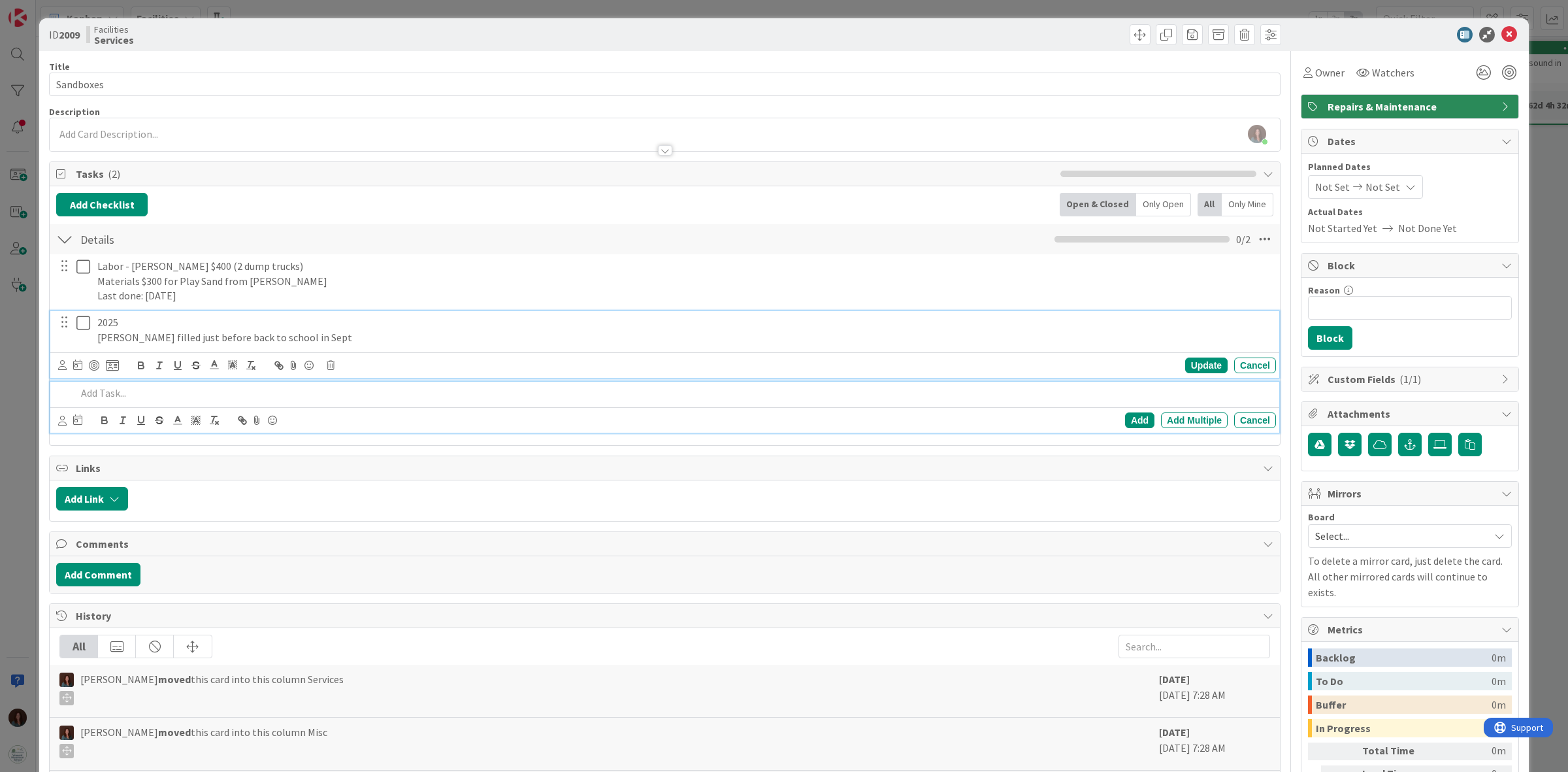
click at [360, 341] on p "Charles filled just before back to school in Sept" at bounding box center [684, 337] width 1174 height 15
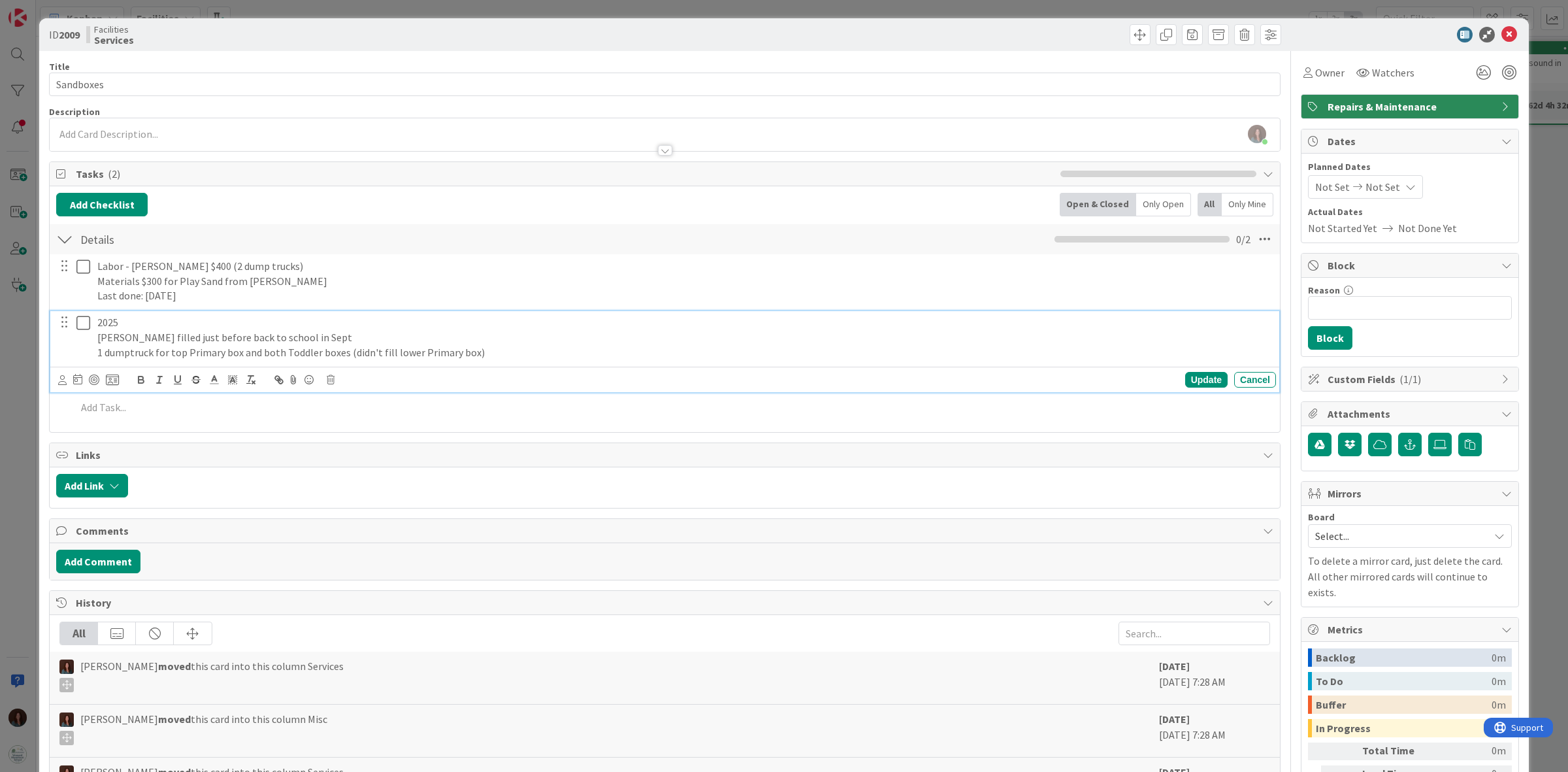
click at [127, 355] on p "1 dumptruck for top Primary box and both Toddler boxes (didn't fill lower Prima…" at bounding box center [684, 352] width 1174 height 15
click at [558, 352] on p "1 dump truck for top Primary box and both Toddler boxes (didn't fill lower Prim…" at bounding box center [684, 352] width 1174 height 15
click at [99, 326] on p "2025" at bounding box center [684, 322] width 1174 height 15
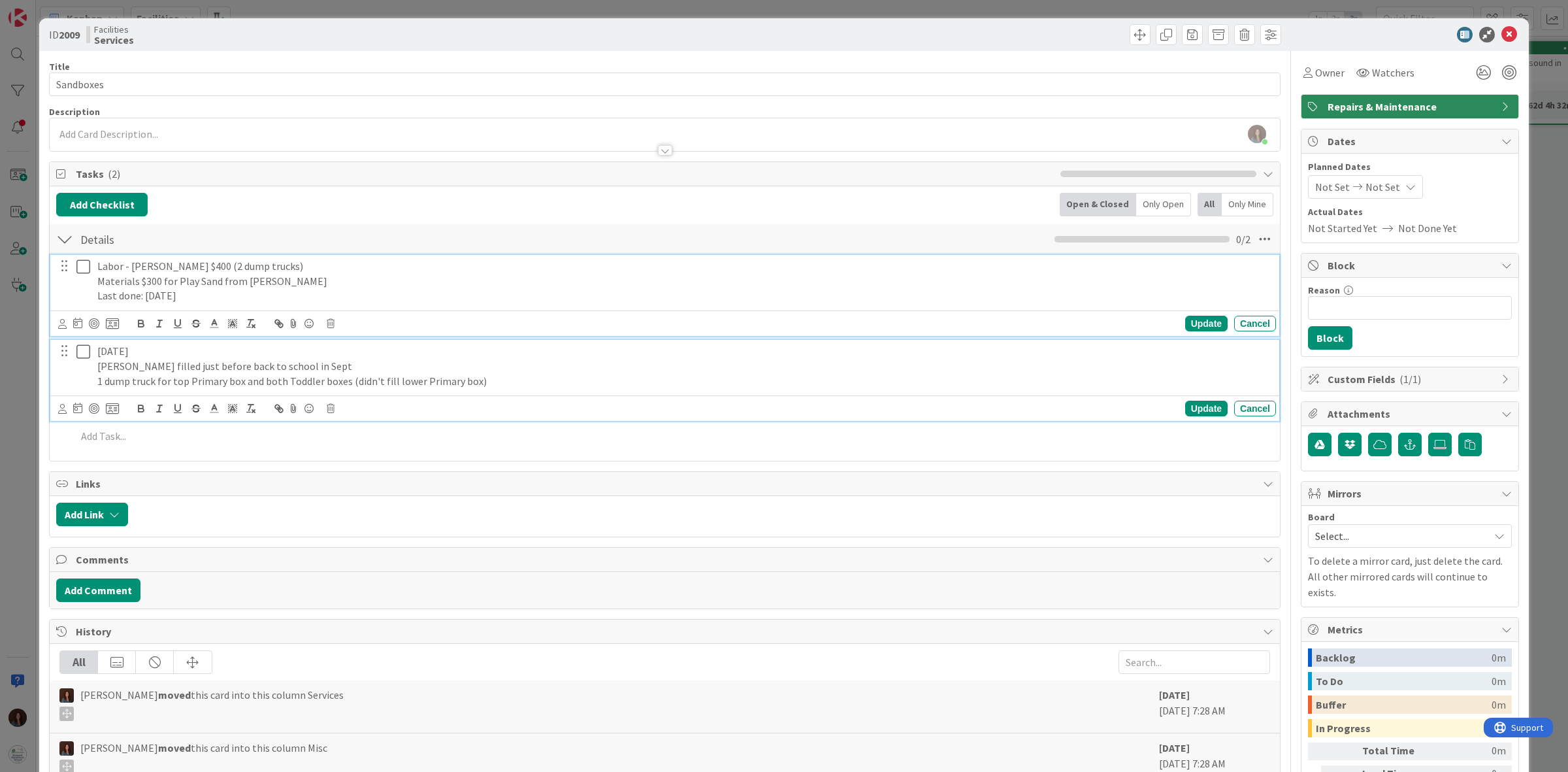
drag, startPoint x: 207, startPoint y: 295, endPoint x: 54, endPoint y: 295, distance: 153.0
click at [56, 295] on div "Labor - Charles $400 (2 dump trucks) Materials $300 for Play Sand from Goodale'…" at bounding box center [666, 281] width 1221 height 52
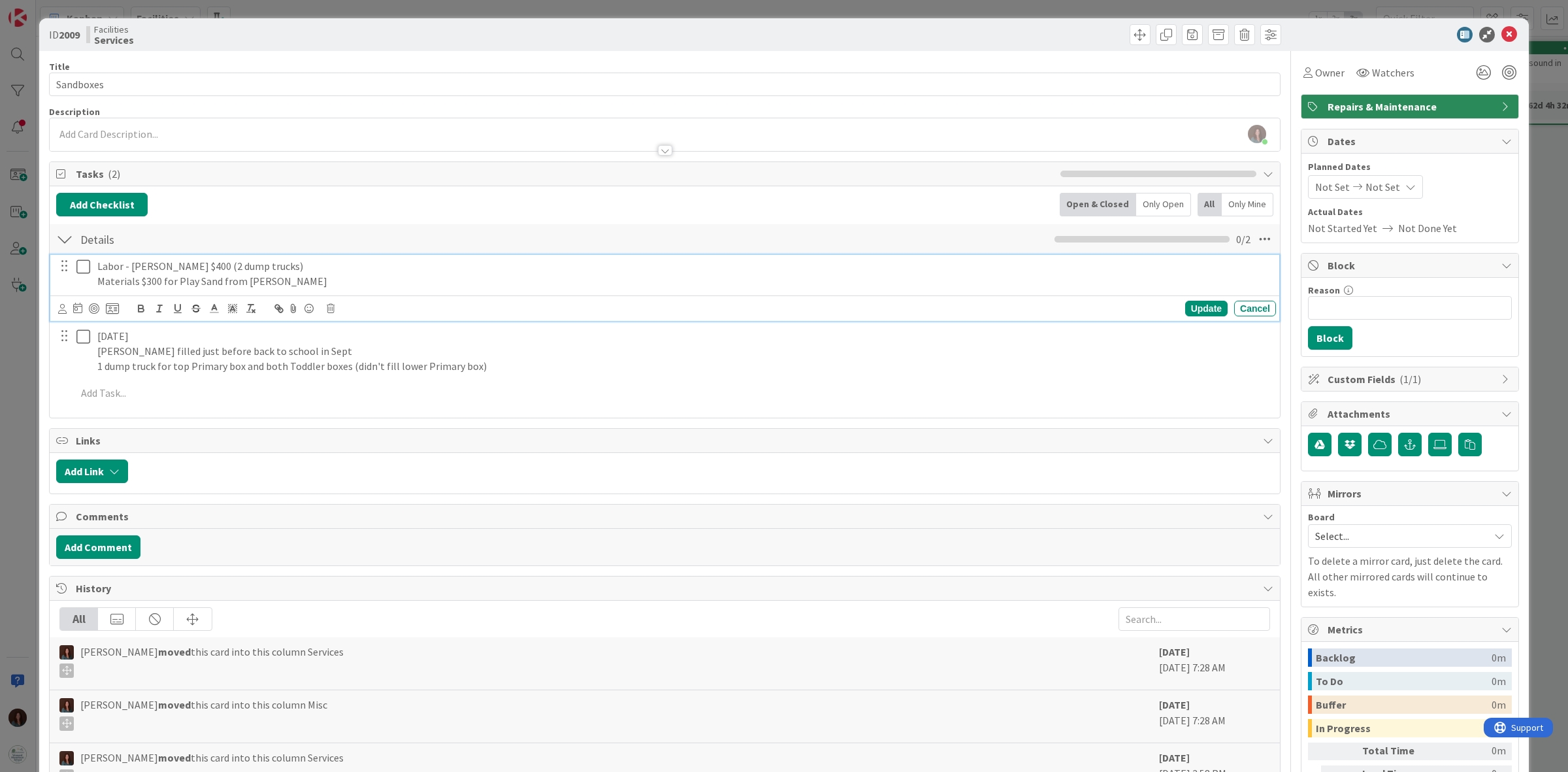
click at [96, 267] on div "Labor - Charles $400 (2 dump trucks) Materials $300 for Play Sand from Goodale's" at bounding box center [683, 273] width 1184 height 37
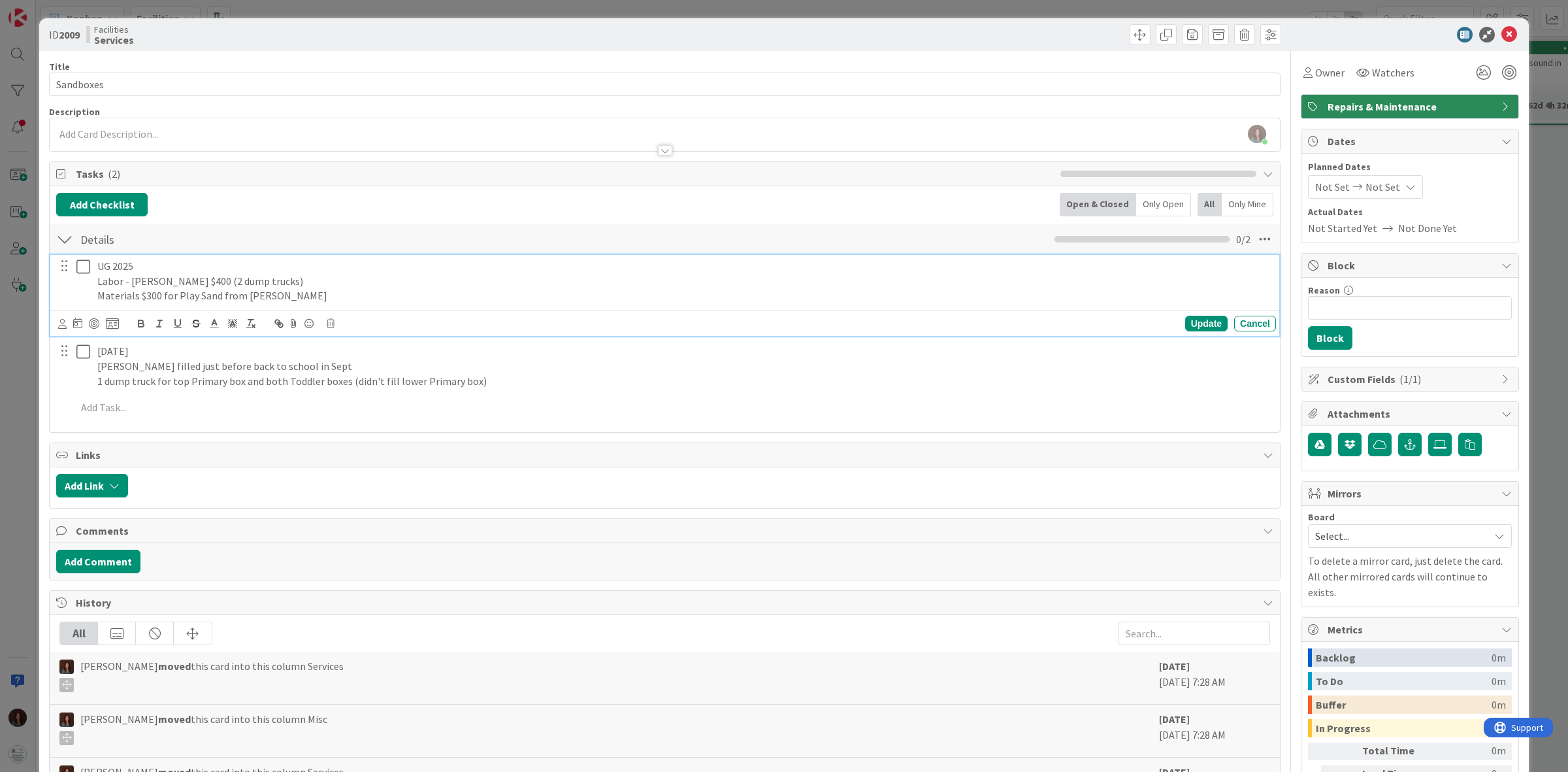
click at [106, 271] on p "UG 2025" at bounding box center [684, 266] width 1174 height 15
drag, startPoint x: 109, startPoint y: 269, endPoint x: 86, endPoint y: 267, distance: 23.1
click at [86, 267] on div "UG 2025 Labor - Charles $400 (2 dump trucks) Materials $300 for Play Sand from …" at bounding box center [666, 281] width 1221 height 52
drag, startPoint x: 1191, startPoint y: 322, endPoint x: 507, endPoint y: 347, distance: 684.5
click at [1191, 322] on div "Update" at bounding box center [1206, 323] width 42 height 16
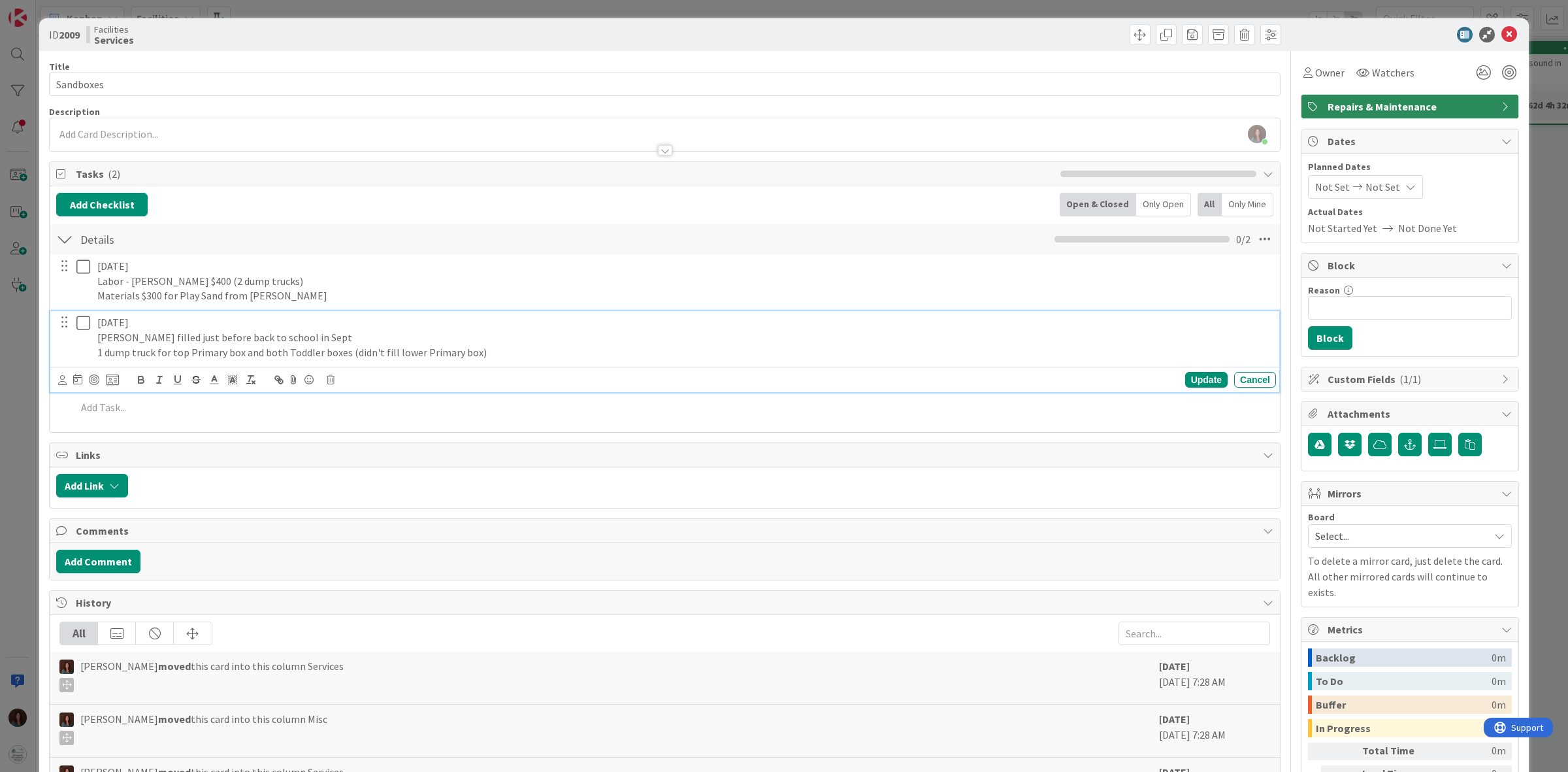
click at [373, 343] on p "Charles filled just before back to school in Sept" at bounding box center [684, 337] width 1174 height 15
click at [1187, 381] on div "Update" at bounding box center [1206, 380] width 42 height 16
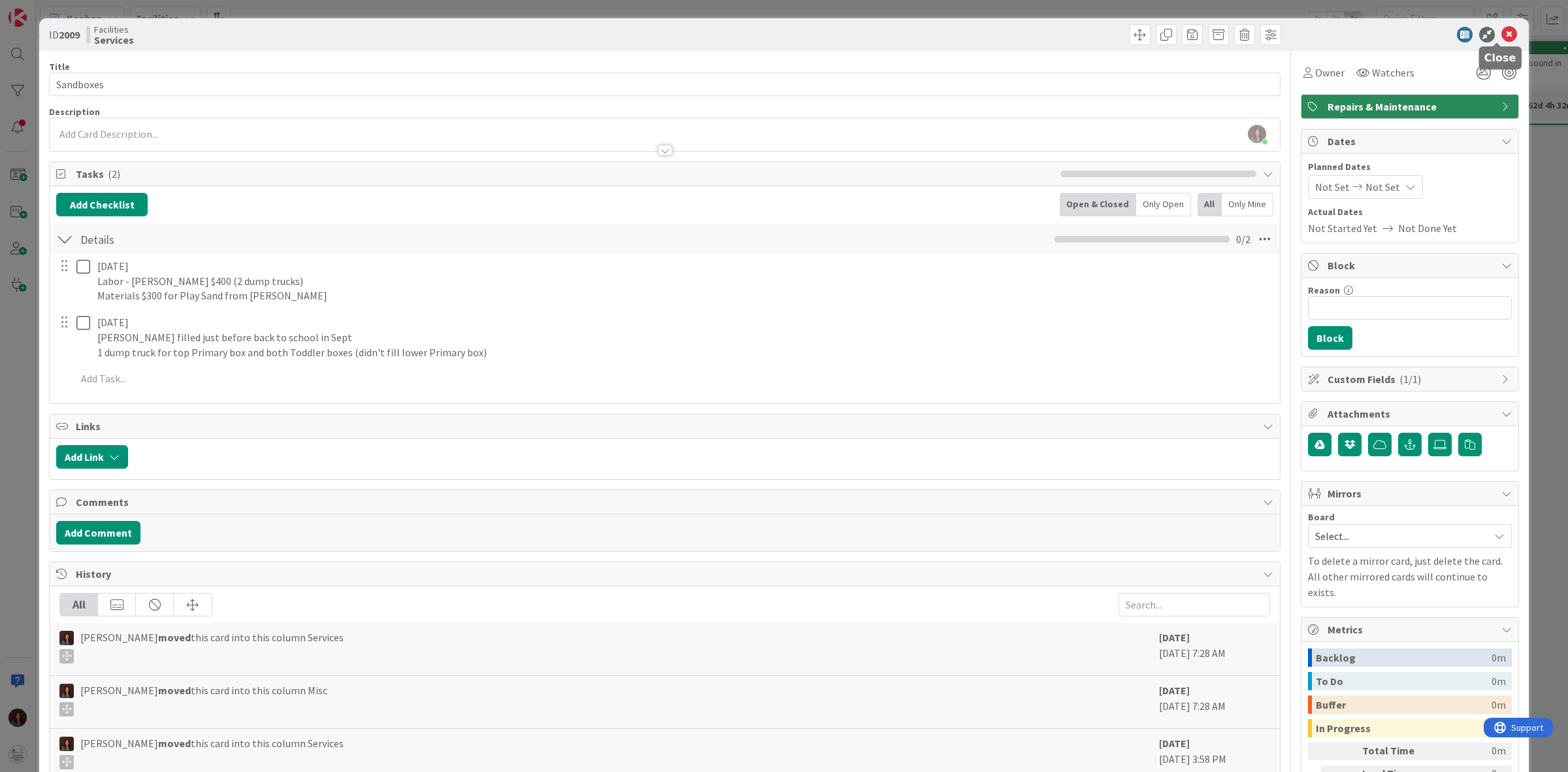
click at [1501, 31] on icon at bounding box center [1509, 34] width 16 height 16
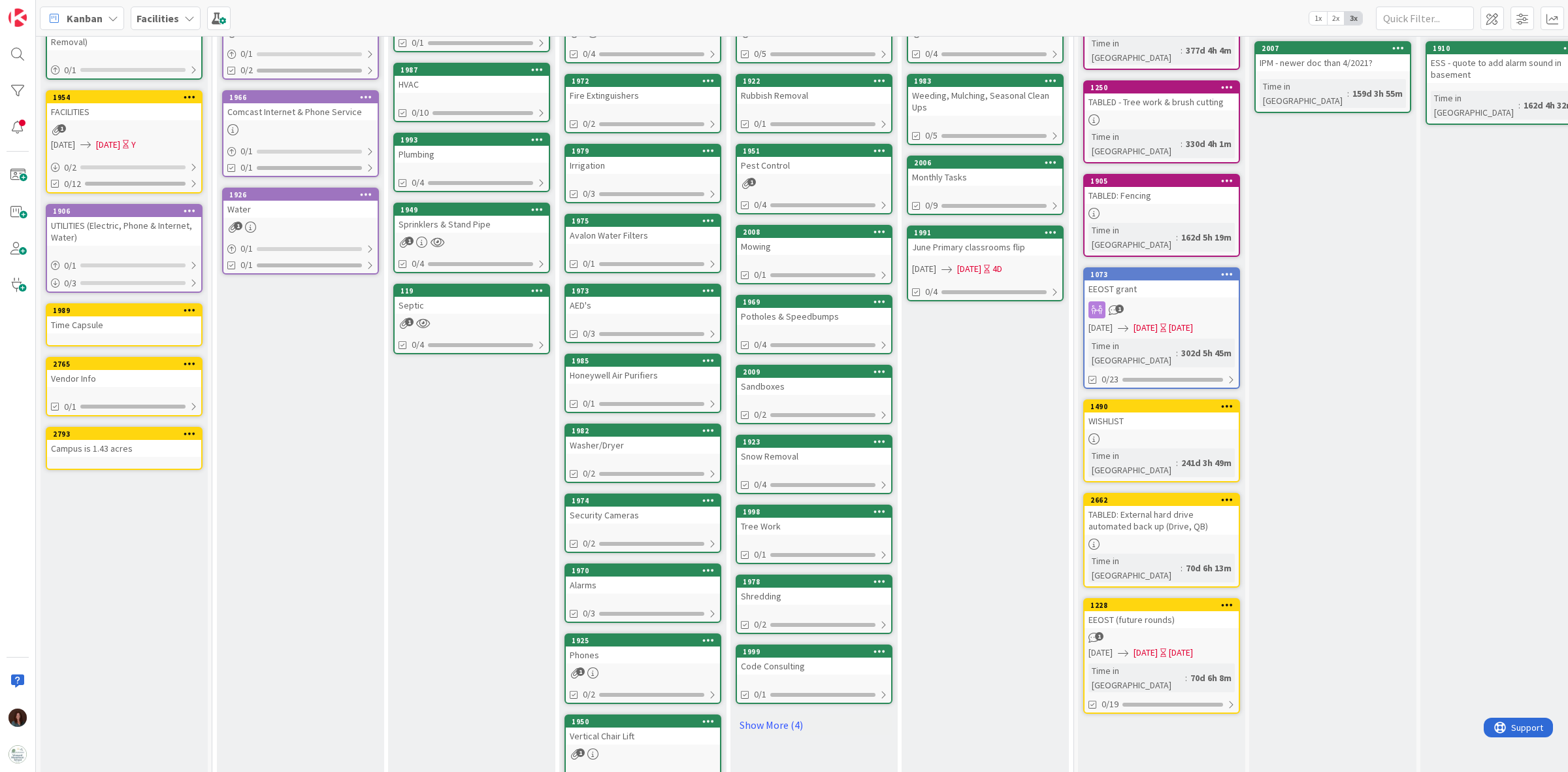
click at [774, 454] on div "Snow Removal" at bounding box center [814, 456] width 154 height 17
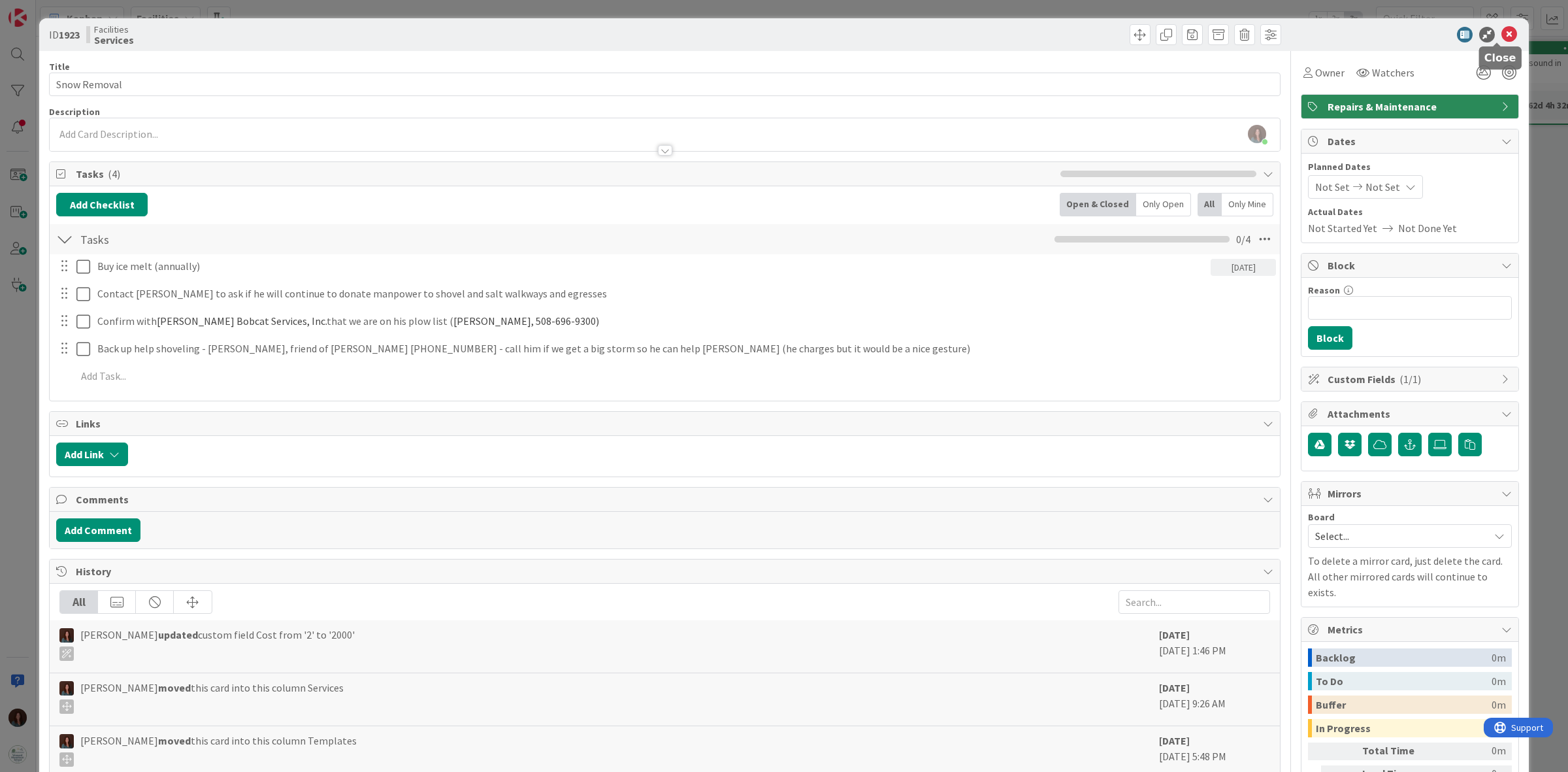
click at [1501, 31] on icon at bounding box center [1509, 34] width 16 height 16
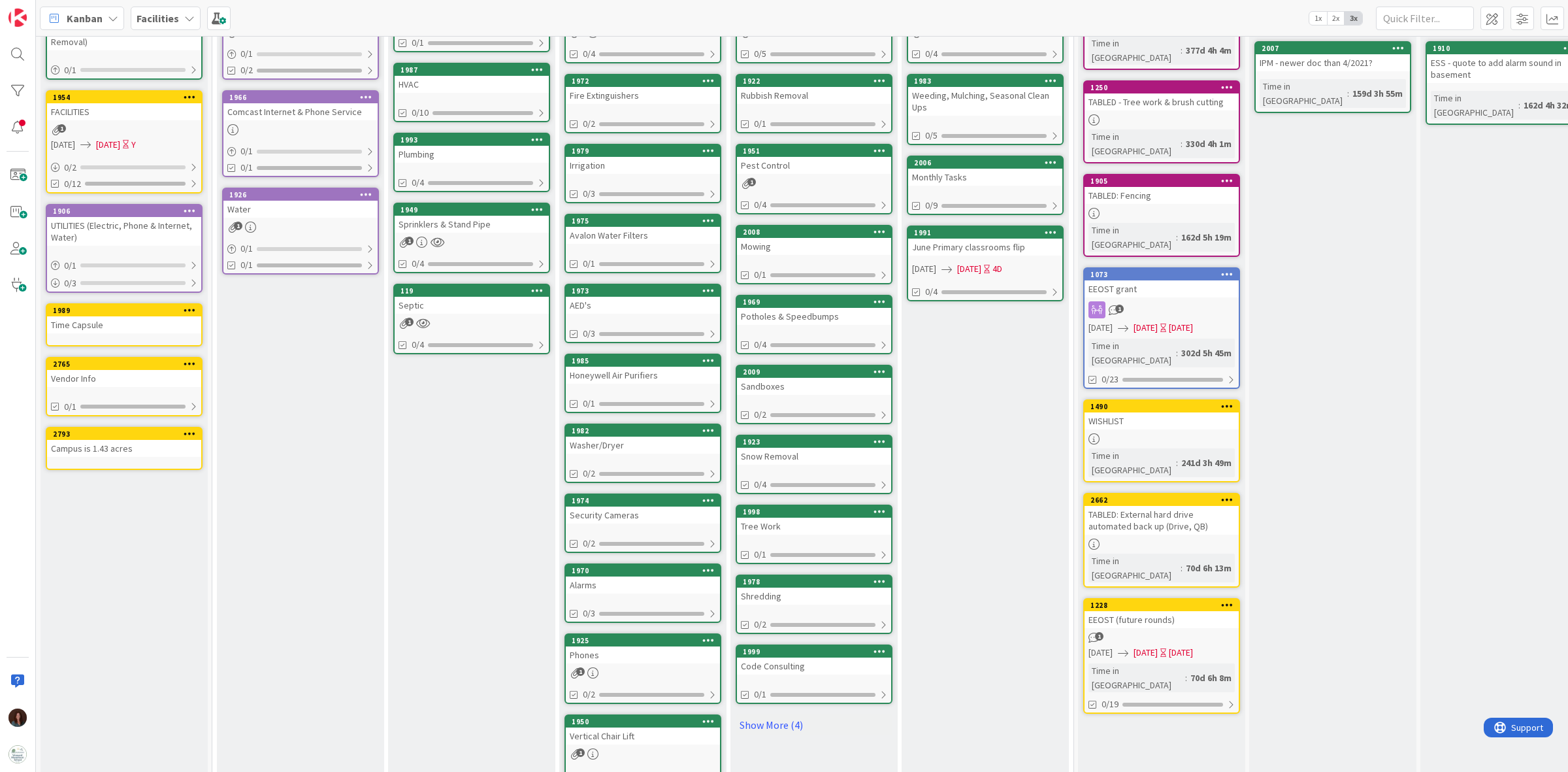
click at [821, 527] on link "1998 Tree Work 0/1" at bounding box center [814, 534] width 157 height 59
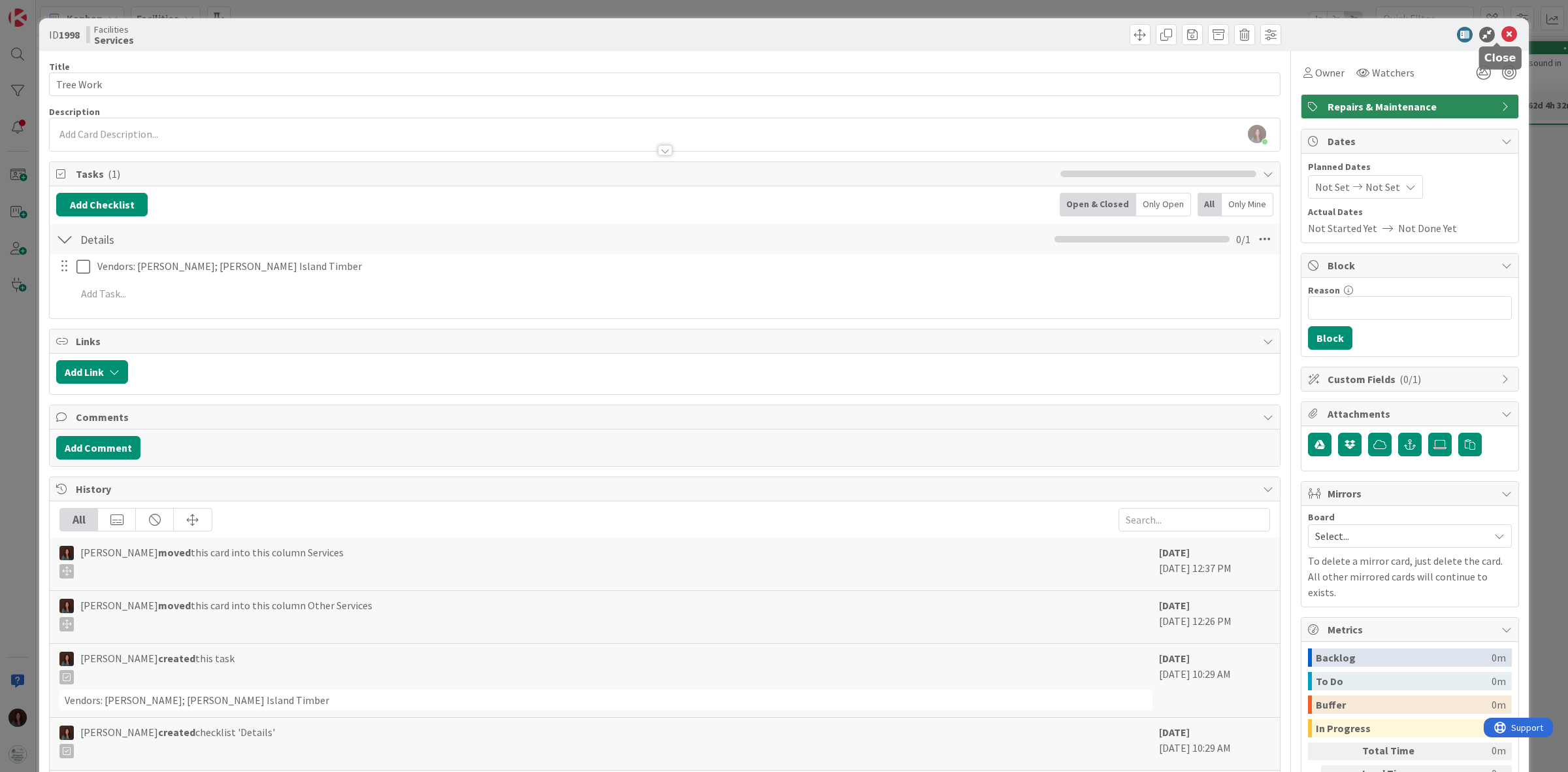
click at [1501, 33] on icon at bounding box center [1509, 34] width 16 height 16
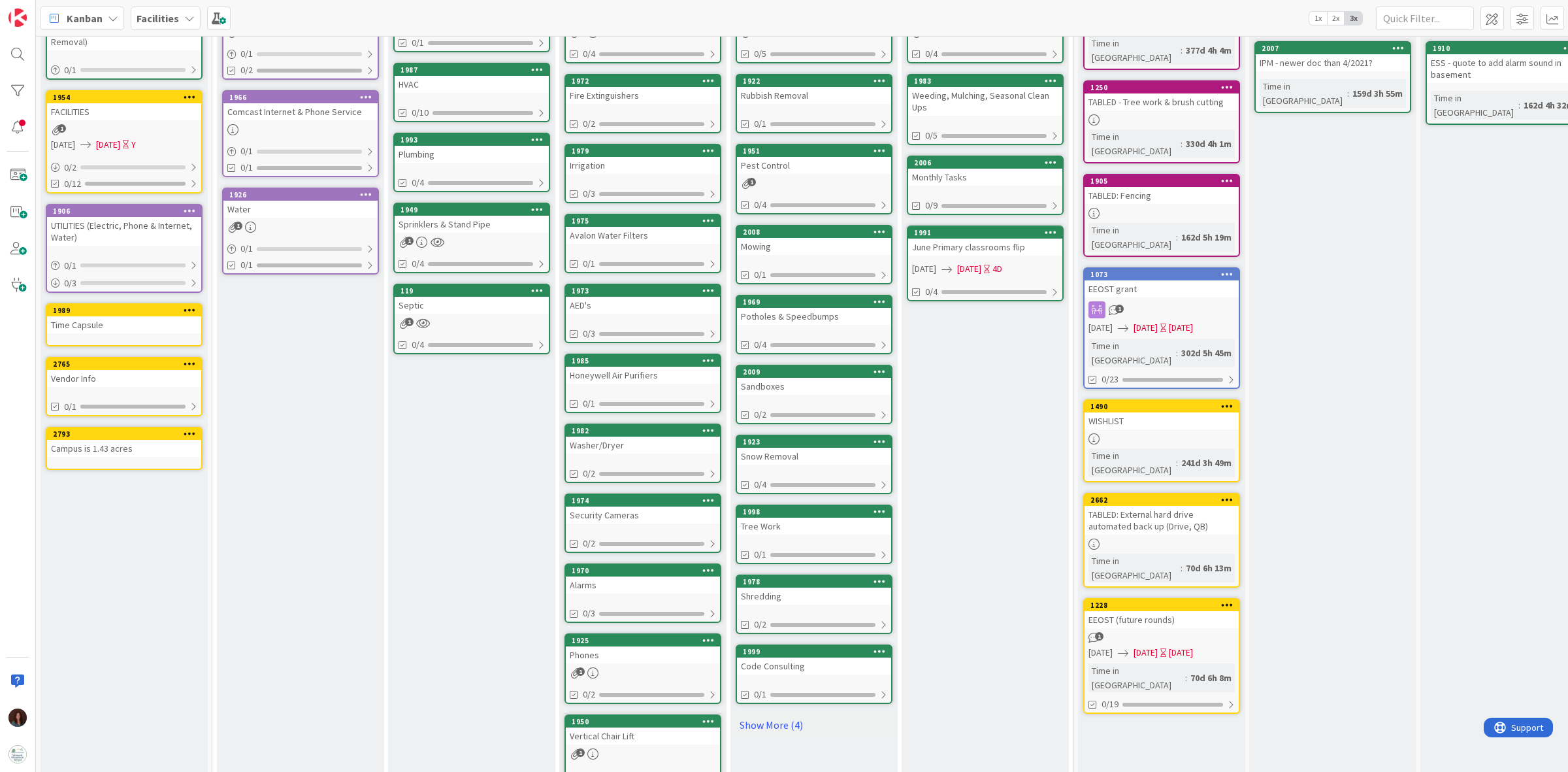
click at [847, 588] on div "Shredding" at bounding box center [814, 596] width 154 height 17
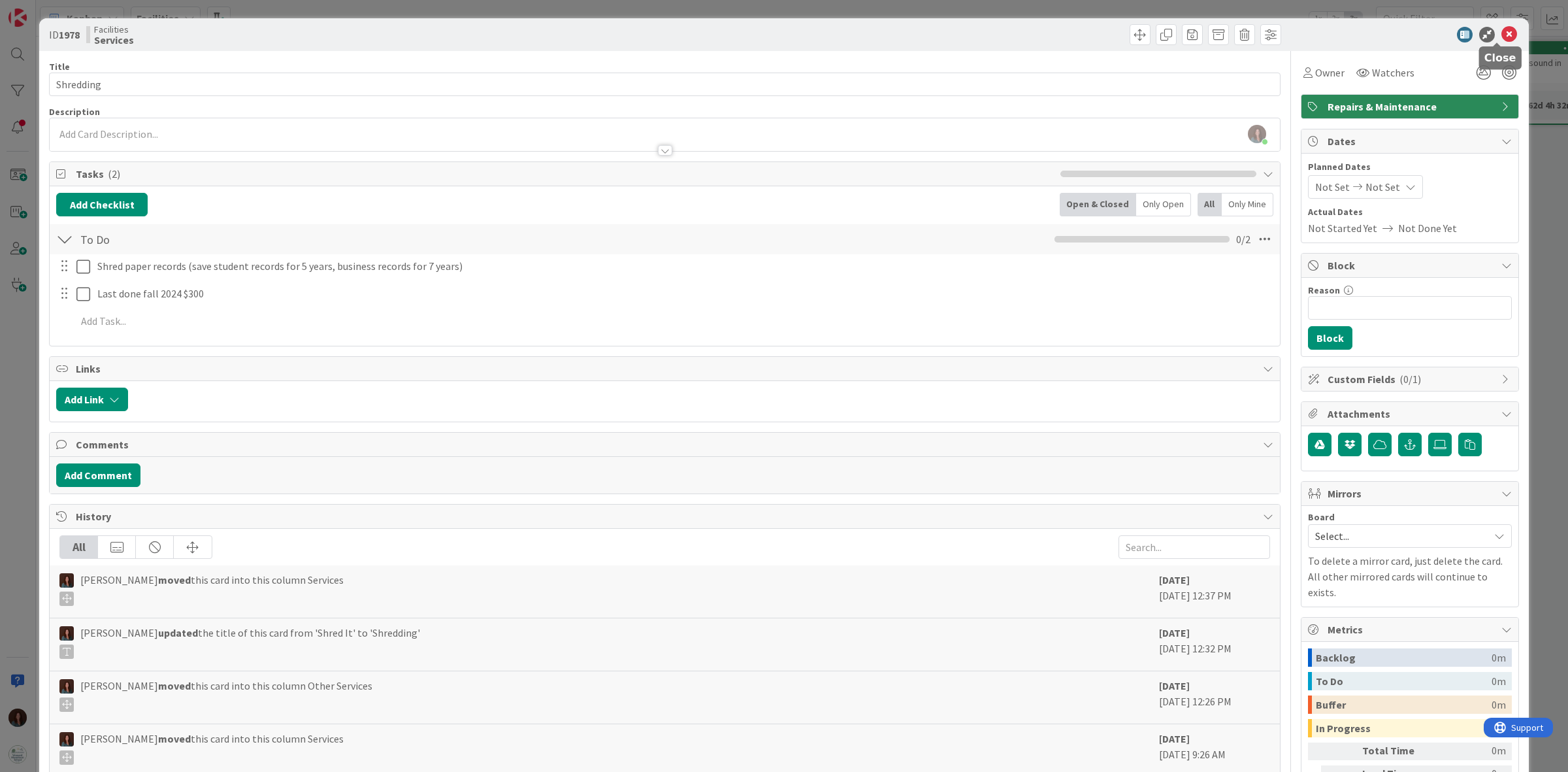
click at [1501, 34] on icon at bounding box center [1509, 34] width 16 height 16
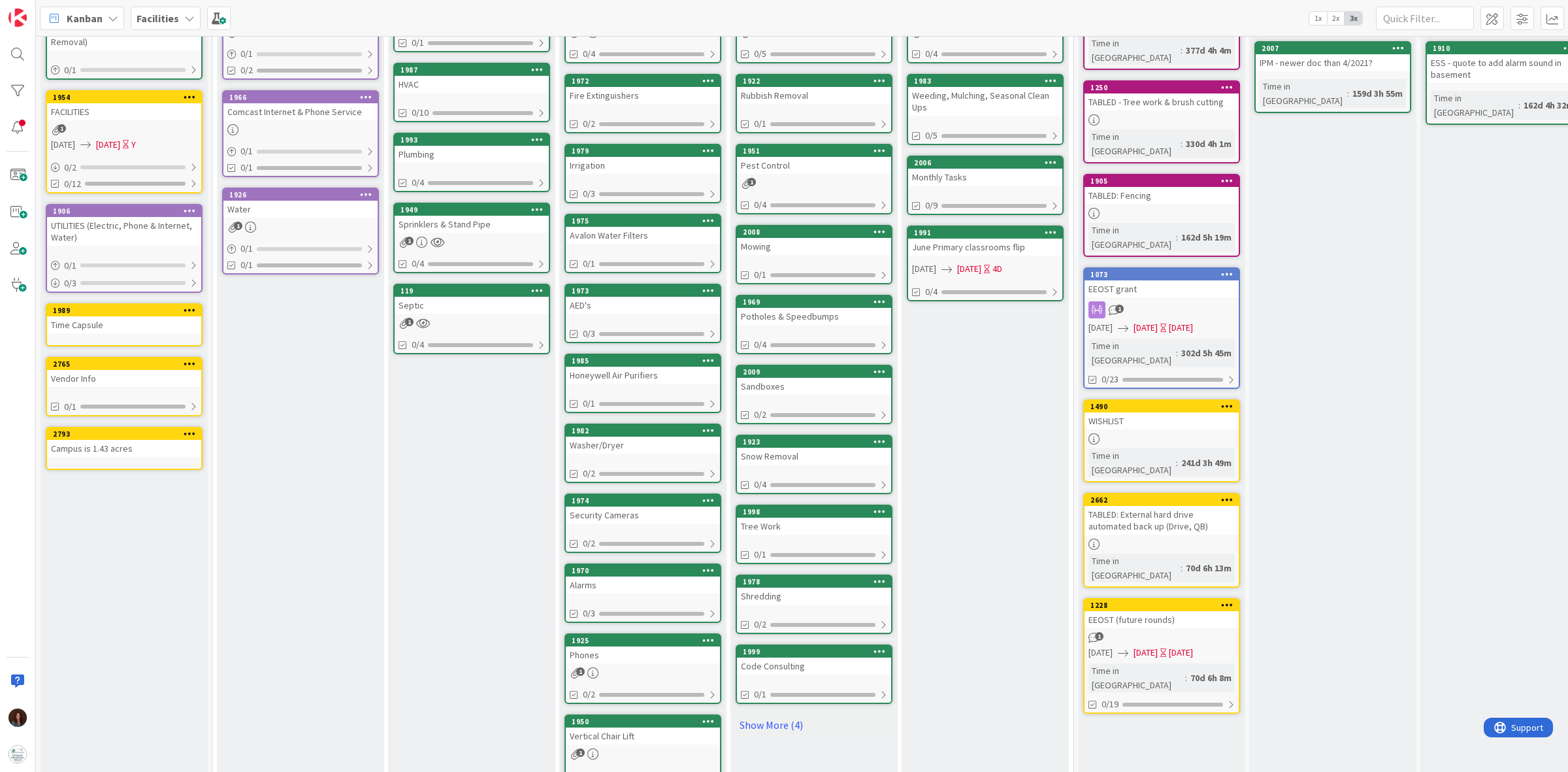
click at [840, 658] on div "Code Consulting" at bounding box center [814, 666] width 154 height 17
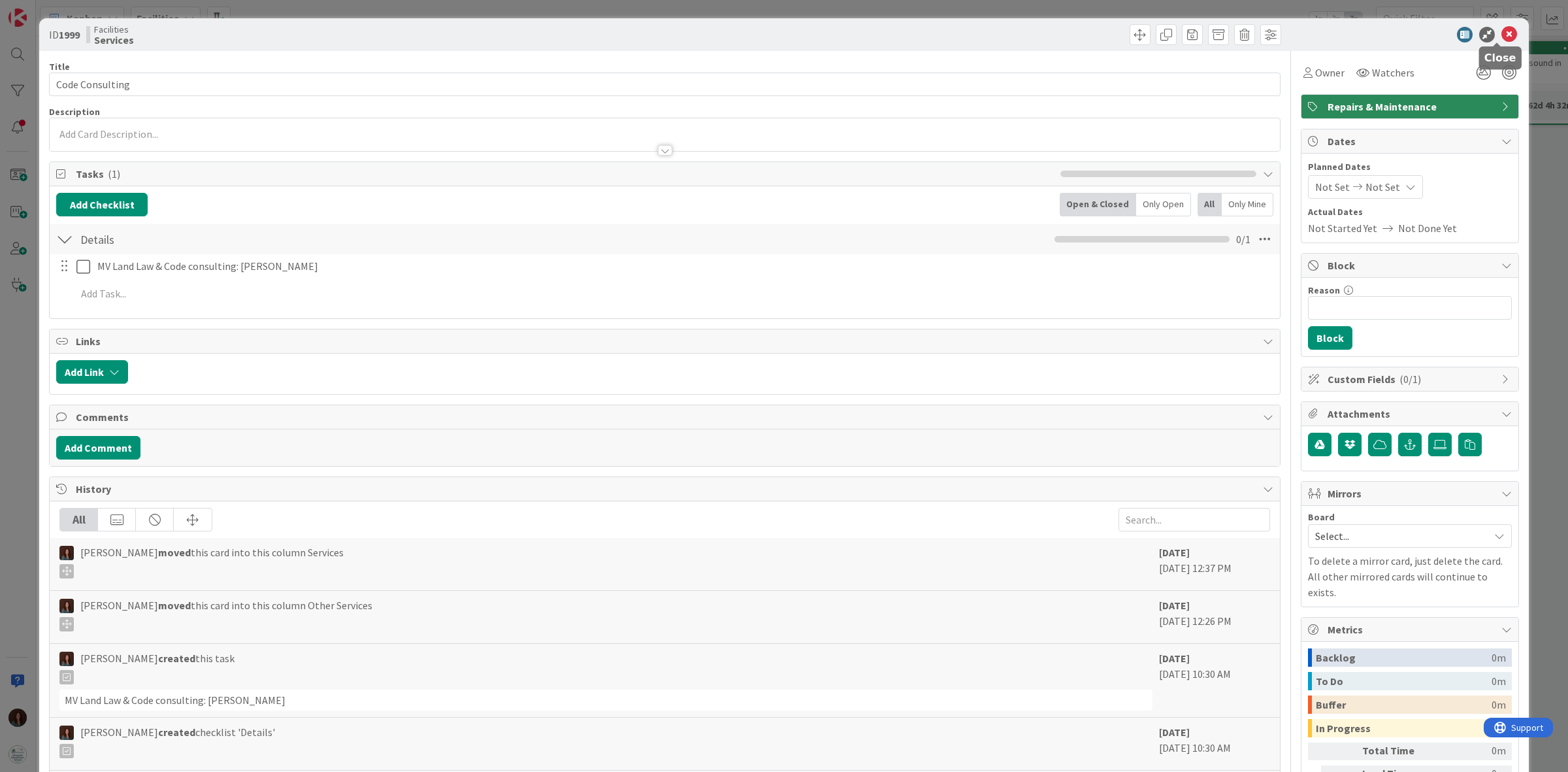
click at [1501, 34] on icon at bounding box center [1509, 34] width 16 height 16
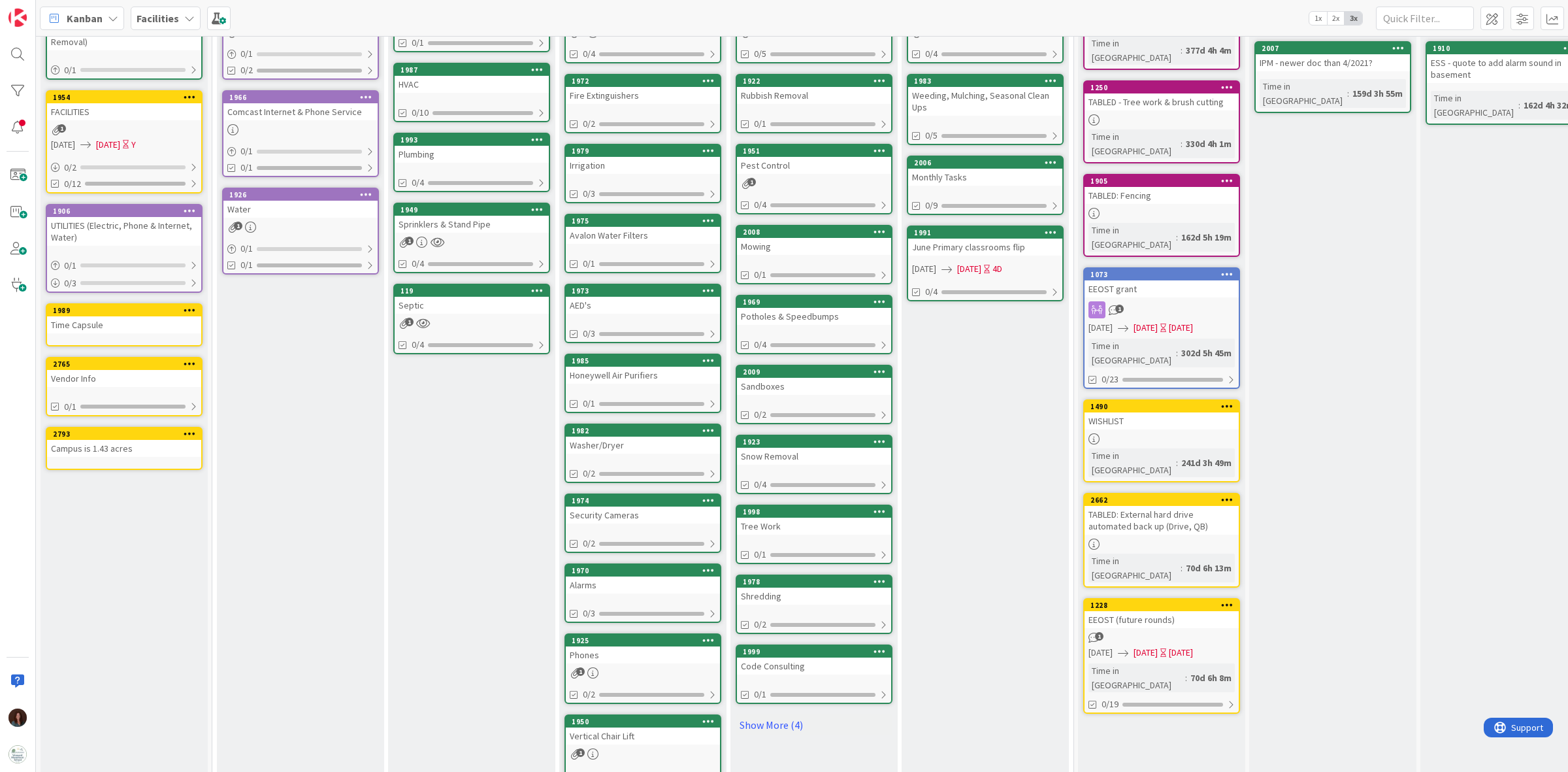
scroll to position [233, 0]
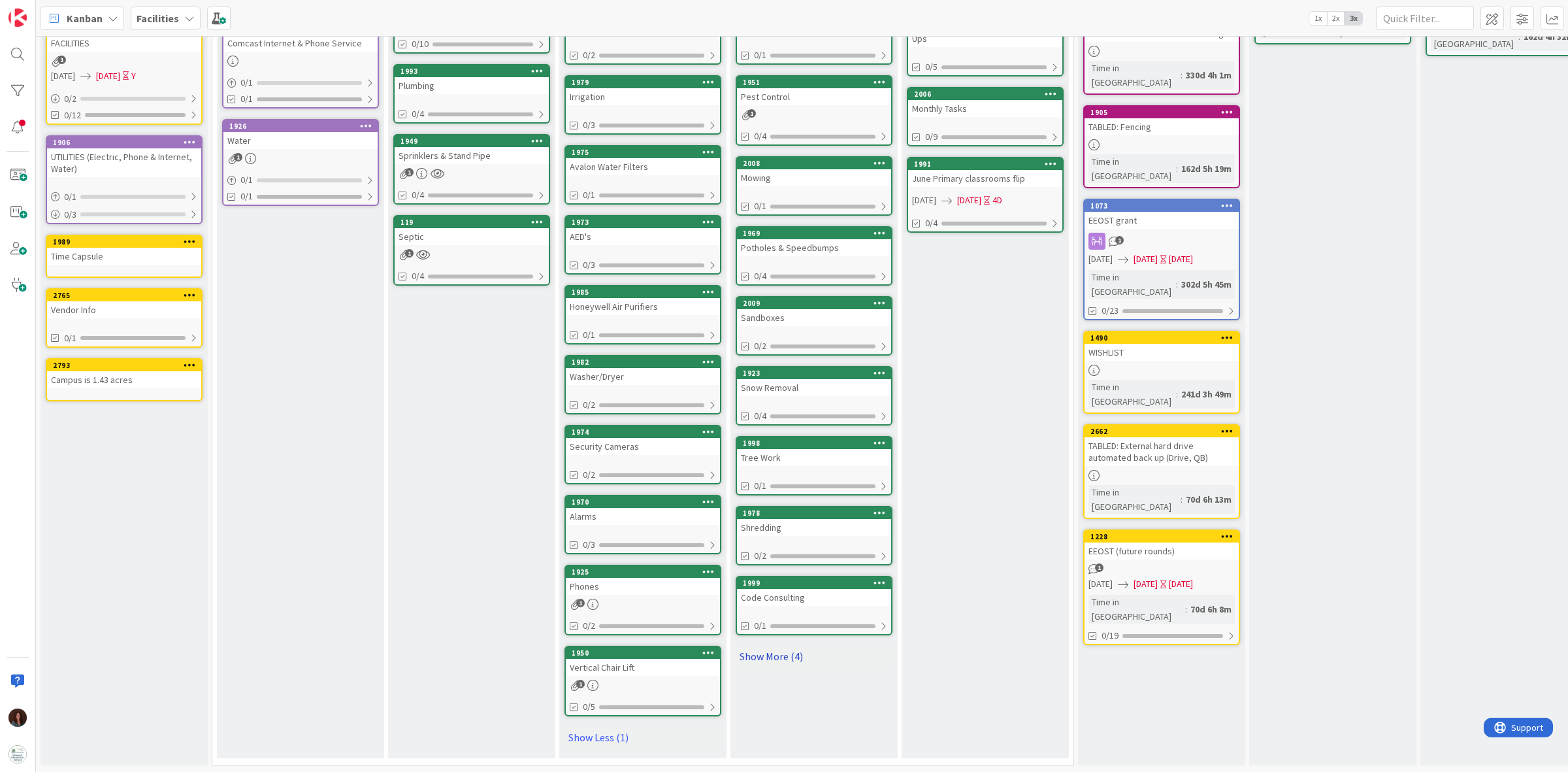
click at [783, 645] on link "Show More (4)" at bounding box center [814, 656] width 157 height 21
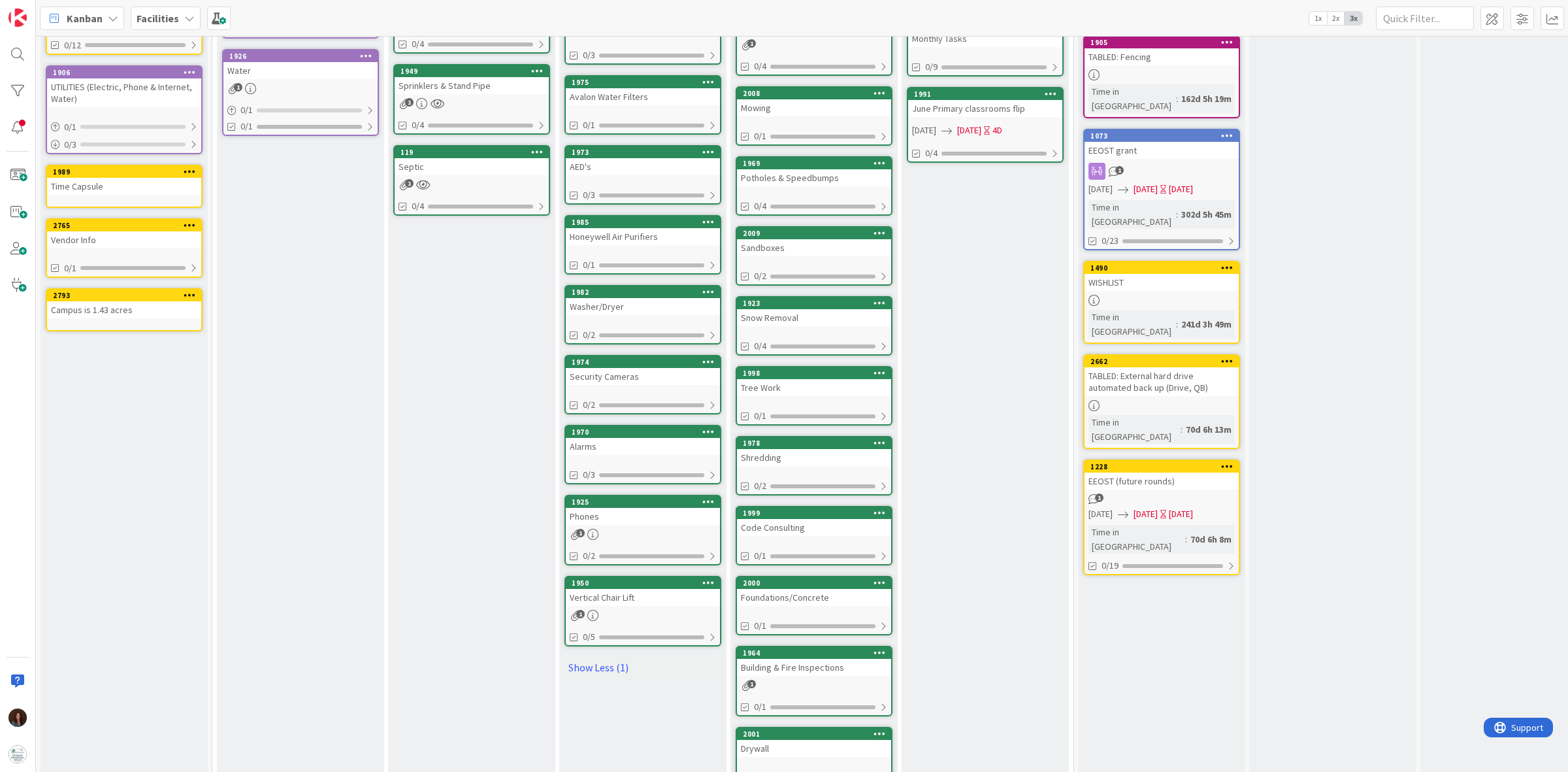
scroll to position [440, 0]
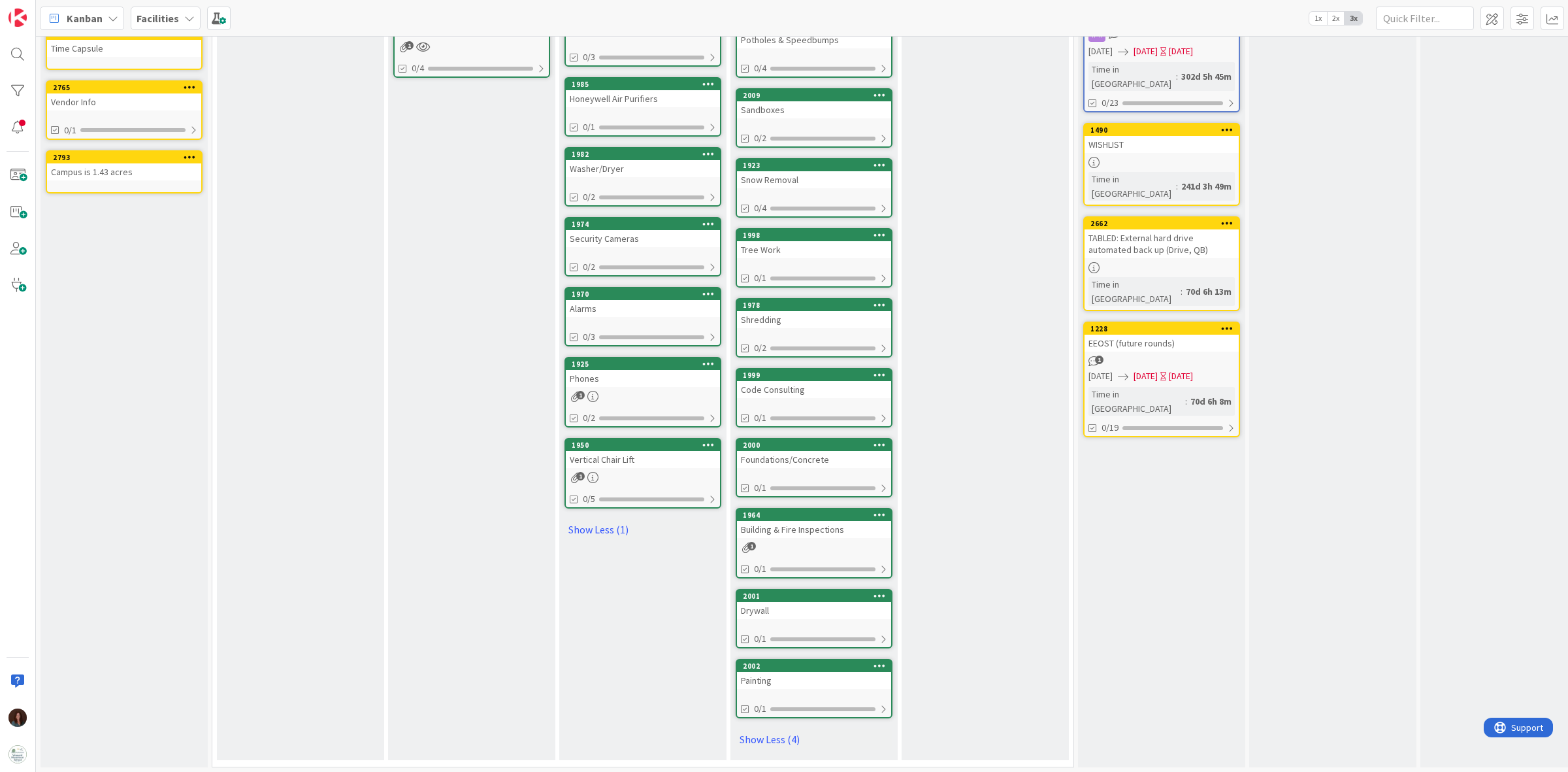
click at [874, 454] on div "Foundations/Concrete" at bounding box center [814, 459] width 154 height 17
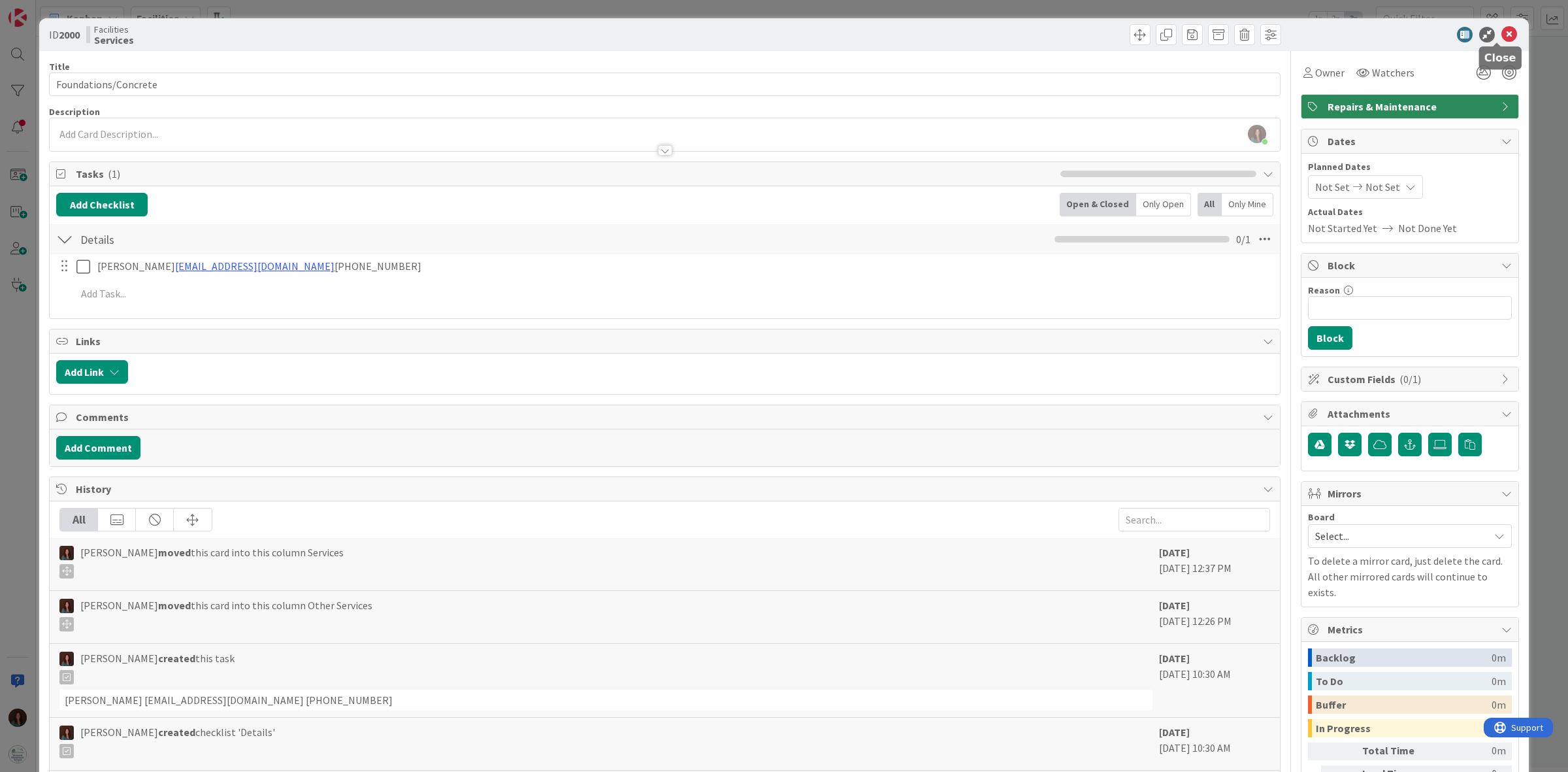
click at [1501, 38] on icon at bounding box center [1509, 34] width 16 height 16
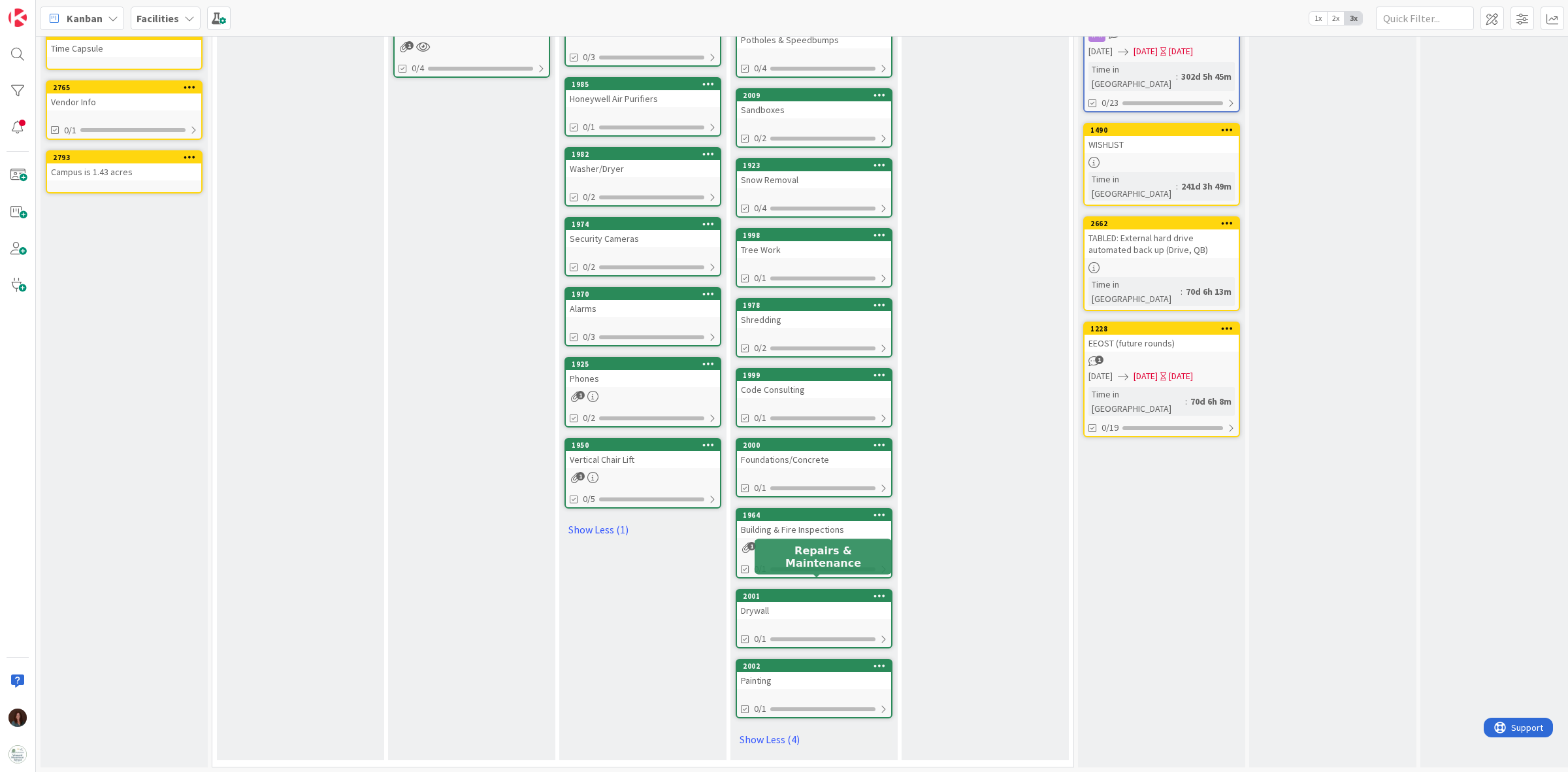
click at [840, 591] on div "2001" at bounding box center [817, 595] width 148 height 9
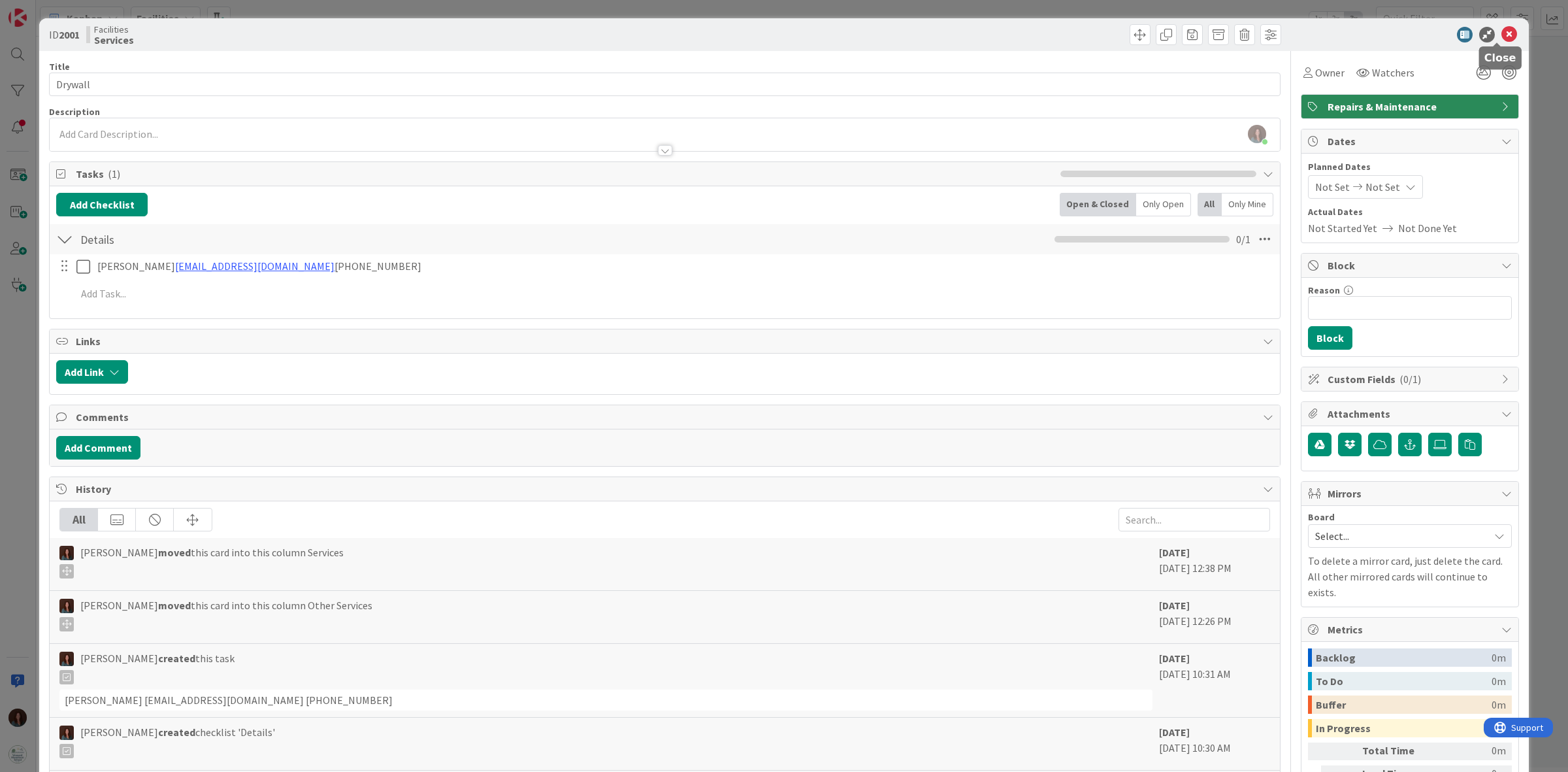
drag, startPoint x: 1496, startPoint y: 30, endPoint x: 1537, endPoint y: 292, distance: 265.2
click at [1501, 31] on icon at bounding box center [1509, 34] width 16 height 16
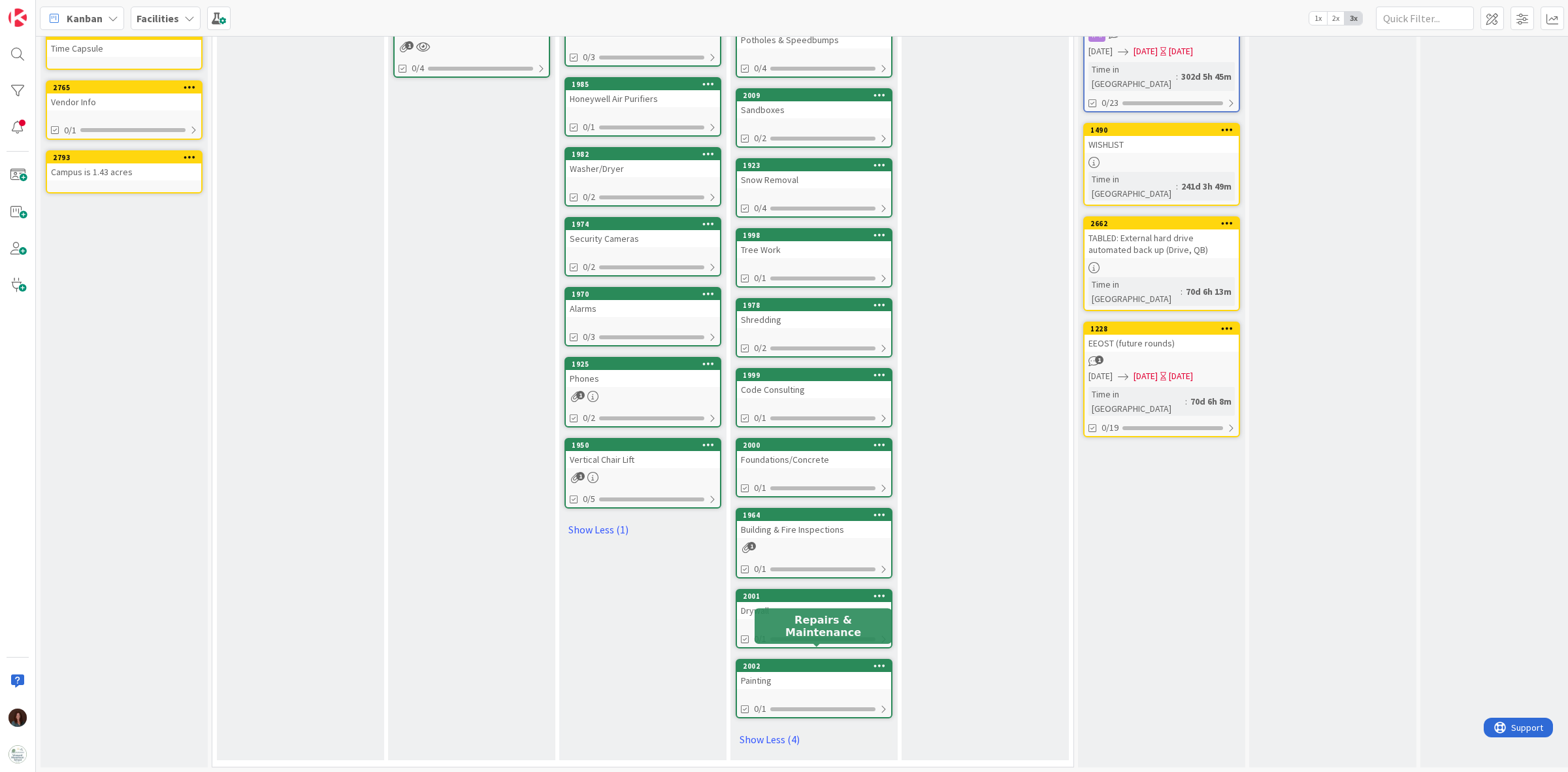
click at [825, 672] on div "Painting" at bounding box center [814, 680] width 154 height 17
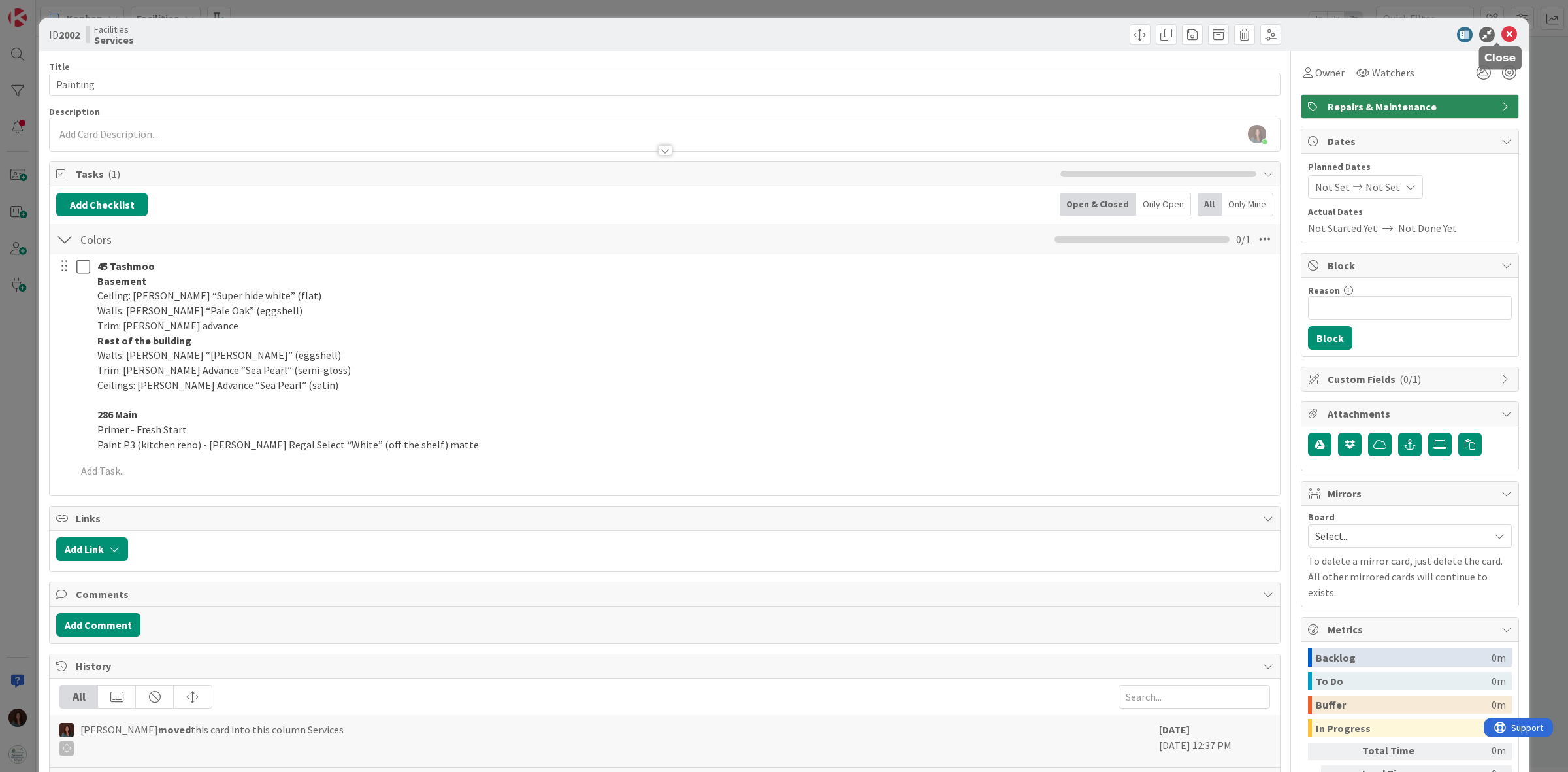
click at [1501, 33] on icon at bounding box center [1509, 34] width 16 height 16
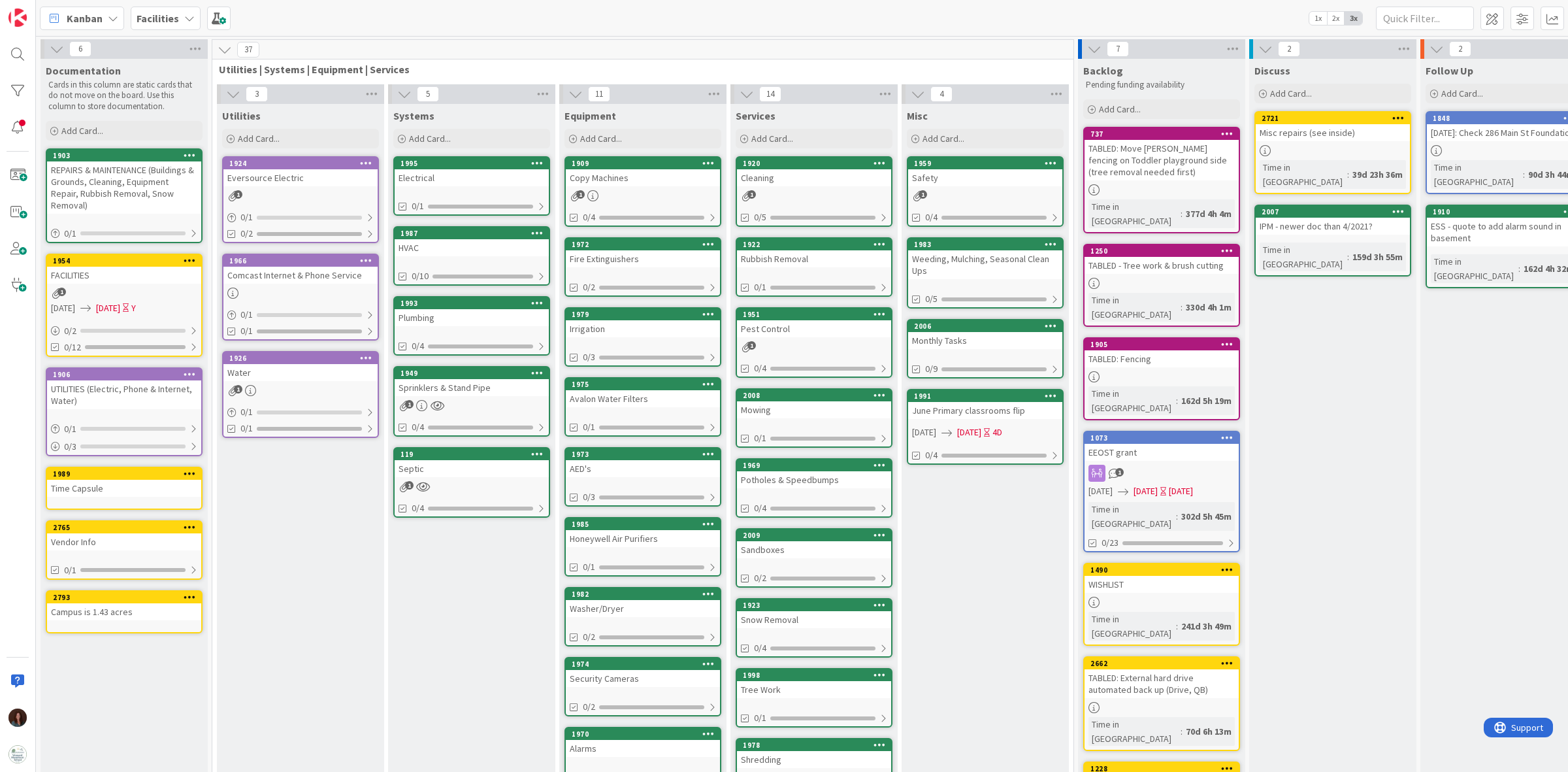
click at [1017, 170] on div "Safety" at bounding box center [985, 178] width 154 height 17
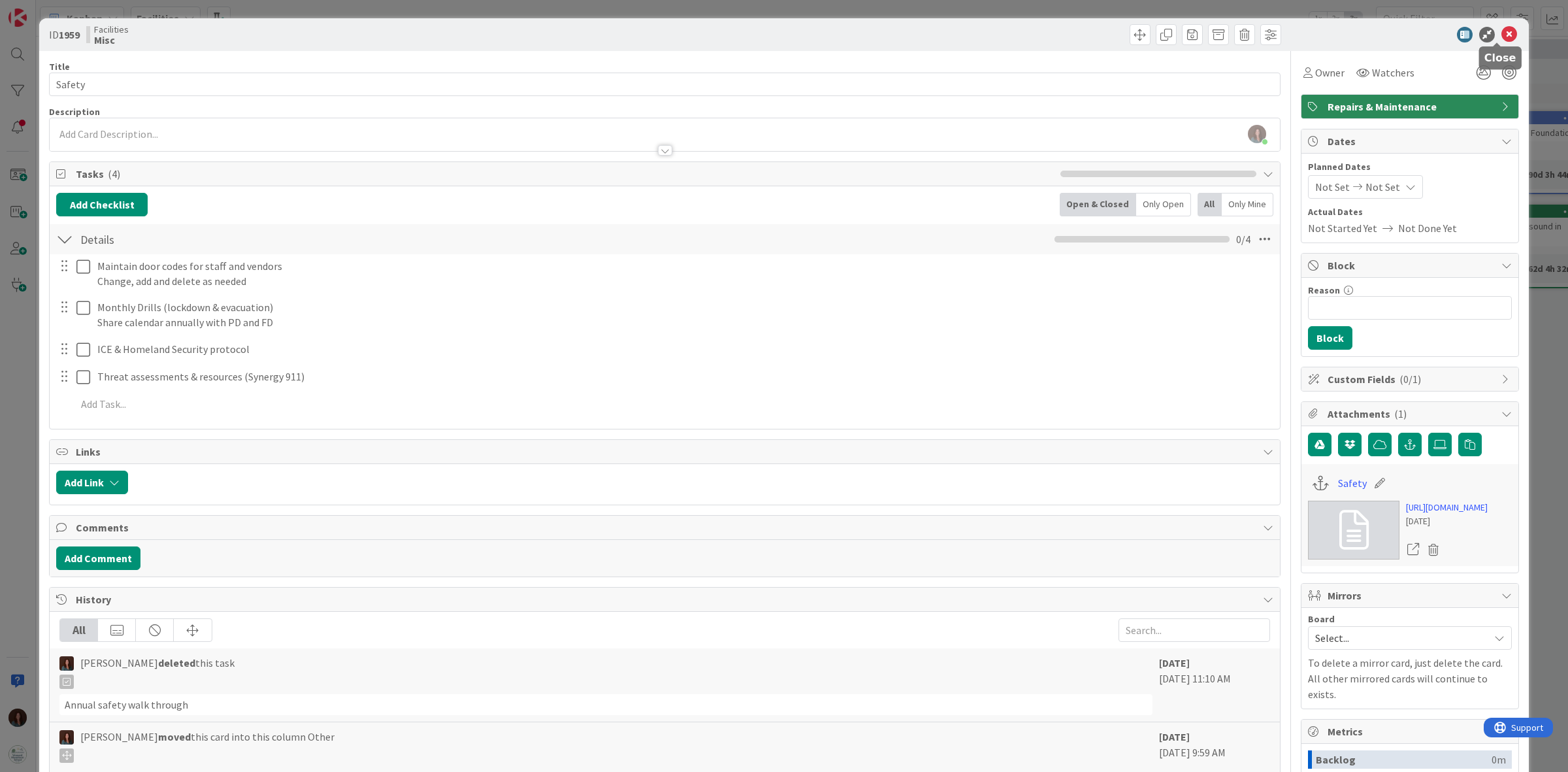
click at [1501, 31] on icon at bounding box center [1509, 34] width 16 height 16
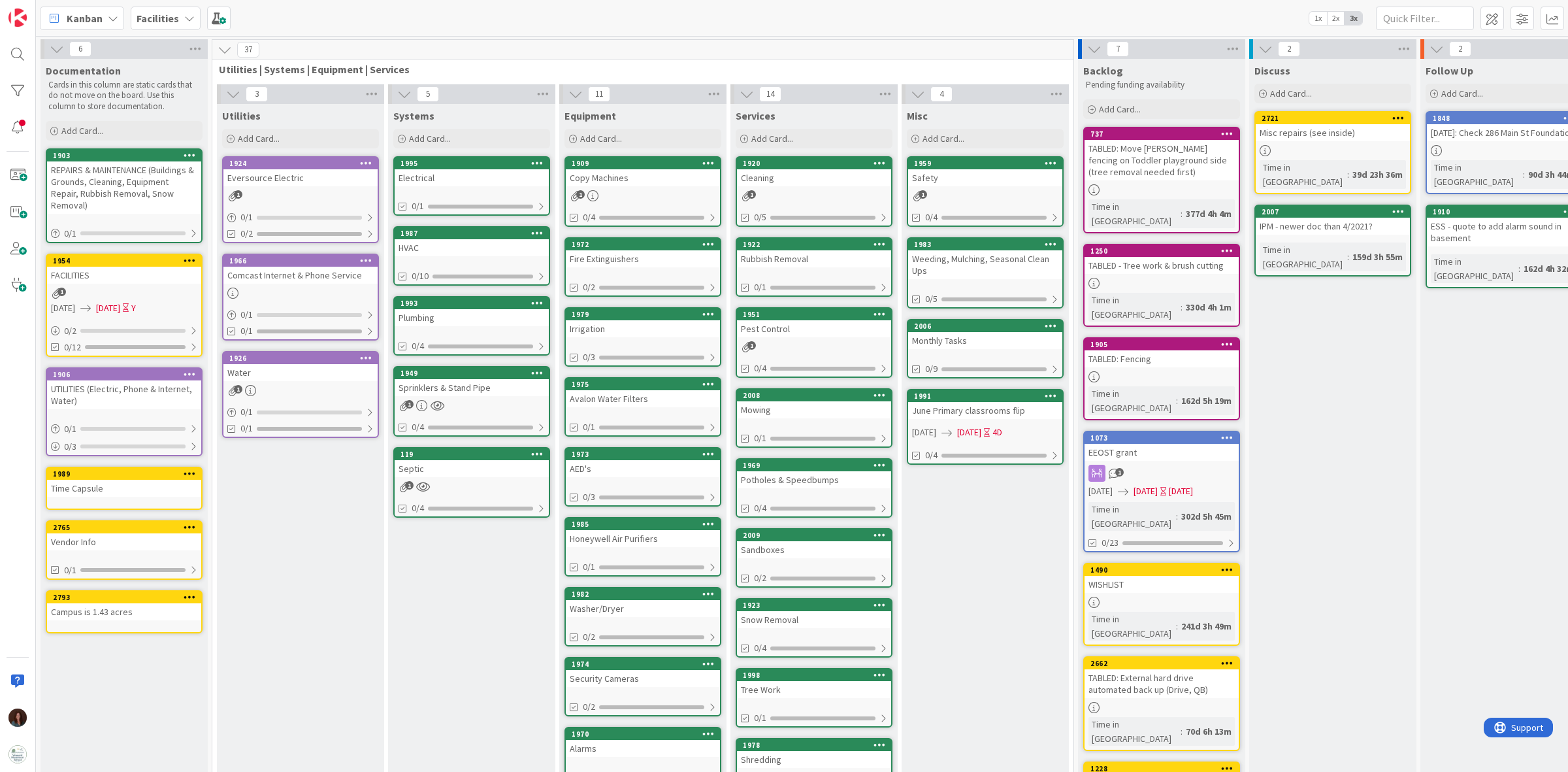
click at [1000, 253] on div "Weeding, Mulching, Seasonal Clean Ups" at bounding box center [985, 265] width 154 height 29
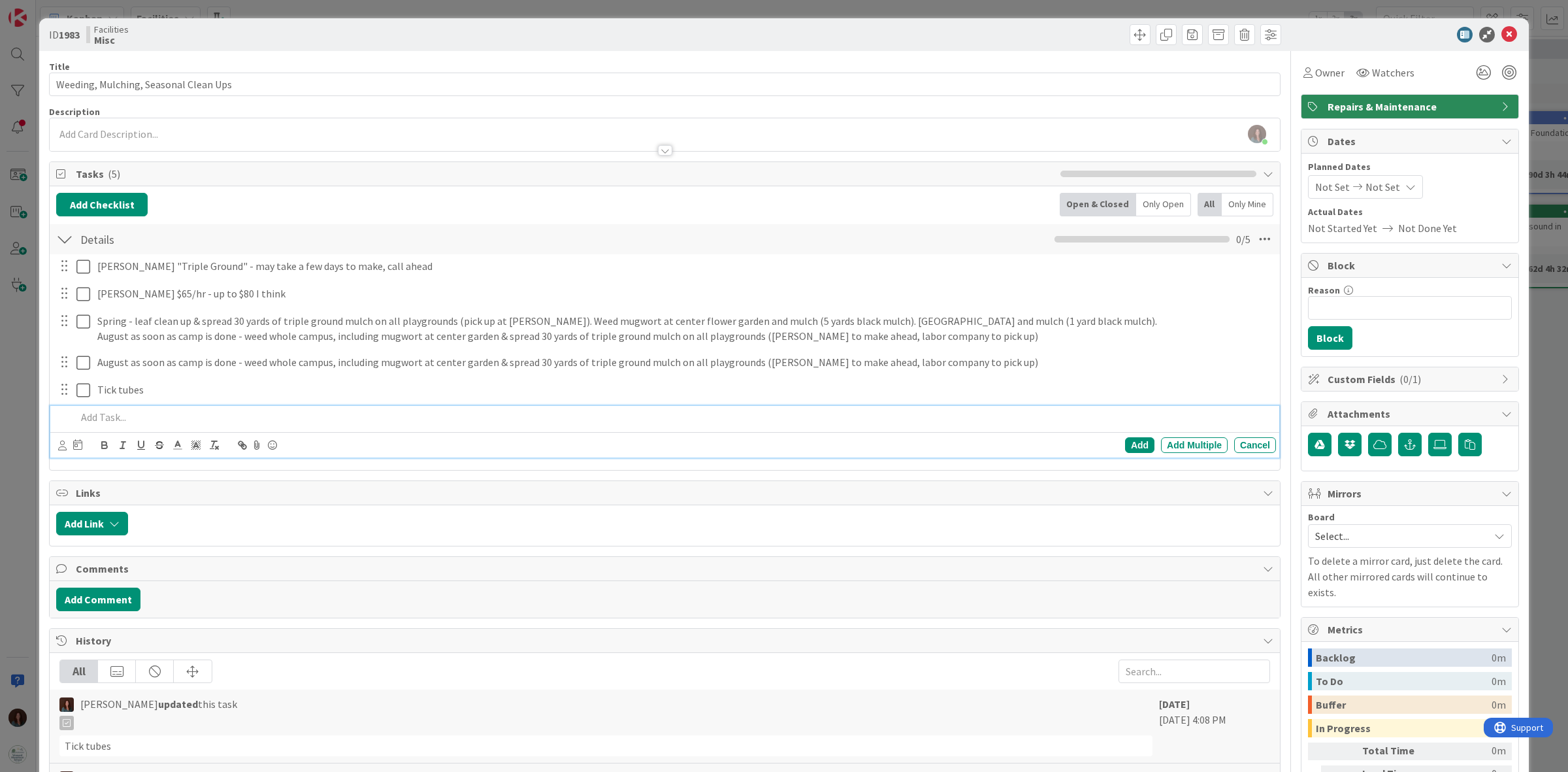
click at [165, 416] on p at bounding box center [673, 417] width 1194 height 15
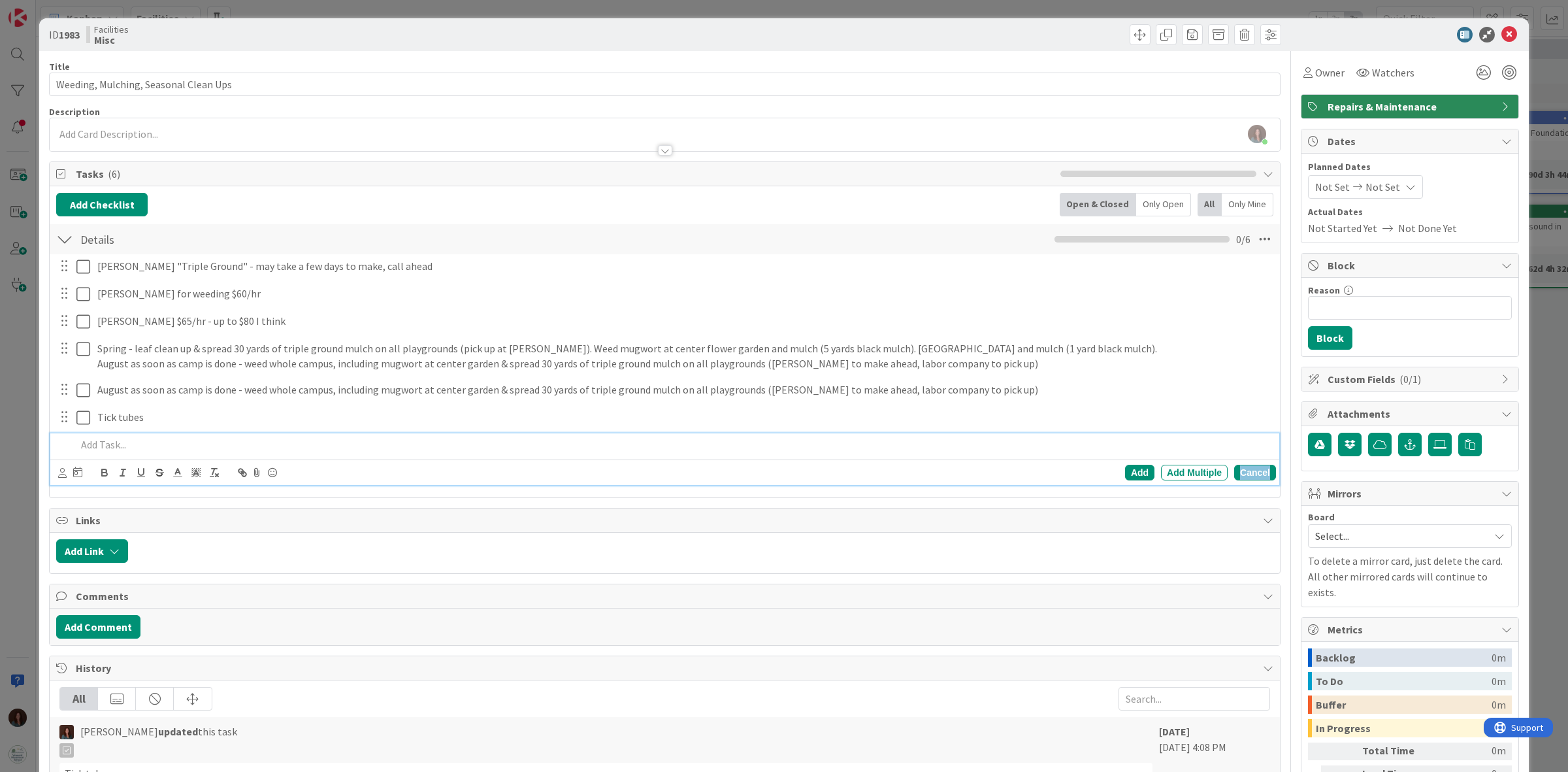
click at [1241, 475] on div "Cancel" at bounding box center [1255, 472] width 41 height 16
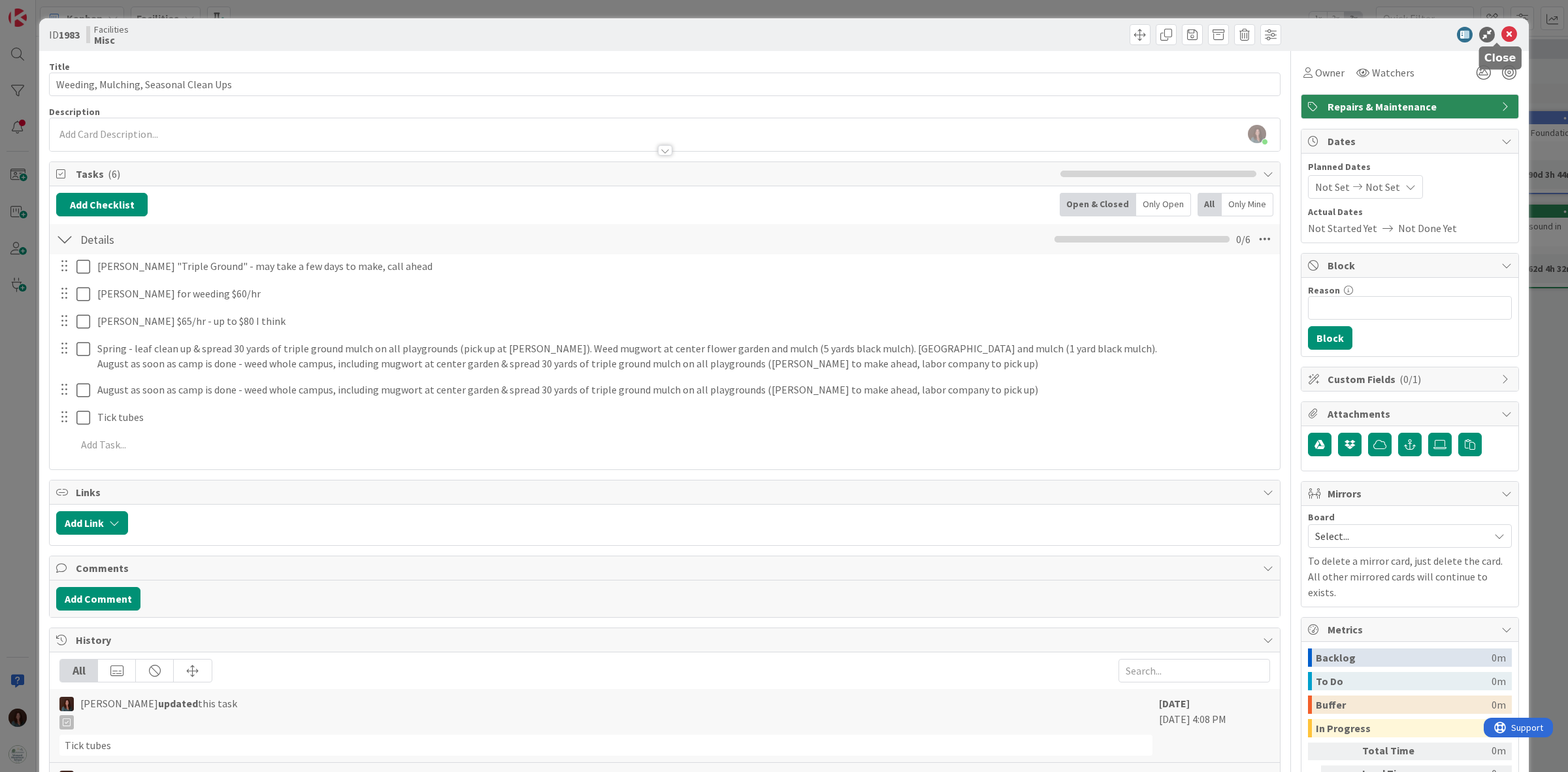
click at [1503, 35] on icon at bounding box center [1509, 34] width 16 height 16
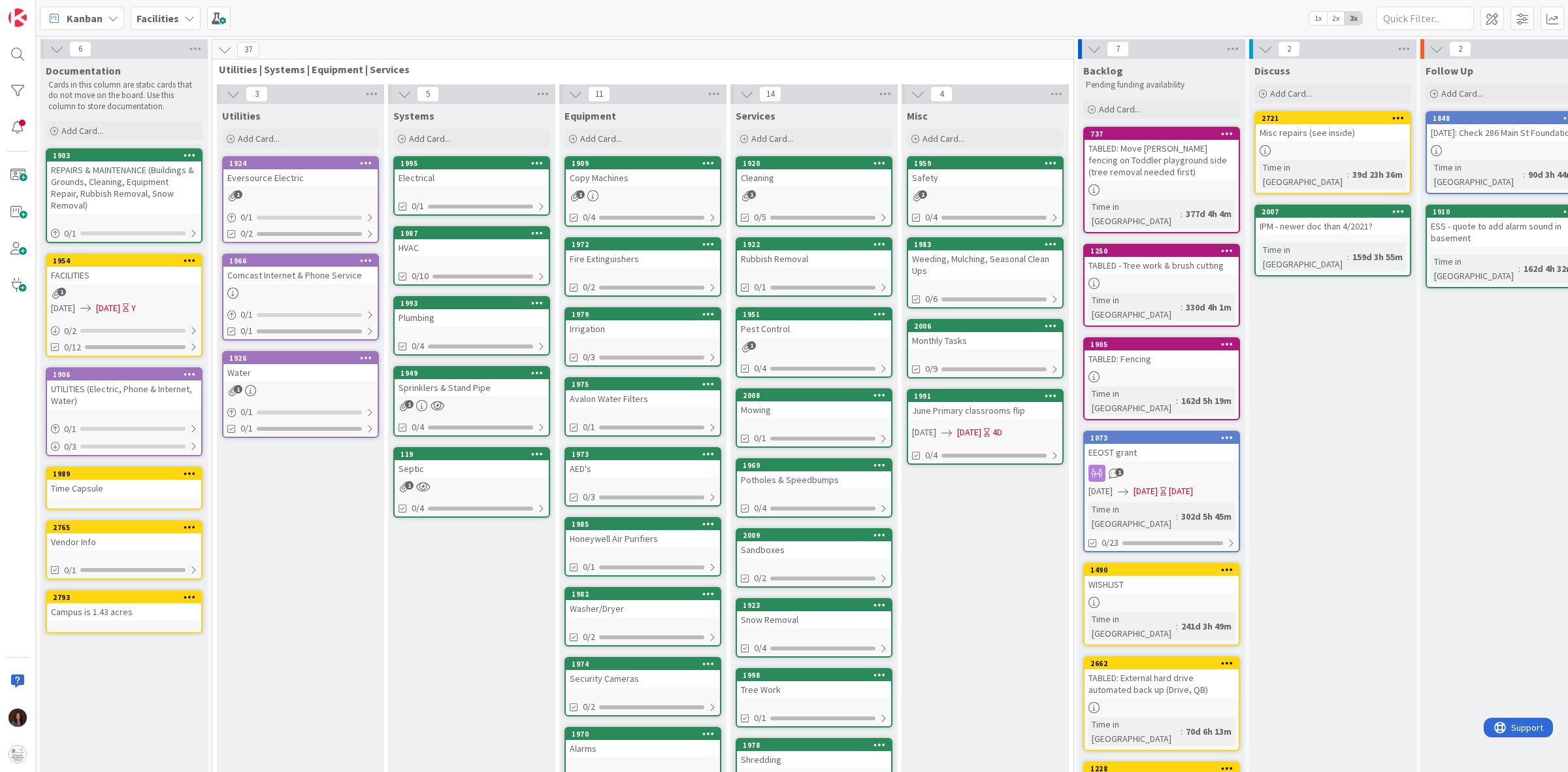
click at [1000, 340] on div "Monthly Tasks" at bounding box center [985, 340] width 154 height 17
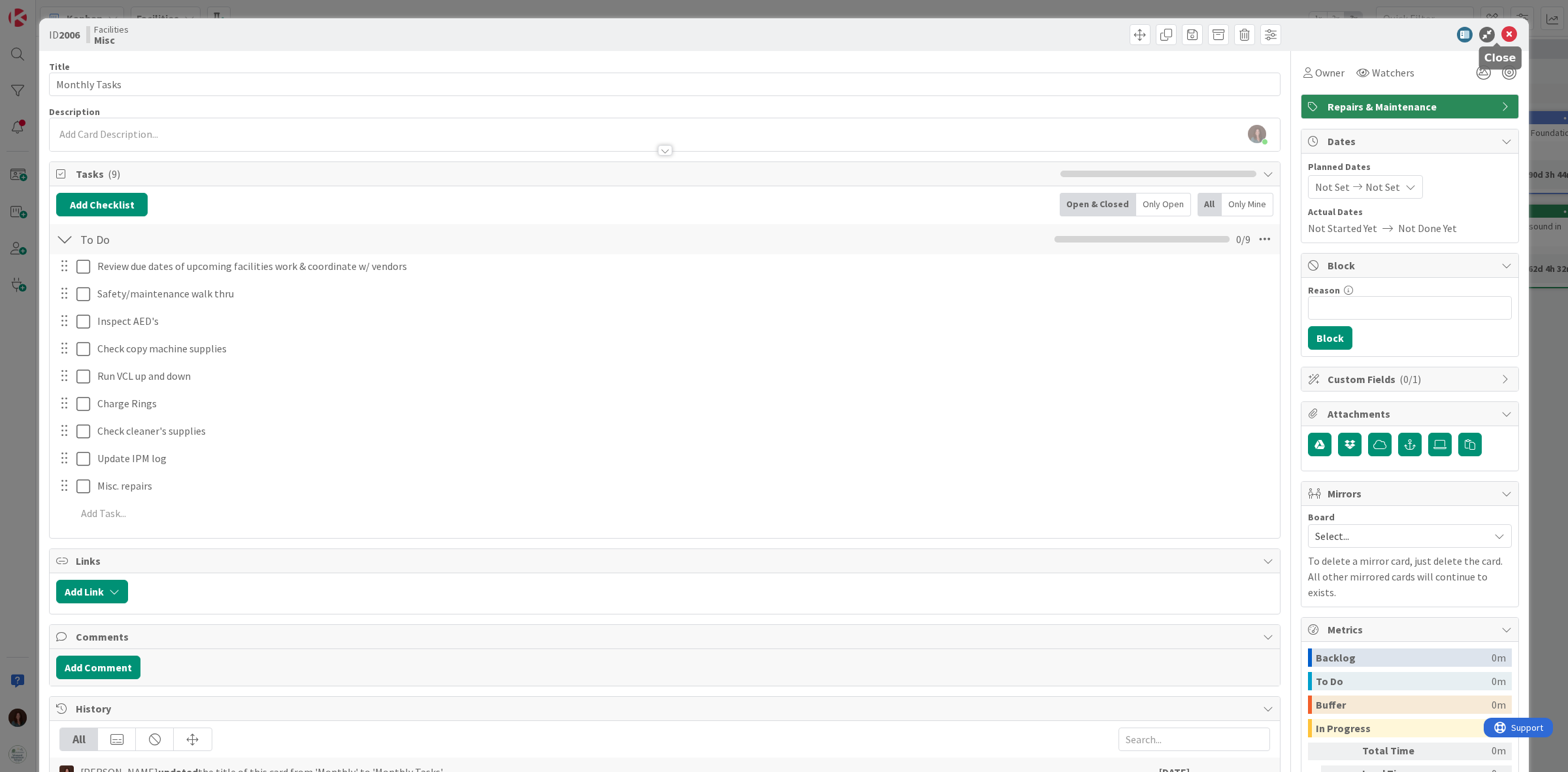
click at [1501, 31] on icon at bounding box center [1509, 34] width 16 height 16
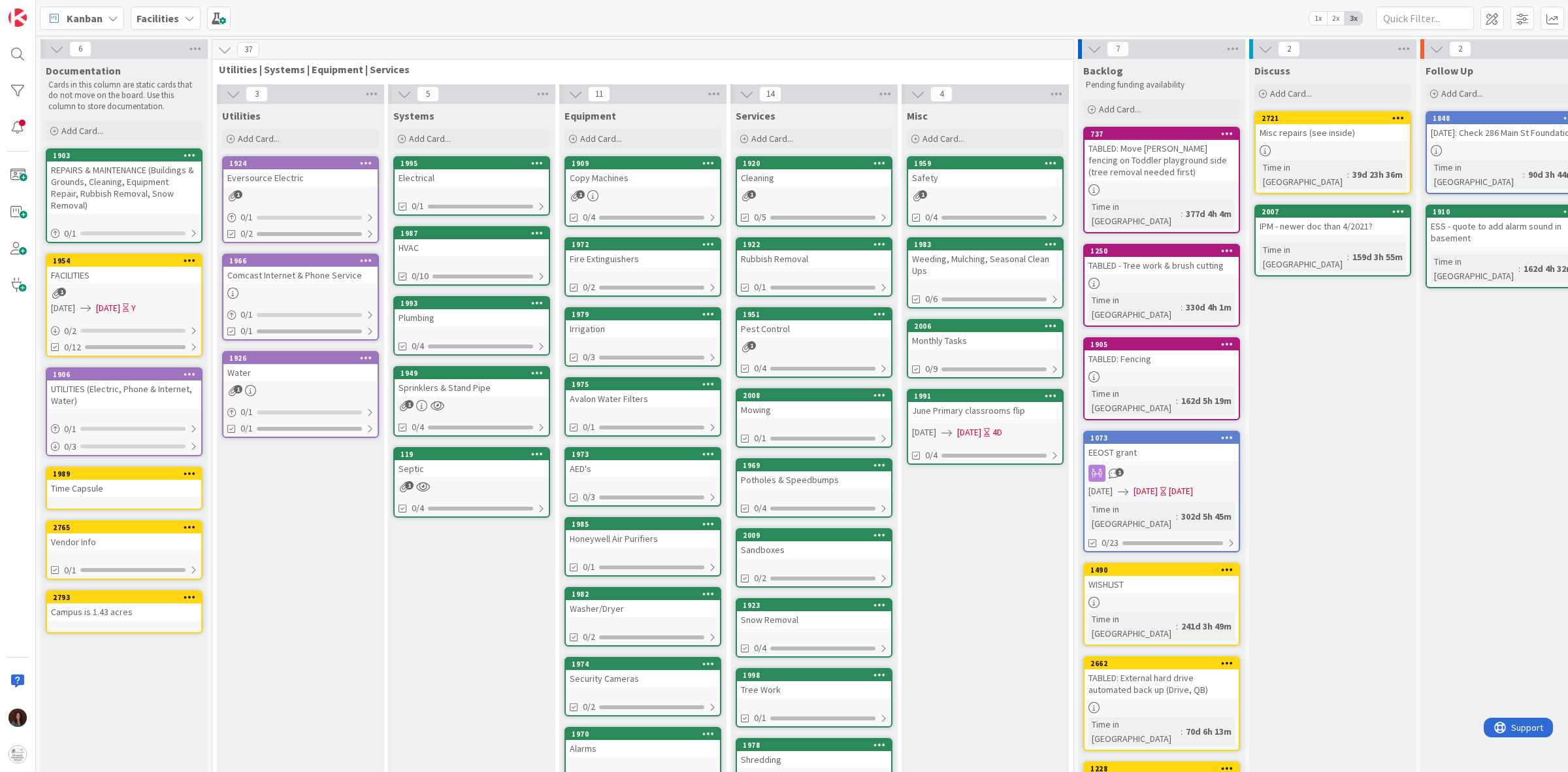
click at [998, 403] on div "June Primary classrooms flip" at bounding box center [985, 410] width 154 height 17
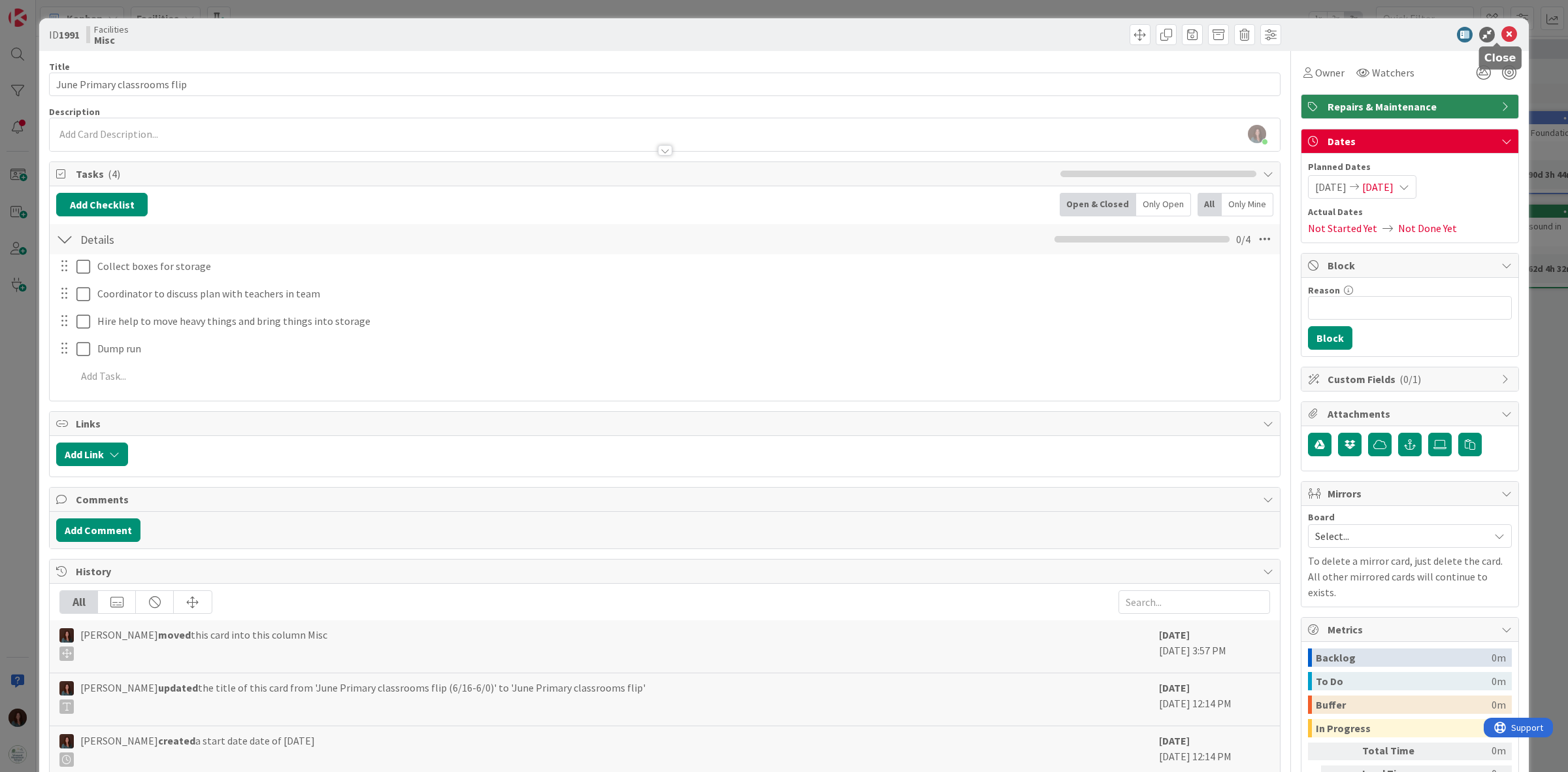
click at [1501, 31] on icon at bounding box center [1509, 34] width 16 height 16
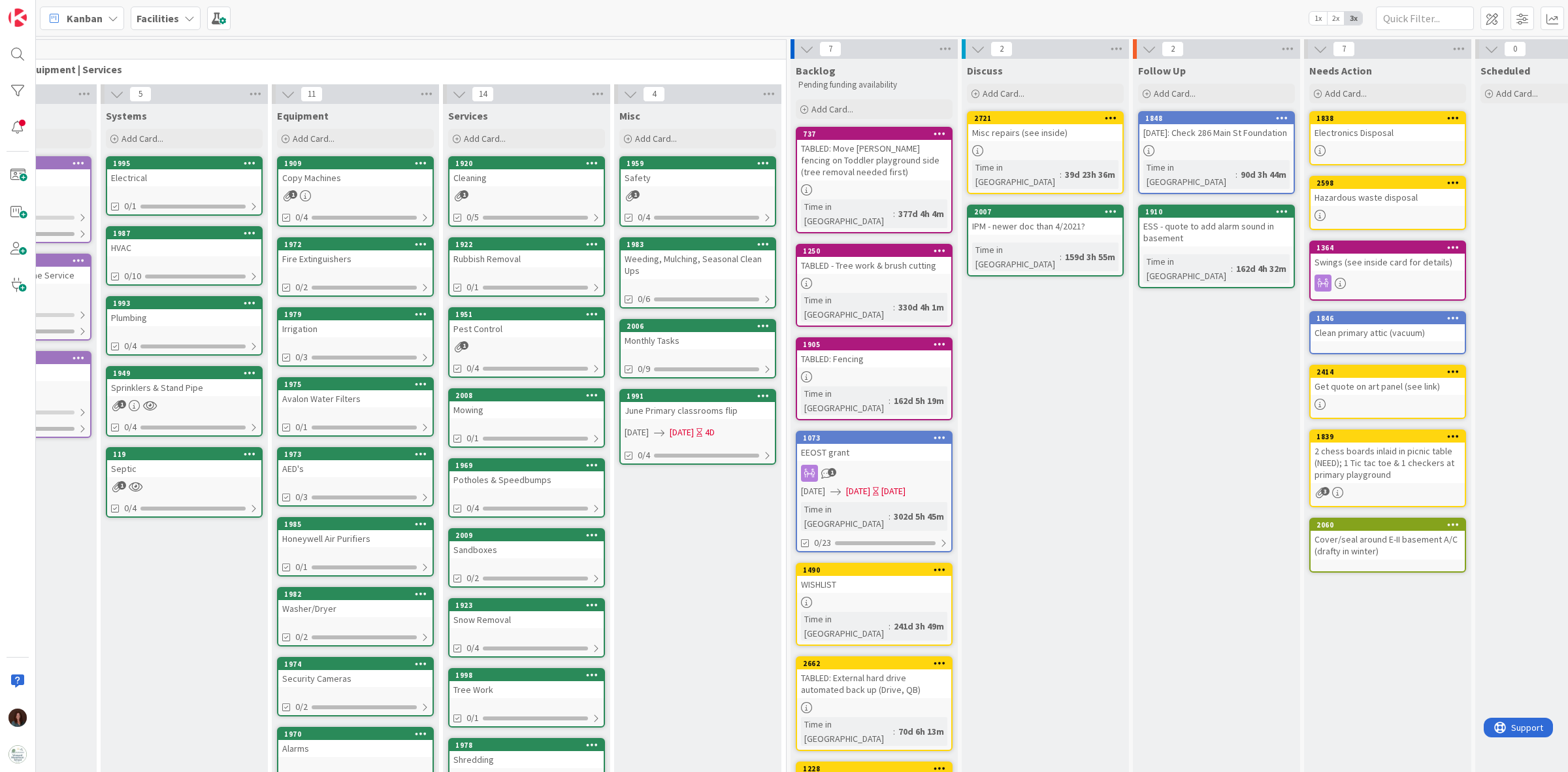
scroll to position [0, 619]
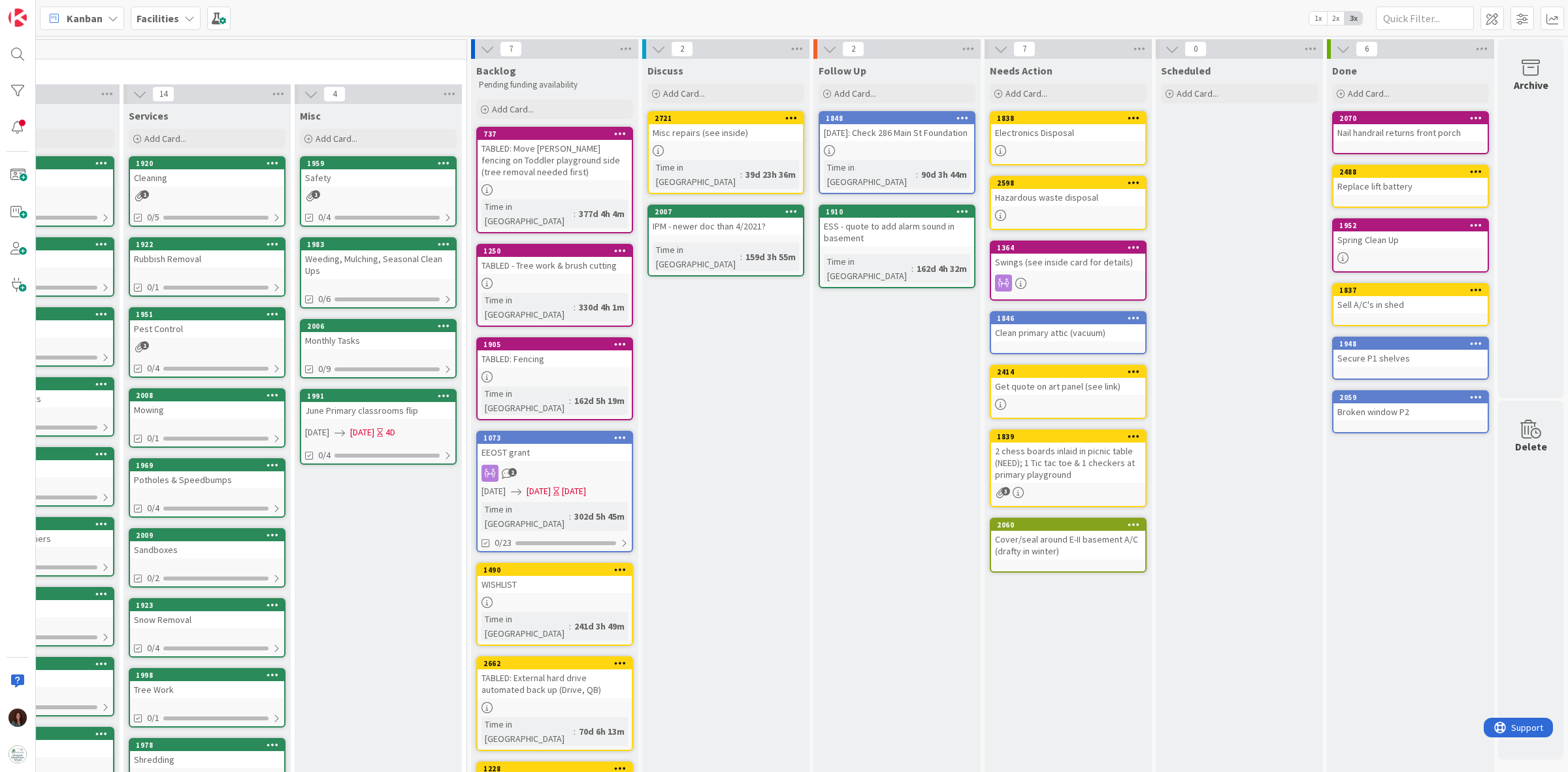
click at [743, 139] on div "Misc repairs (see inside)" at bounding box center [726, 133] width 154 height 17
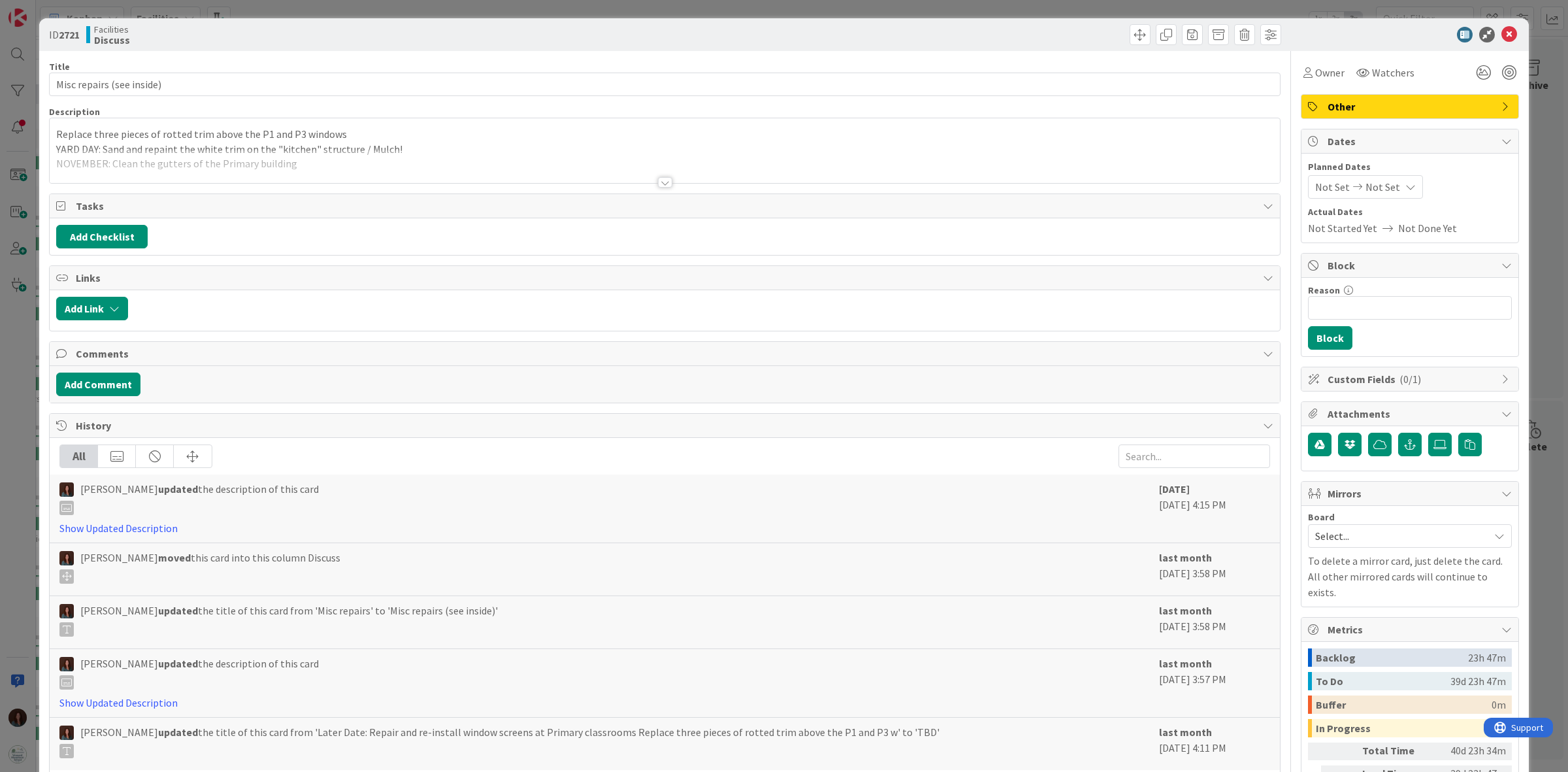
click at [310, 165] on div at bounding box center [664, 166] width 1230 height 33
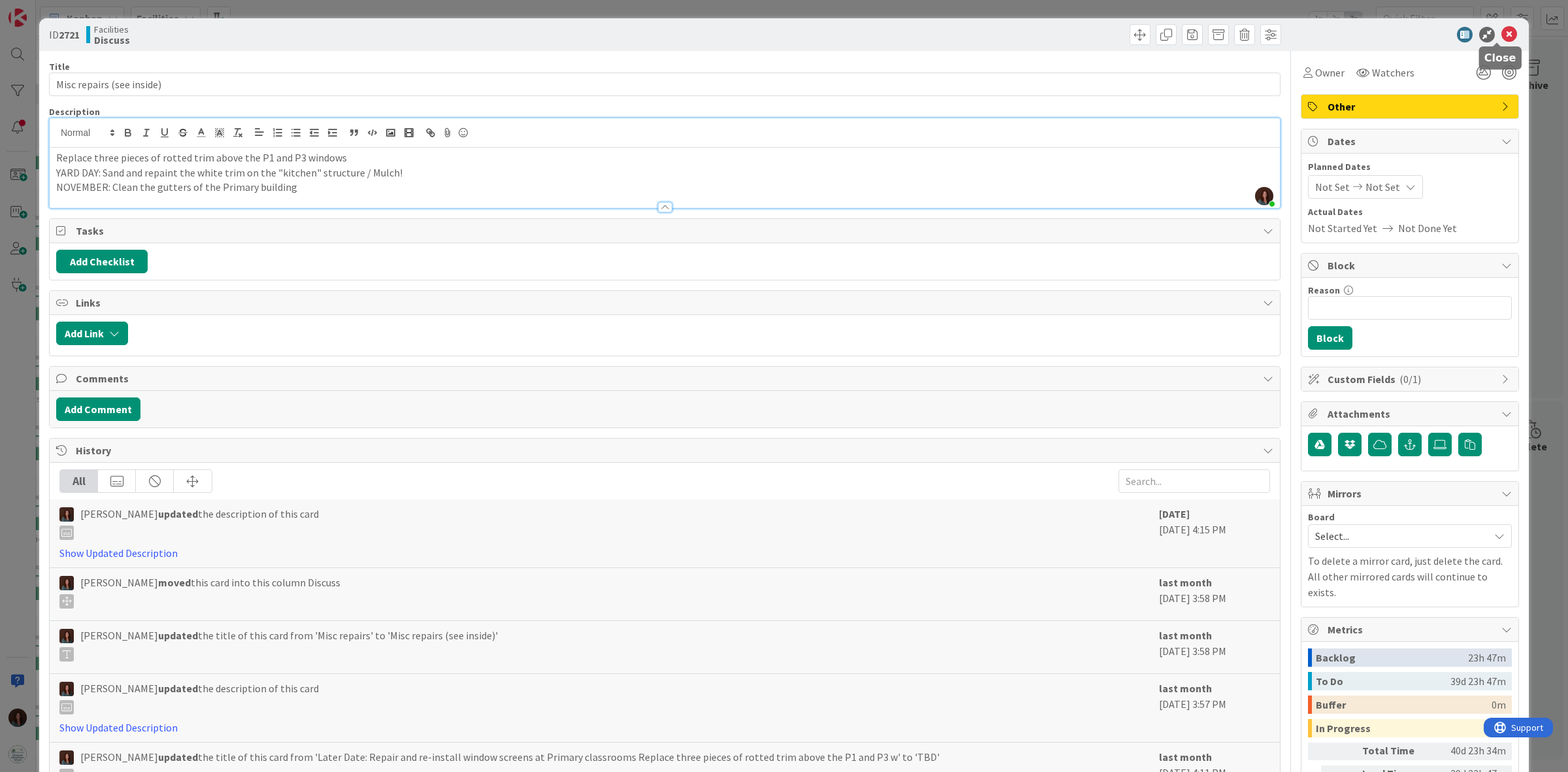
click at [1501, 31] on icon at bounding box center [1509, 34] width 16 height 16
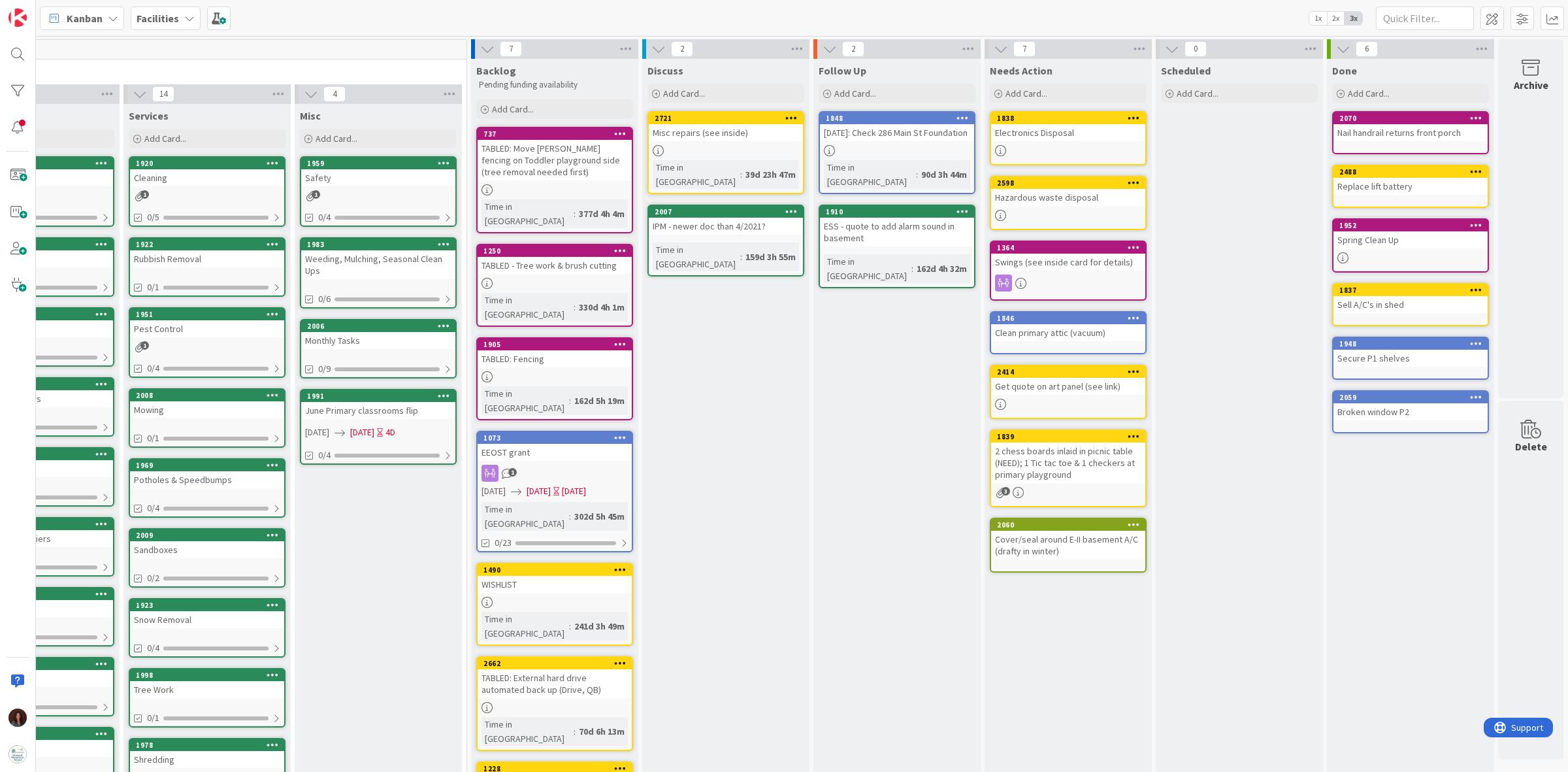
click at [864, 226] on div "ESS - quote to add alarm sound in basement" at bounding box center [897, 232] width 154 height 29
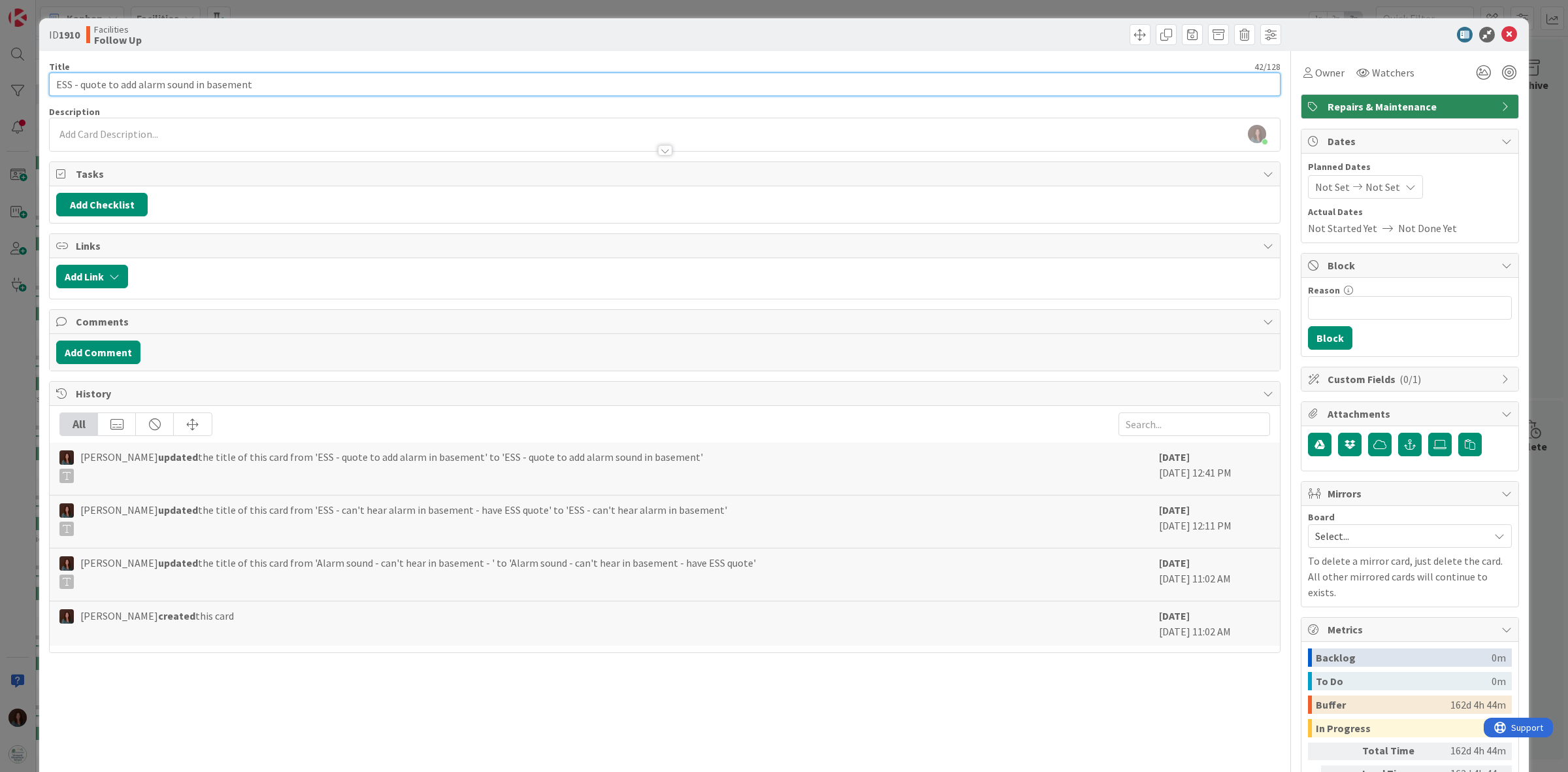
click at [337, 87] on input "ESS - quote to add alarm sound in basement" at bounding box center [664, 84] width 1231 height 24
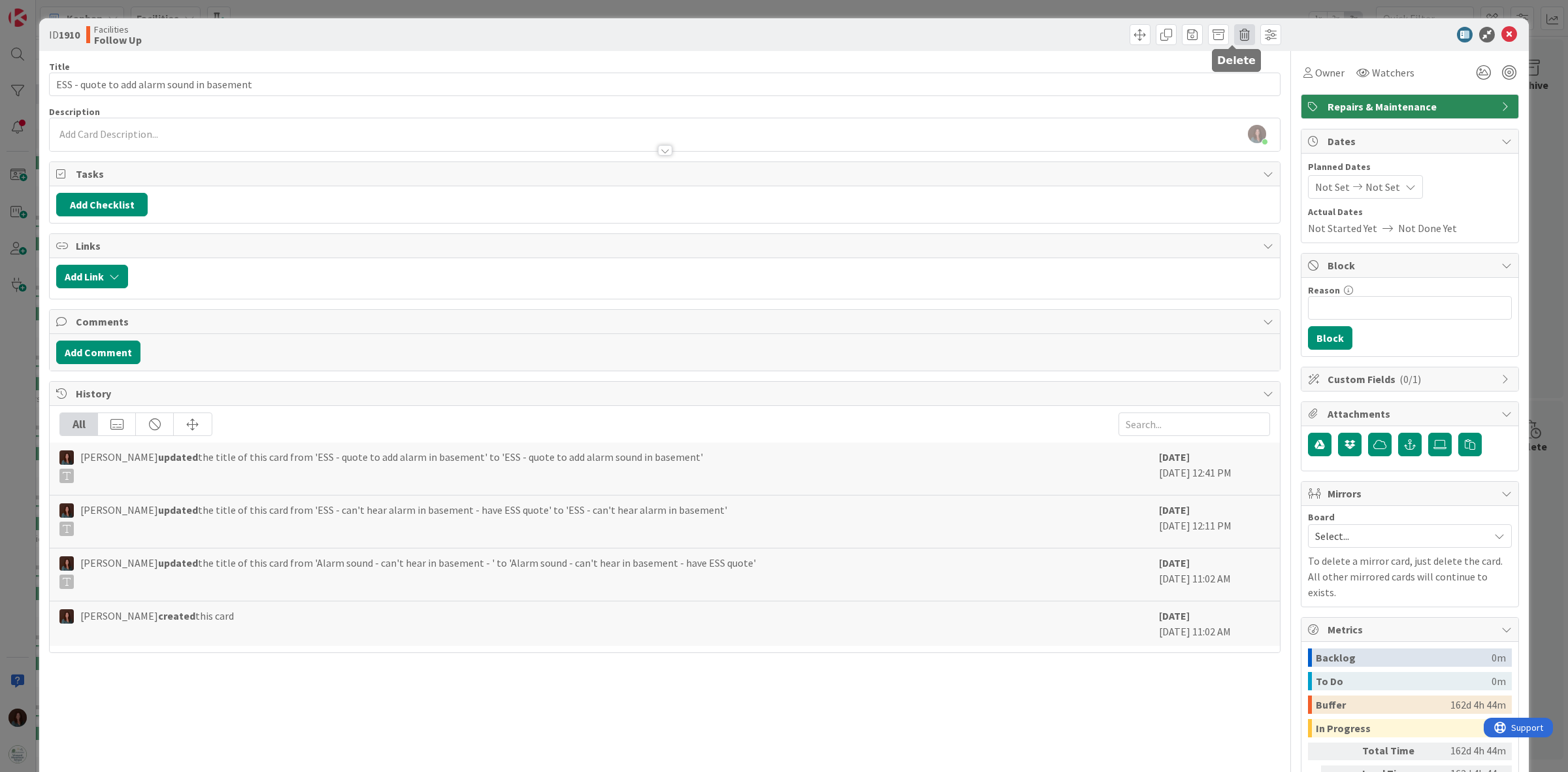
click at [1235, 34] on span at bounding box center [1244, 35] width 21 height 21
click at [1242, 98] on button "Delete" at bounding box center [1265, 96] width 49 height 24
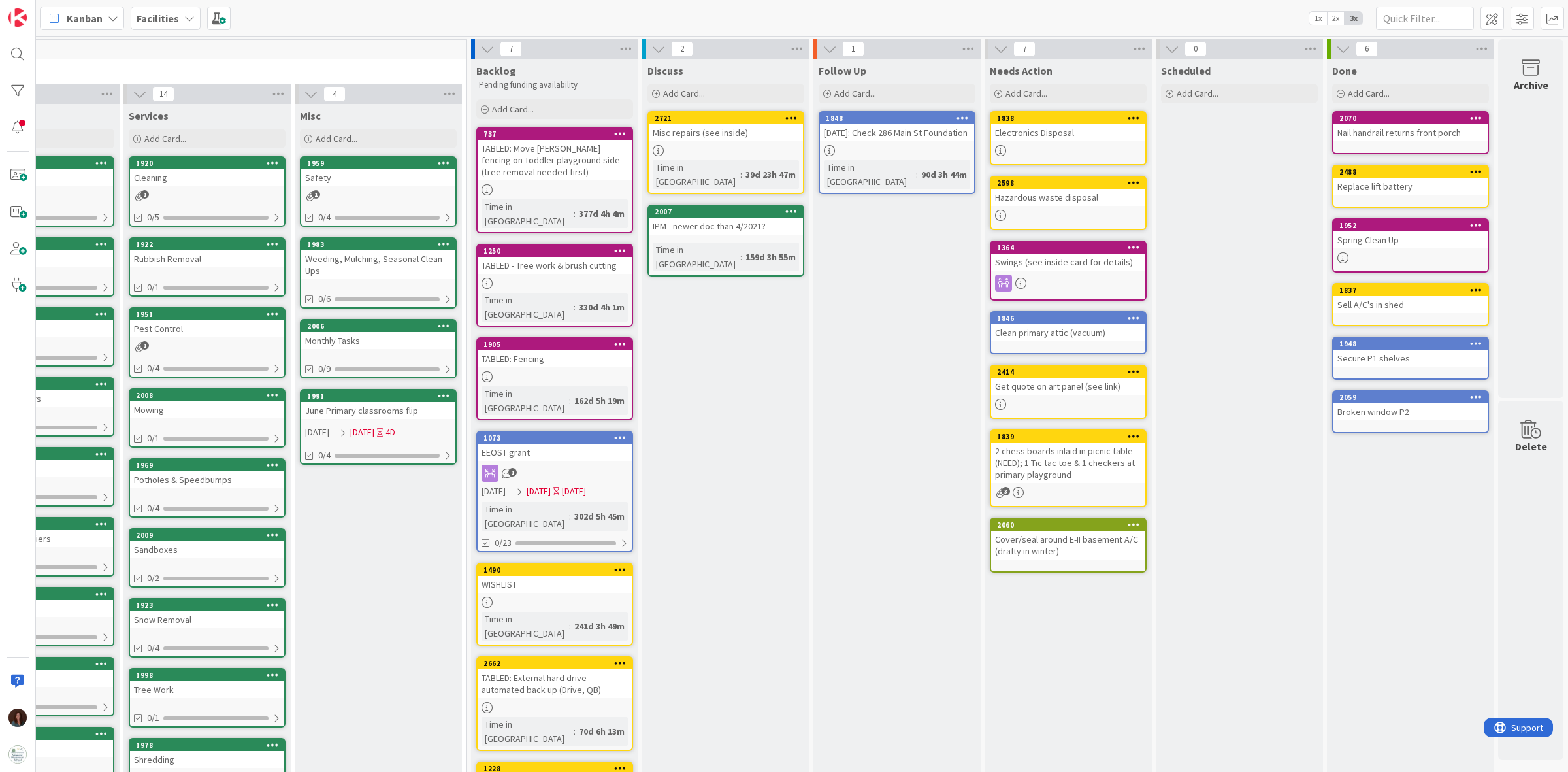
click at [722, 218] on div "IPM - newer doc than 4/2021?" at bounding box center [726, 226] width 154 height 17
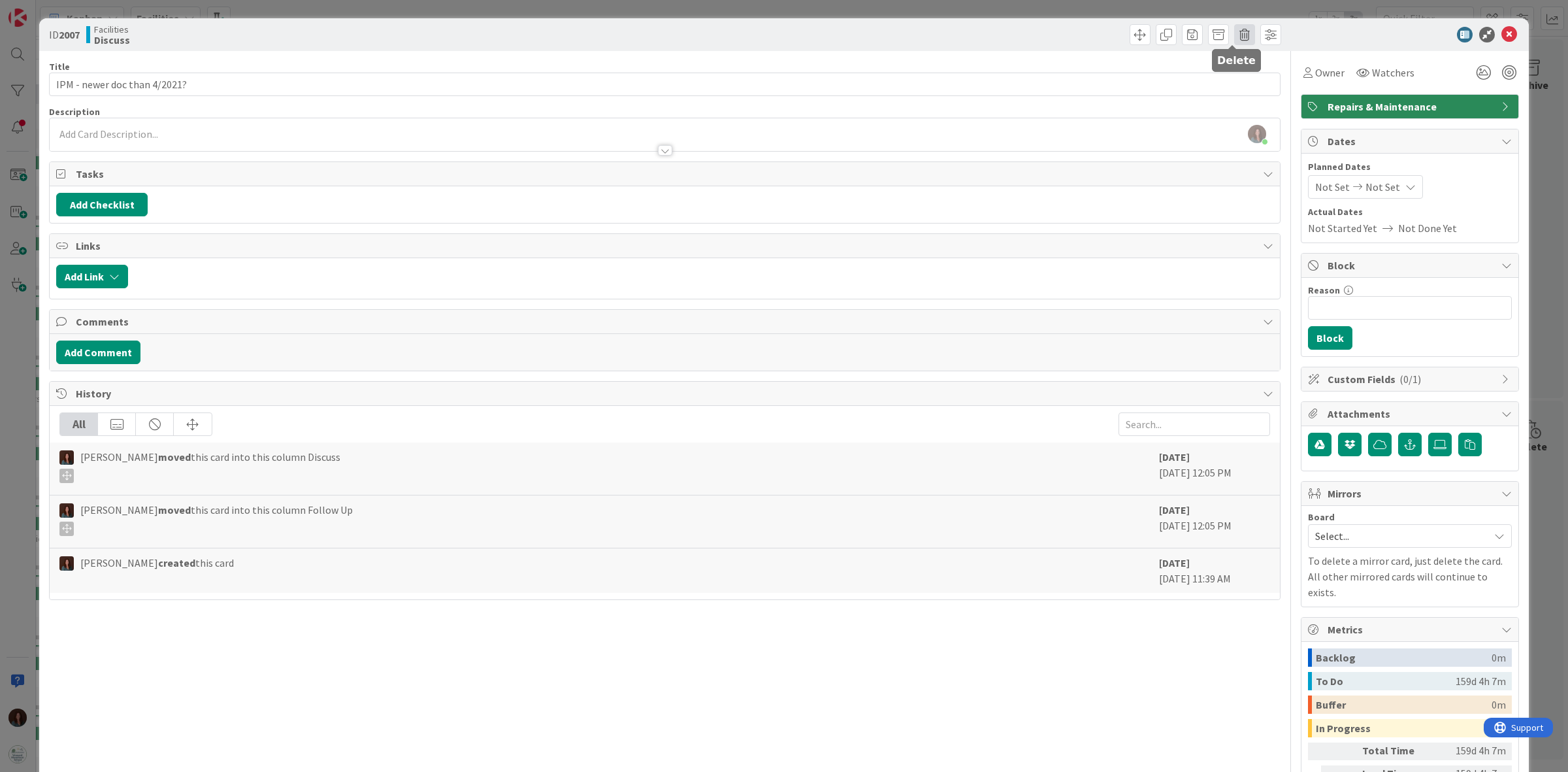
click at [1235, 36] on span at bounding box center [1244, 35] width 21 height 21
click at [1241, 99] on button "Delete" at bounding box center [1265, 96] width 49 height 24
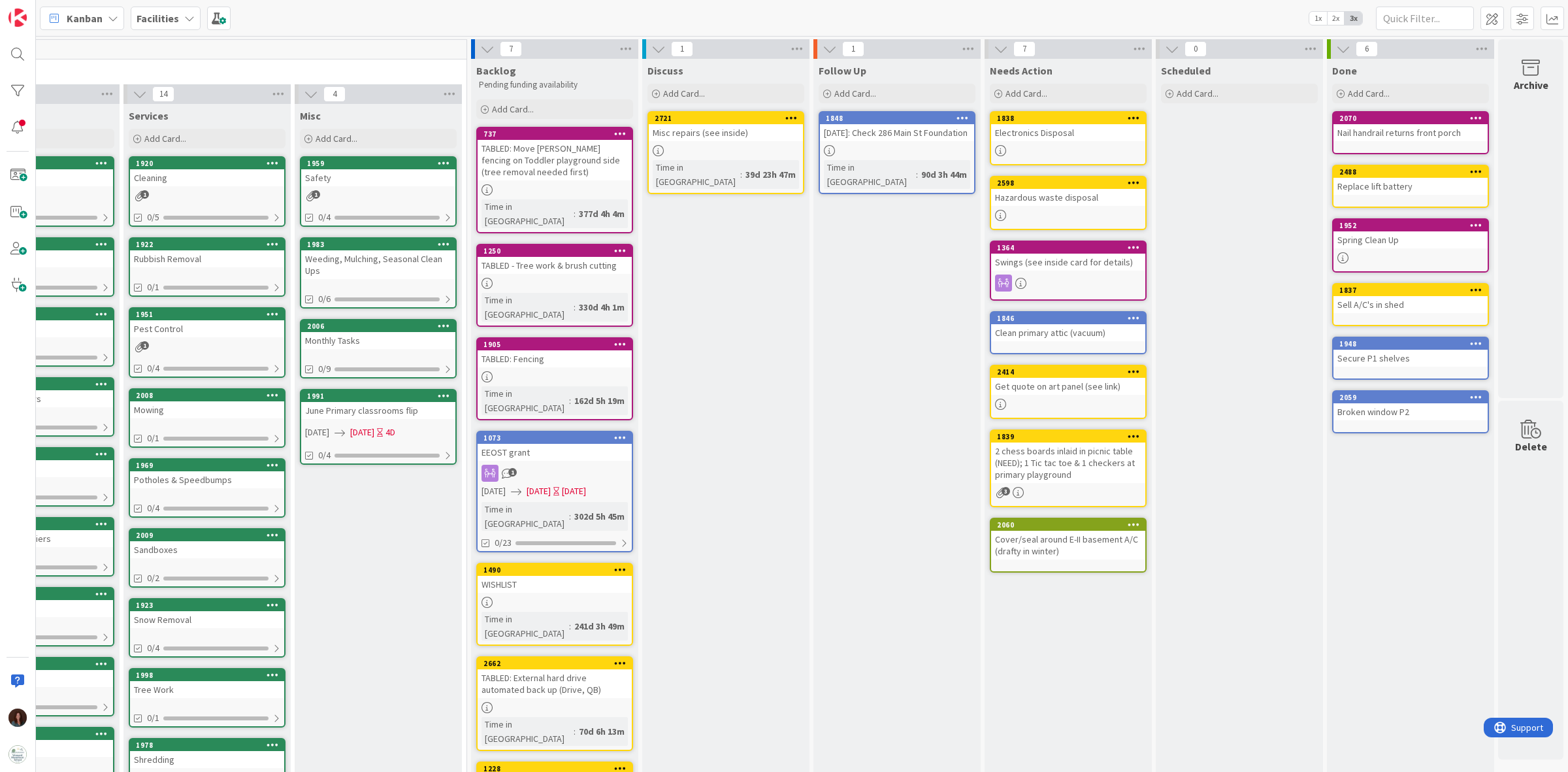
click at [904, 131] on div "August 7, 2025: Check 286 Main St Foundation" at bounding box center [897, 133] width 154 height 17
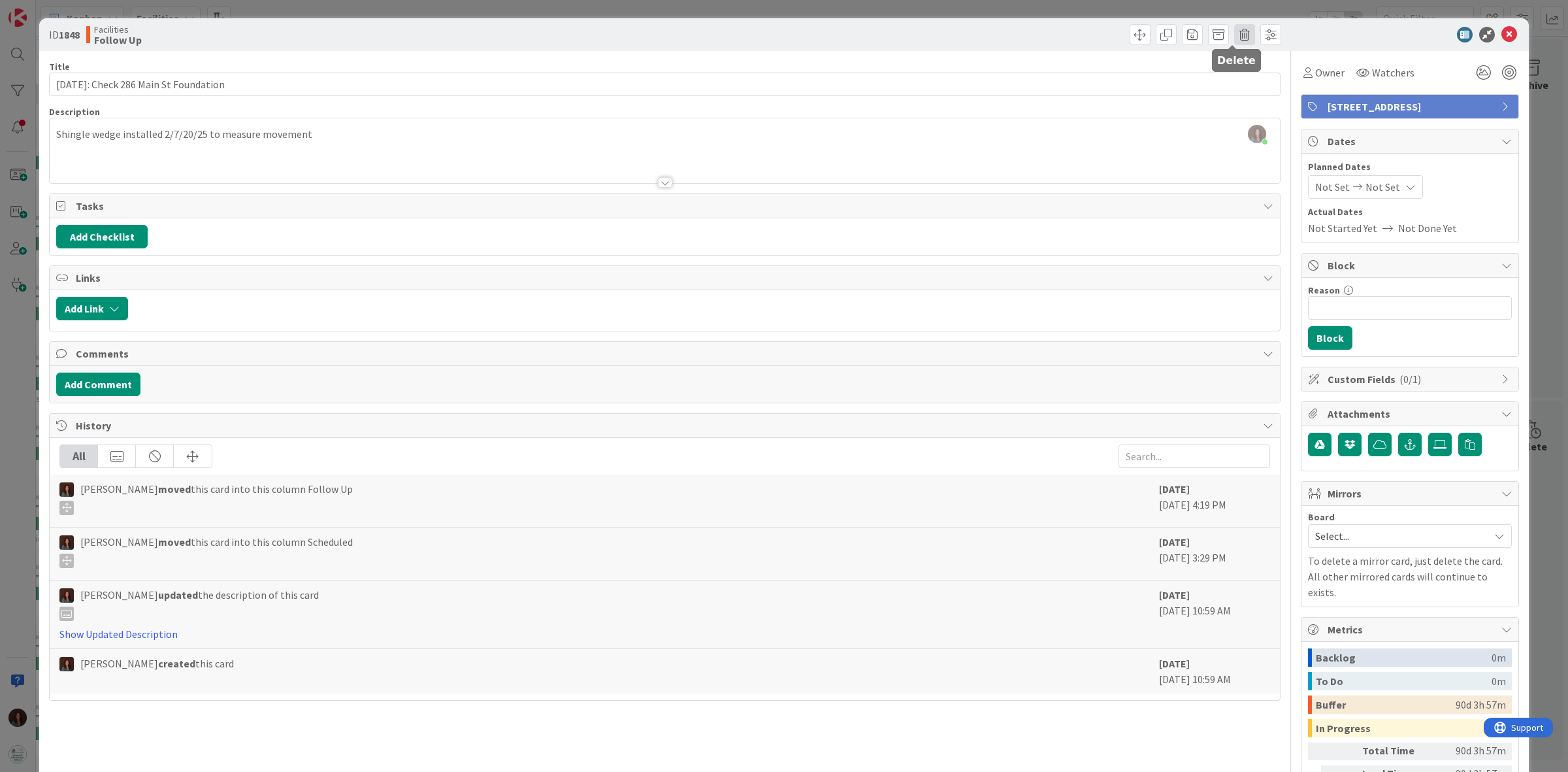
click at [1234, 34] on span at bounding box center [1244, 35] width 21 height 21
click at [1242, 92] on button "Delete" at bounding box center [1265, 96] width 49 height 24
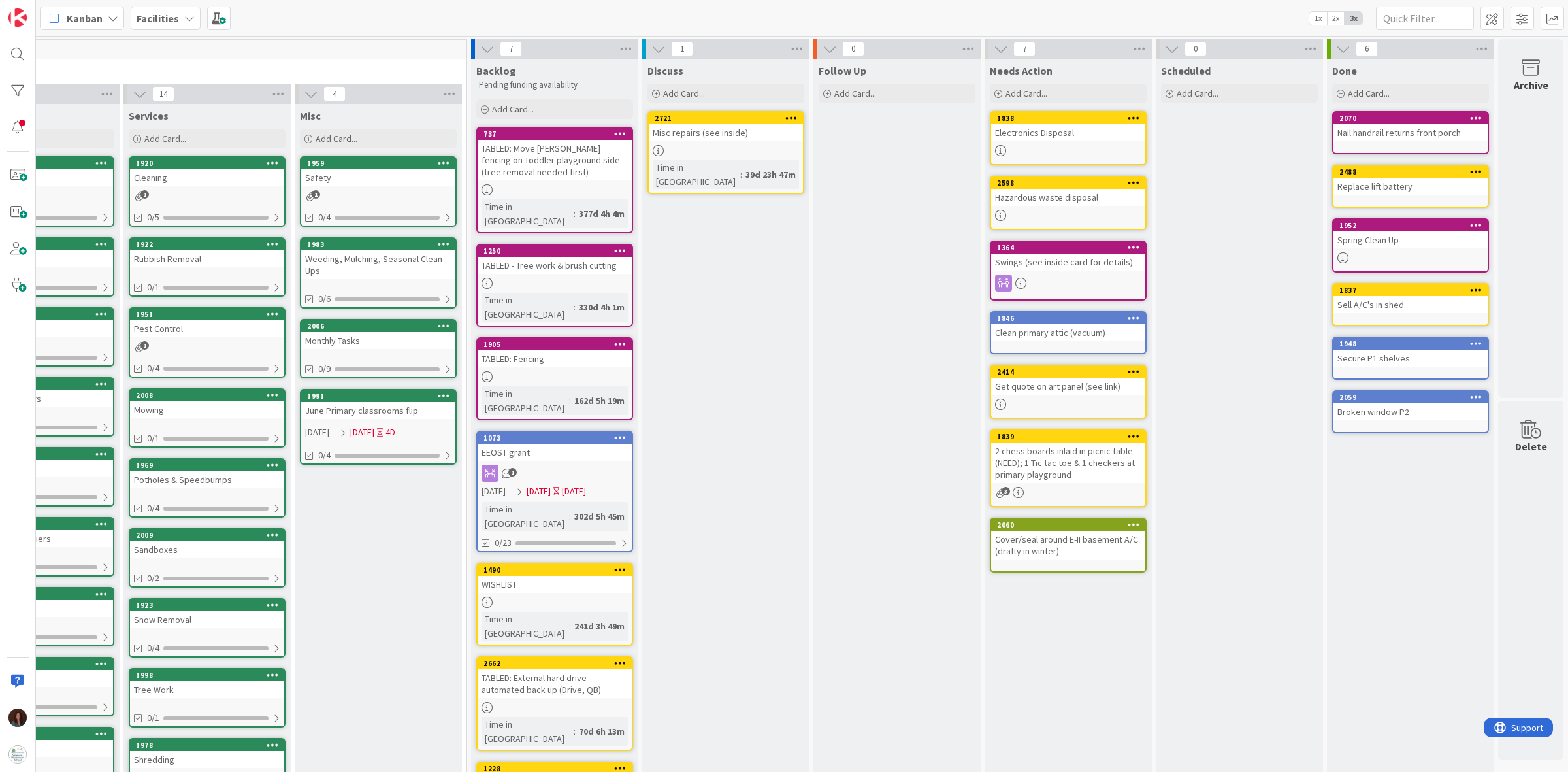
click at [701, 134] on div "Misc repairs (see inside)" at bounding box center [726, 133] width 154 height 17
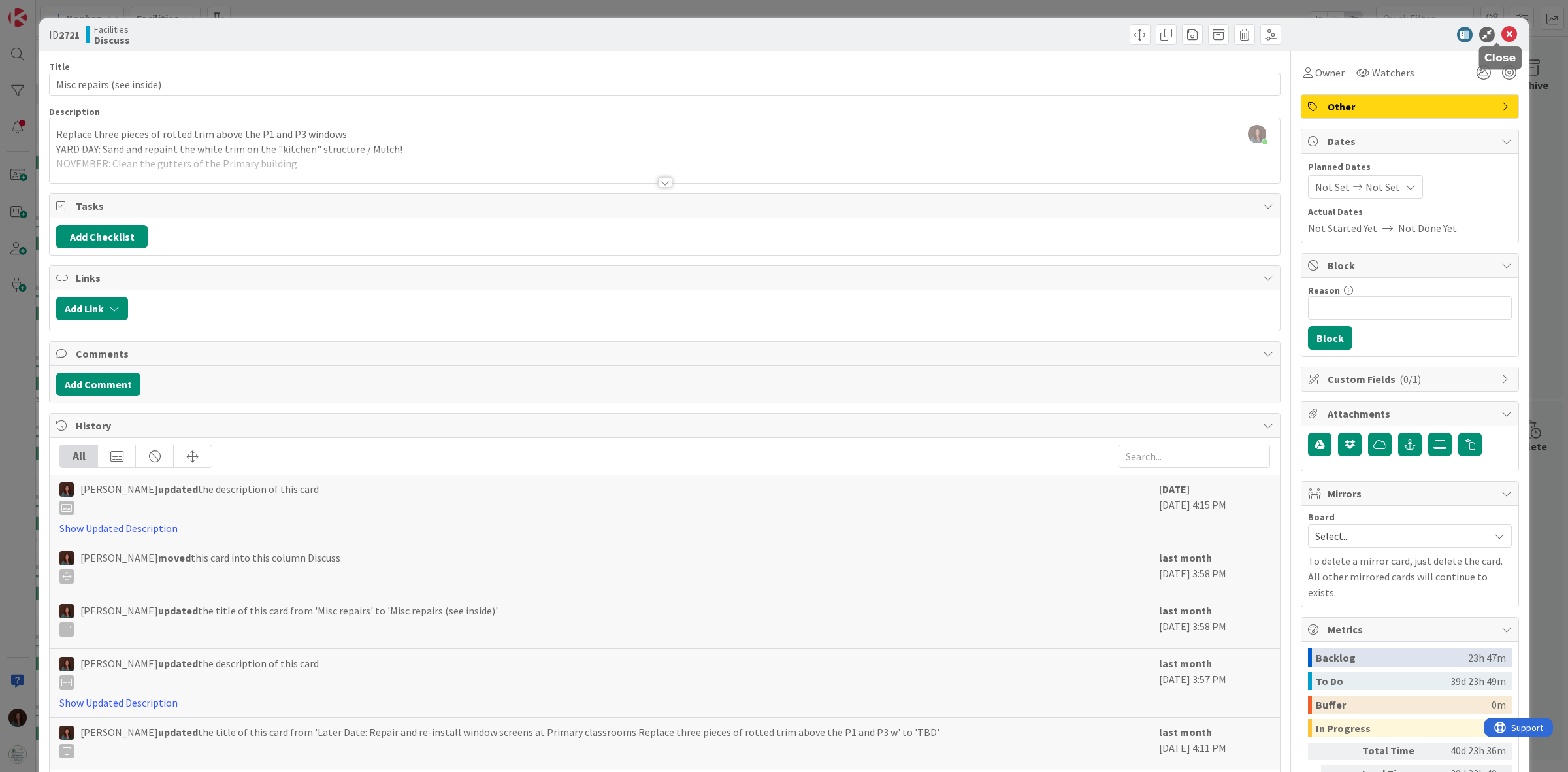
click at [1501, 33] on icon at bounding box center [1509, 34] width 16 height 16
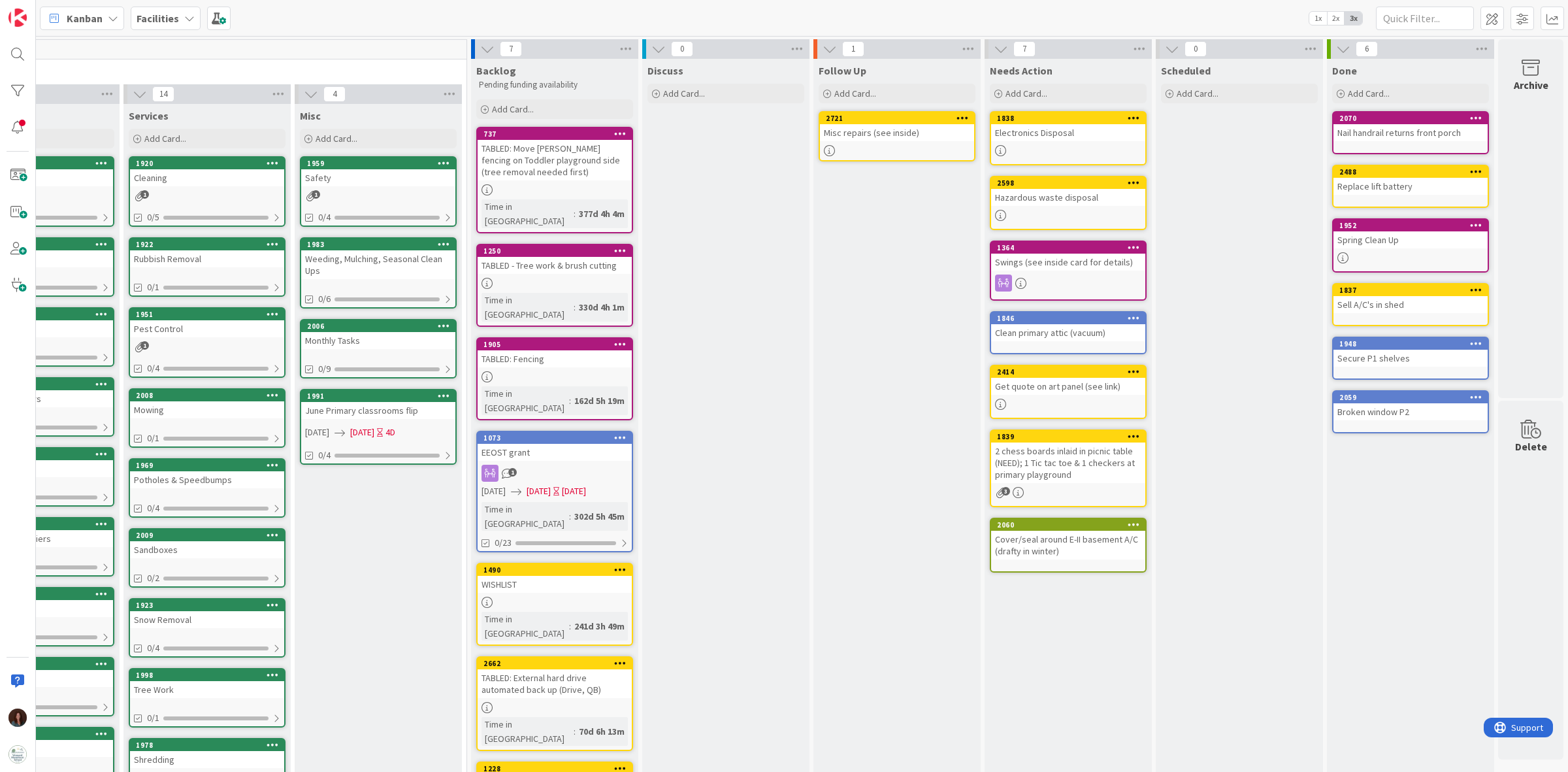
click at [1023, 131] on div "Electronics Disposal" at bounding box center [1068, 133] width 154 height 17
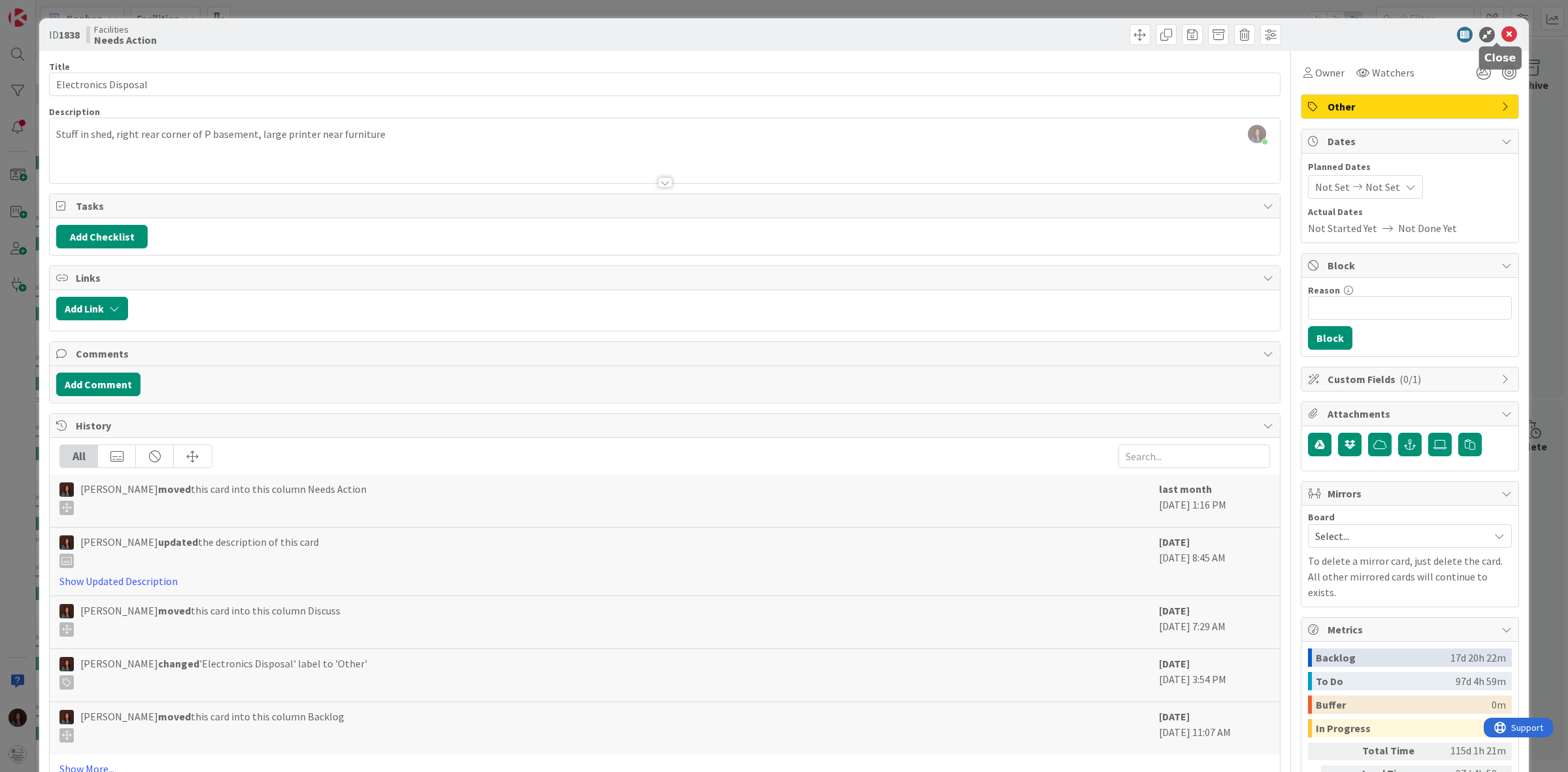
click at [1501, 31] on icon at bounding box center [1509, 34] width 16 height 16
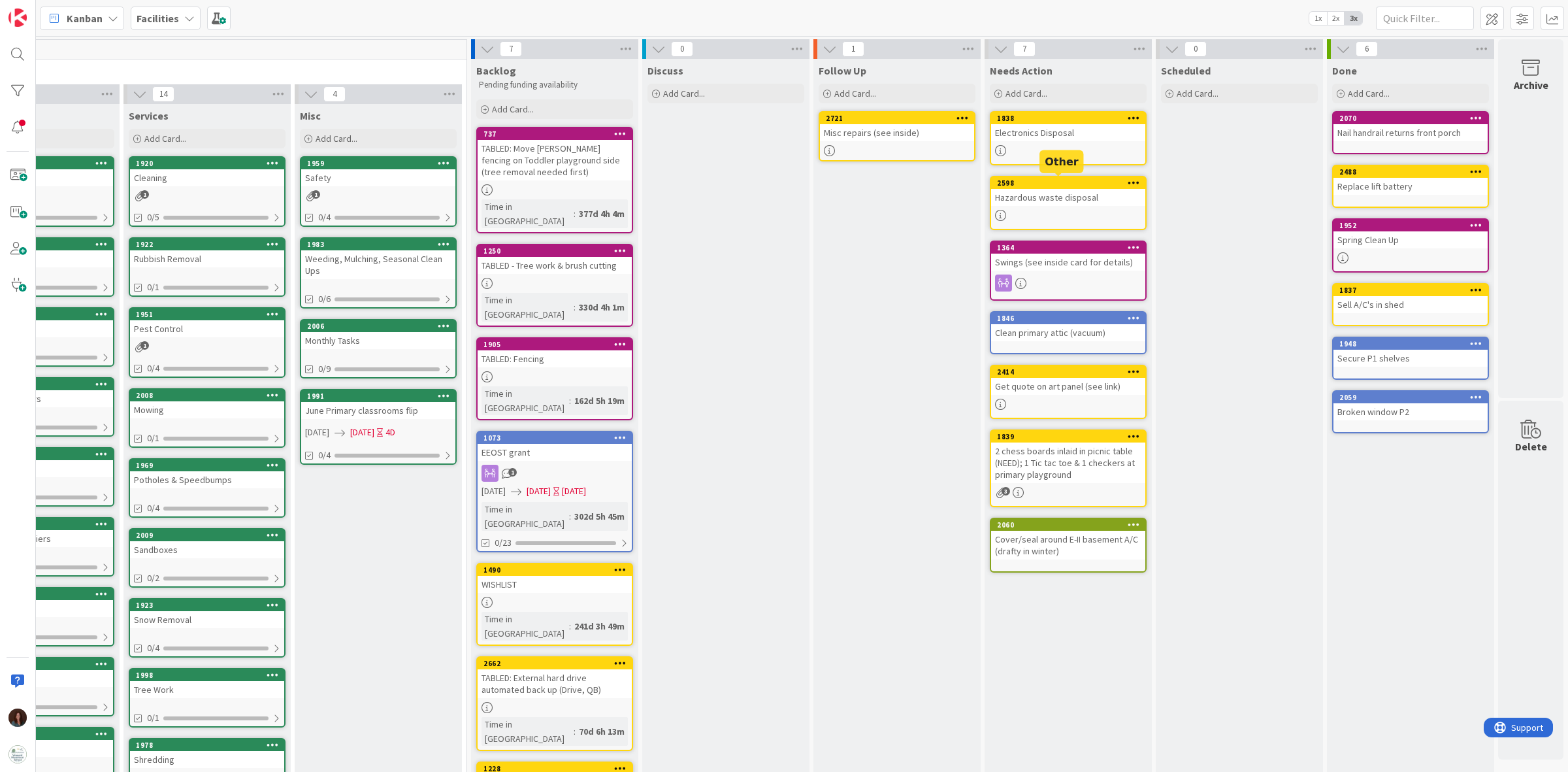
click at [1078, 189] on div "Hazardous waste disposal" at bounding box center [1068, 197] width 154 height 17
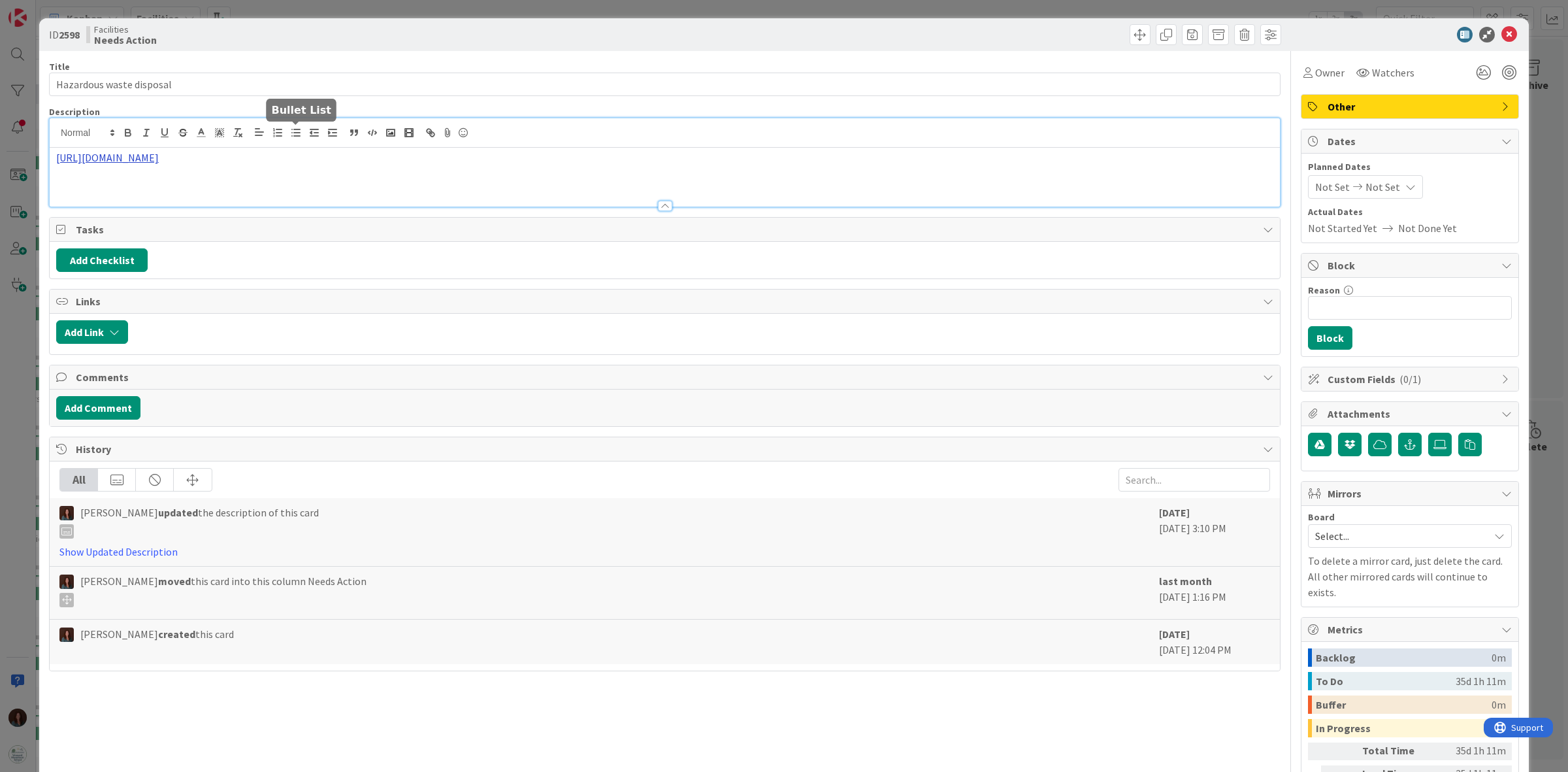
click at [299, 141] on div "http://www.mvrefusedistrict.com/hazardous-waste-marthas-vineyard.html" at bounding box center [664, 163] width 1230 height 88
click at [231, 180] on link "http://www.mvrefusedistrict.com/hazardous-waste-marthas-vineyard.html" at bounding box center [186, 183] width 90 height 17
click at [1501, 31] on icon at bounding box center [1509, 34] width 16 height 16
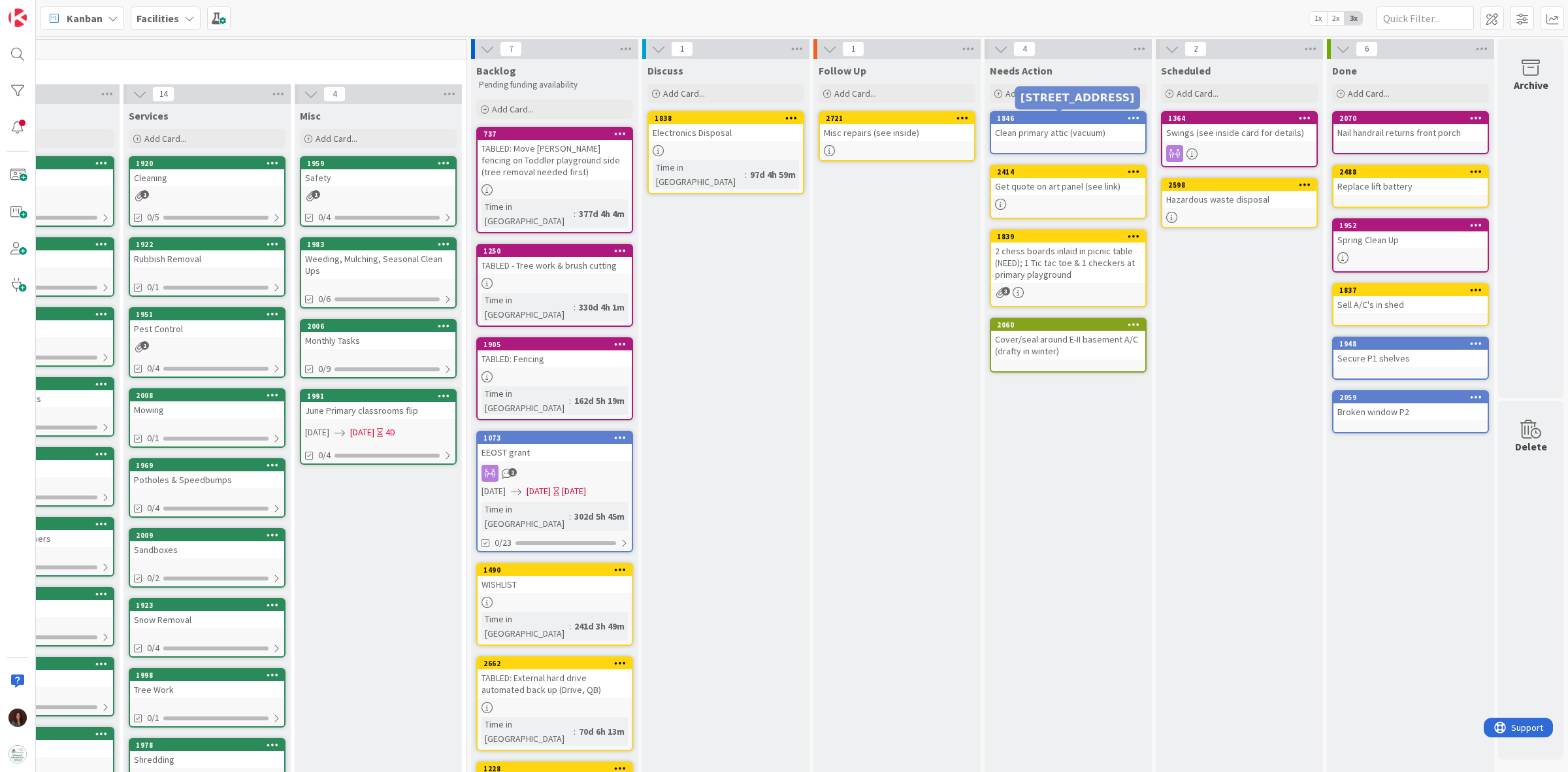
click at [1040, 118] on div "1846" at bounding box center [1071, 118] width 148 height 9
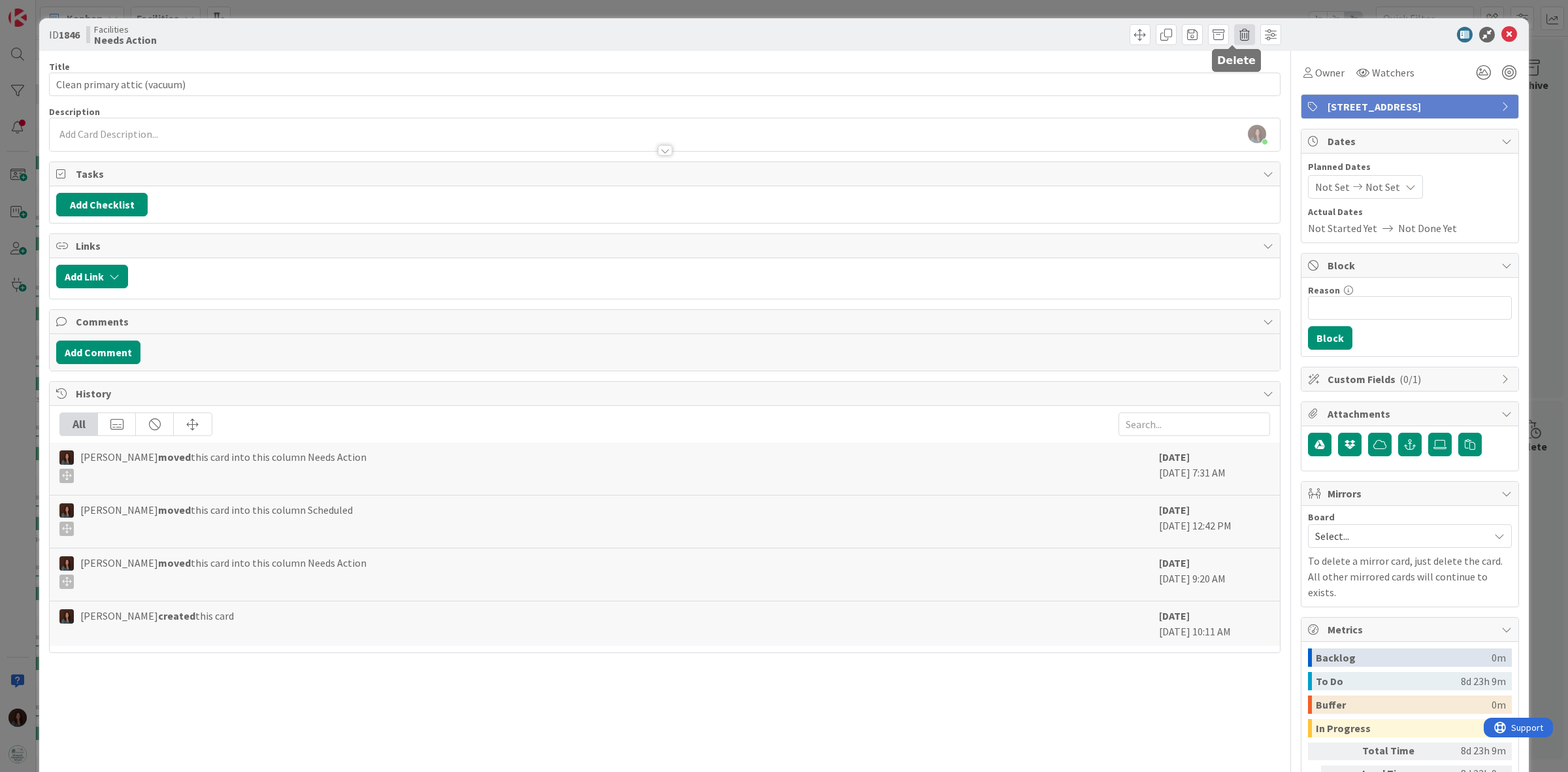
click at [1234, 36] on span at bounding box center [1244, 35] width 21 height 21
click at [1248, 95] on button "Delete" at bounding box center [1265, 96] width 49 height 24
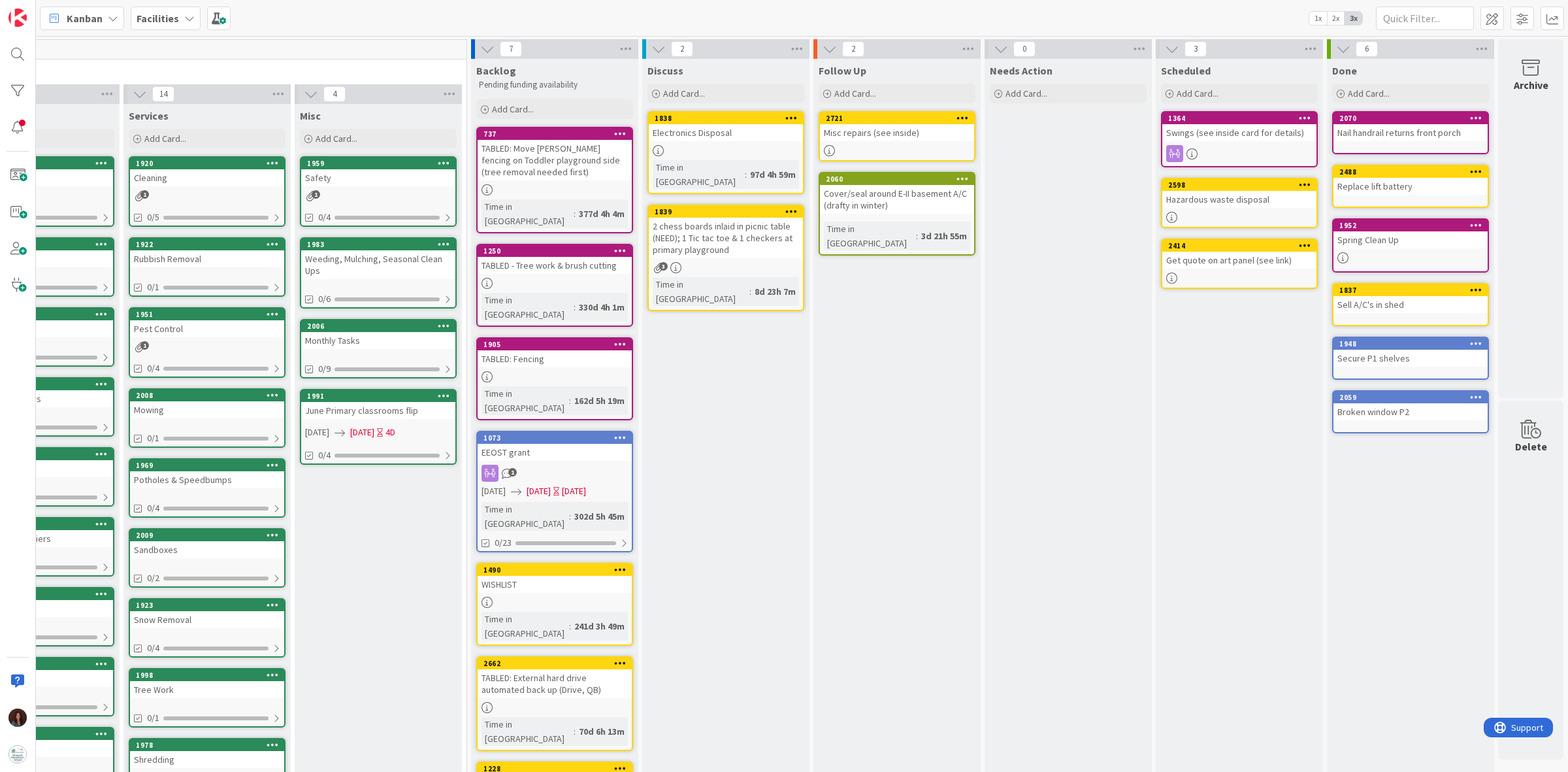
click at [957, 180] on icon at bounding box center [963, 178] width 12 height 9
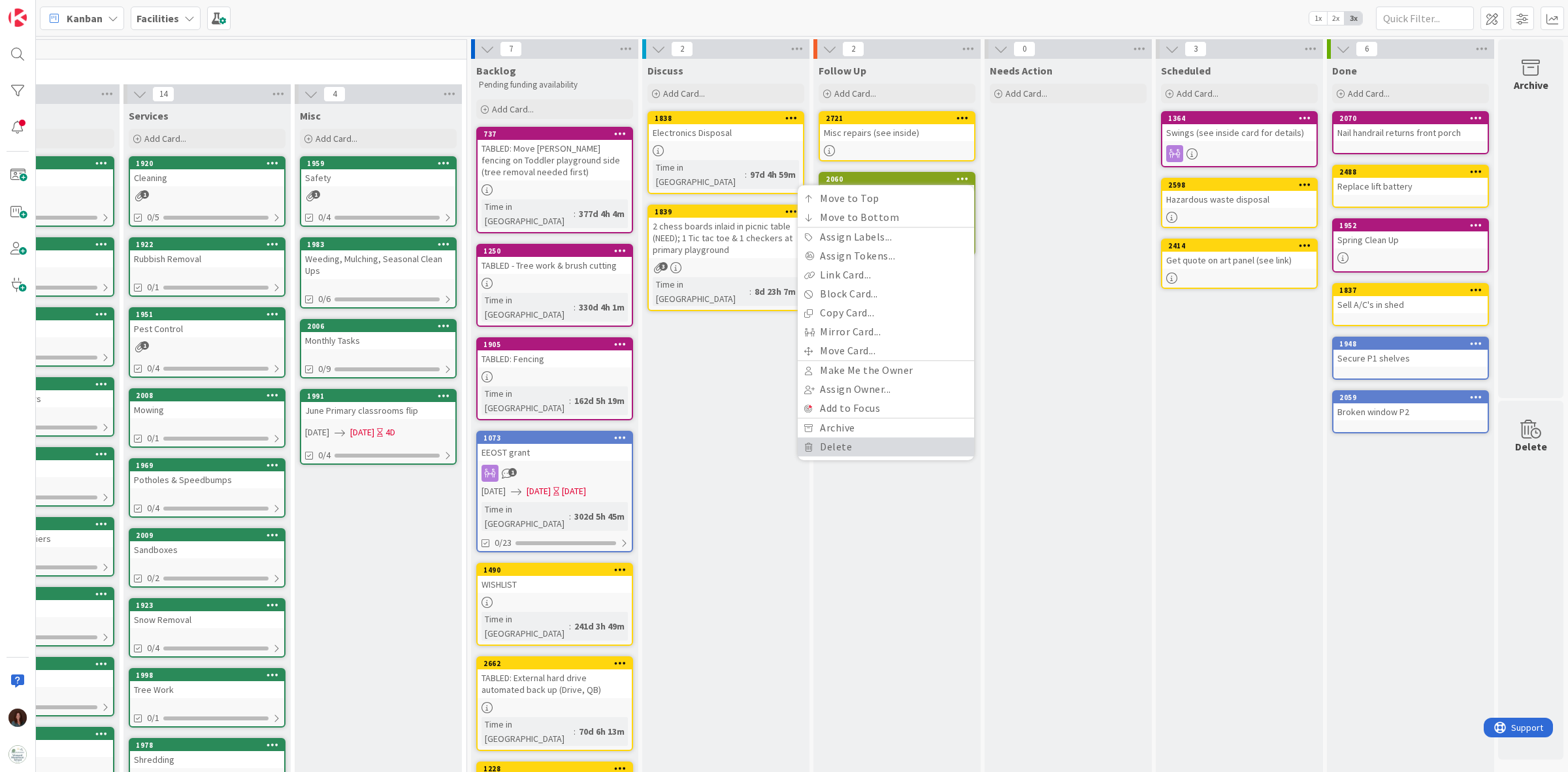
click at [902, 448] on link "Delete" at bounding box center [885, 447] width 176 height 19
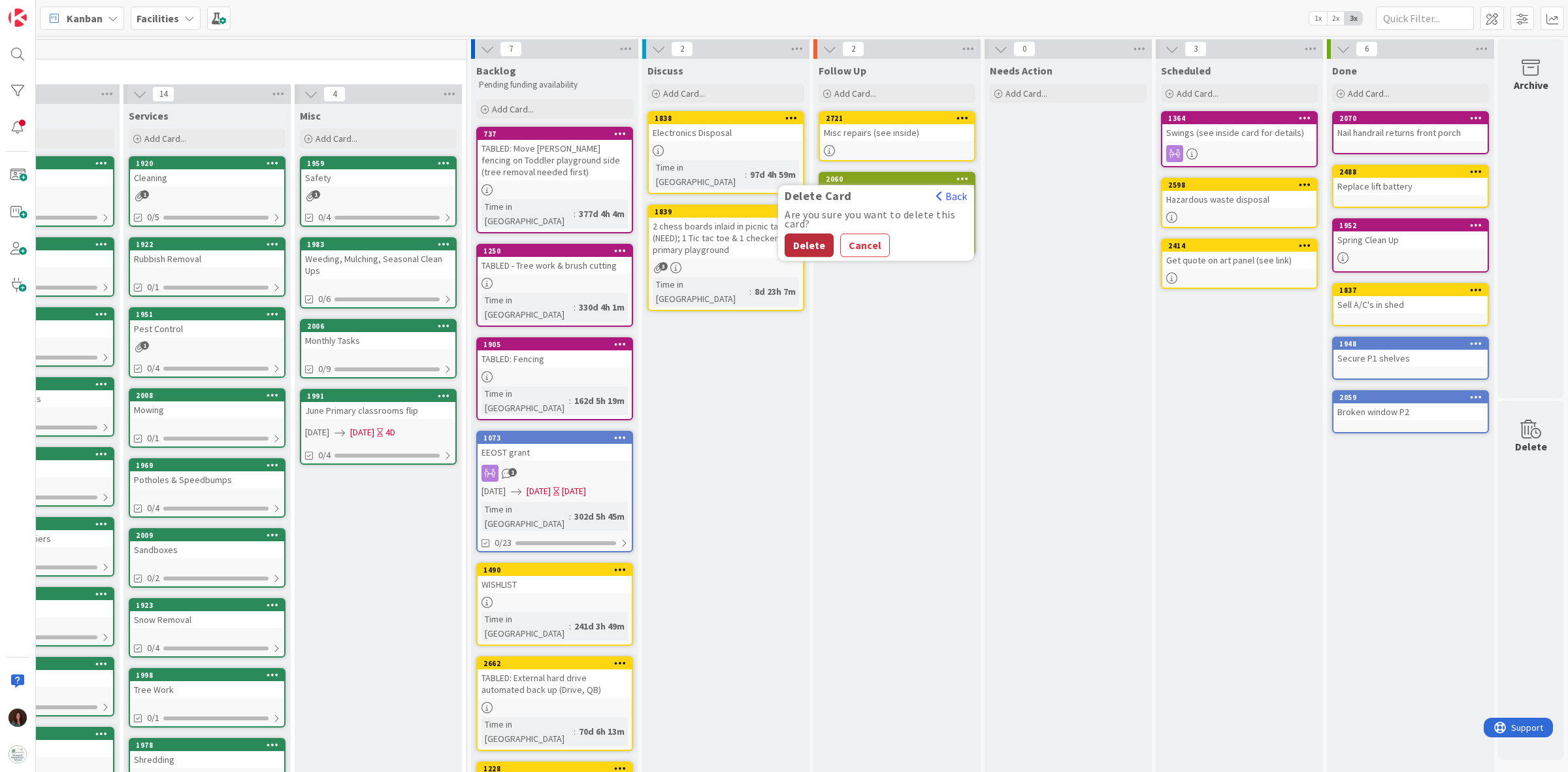
click at [798, 252] on button "Delete" at bounding box center [809, 245] width 49 height 24
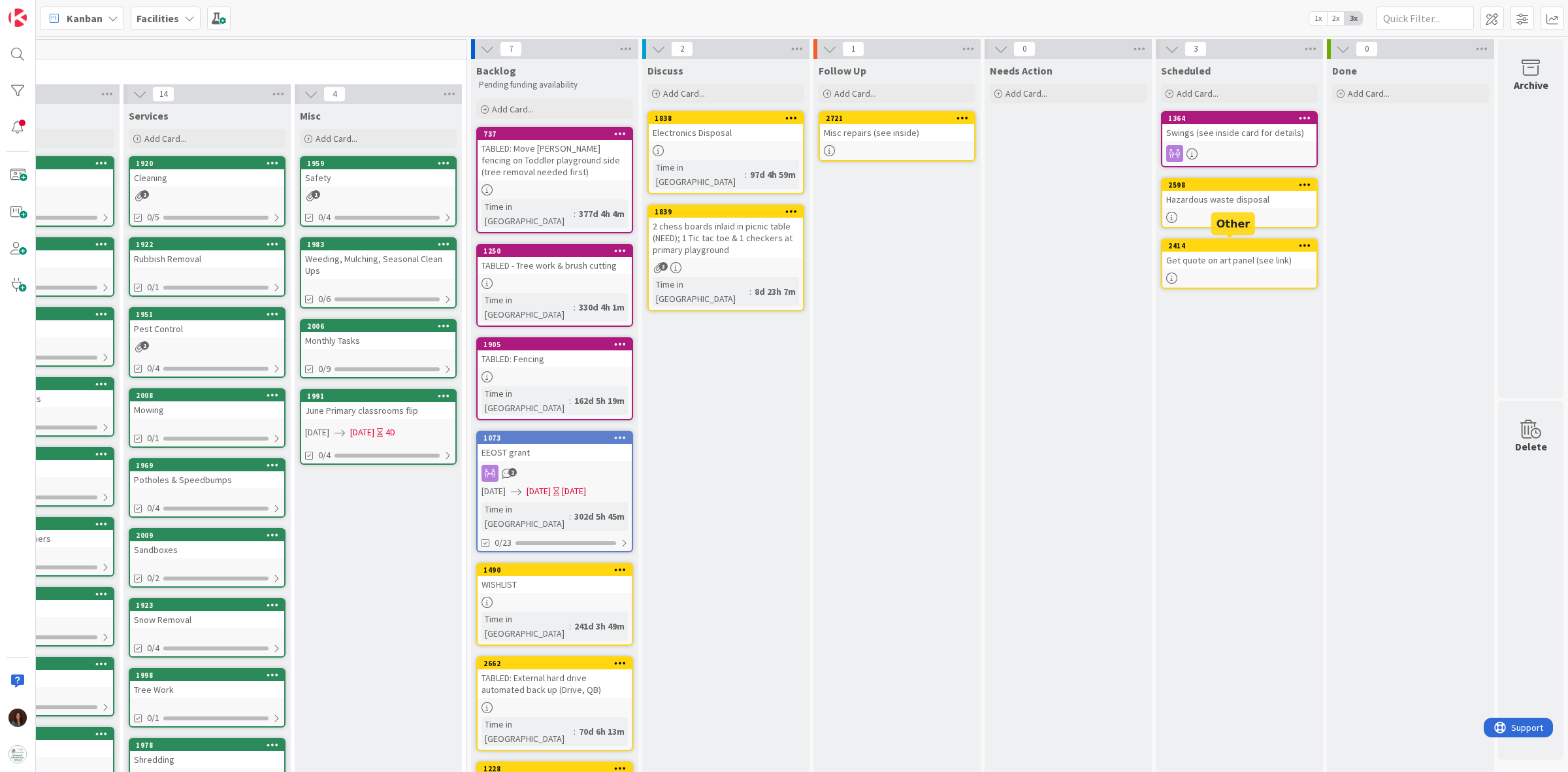
click at [1237, 257] on div "Get quote on art panel (see link)" at bounding box center [1239, 260] width 154 height 17
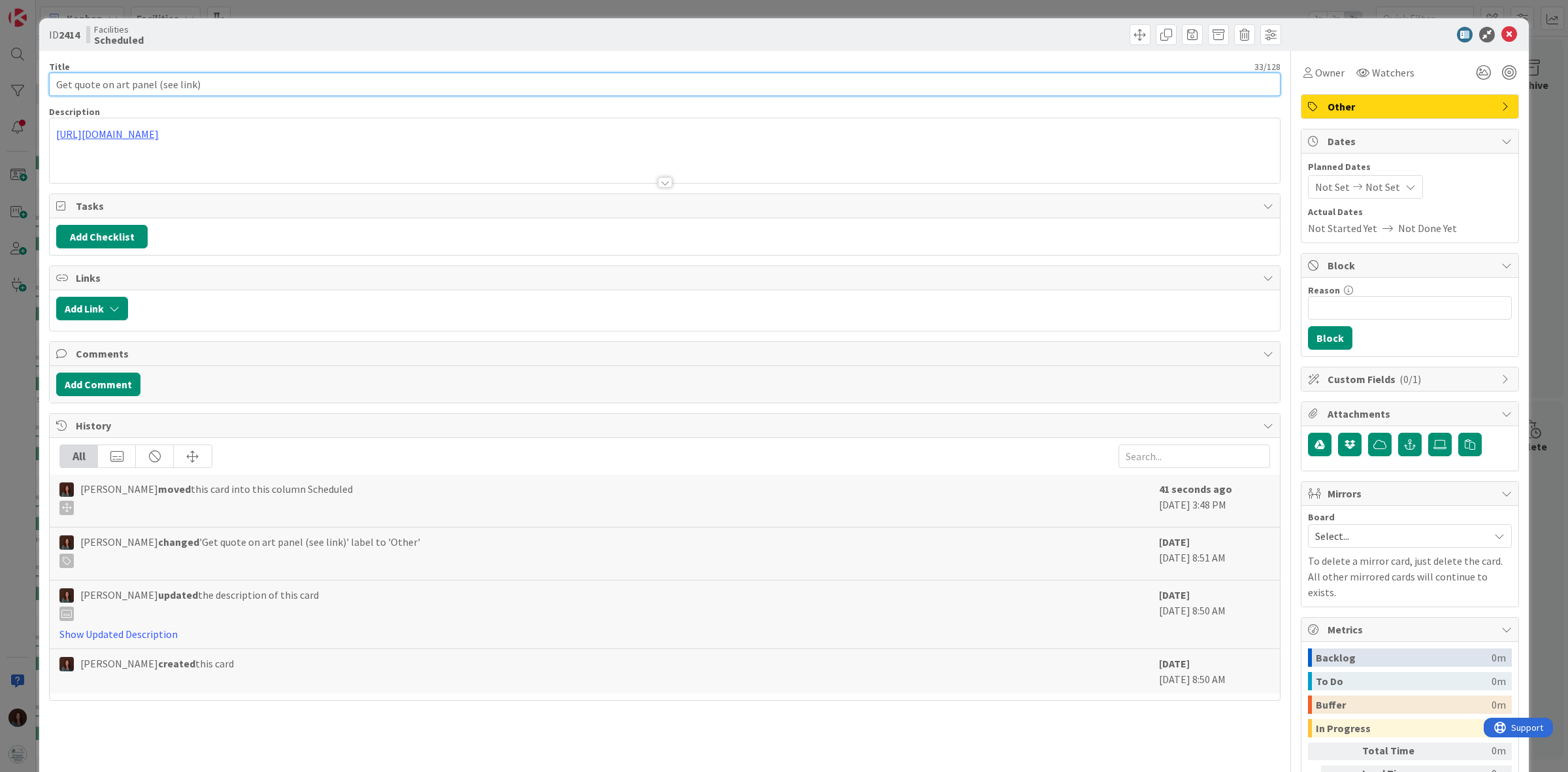
drag, startPoint x: 226, startPoint y: 90, endPoint x: -256, endPoint y: 121, distance: 483.0
click at [0, 121] on html "Kanban Facilities 1x 2x 3x 6 Documentation Cards in this column are static card…" at bounding box center [784, 386] width 1568 height 772
type input "Art panel"
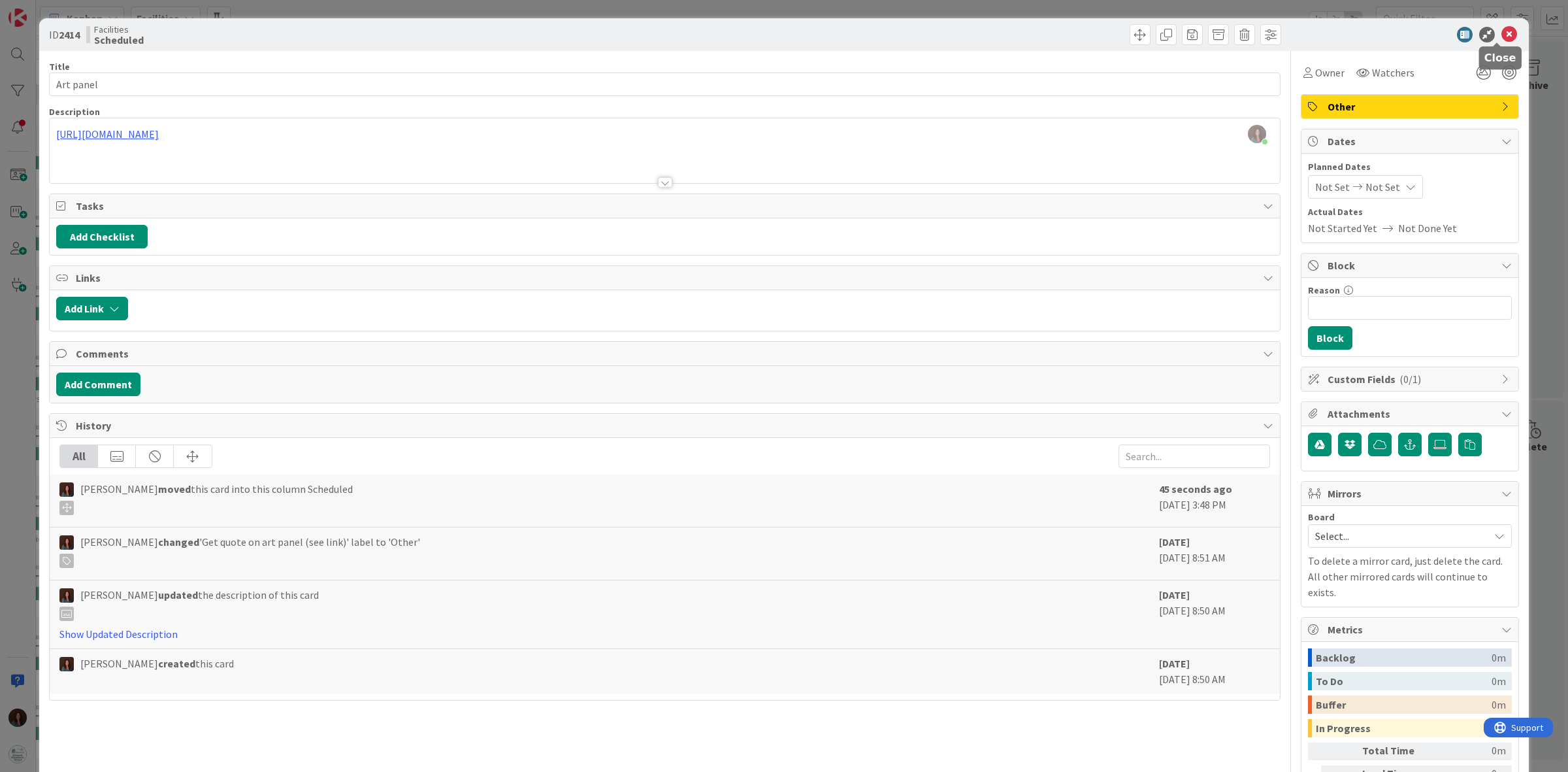
click at [1501, 31] on icon at bounding box center [1509, 34] width 16 height 16
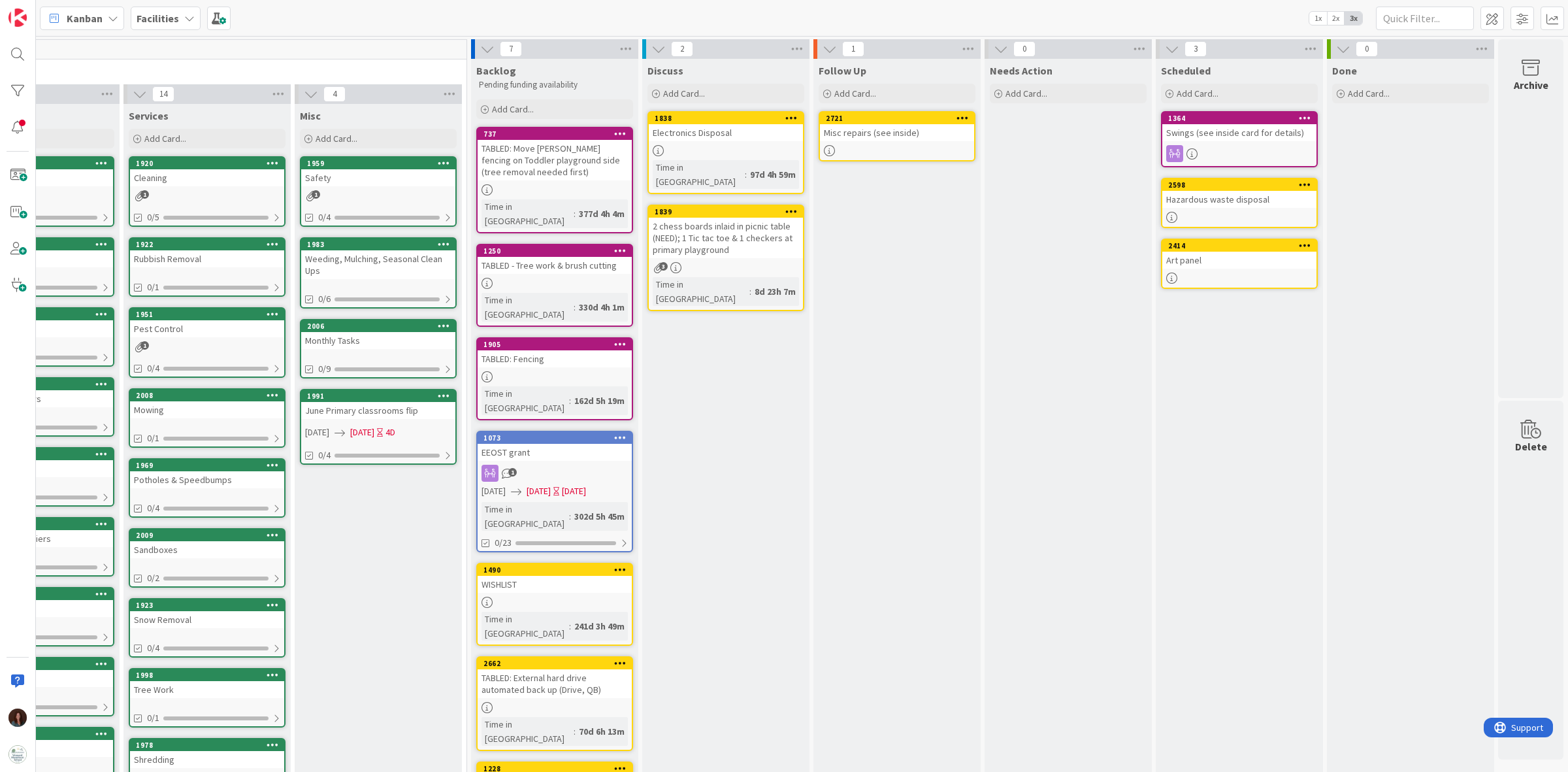
click at [165, 21] on b "Facilities" at bounding box center [158, 18] width 42 height 13
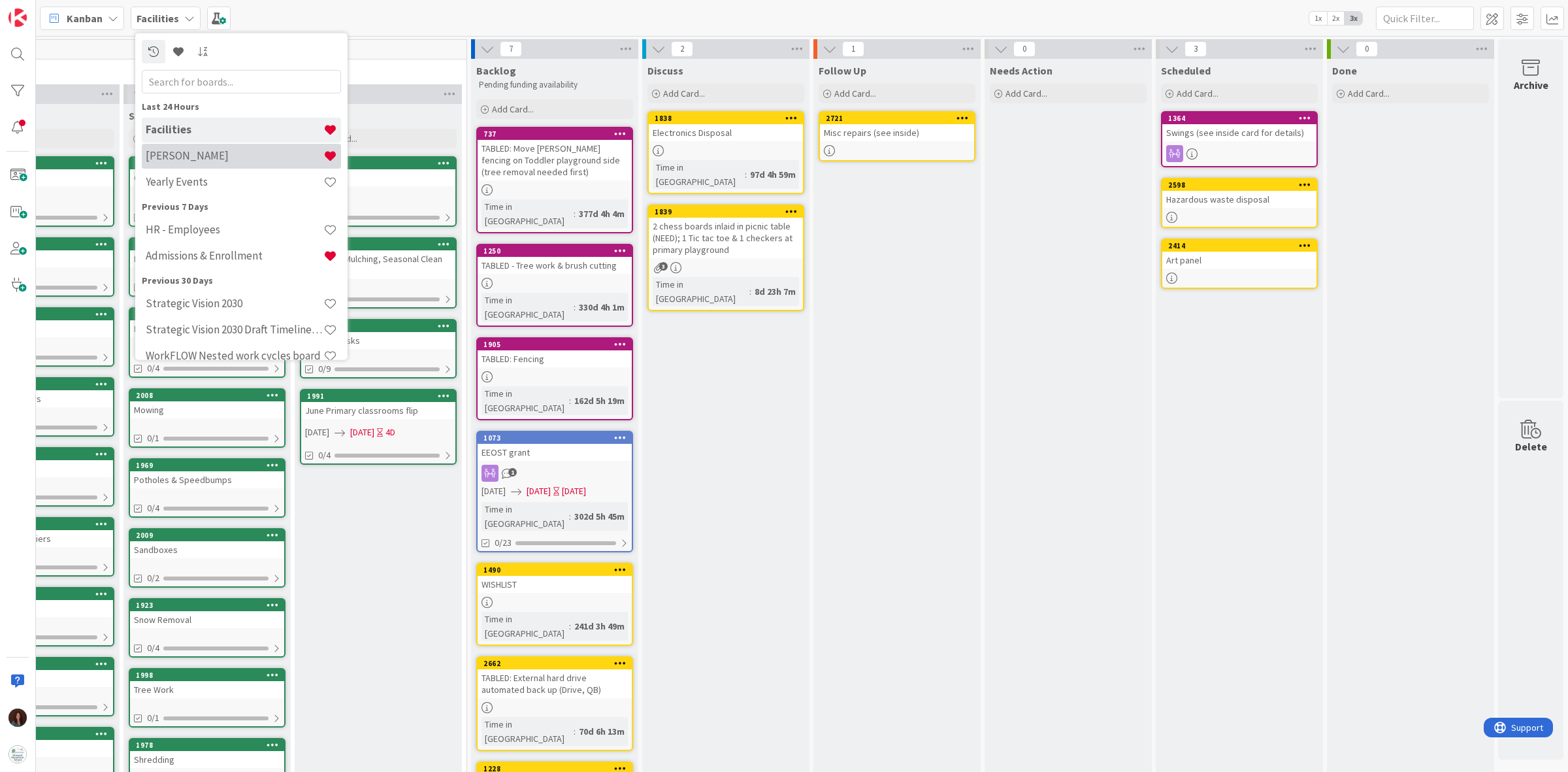
click at [220, 165] on div "[PERSON_NAME]" at bounding box center [241, 155] width 199 height 25
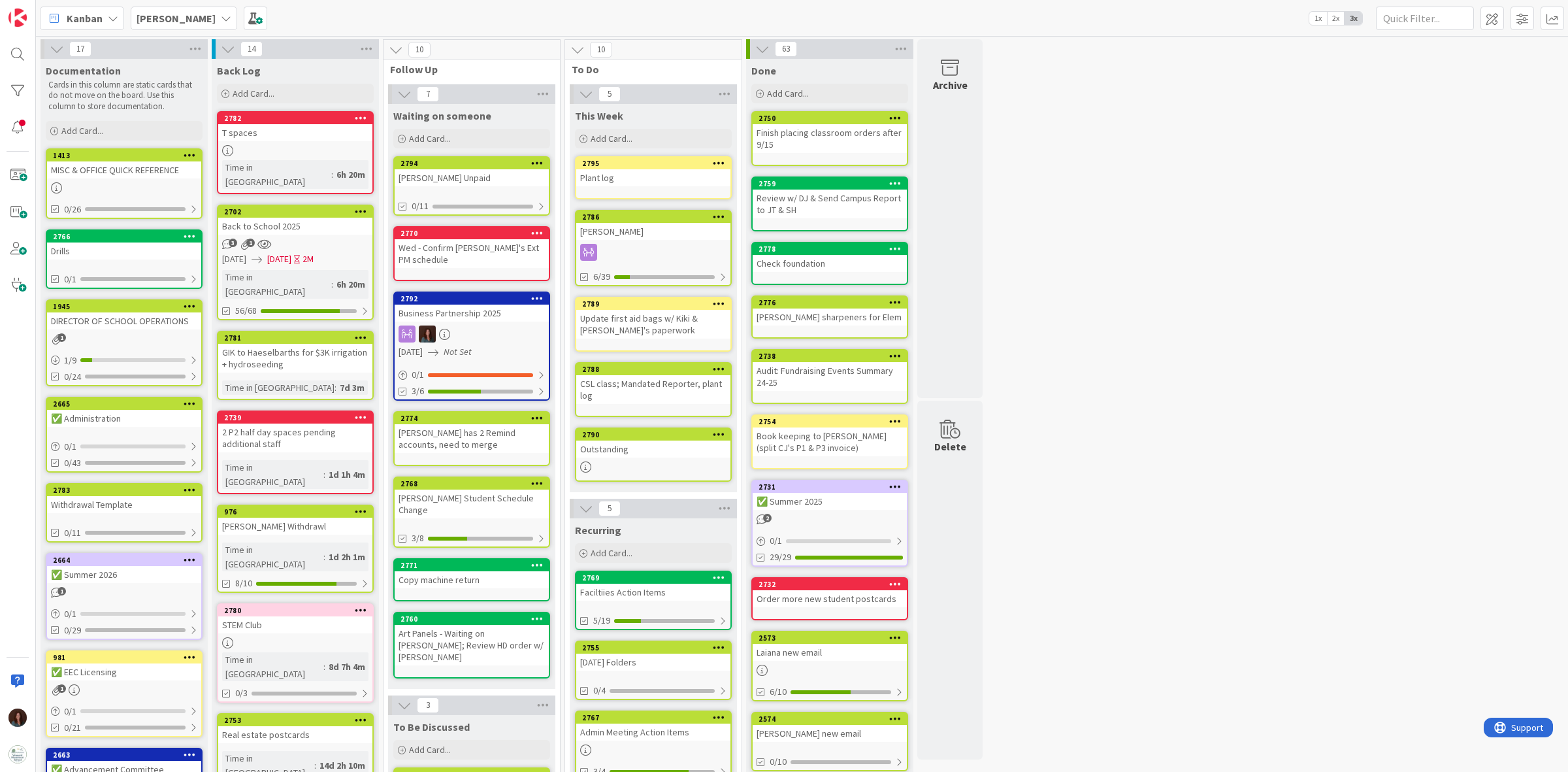
click at [647, 446] on div "Outstanding" at bounding box center [653, 449] width 154 height 17
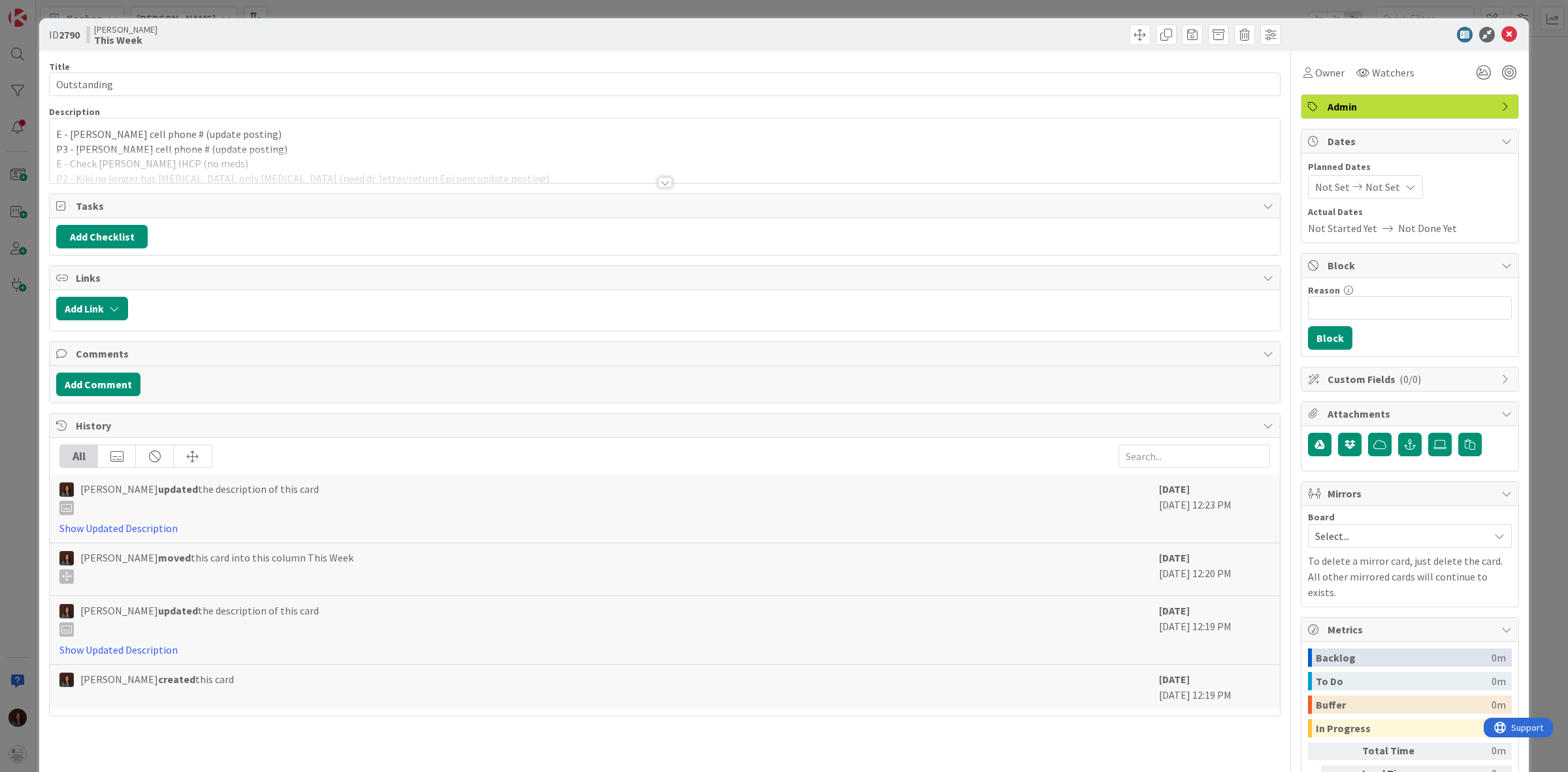
click at [658, 184] on div at bounding box center [664, 182] width 14 height 10
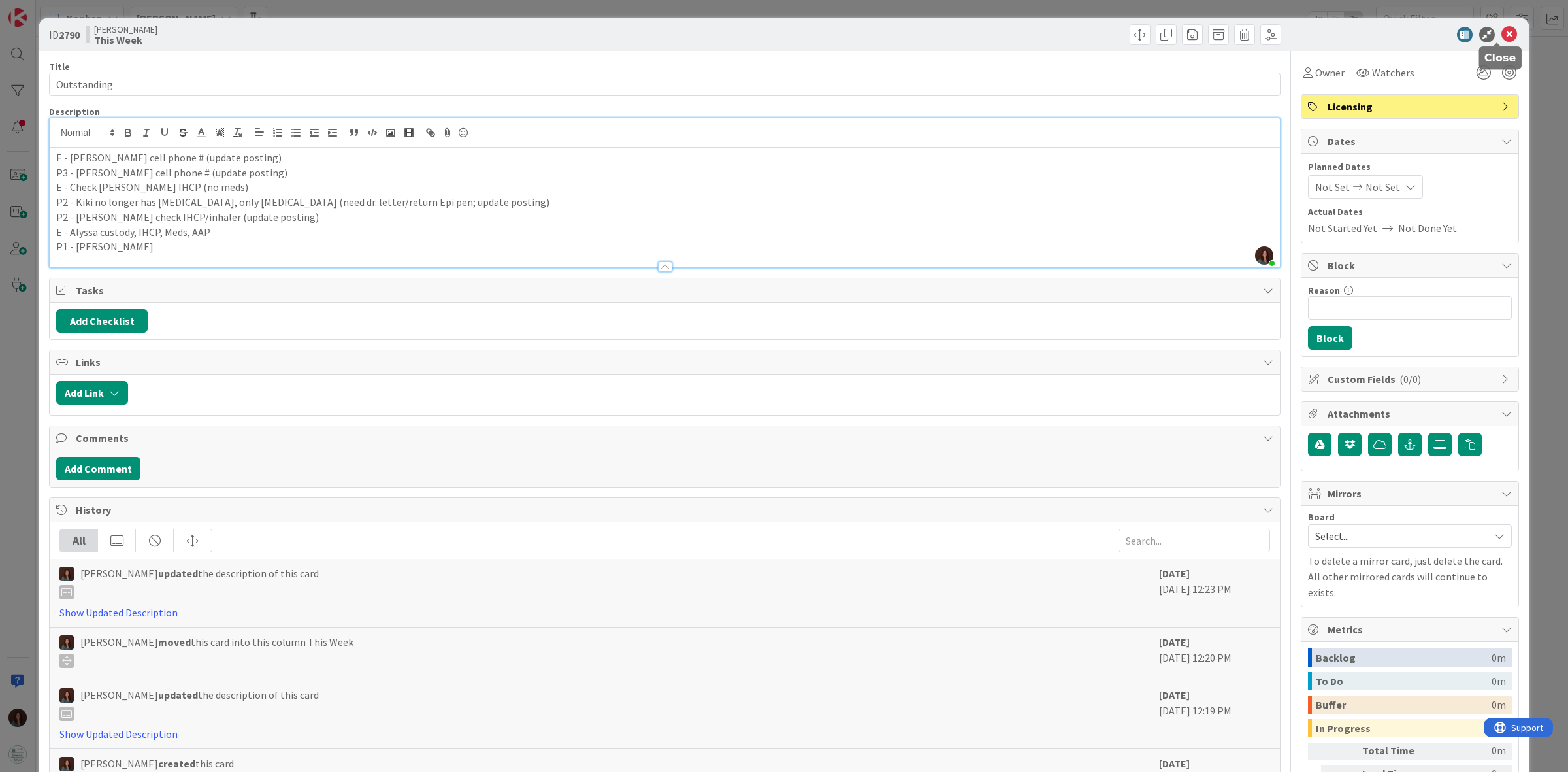
click at [1501, 37] on icon at bounding box center [1509, 34] width 16 height 16
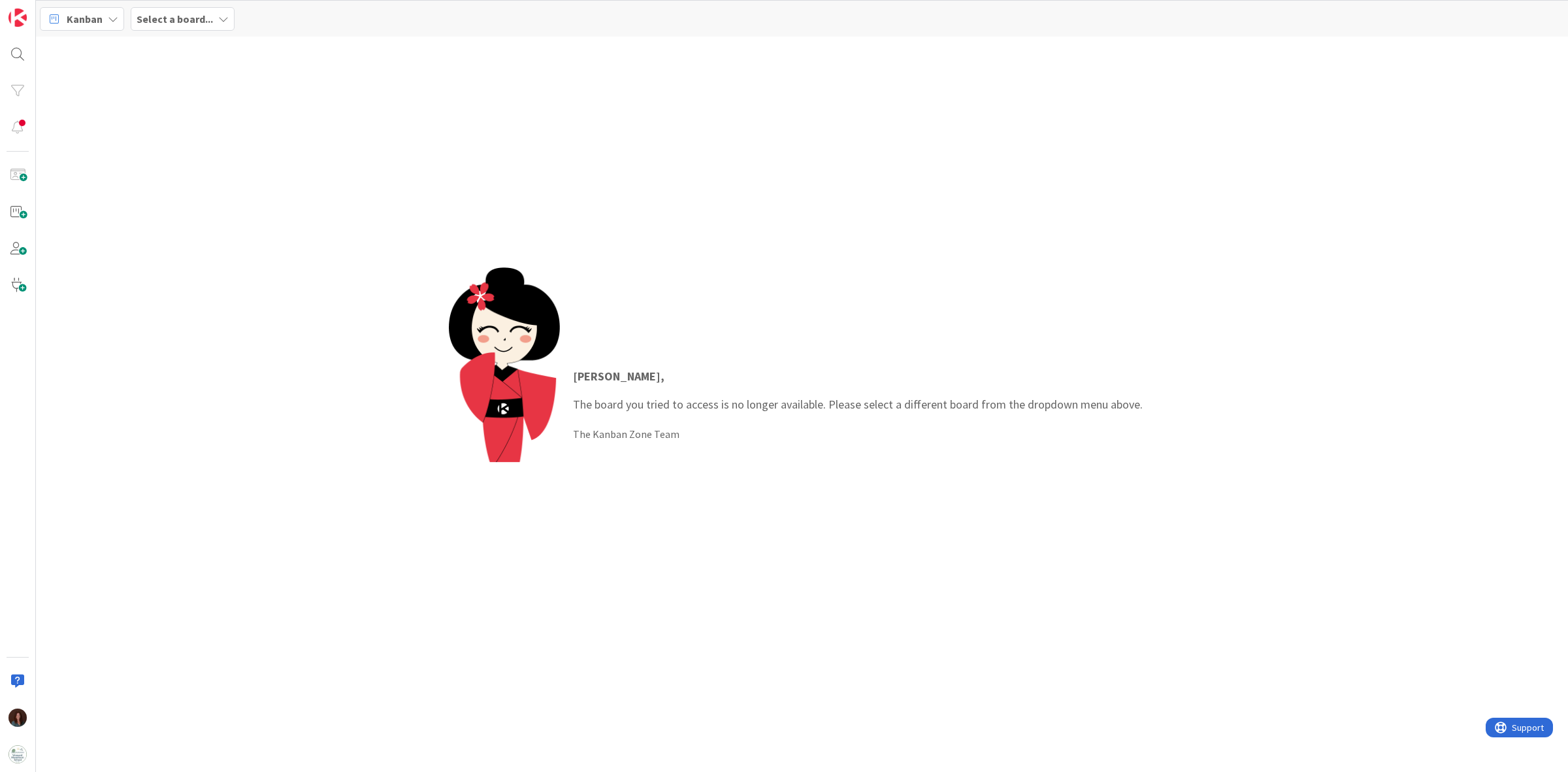
click at [194, 20] on b "Select a board..." at bounding box center [175, 18] width 76 height 13
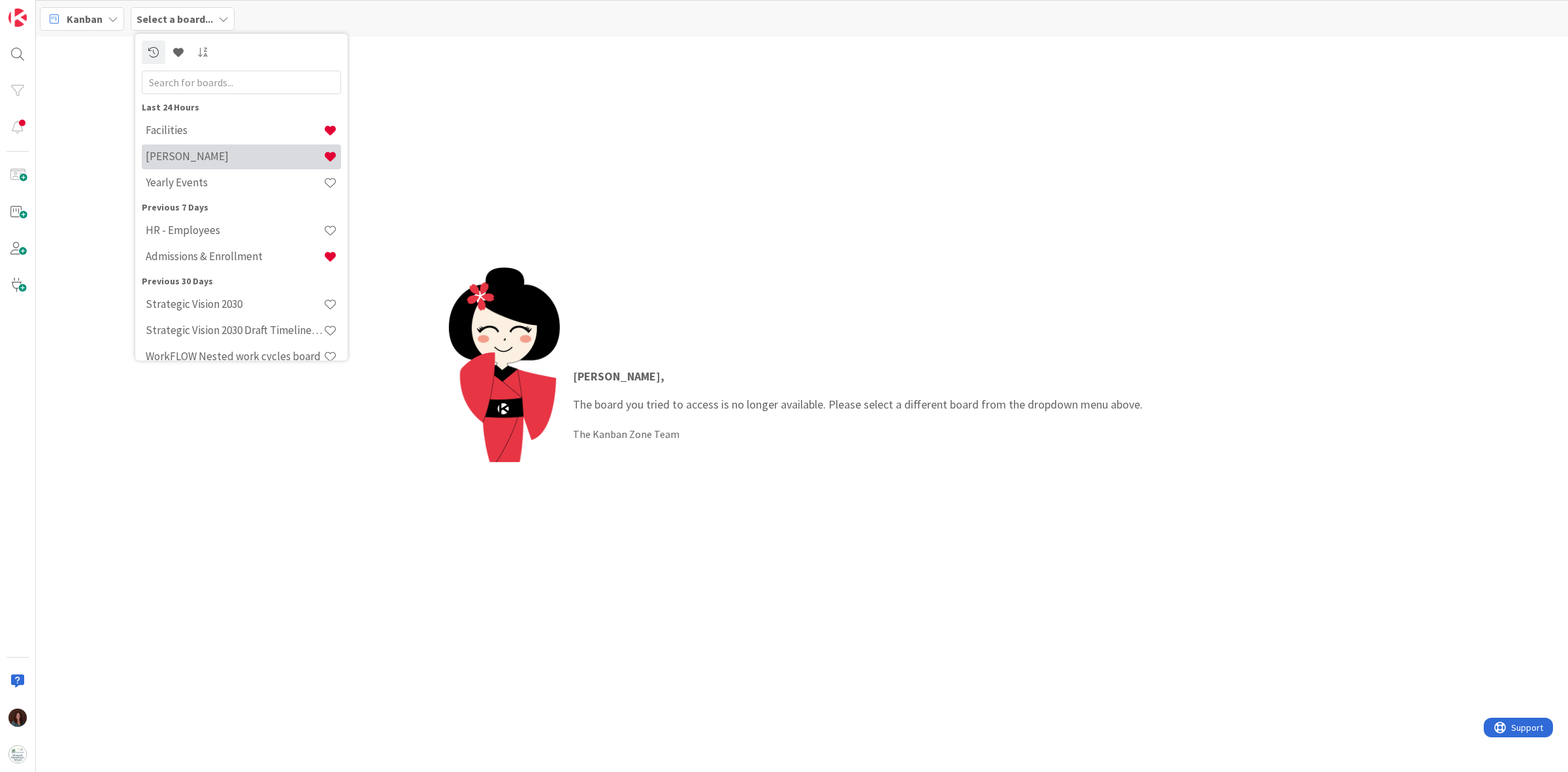
click at [278, 148] on div "[PERSON_NAME]" at bounding box center [241, 156] width 199 height 25
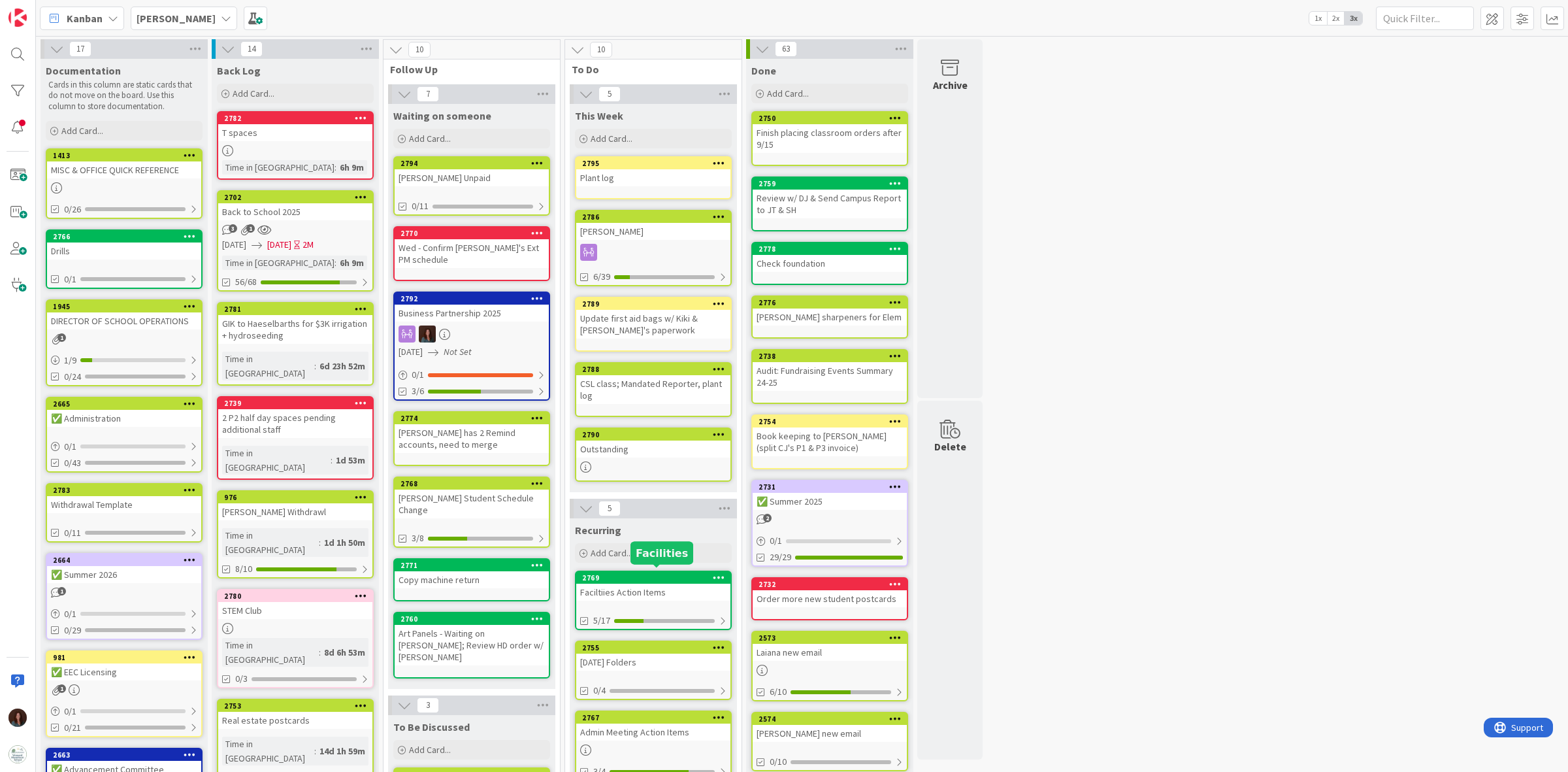
click at [664, 573] on div "2769" at bounding box center [656, 577] width 148 height 9
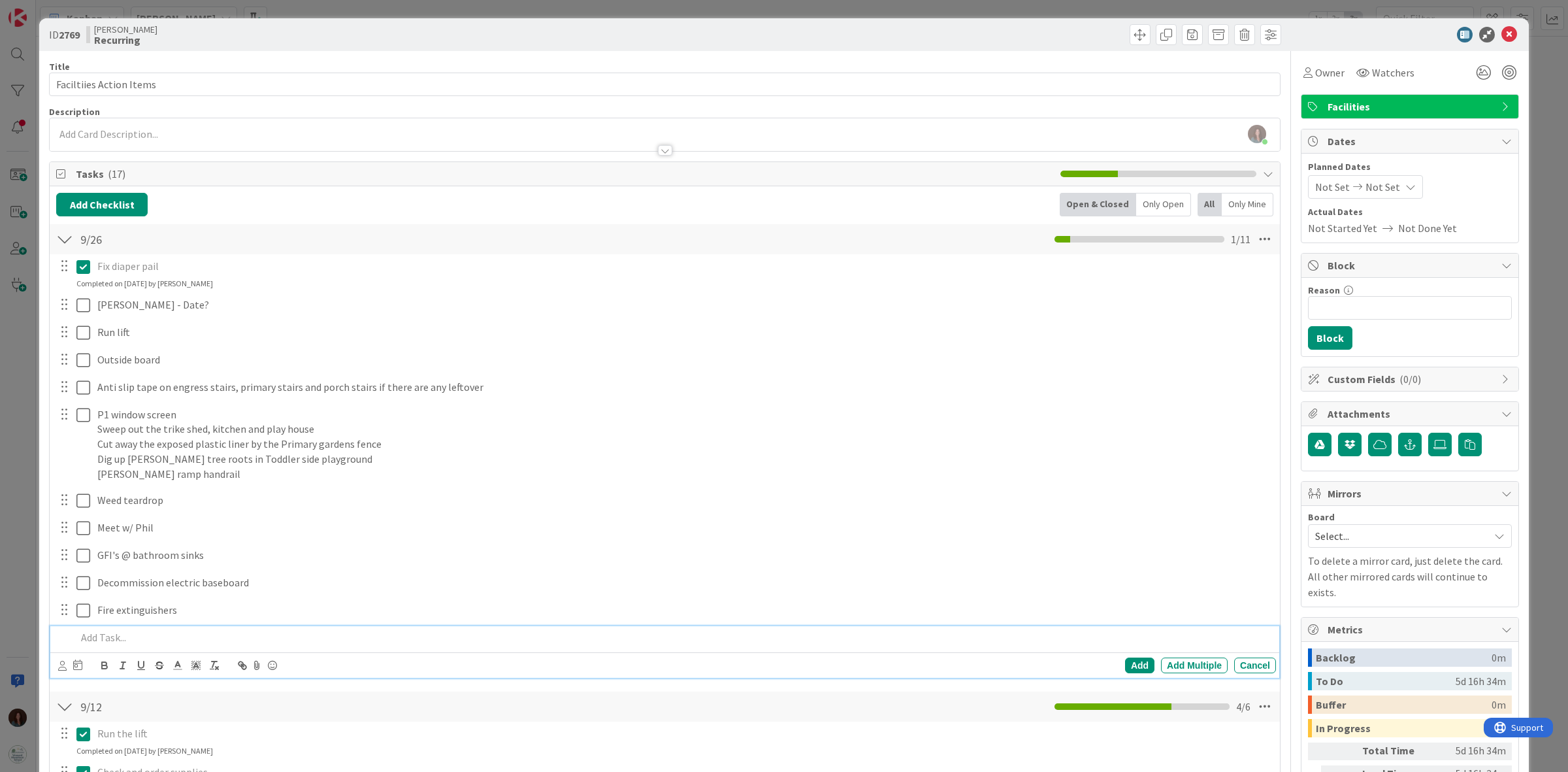
click at [158, 636] on p at bounding box center [673, 637] width 1194 height 15
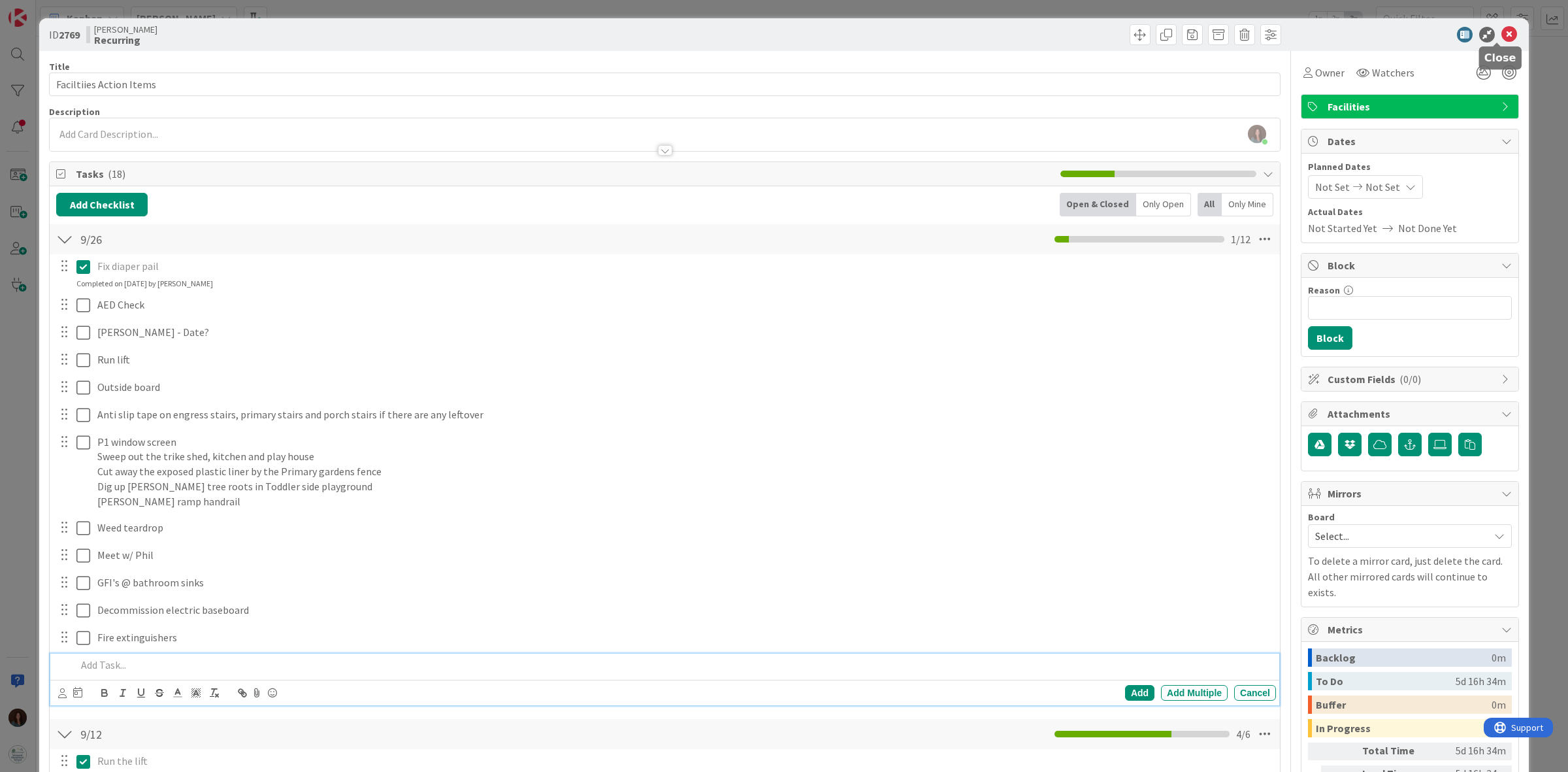
click at [1503, 31] on icon at bounding box center [1509, 34] width 16 height 16
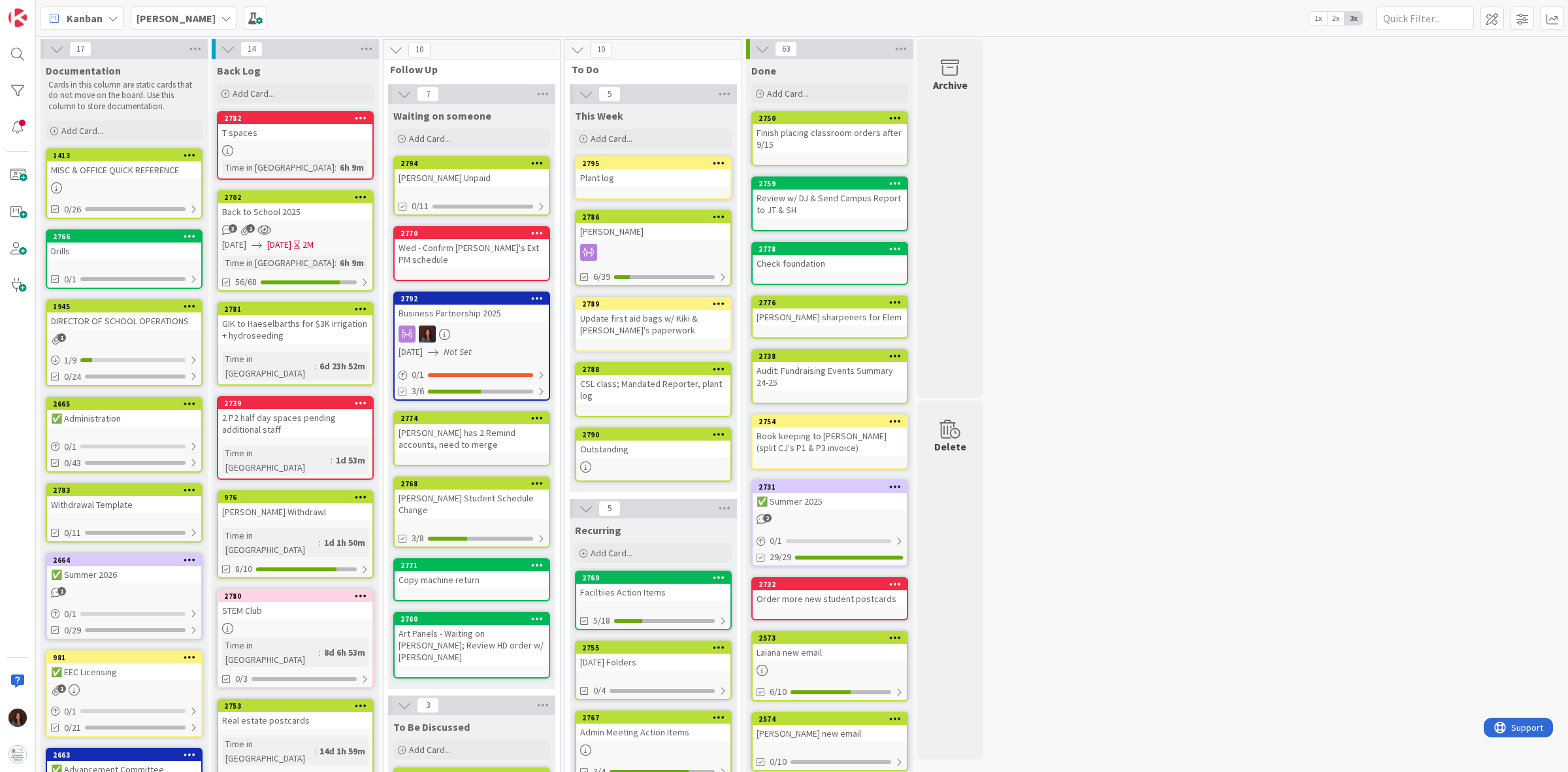
click at [652, 584] on div "Faciltiies Action Items" at bounding box center [653, 592] width 154 height 17
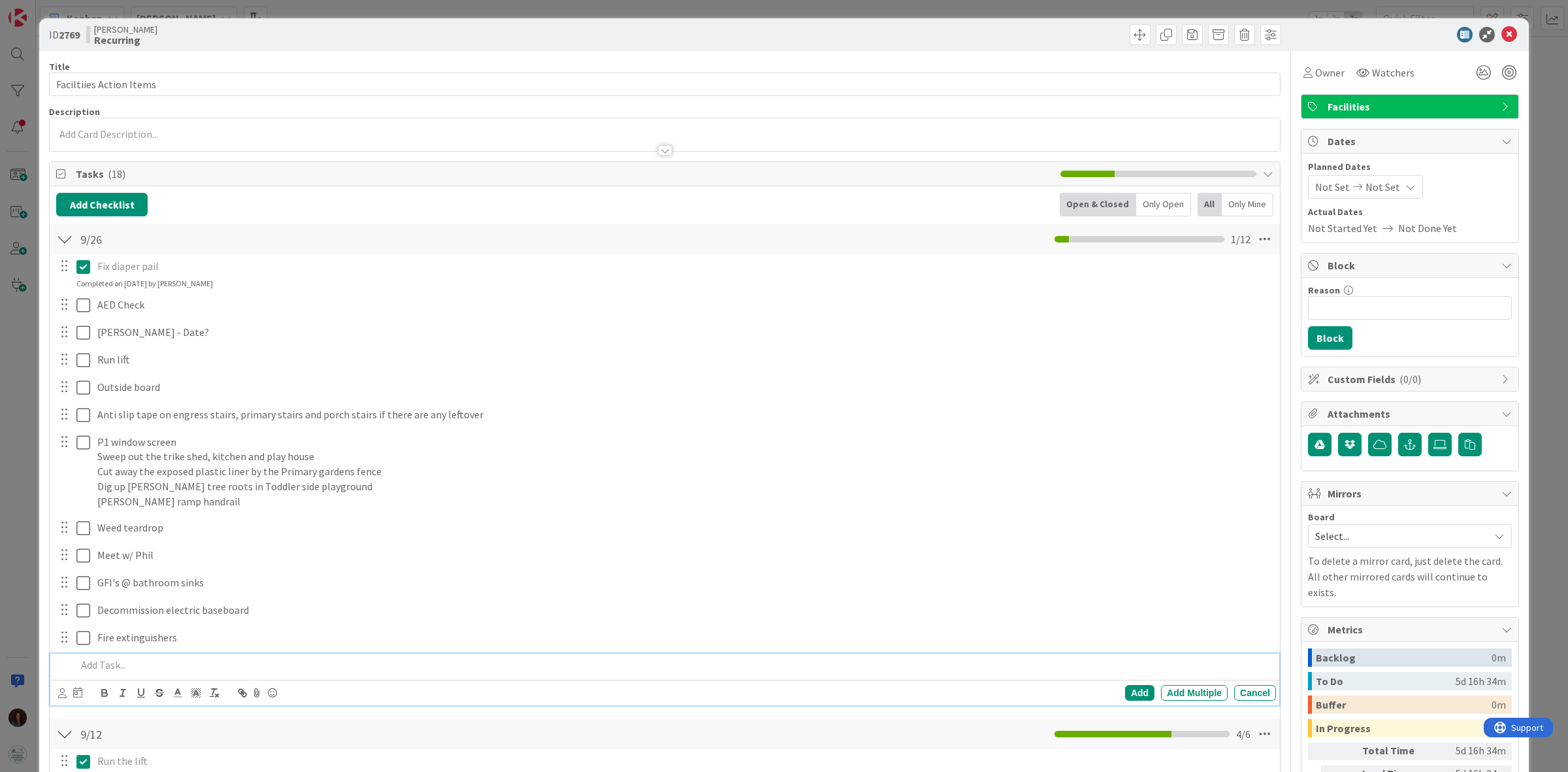
click at [192, 673] on p at bounding box center [673, 665] width 1194 height 15
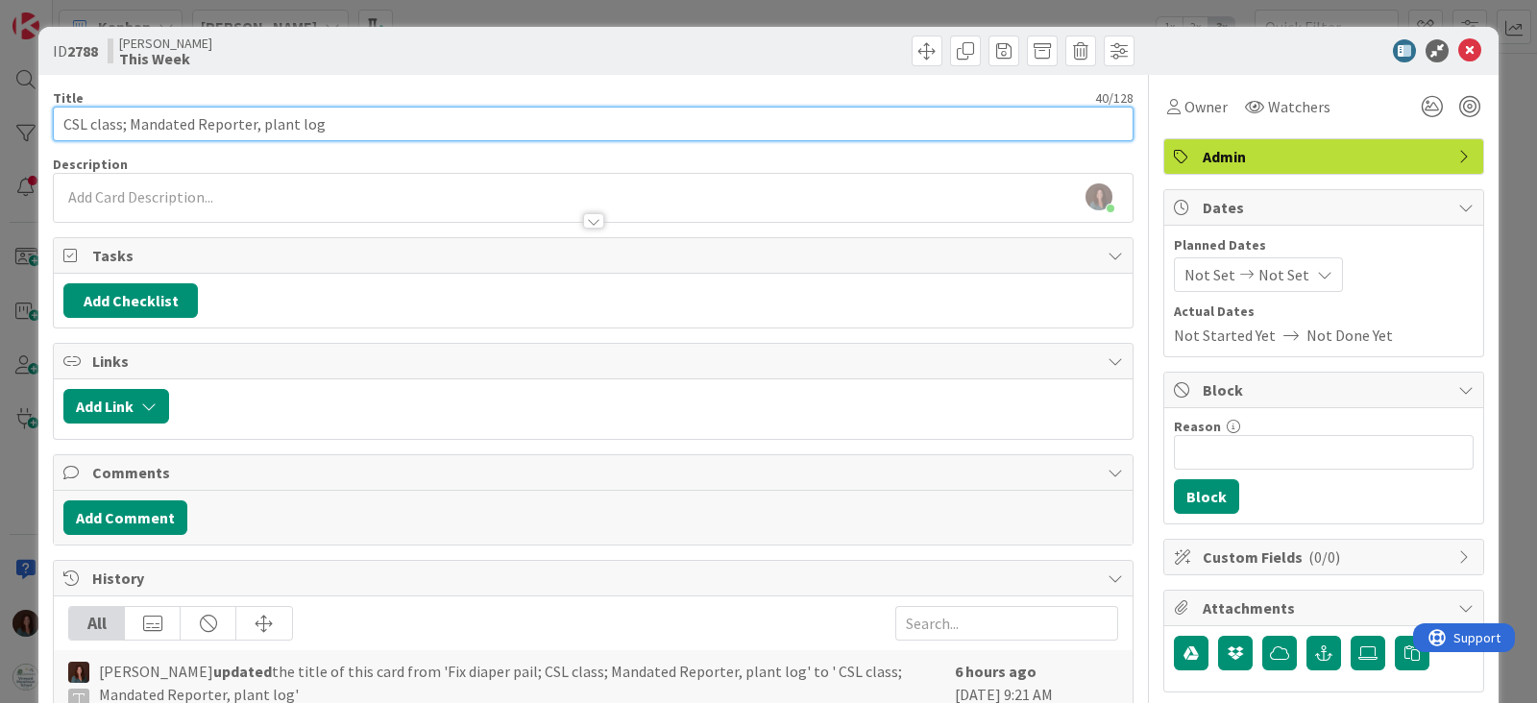
type textarea "x"
drag, startPoint x: 132, startPoint y: 122, endPoint x: 0, endPoint y: 110, distance: 132.1
click at [0, 110] on div "ID 2788 Rhiannon This Week Title 40 / 128 CSL class; Mandated Reporter, plant l…" at bounding box center [768, 351] width 1537 height 703
type input "Mandated Reporter, plant log"
type textarea "x"
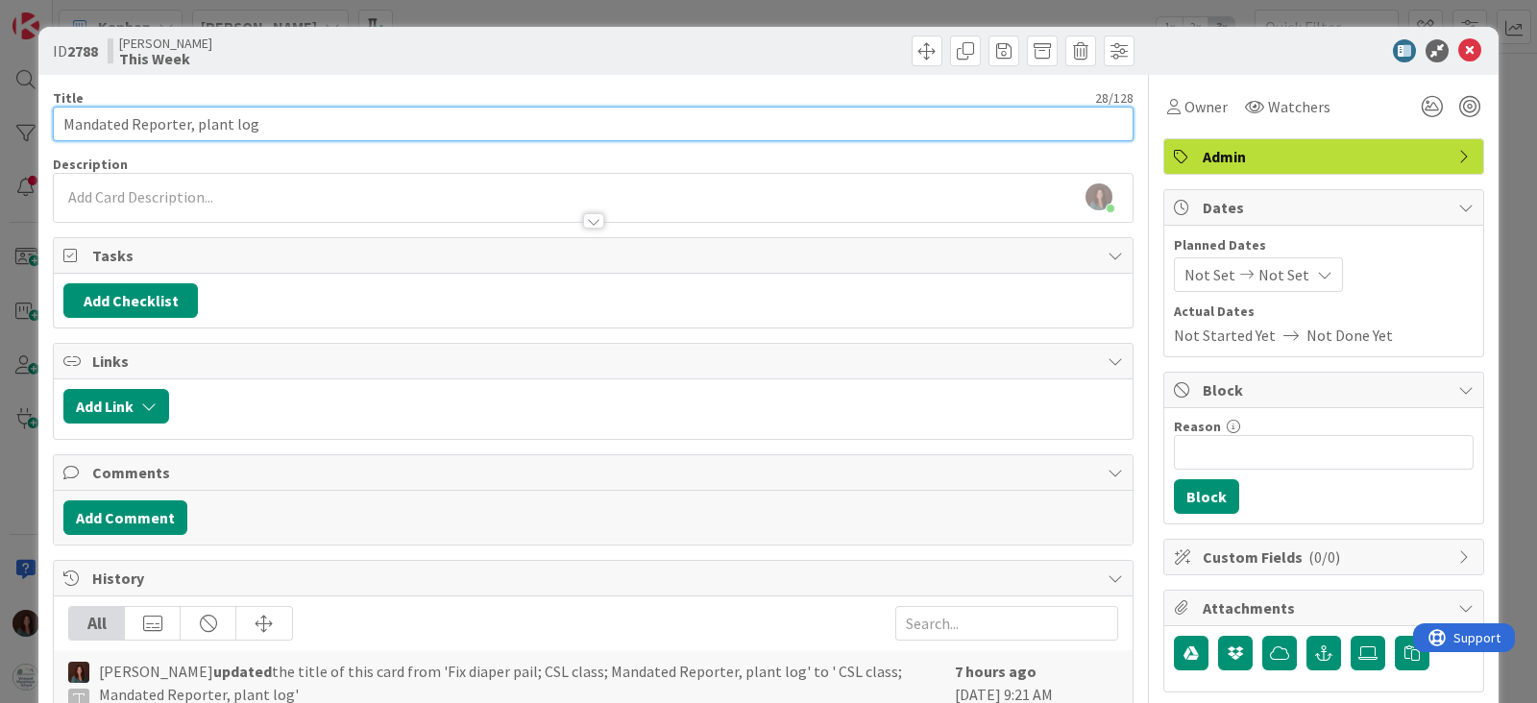
drag, startPoint x: 189, startPoint y: 122, endPoint x: 197, endPoint y: 136, distance: 16.3
click at [187, 120] on input "Mandated Reporter, plant log" at bounding box center [593, 124] width 1081 height 35
type input "Mandated Reporter"
type textarea "x"
type input "Mandated Reporter"
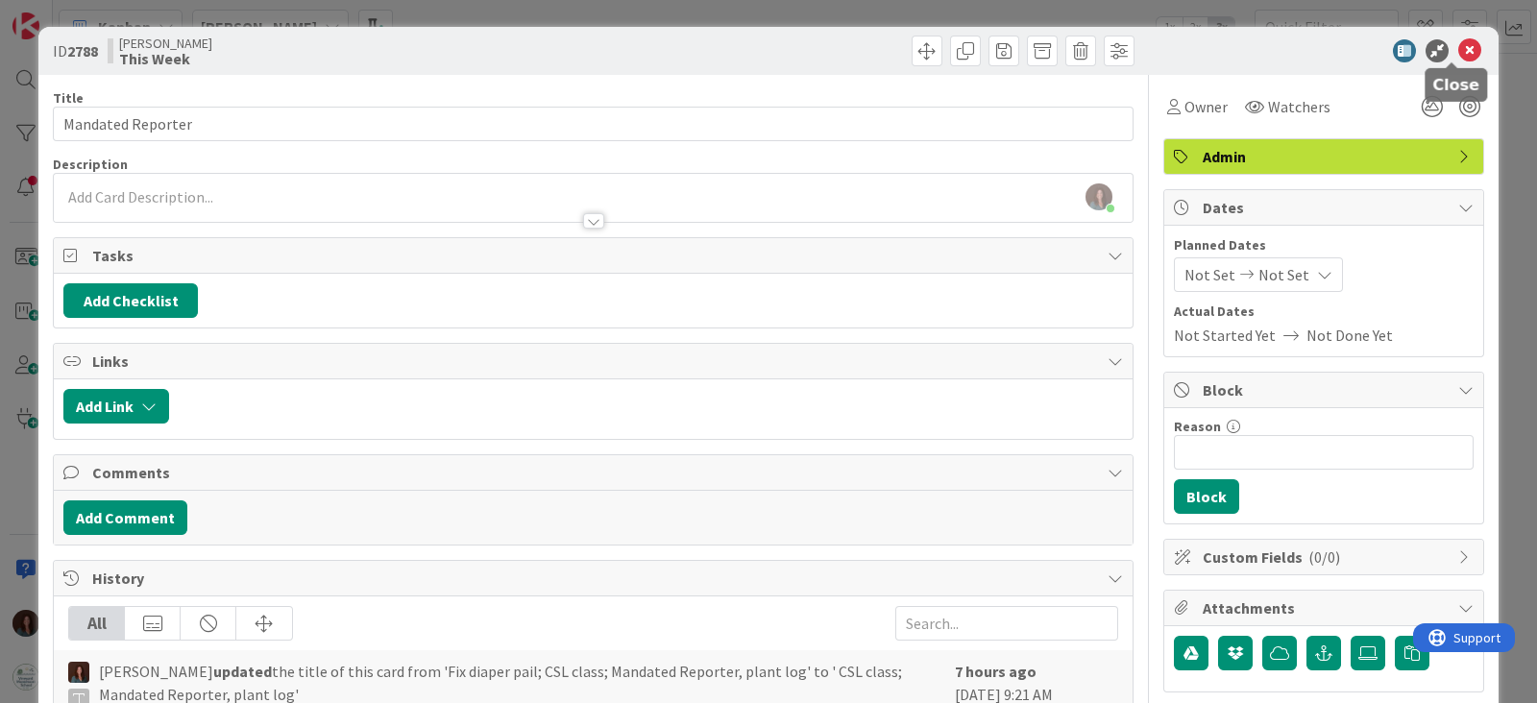
click at [1458, 50] on icon at bounding box center [1469, 50] width 23 height 23
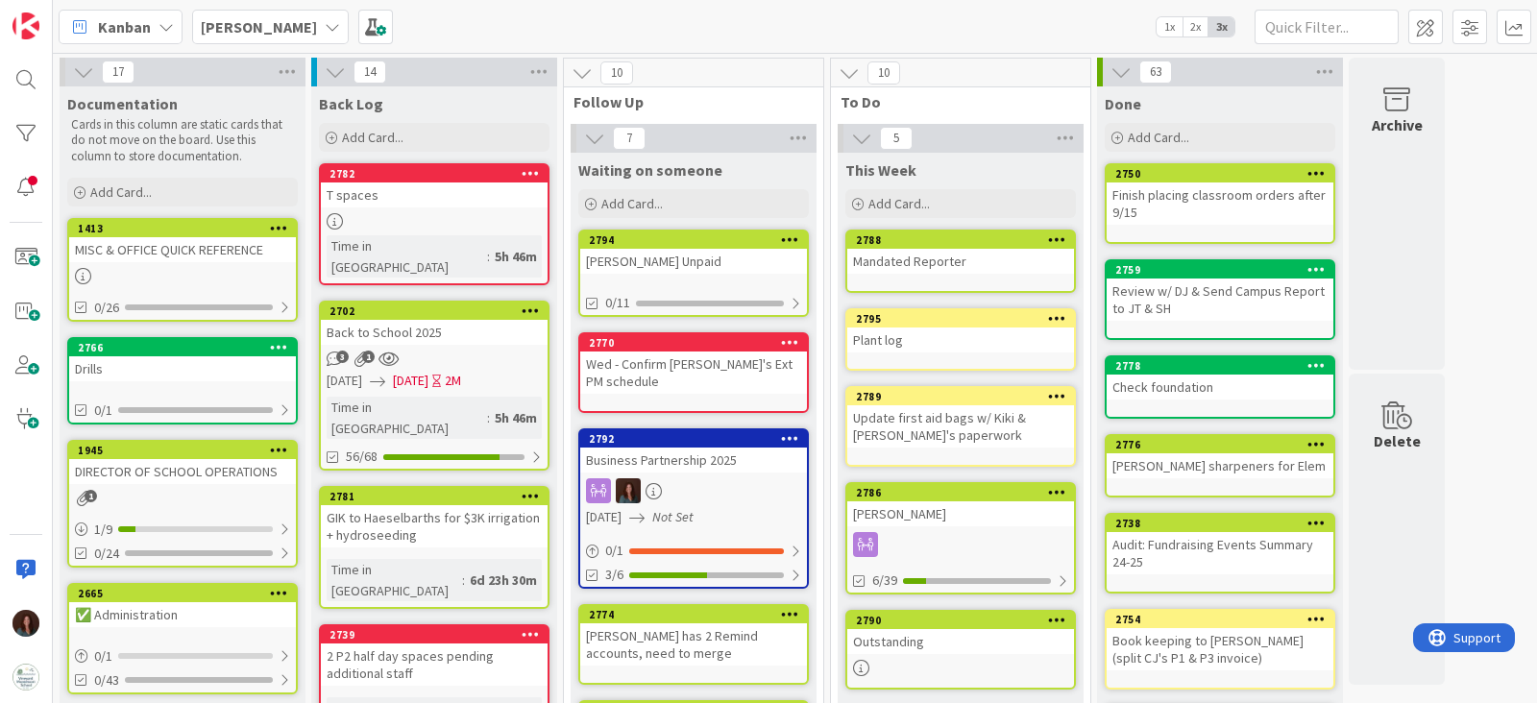
click at [978, 249] on div "Mandated Reporter" at bounding box center [960, 261] width 227 height 25
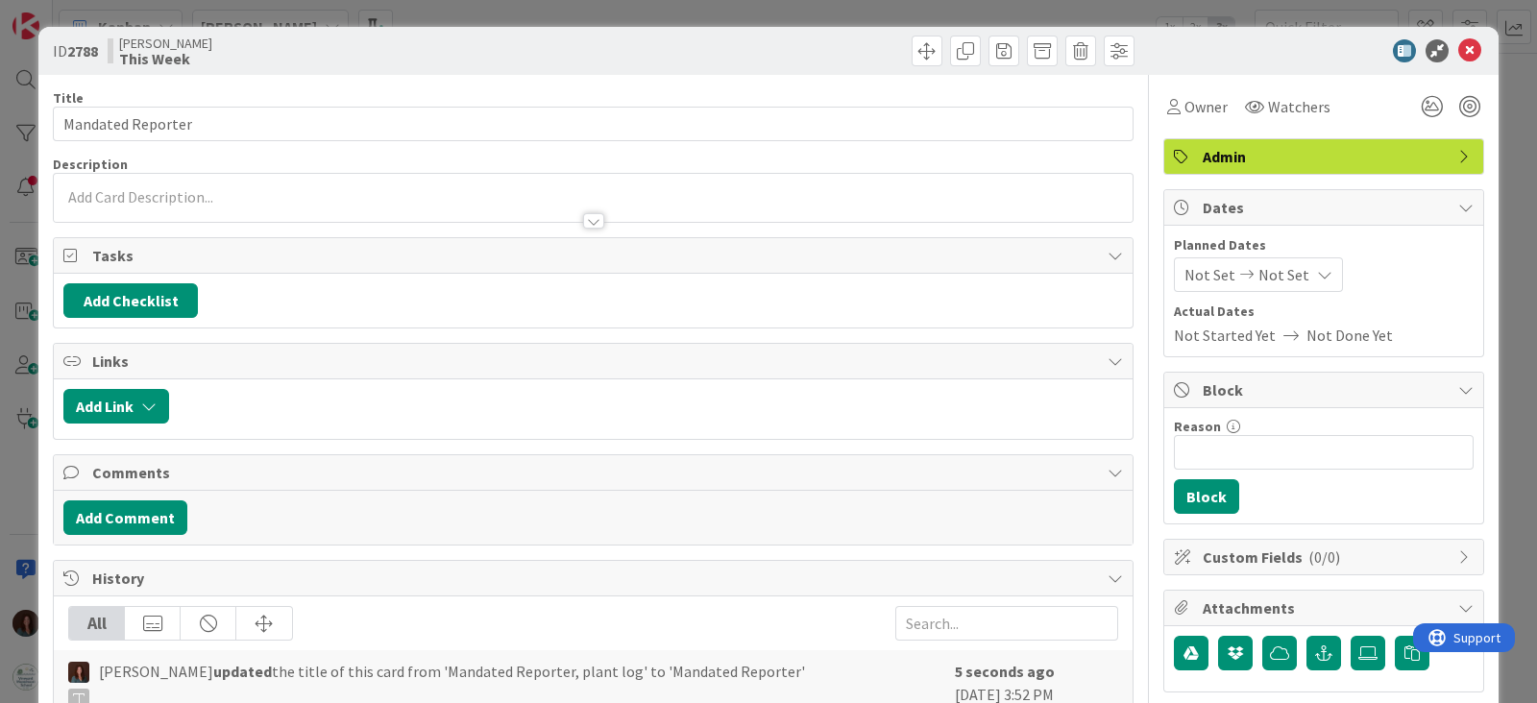
click at [1206, 153] on span "Admin" at bounding box center [1326, 156] width 246 height 23
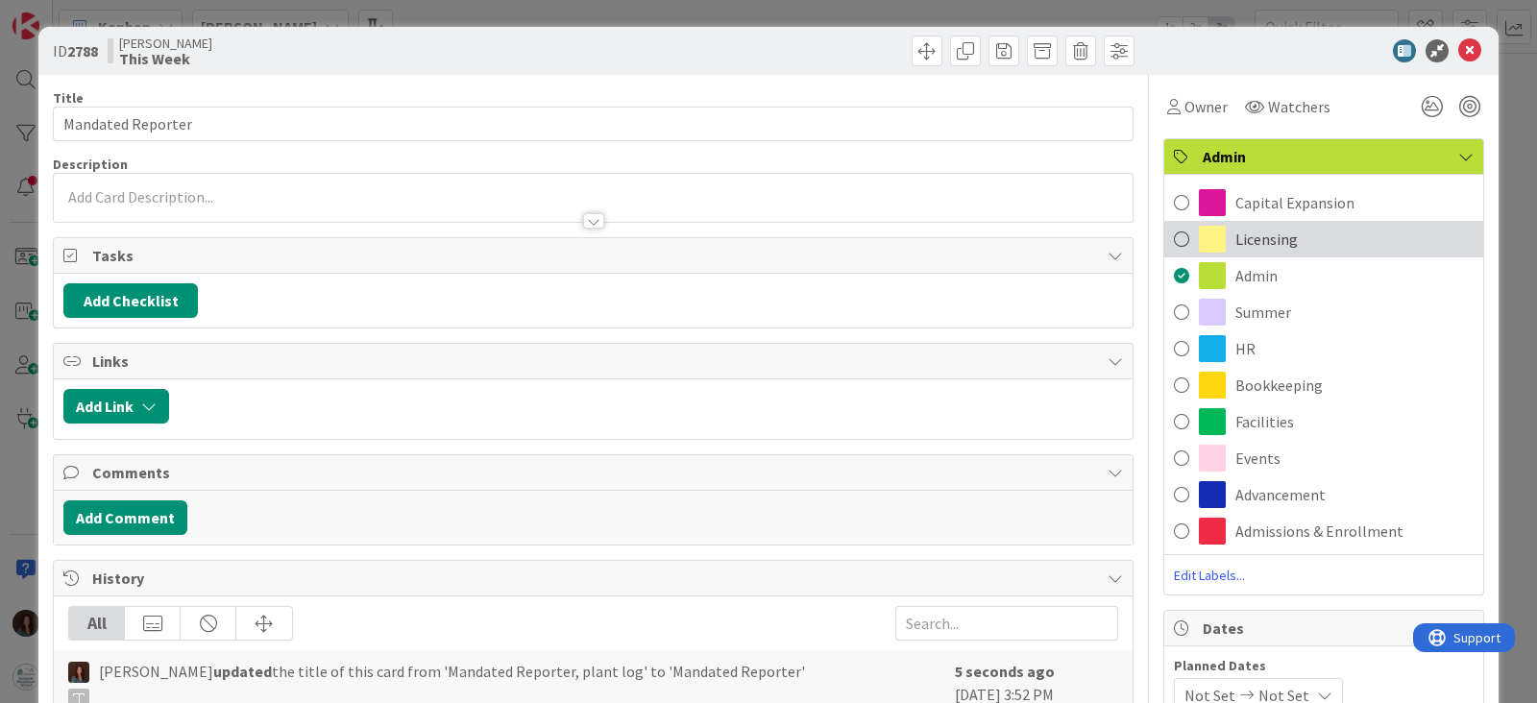
click at [1259, 247] on span "Licensing" at bounding box center [1267, 239] width 62 height 23
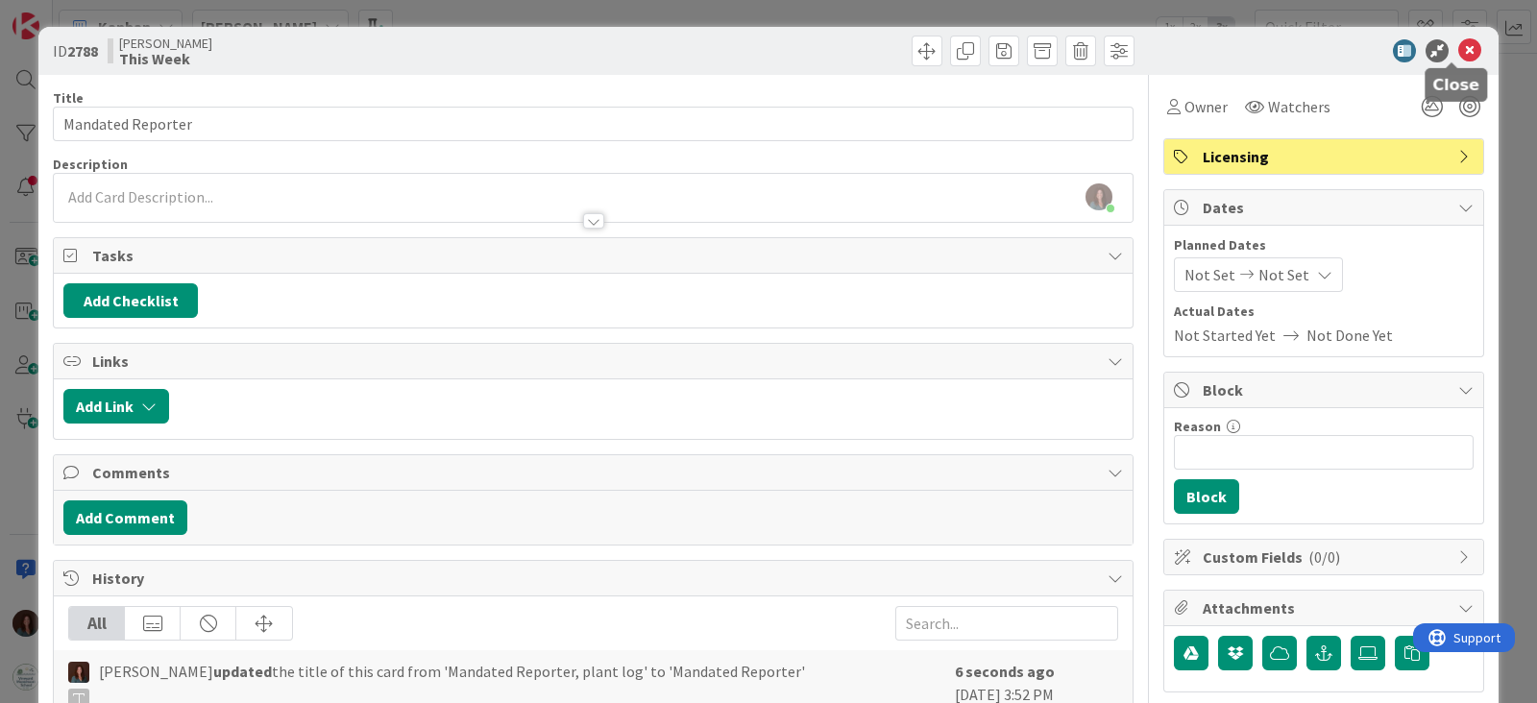
click at [1458, 47] on icon at bounding box center [1469, 50] width 23 height 23
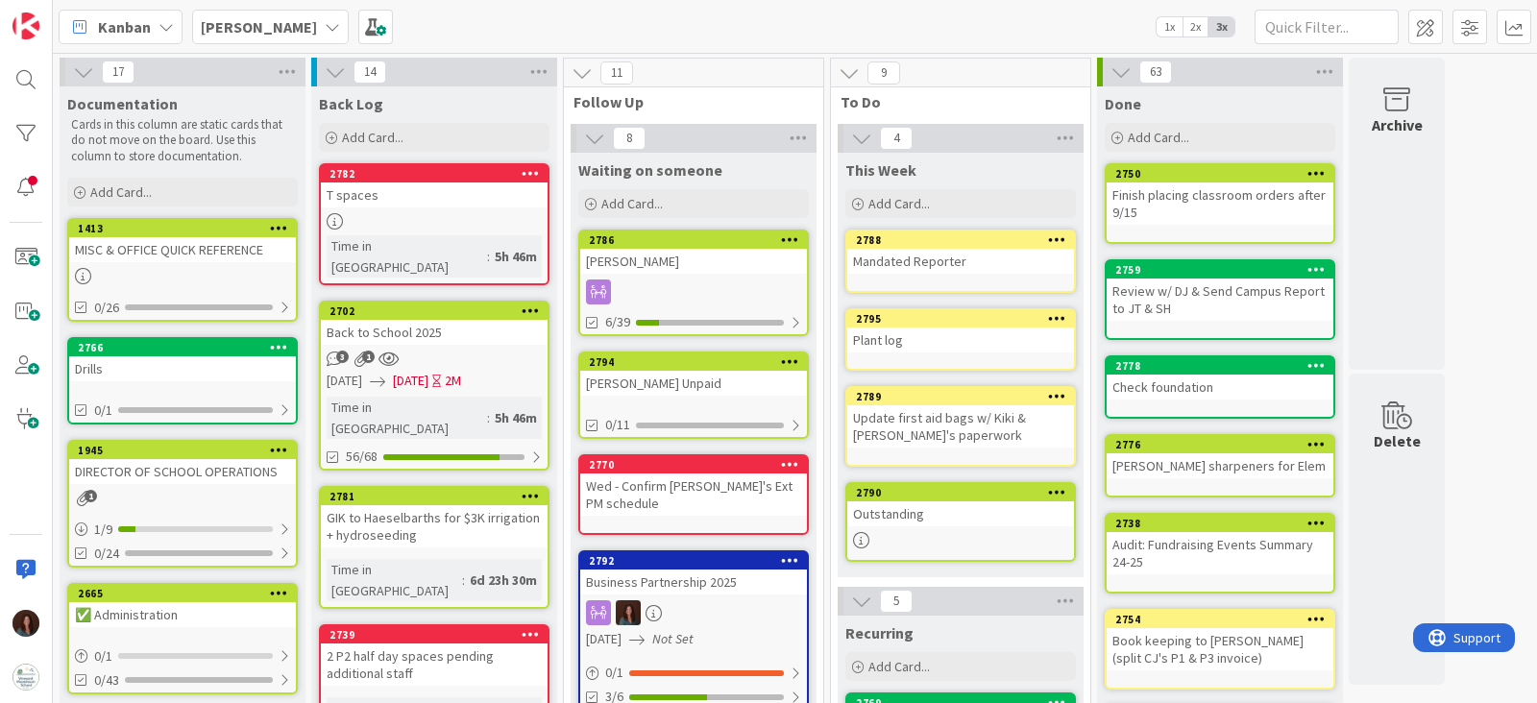
scroll to position [119, 0]
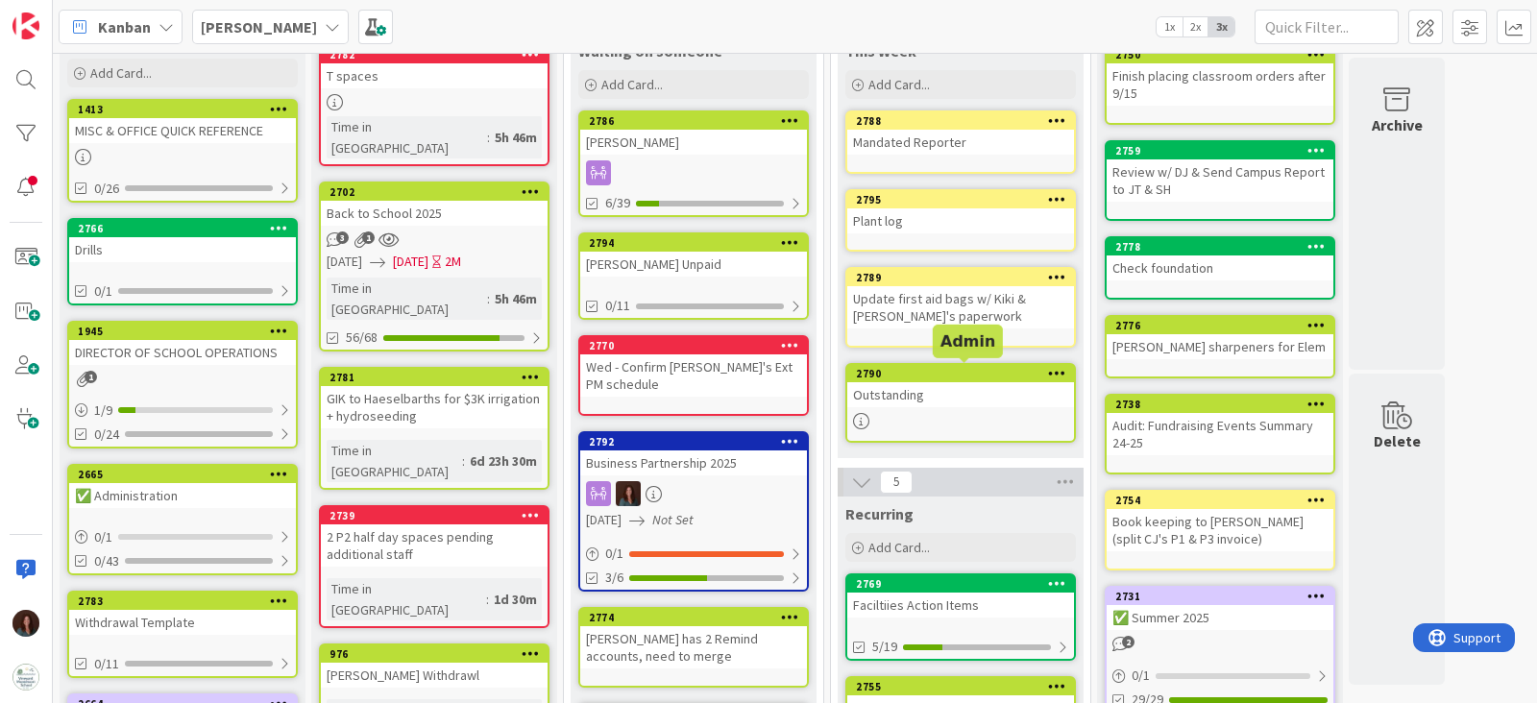
click at [985, 382] on div "Outstanding" at bounding box center [960, 394] width 227 height 25
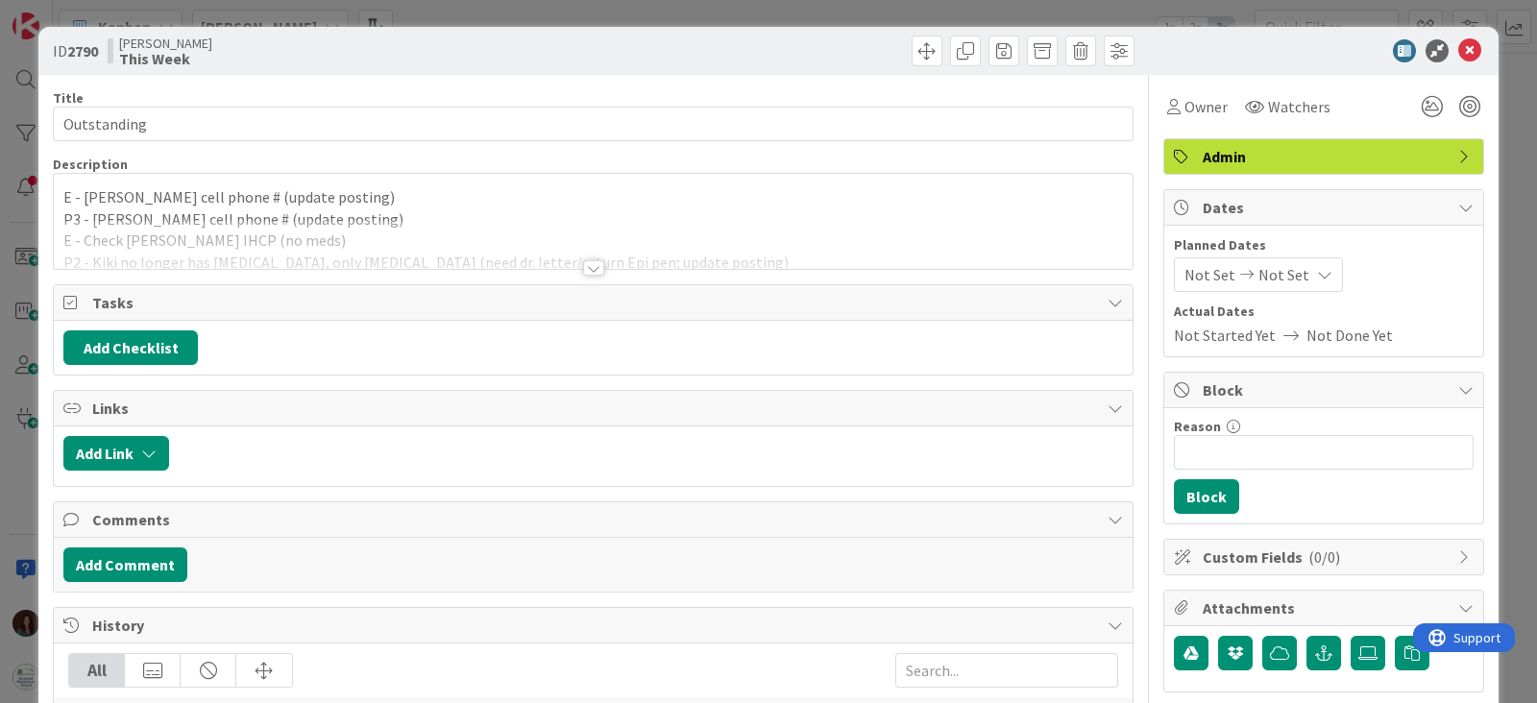
click at [1272, 152] on span "Admin" at bounding box center [1326, 156] width 246 height 23
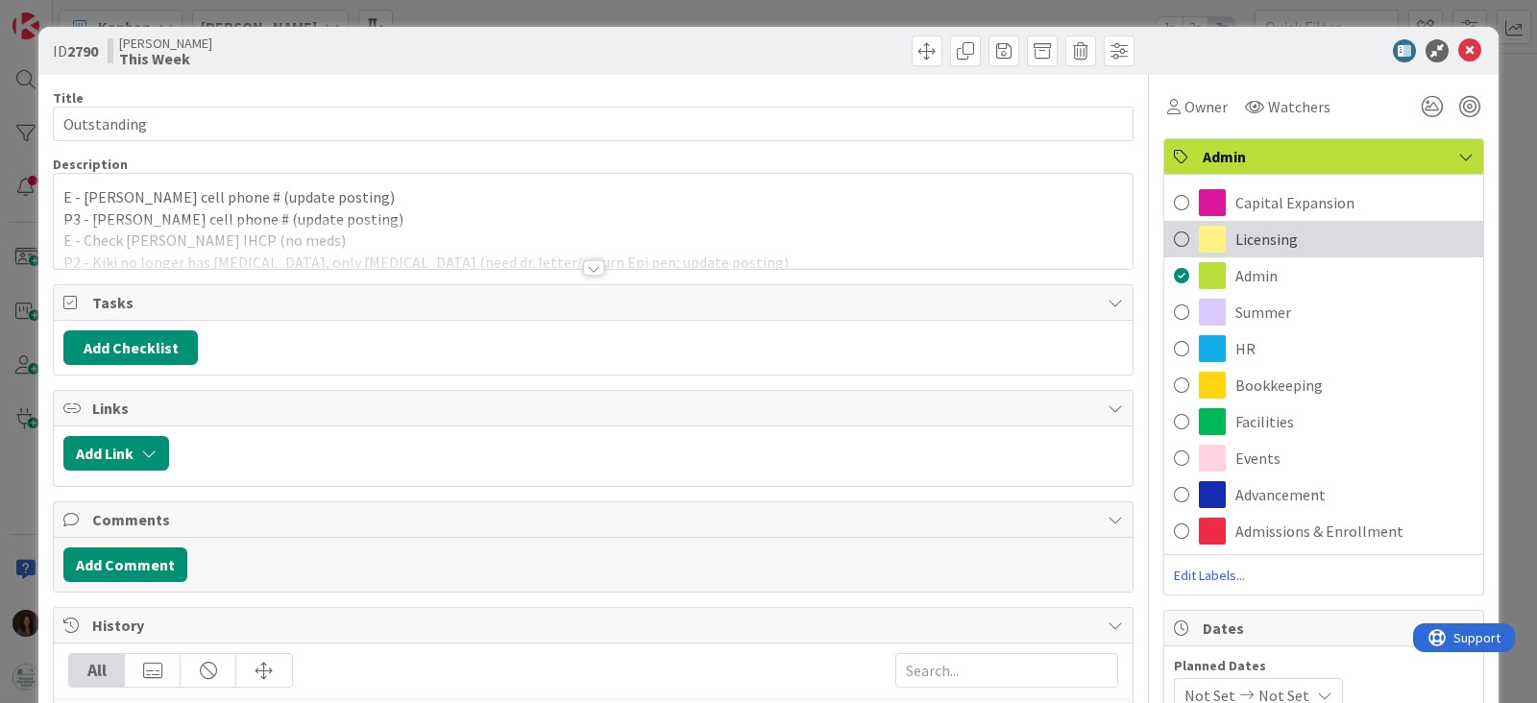
click at [1275, 230] on span "Licensing" at bounding box center [1267, 239] width 62 height 23
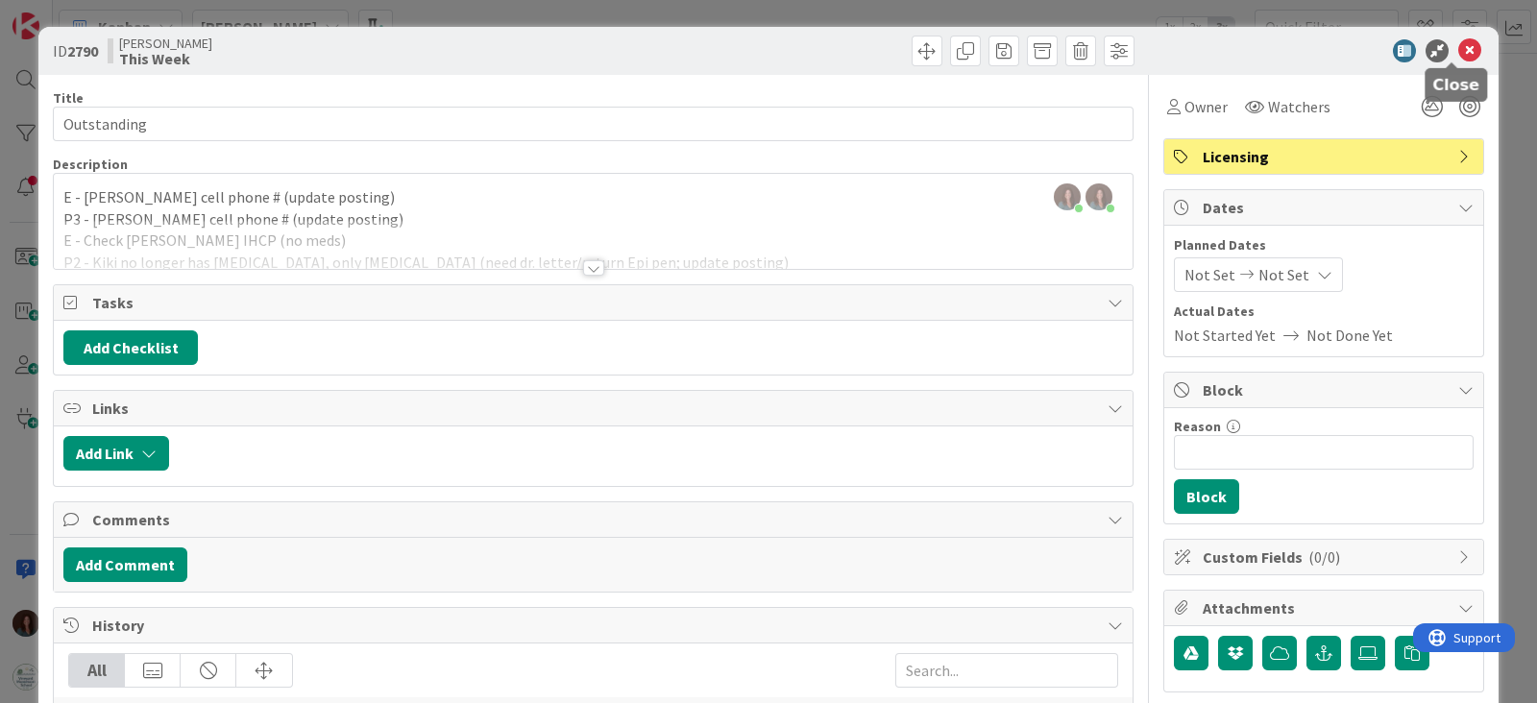
drag, startPoint x: 1459, startPoint y: 50, endPoint x: 1270, endPoint y: 331, distance: 339.2
click at [1459, 51] on icon at bounding box center [1469, 50] width 23 height 23
type textarea "x"
